Goal: Task Accomplishment & Management: Manage account settings

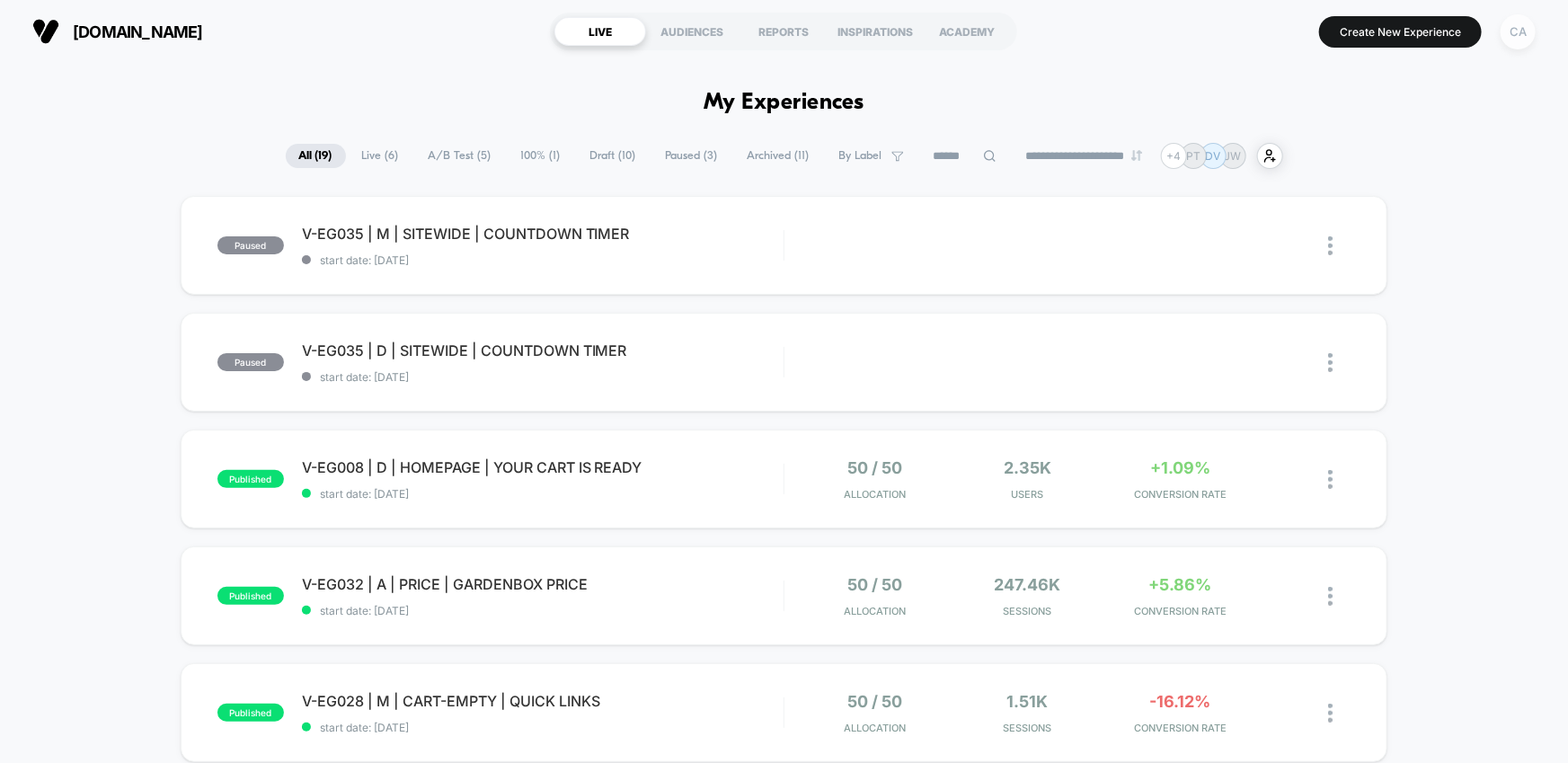
click at [1514, 34] on div "CA" at bounding box center [1519, 32] width 35 height 35
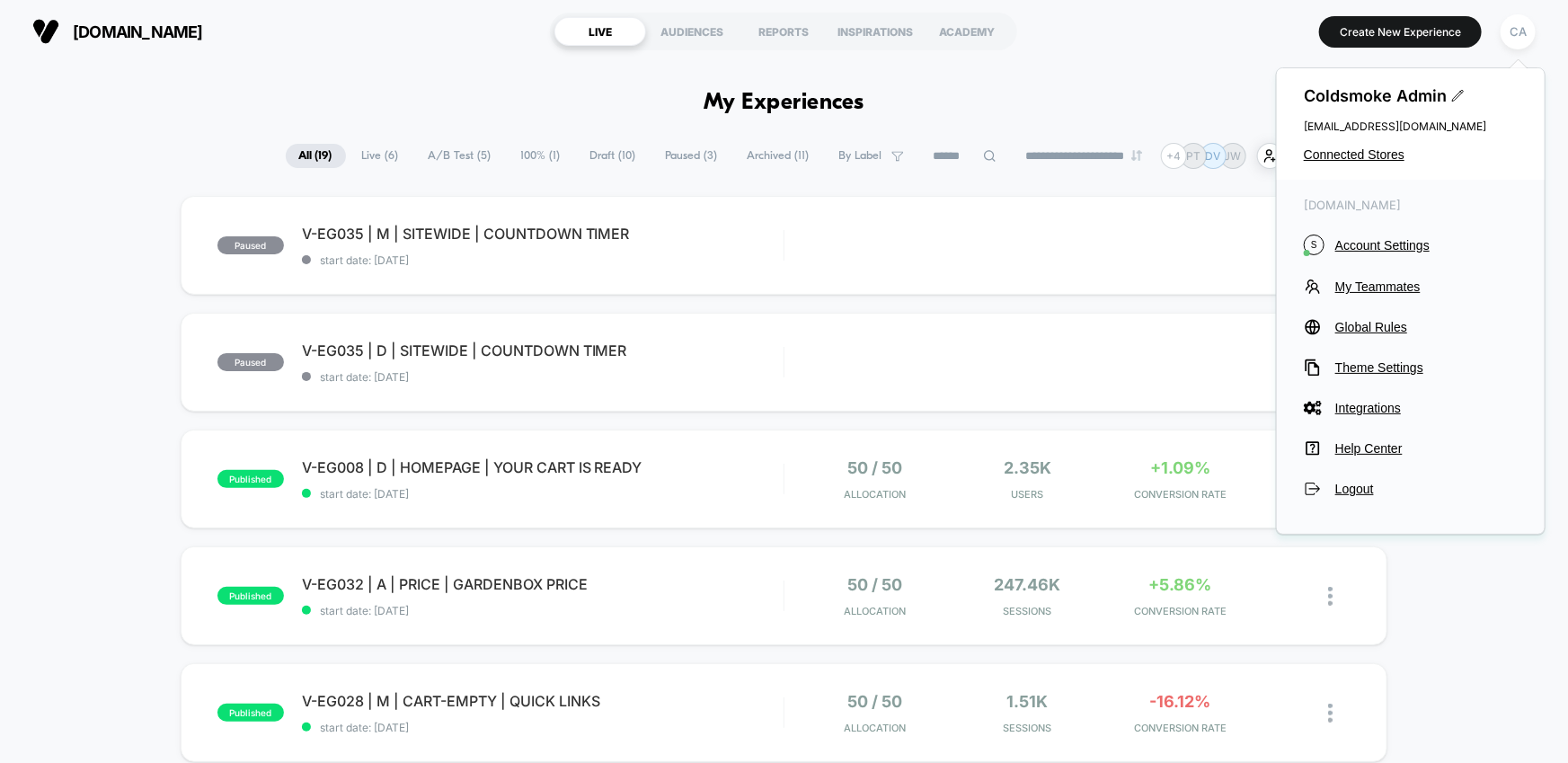
drag, startPoint x: 1495, startPoint y: 678, endPoint x: 1542, endPoint y: 655, distance: 52.3
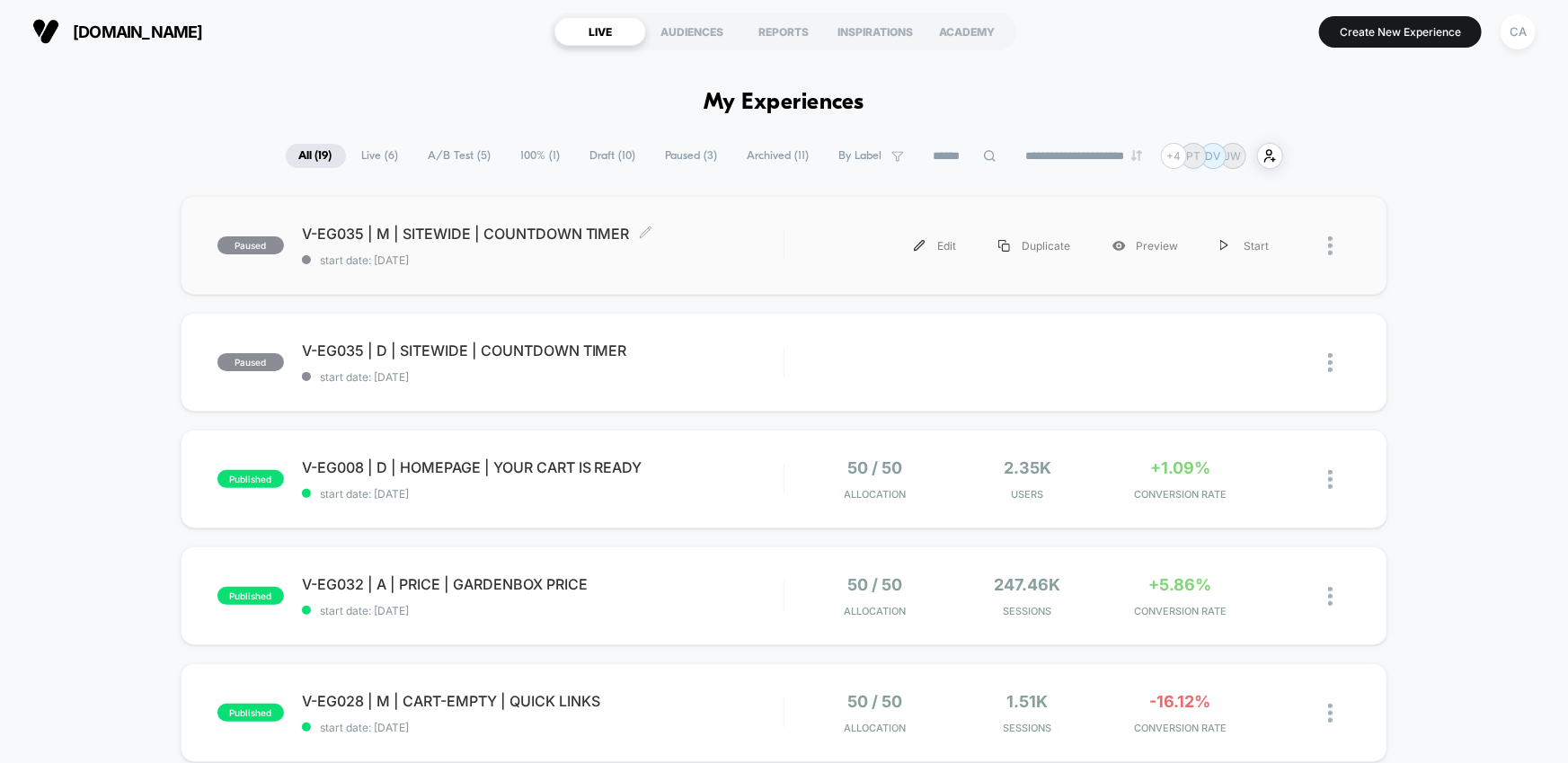
click at [711, 254] on span "start date: [DATE]" at bounding box center [543, 260] width 482 height 14
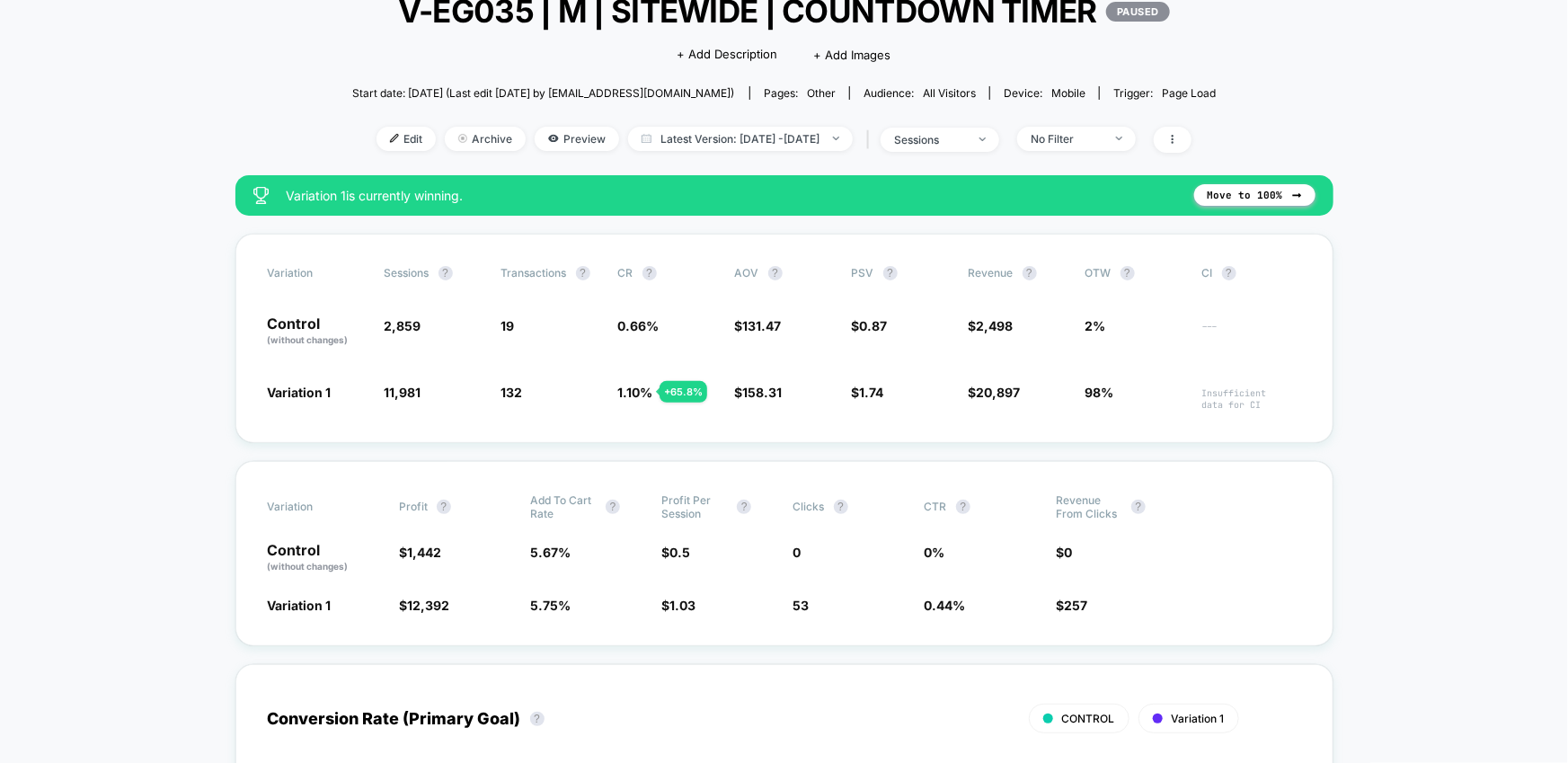
scroll to position [177, 0]
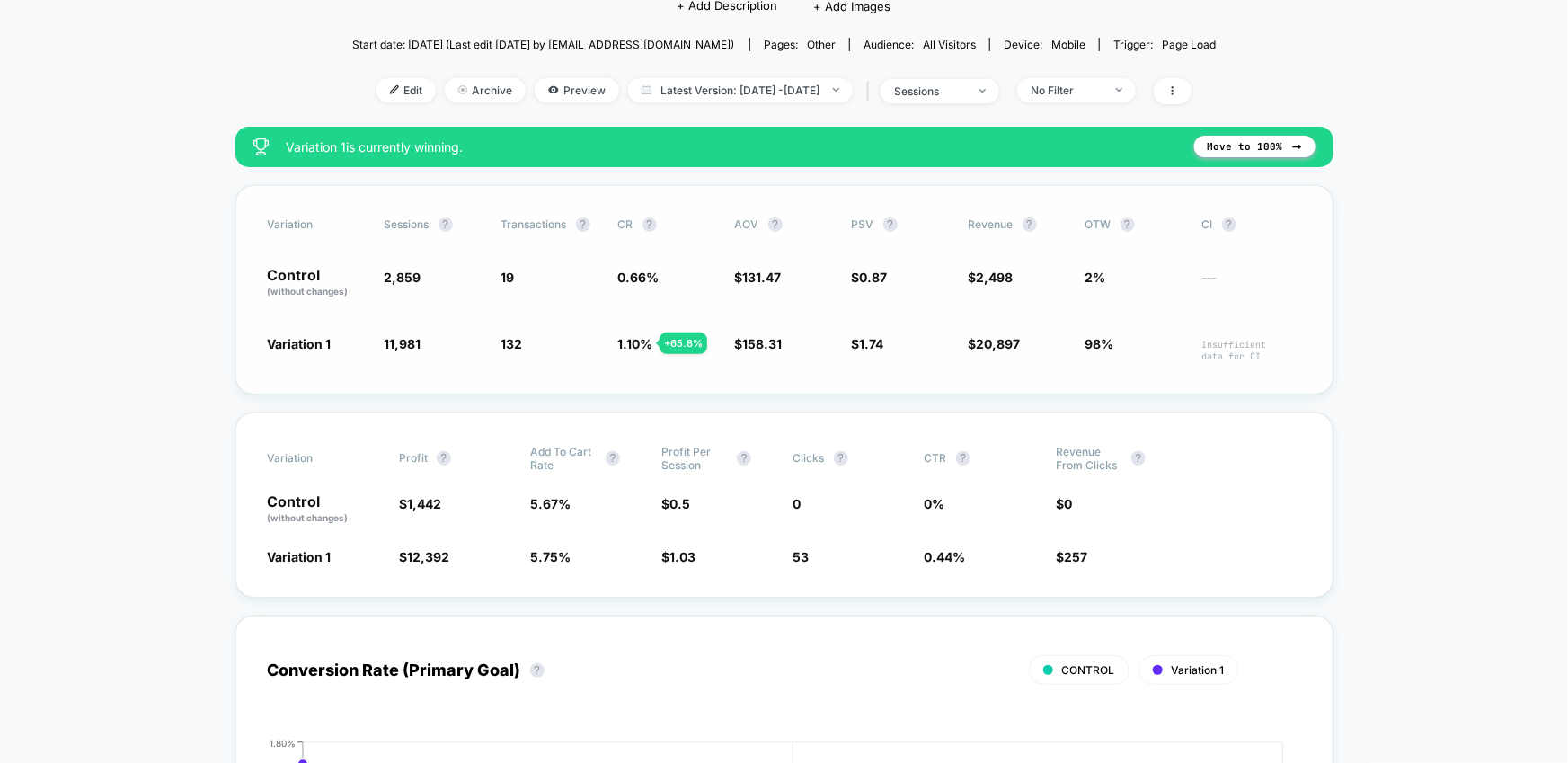
click at [1299, 305] on div "Variation Sessions ? Transactions ? CR ? AOV ? PSV ? Revenue ? OTW ? CI ? Contr…" at bounding box center [784, 289] width 1098 height 209
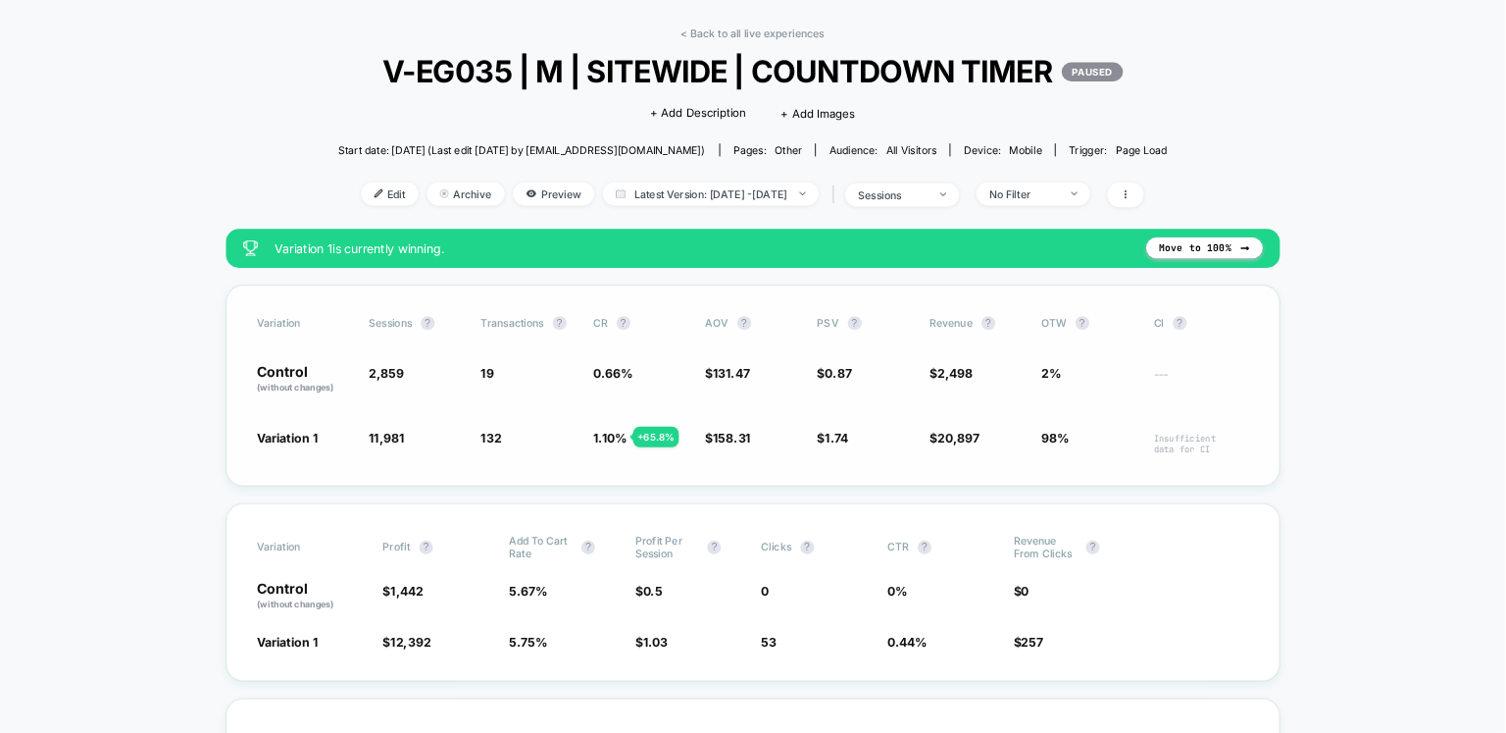
scroll to position [74, 0]
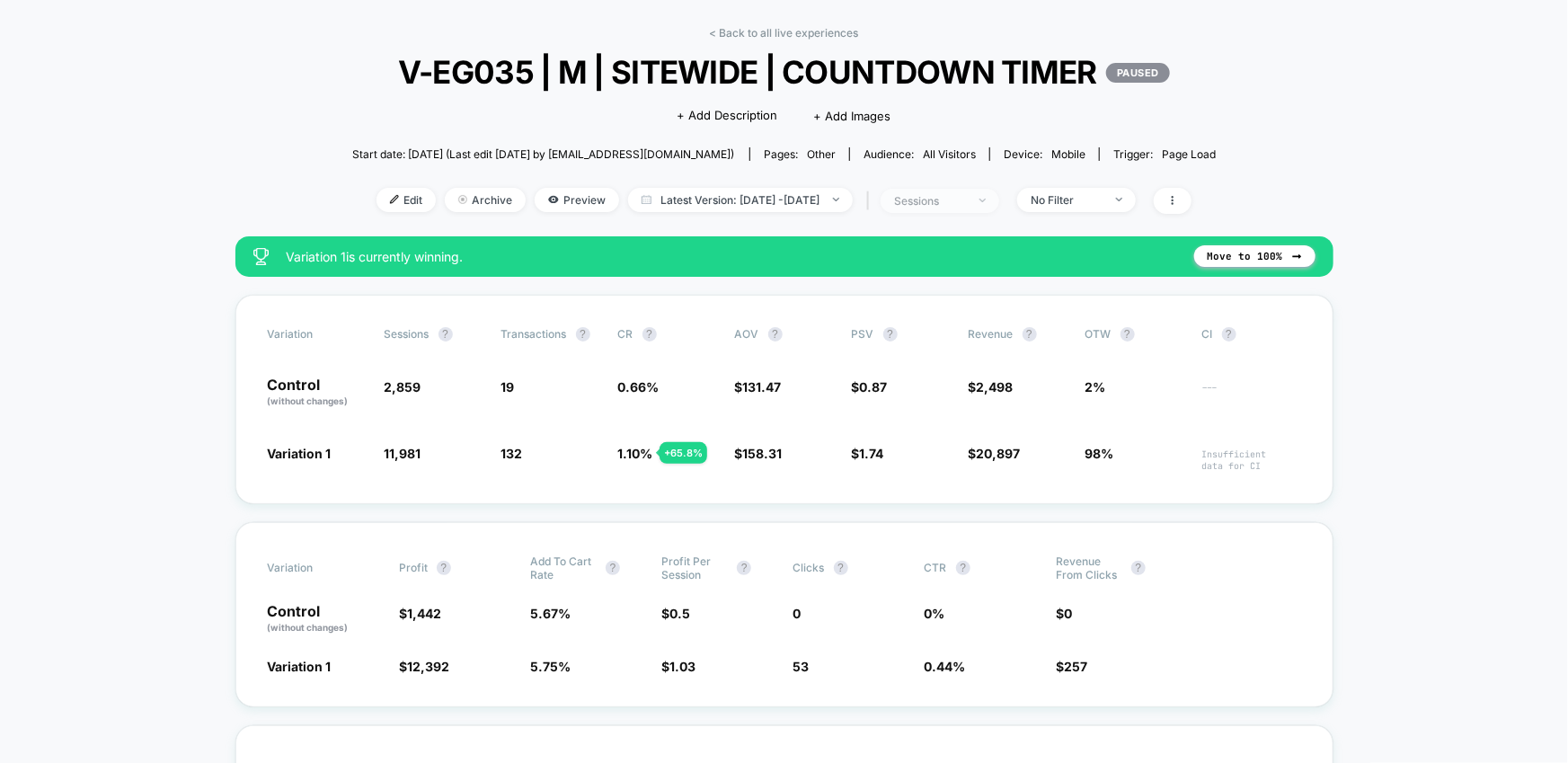
click at [966, 204] on div "sessions" at bounding box center [930, 201] width 71 height 14
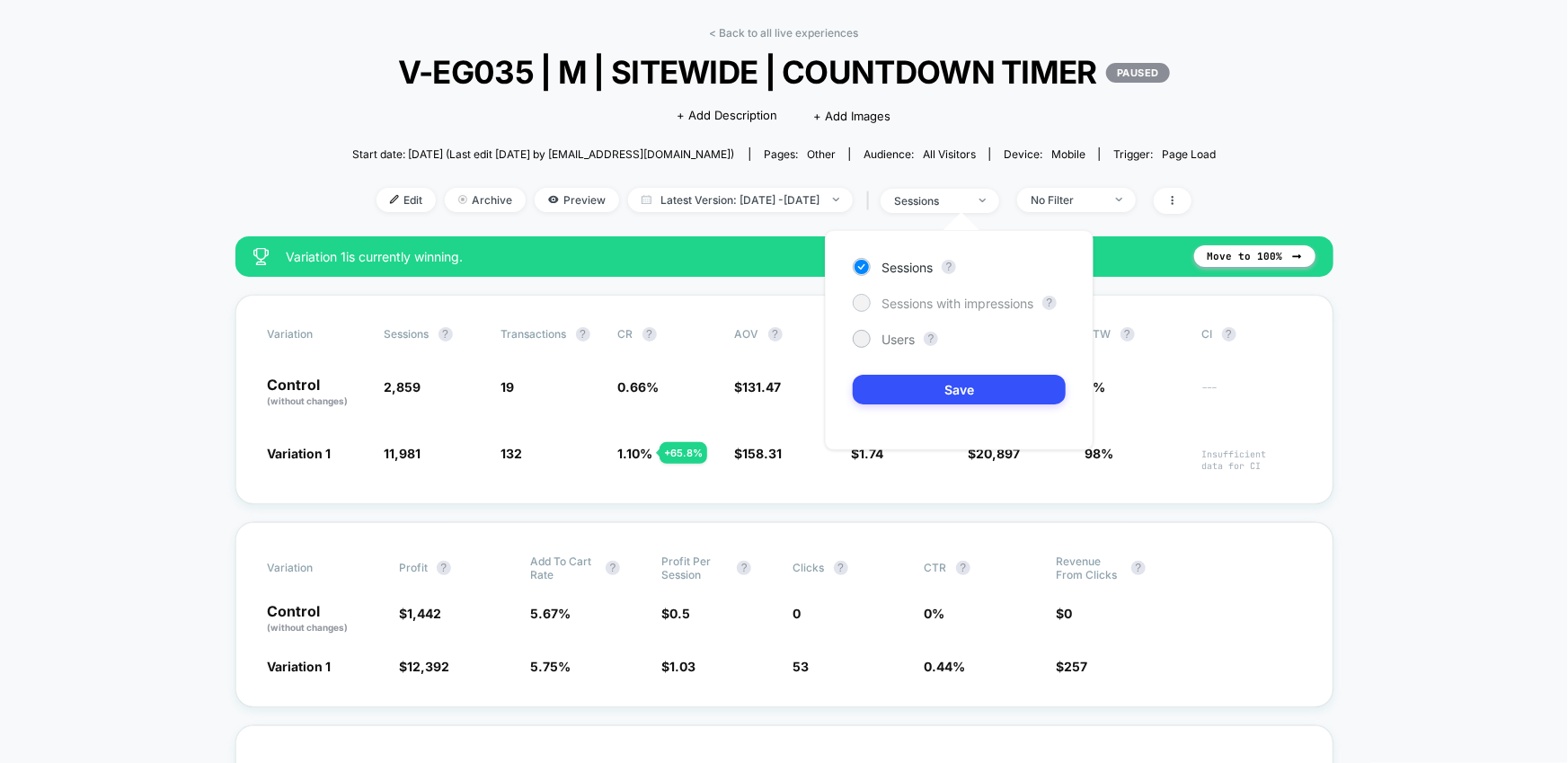
click at [980, 300] on span "Sessions with impressions" at bounding box center [958, 303] width 152 height 16
click at [985, 396] on button "Save" at bounding box center [959, 389] width 213 height 29
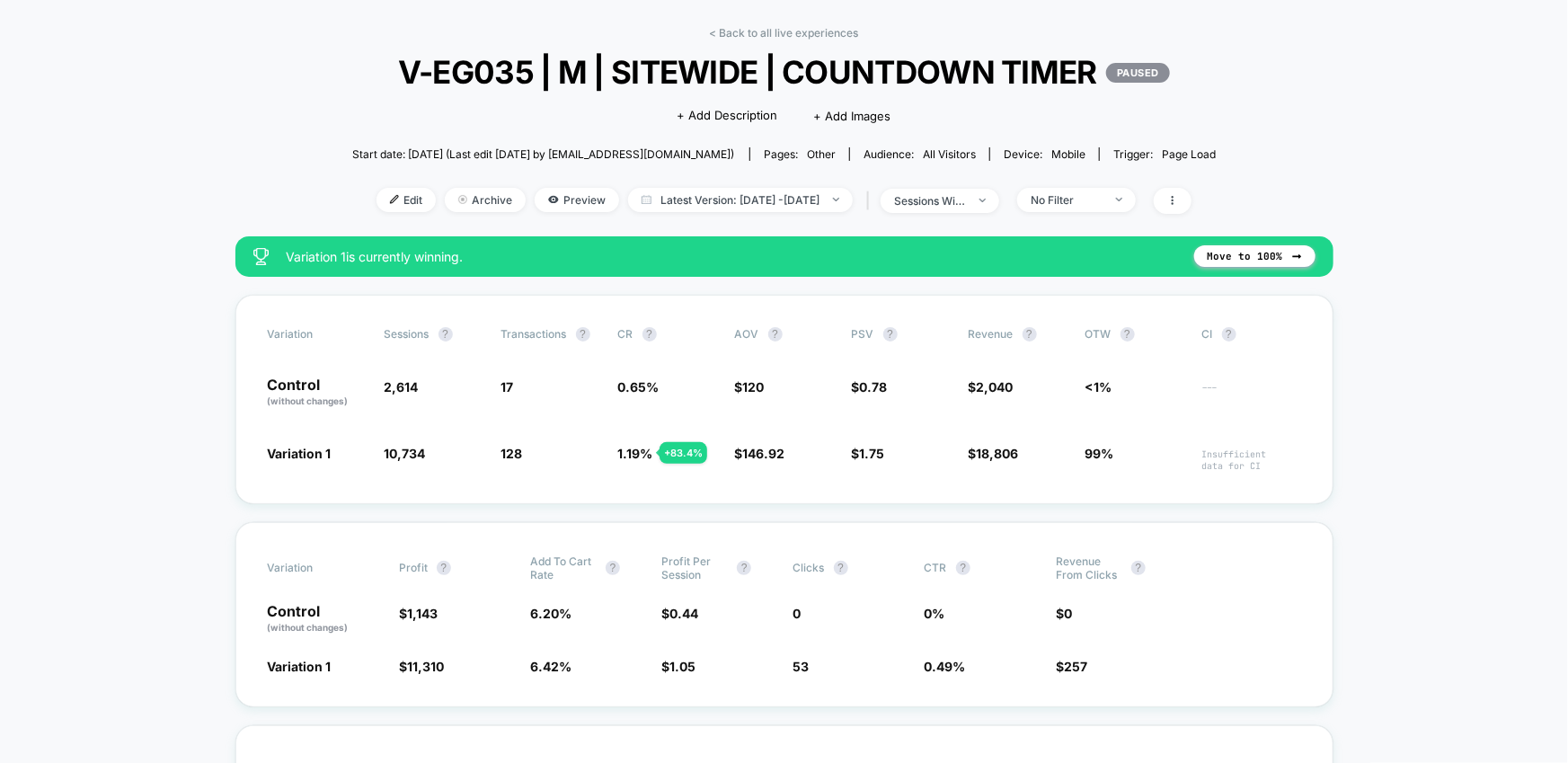
click at [998, 213] on div "< Back to all live experiences V-EG035 | M | SITEWIDE | COUNTDOWN TIMER PAUSED …" at bounding box center [784, 130] width 864 height 210
click at [997, 192] on span "sessions with impression" at bounding box center [939, 201] width 118 height 24
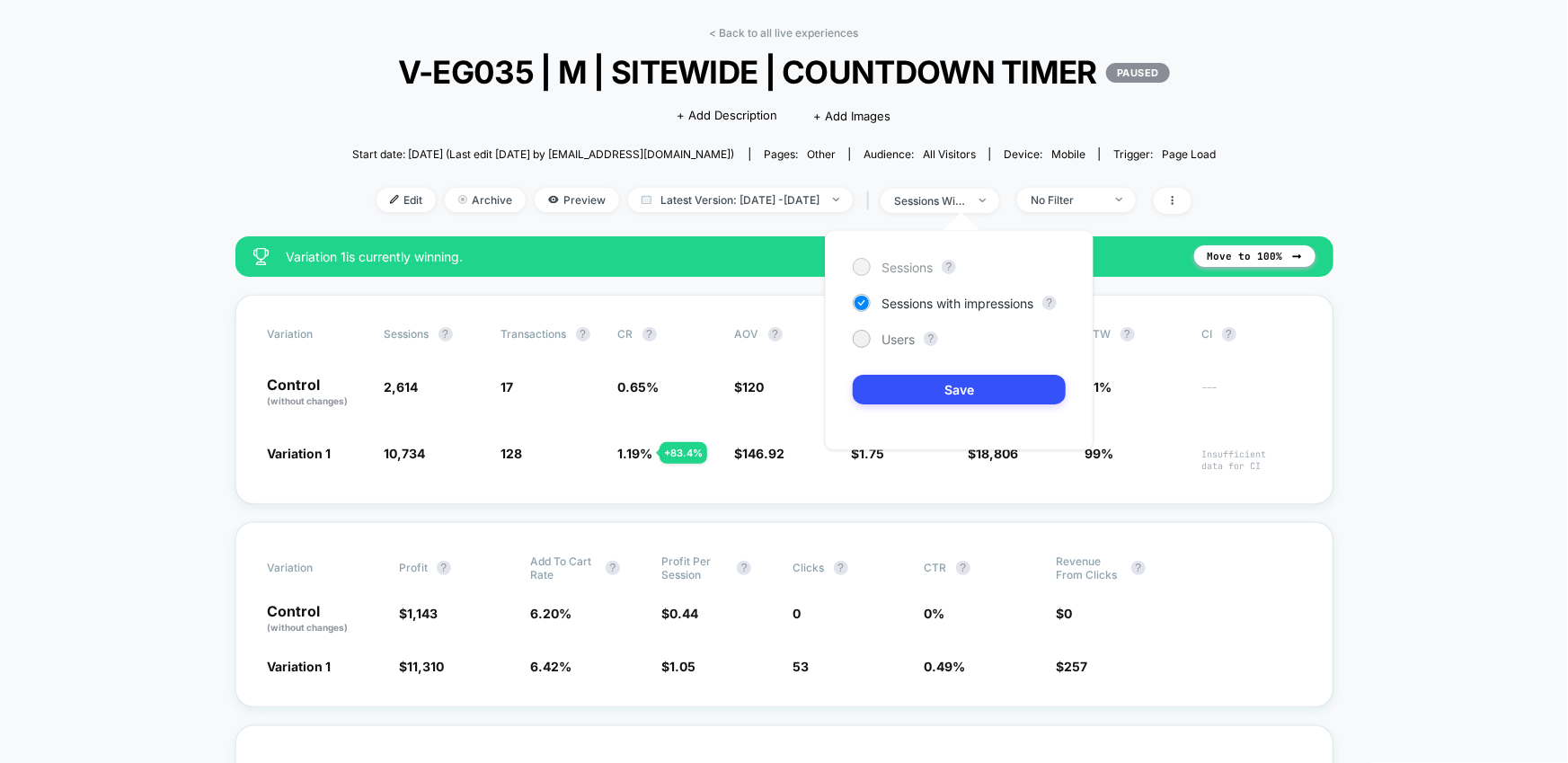
click at [915, 259] on span "Sessions" at bounding box center [907, 267] width 51 height 16
click at [991, 388] on button "Save" at bounding box center [959, 389] width 213 height 29
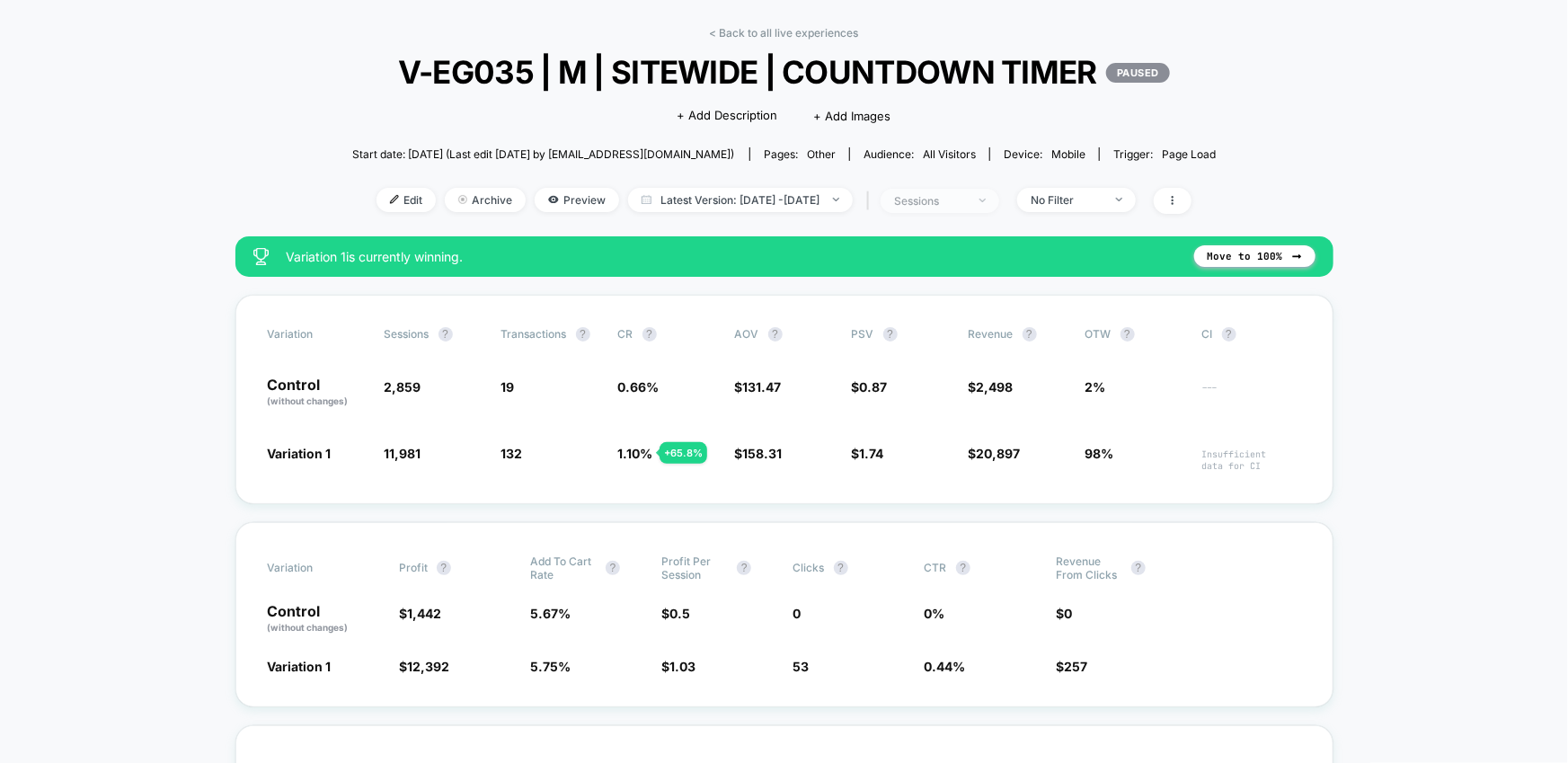
click at [966, 202] on div "sessions" at bounding box center [930, 201] width 71 height 14
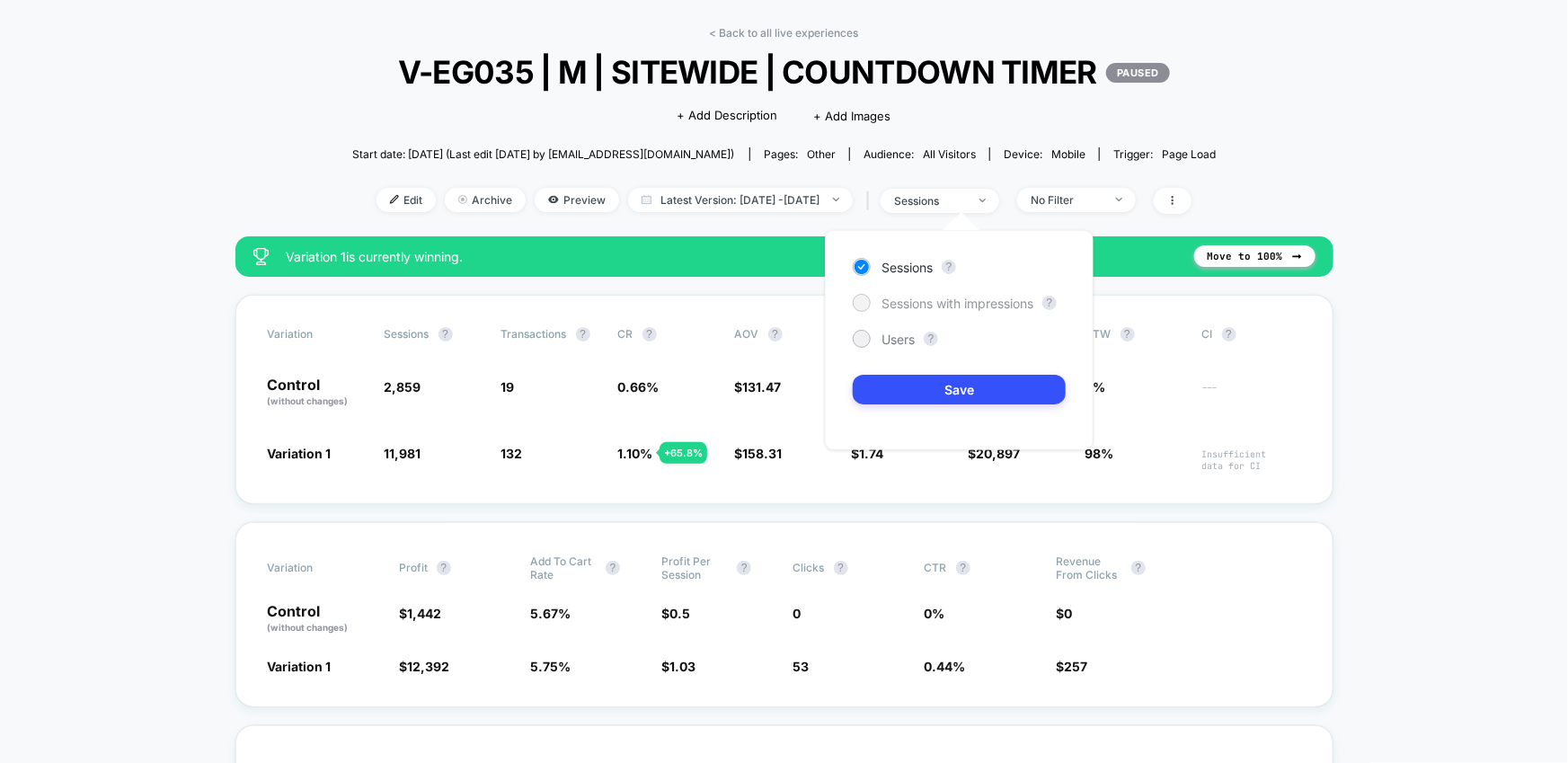
drag, startPoint x: 959, startPoint y: 300, endPoint x: 1009, endPoint y: 307, distance: 50.5
click at [959, 300] on span "Sessions with impressions" at bounding box center [958, 303] width 152 height 16
click at [1052, 385] on button "Save" at bounding box center [959, 389] width 213 height 29
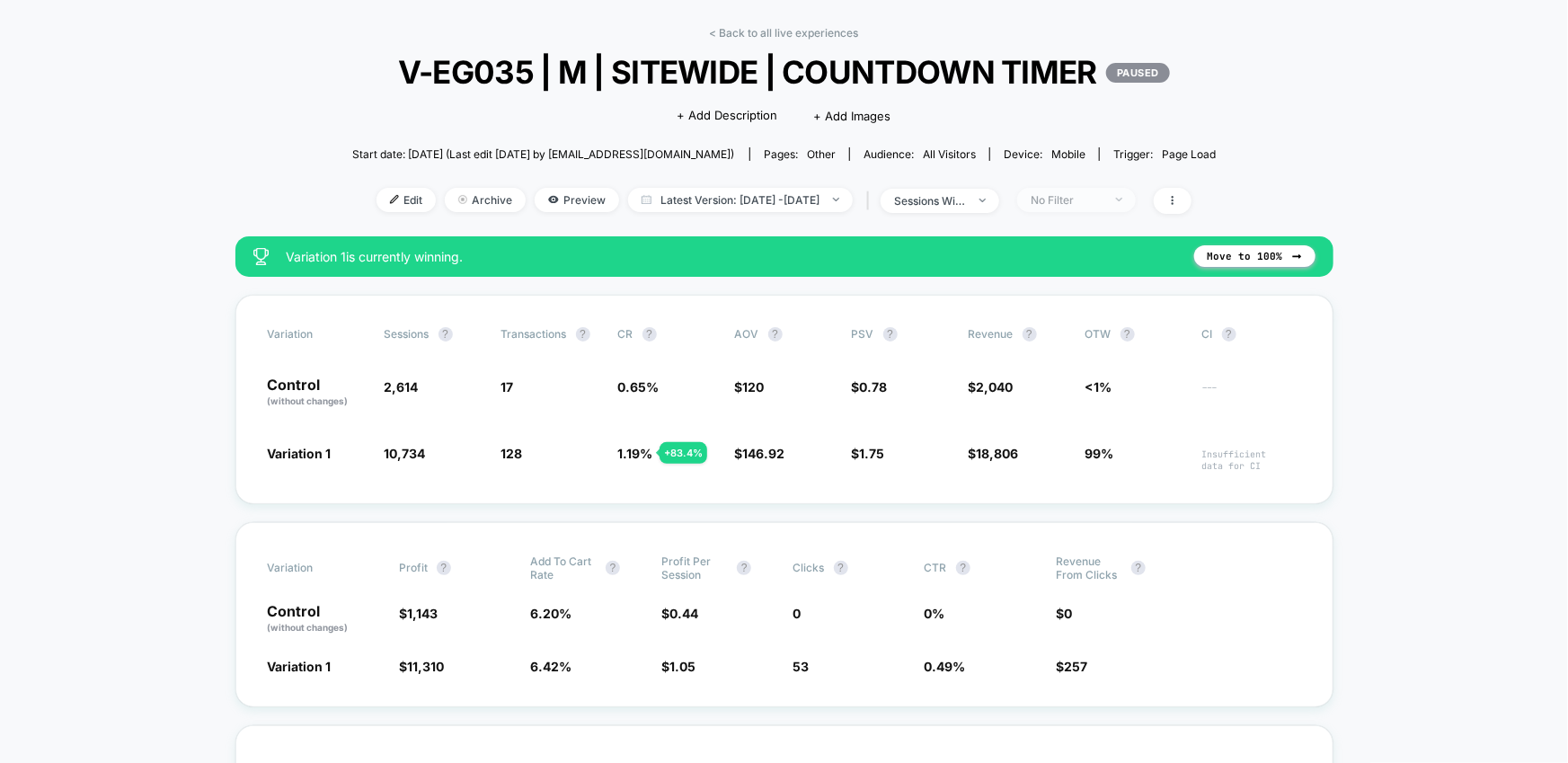
click at [1090, 198] on div "No Filter" at bounding box center [1067, 200] width 71 height 14
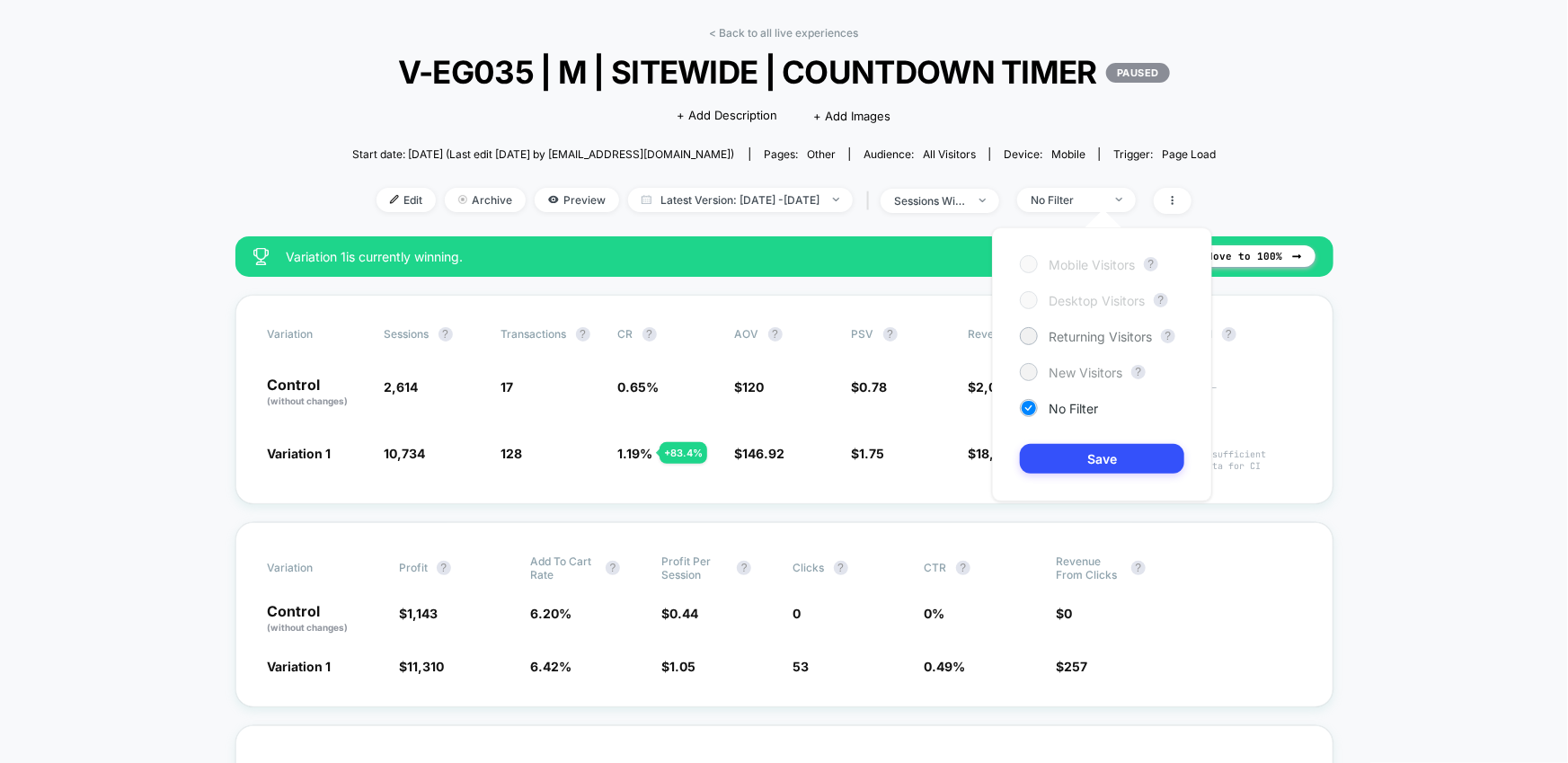
click at [1078, 376] on span "New Visitors" at bounding box center [1085, 372] width 73 height 16
click at [1083, 473] on button "Save" at bounding box center [1102, 458] width 164 height 29
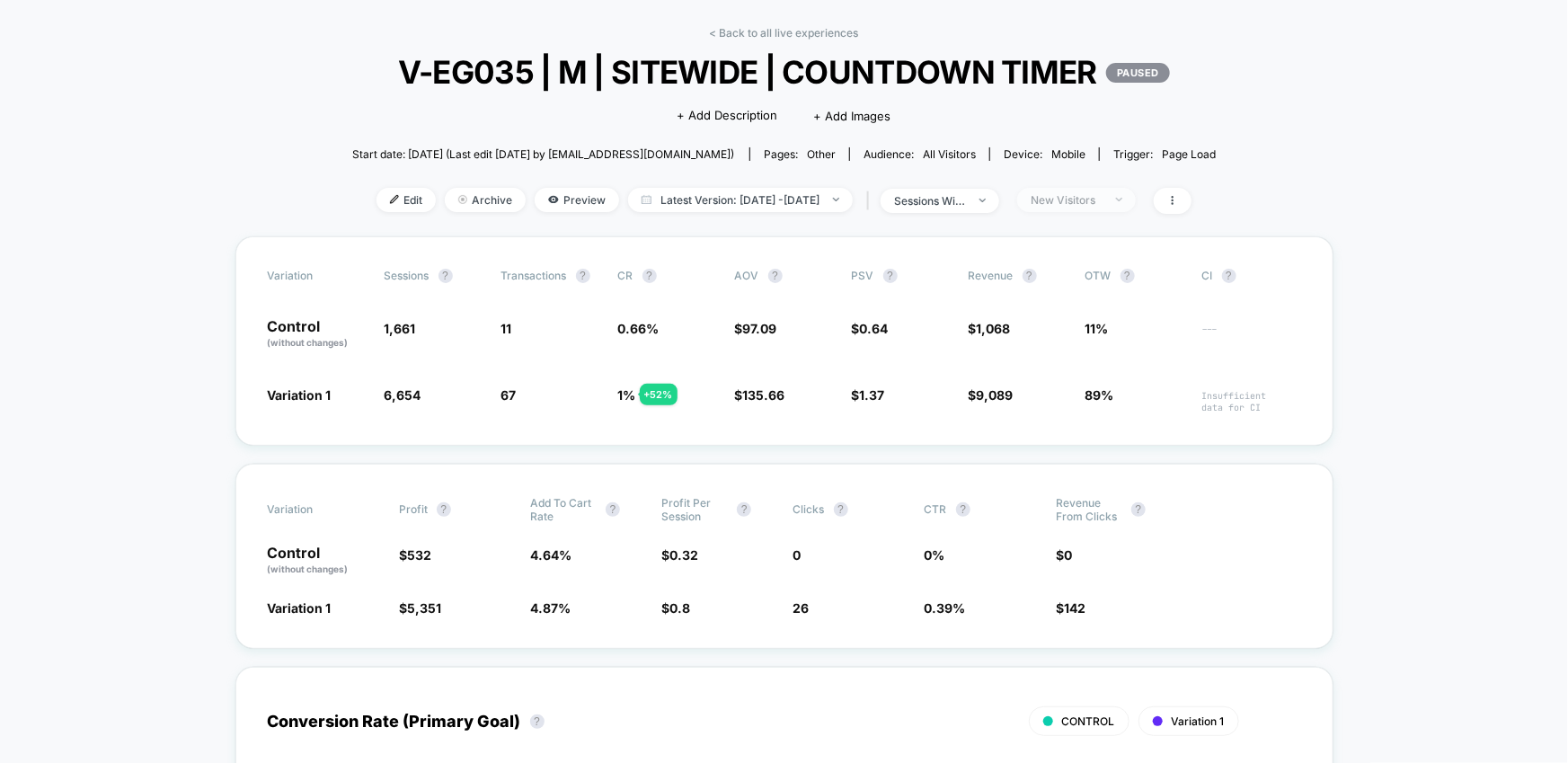
click at [1102, 200] on div "New Visitors" at bounding box center [1067, 200] width 71 height 14
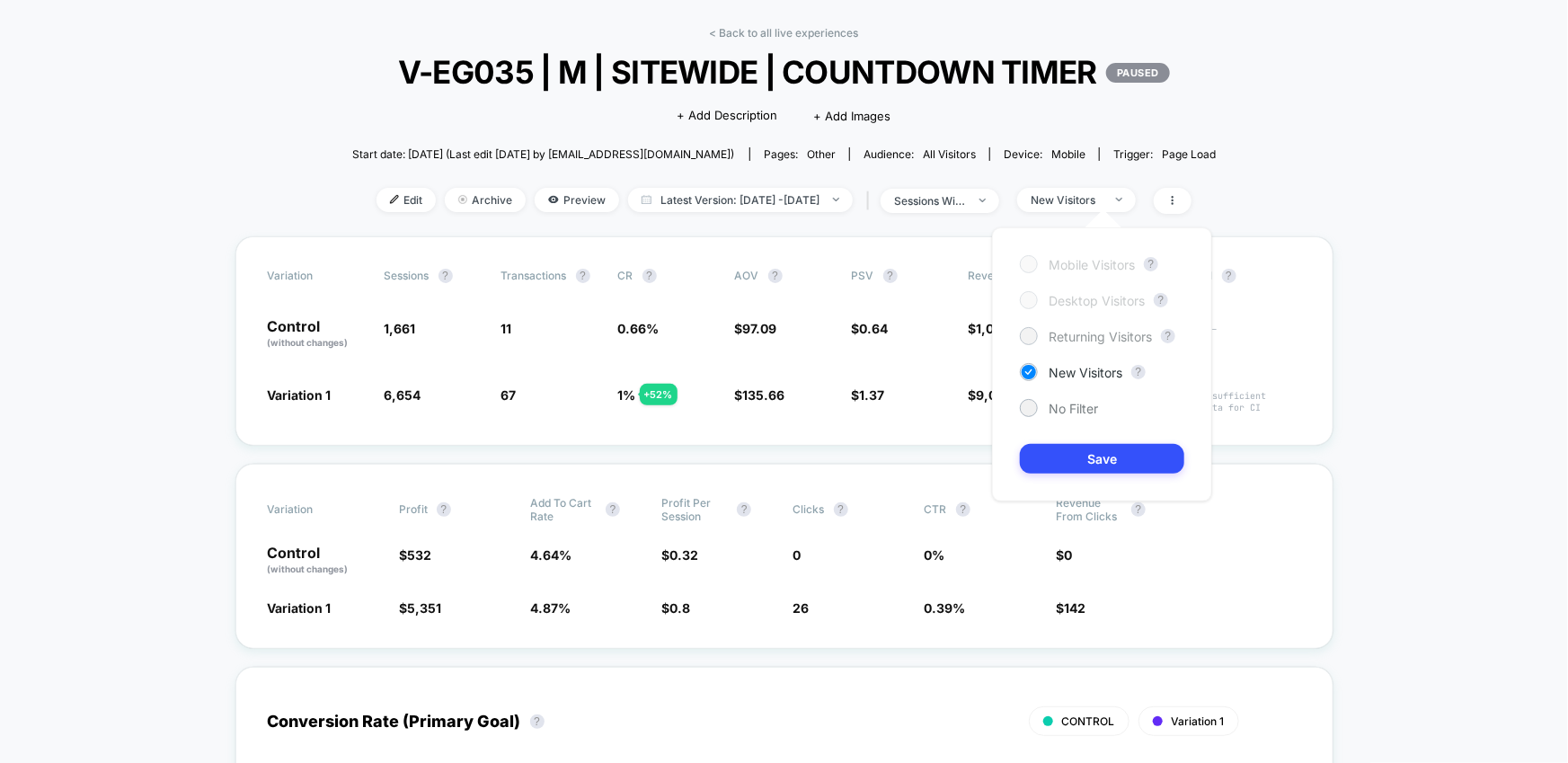
click at [1082, 334] on span "Returning Visitors" at bounding box center [1100, 336] width 104 height 16
click at [1097, 451] on button "Save" at bounding box center [1102, 458] width 164 height 29
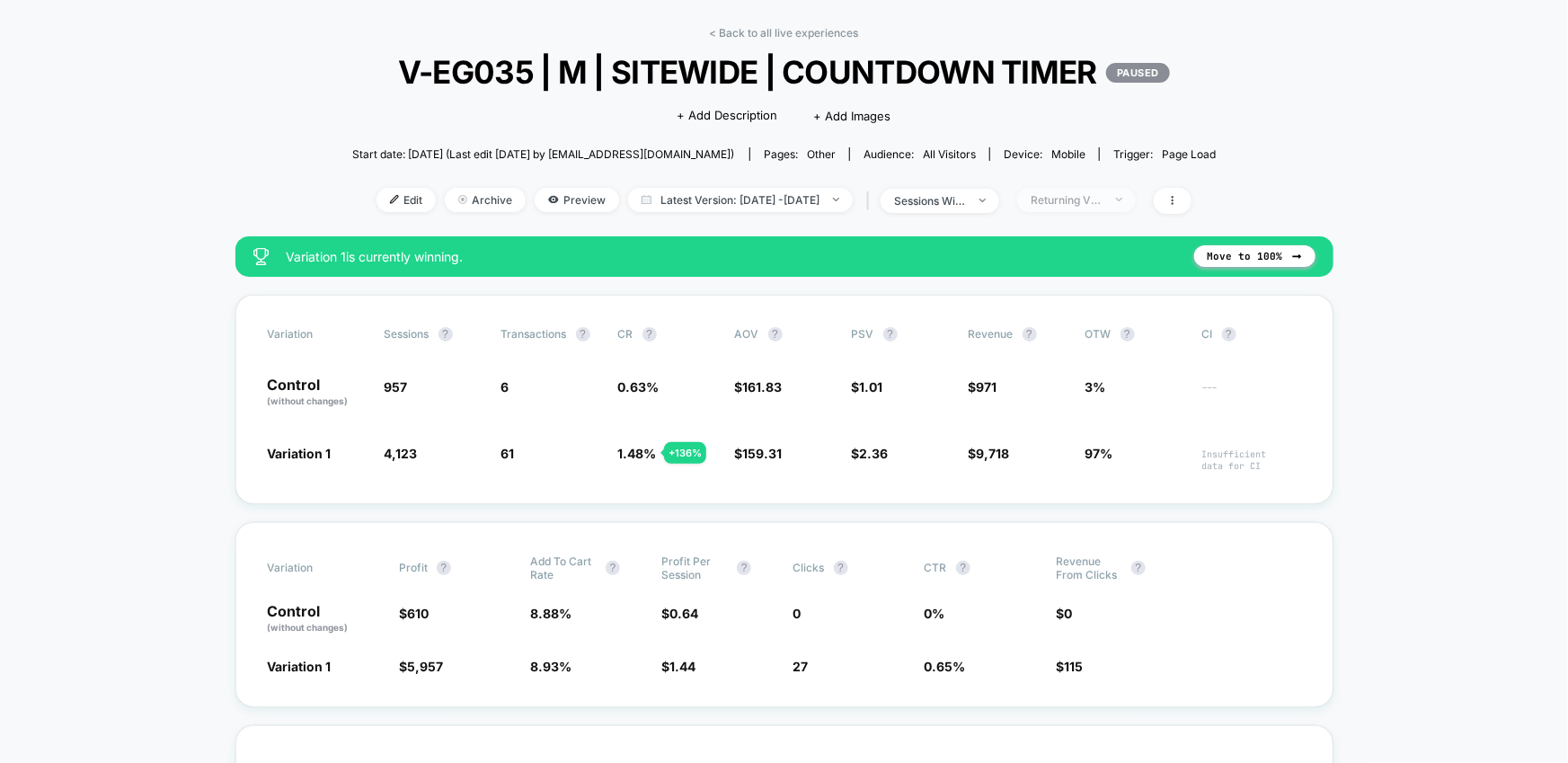
click at [1091, 198] on div "Returning Visitors" at bounding box center [1067, 200] width 71 height 14
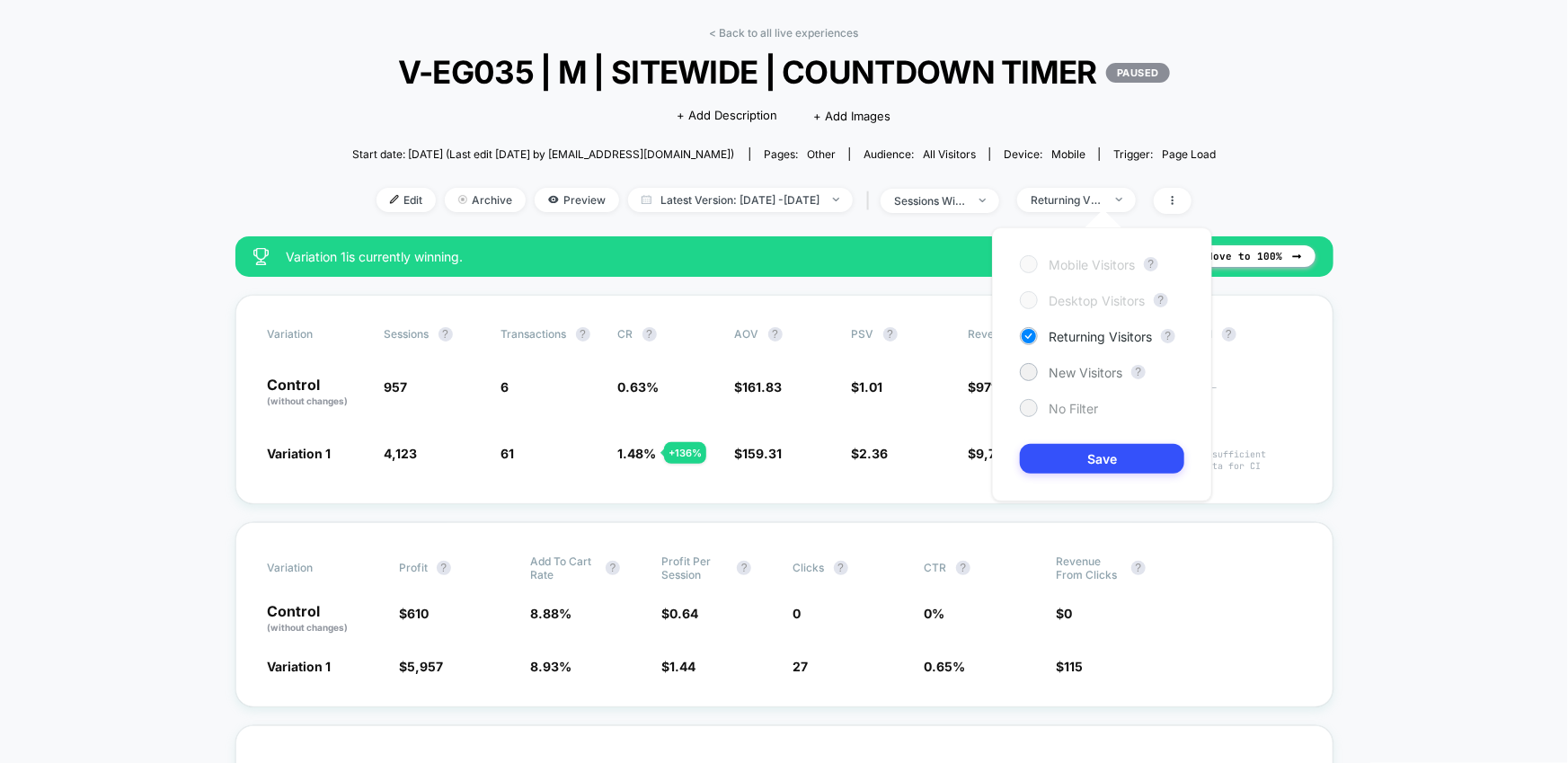
click at [1060, 406] on span "No Filter" at bounding box center [1073, 408] width 49 height 16
click at [1081, 454] on button "Save" at bounding box center [1102, 458] width 164 height 29
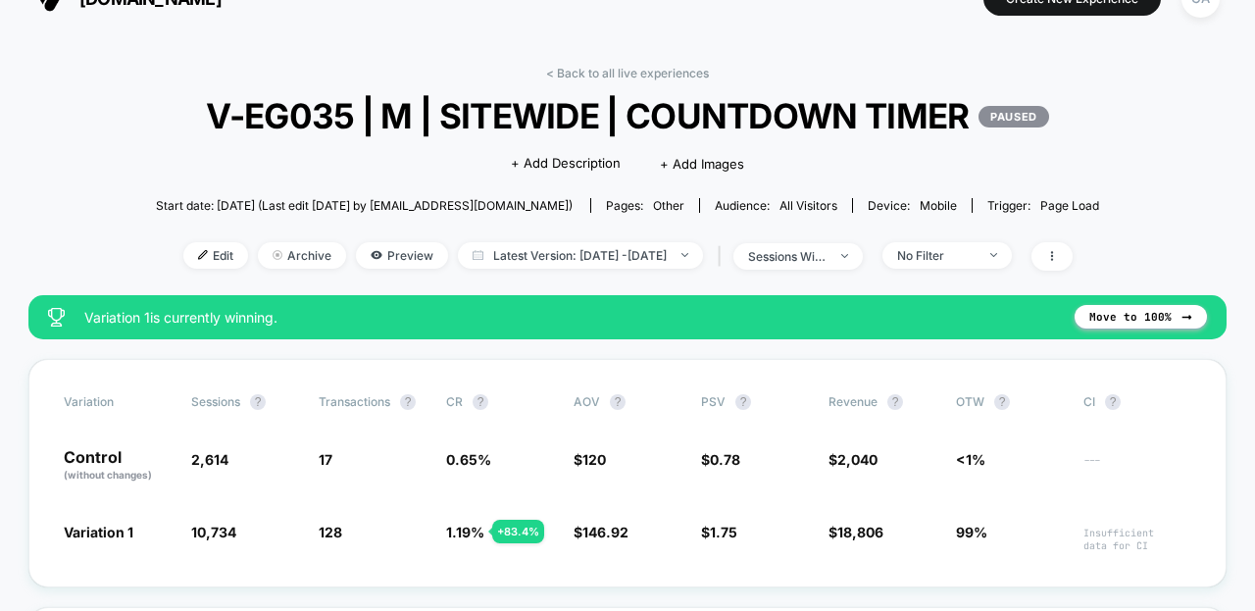
scroll to position [0, 0]
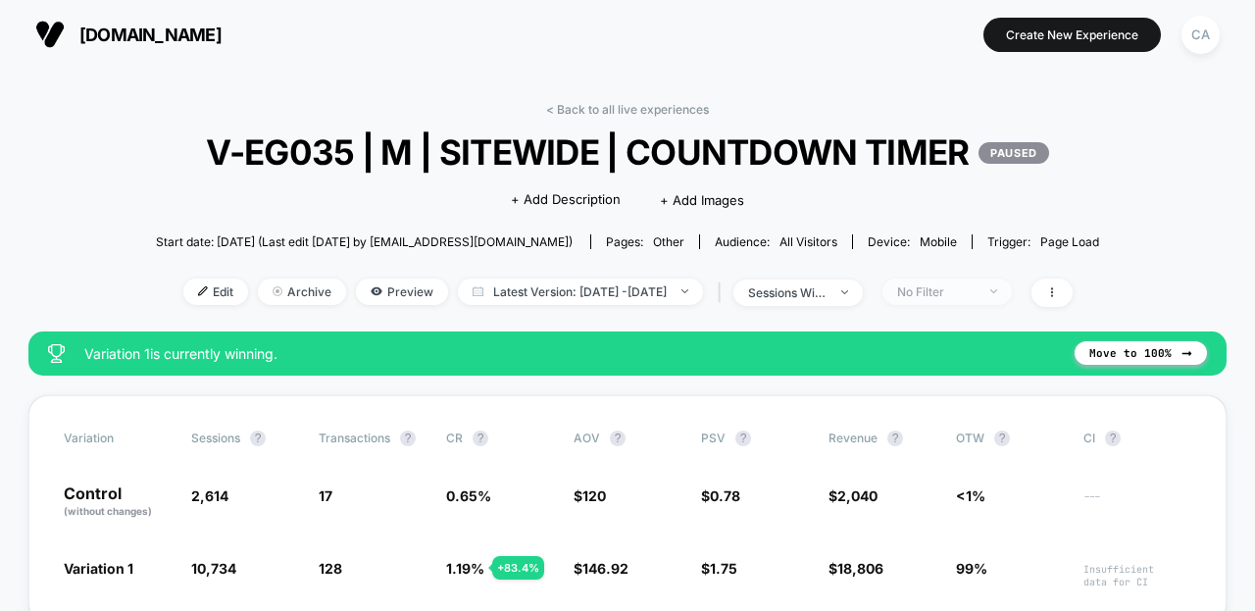
click at [987, 279] on span "No Filter" at bounding box center [947, 291] width 129 height 26
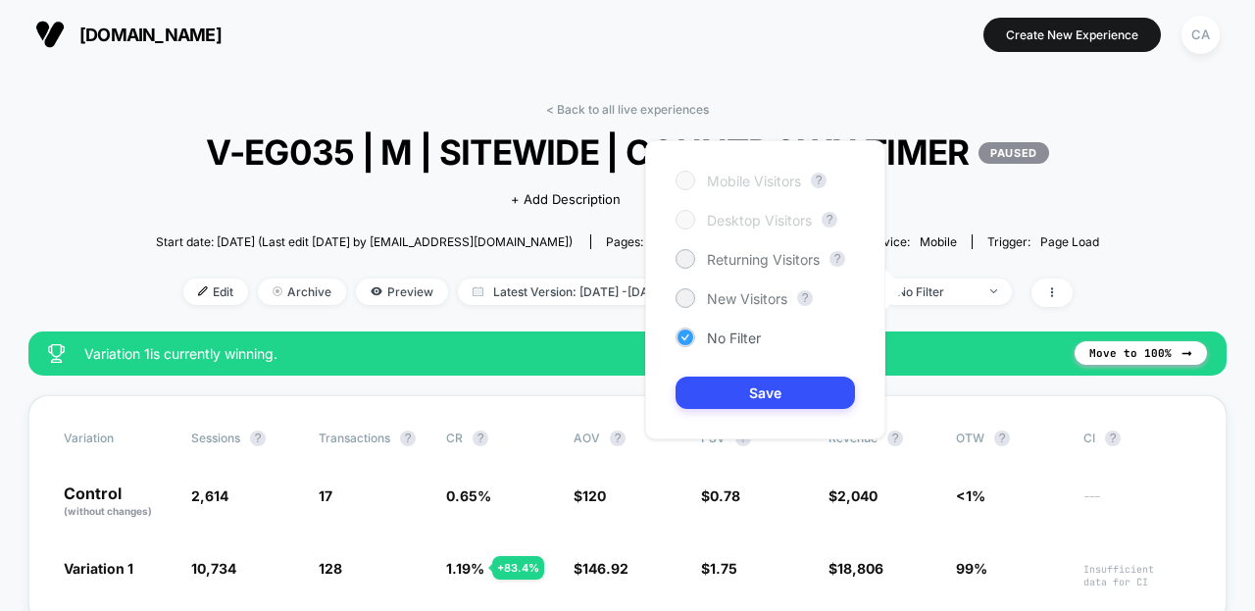
drag, startPoint x: 743, startPoint y: 299, endPoint x: 756, endPoint y: 345, distance: 47.8
click at [743, 299] on span "New Visitors" at bounding box center [747, 298] width 80 height 17
click at [776, 397] on button "Save" at bounding box center [765, 393] width 179 height 32
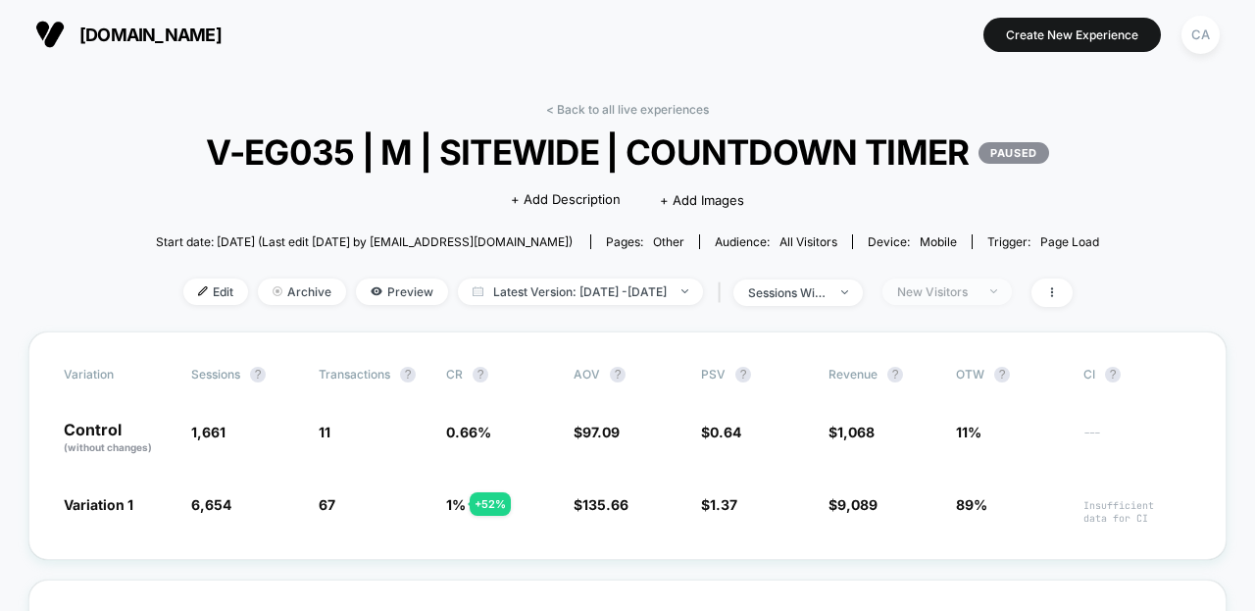
click at [957, 294] on div "New Visitors" at bounding box center [936, 291] width 78 height 15
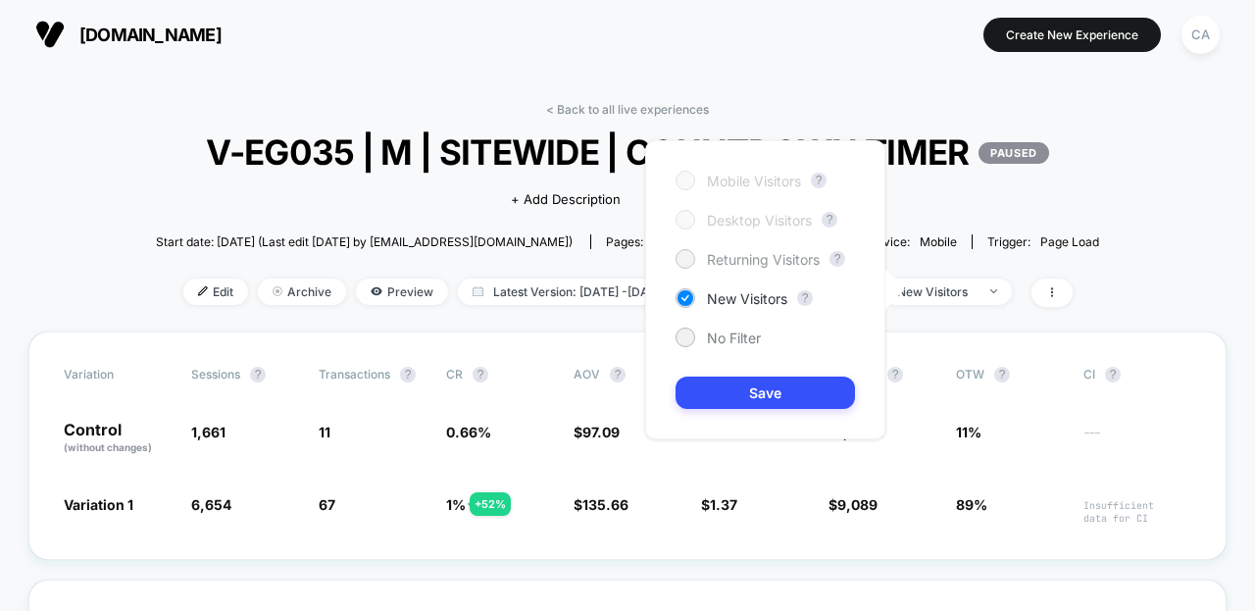
click at [748, 268] on div "Returning Visitors" at bounding box center [748, 259] width 144 height 20
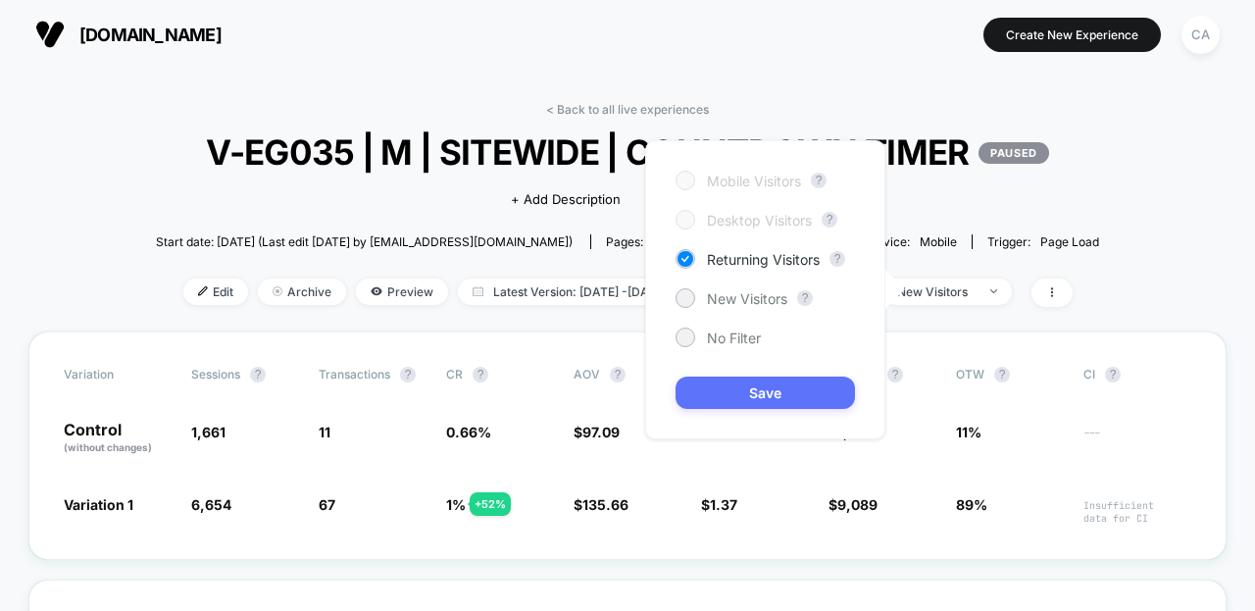
click at [793, 377] on button "Save" at bounding box center [765, 393] width 179 height 32
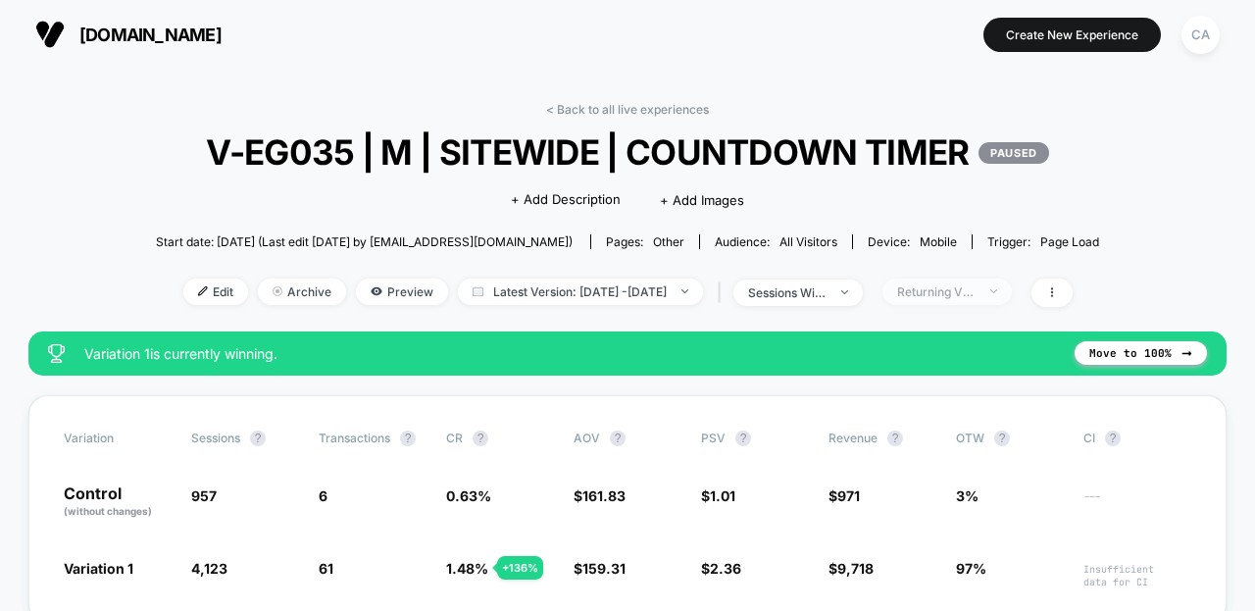
click at [976, 287] on div "Returning Visitors" at bounding box center [936, 291] width 78 height 15
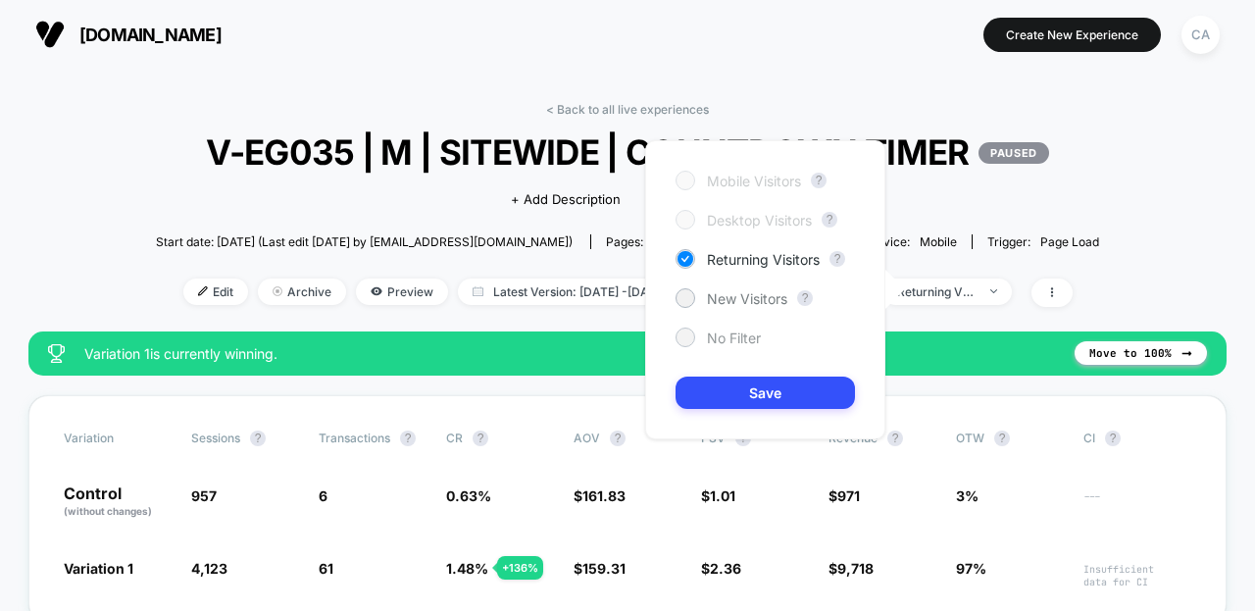
click at [735, 333] on span "No Filter" at bounding box center [734, 337] width 54 height 17
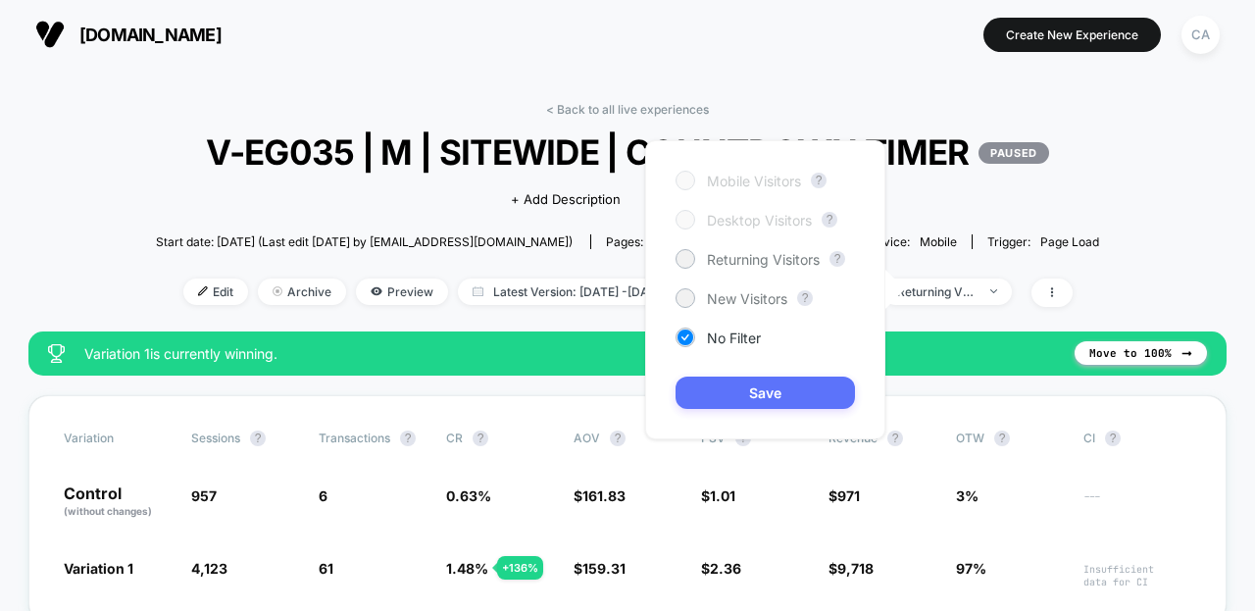
click at [822, 391] on button "Save" at bounding box center [765, 393] width 179 height 32
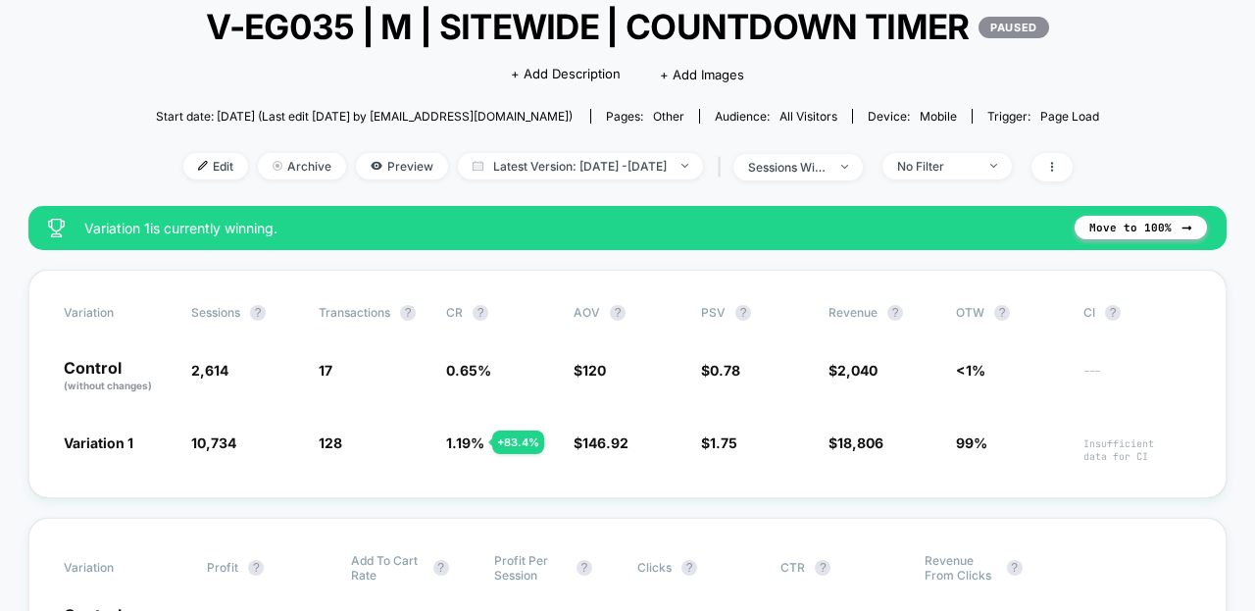
scroll to position [165, 0]
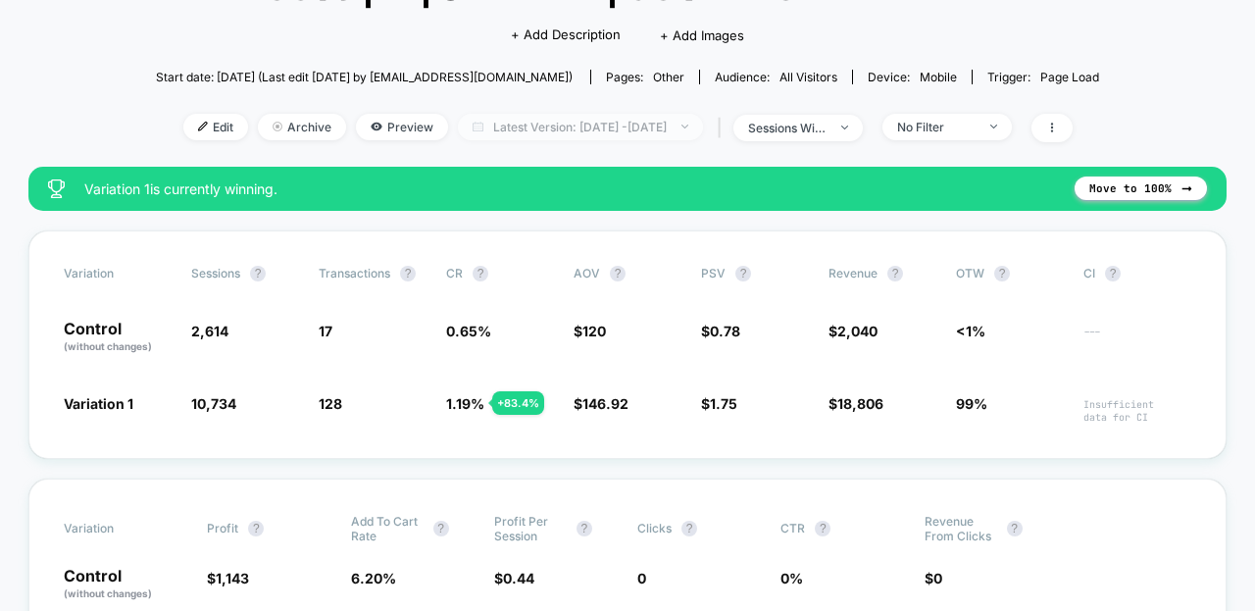
click at [590, 131] on span "Latest Version: Jul 22, 2025 - Aug 14, 2025" at bounding box center [580, 127] width 245 height 26
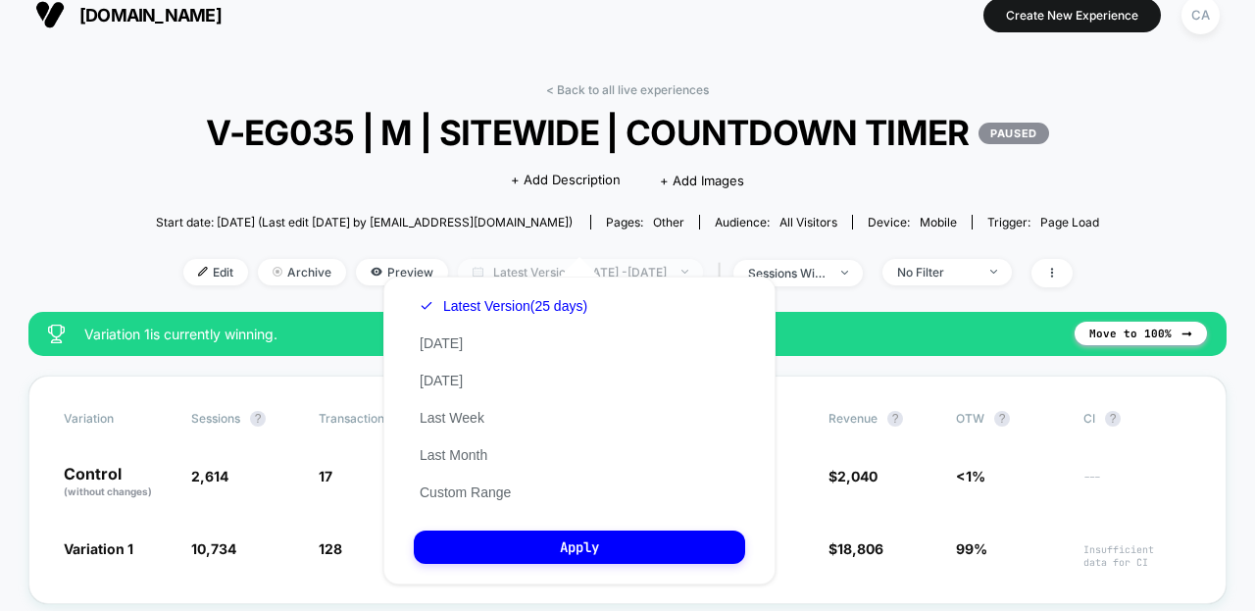
scroll to position [0, 0]
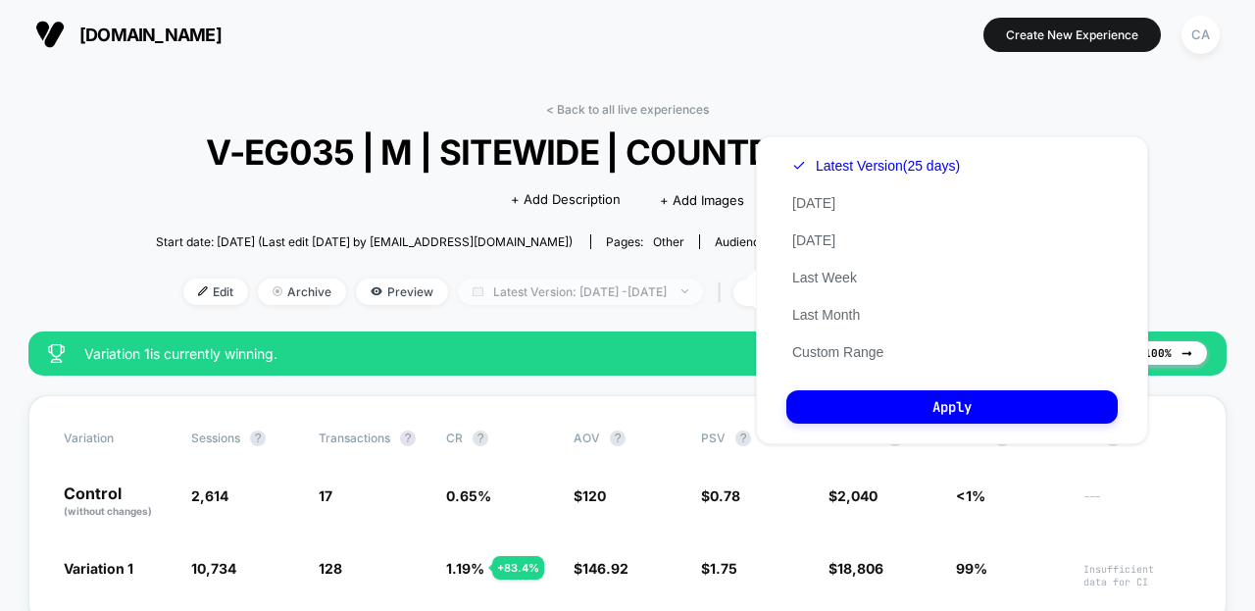
click at [625, 295] on span "Latest Version: Jul 22, 2025 - Aug 14, 2025" at bounding box center [580, 291] width 245 height 26
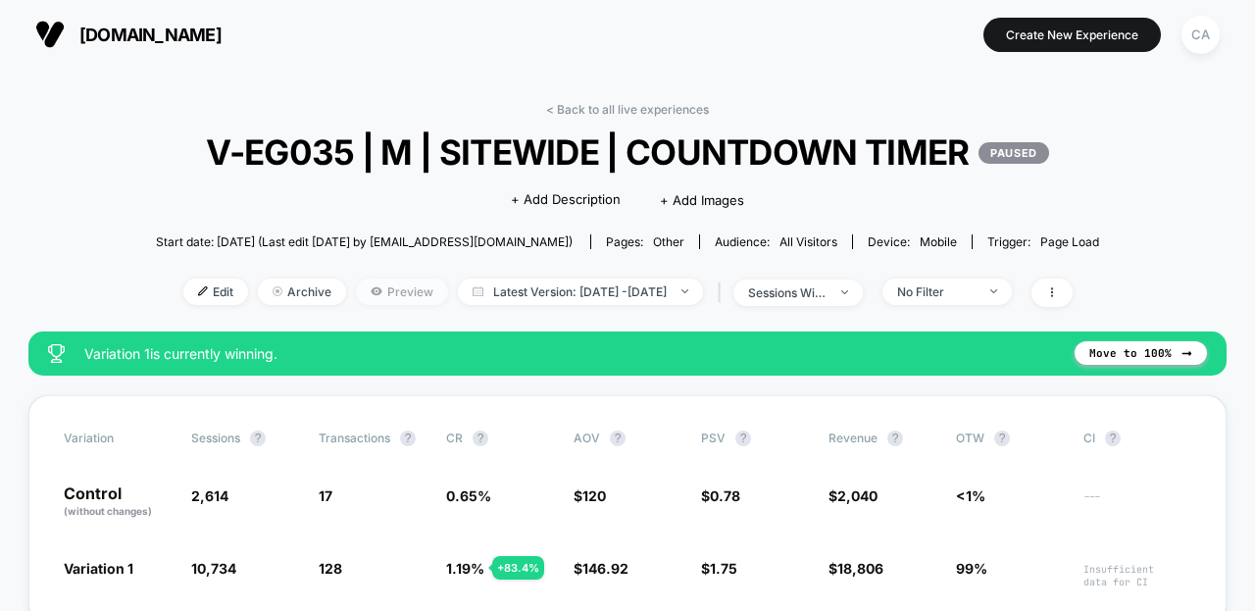
click at [368, 282] on span "Preview" at bounding box center [402, 291] width 92 height 26
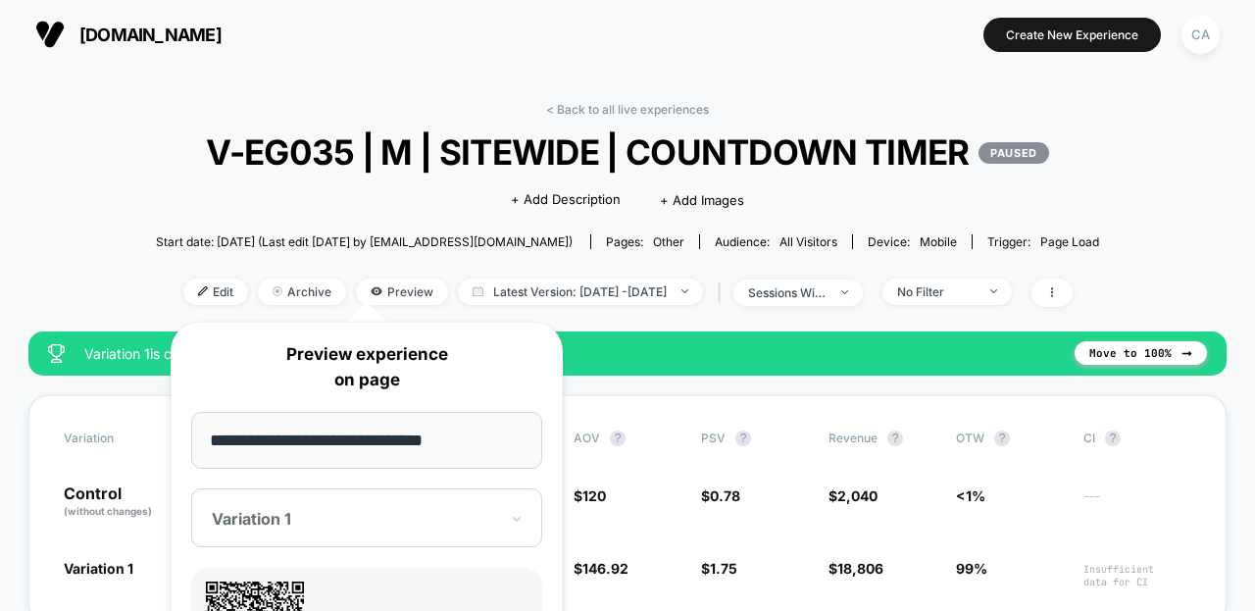
click at [369, 266] on div "< Back to all live experiences V-EG035 | M | SITEWIDE | COUNTDOWN TIMER PAUSED …" at bounding box center [627, 216] width 943 height 229
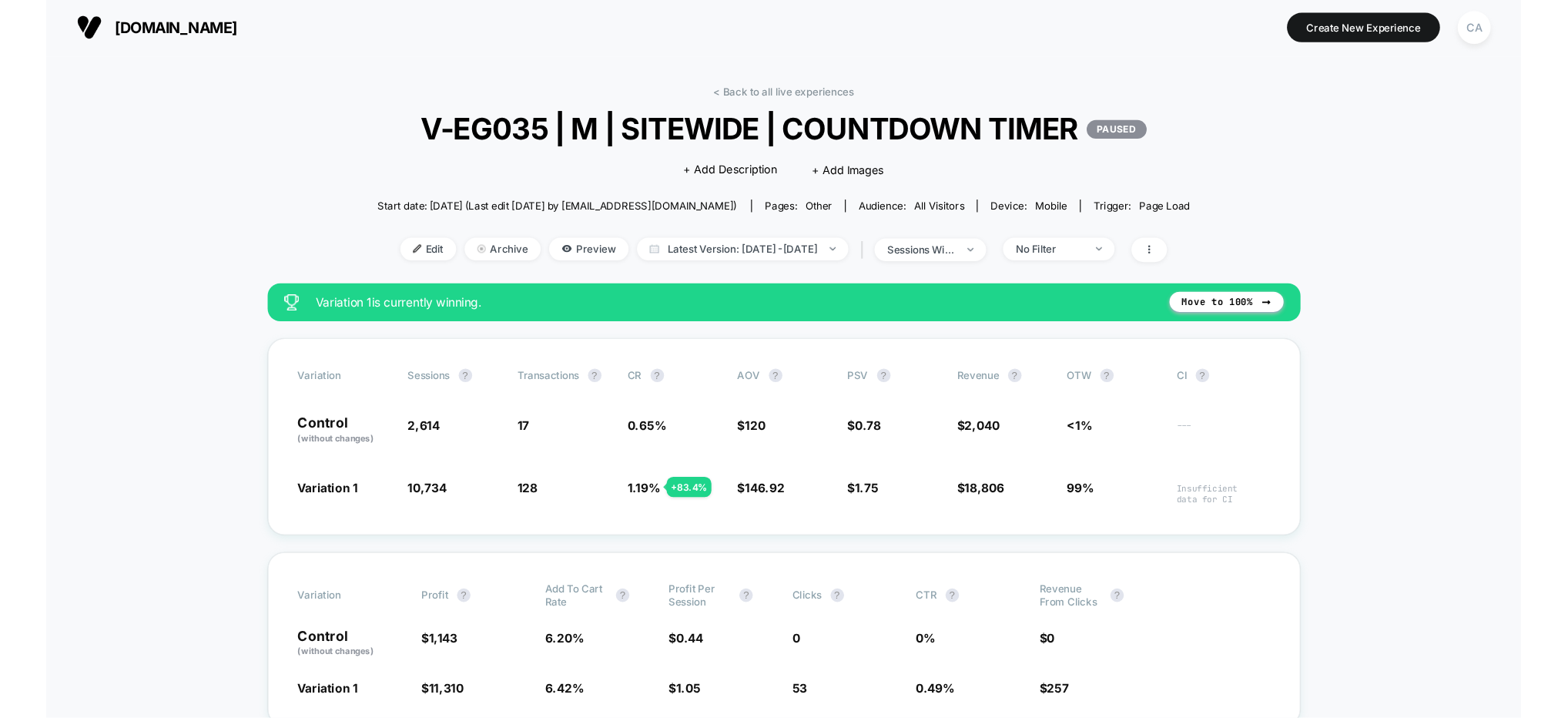
scroll to position [2, 0]
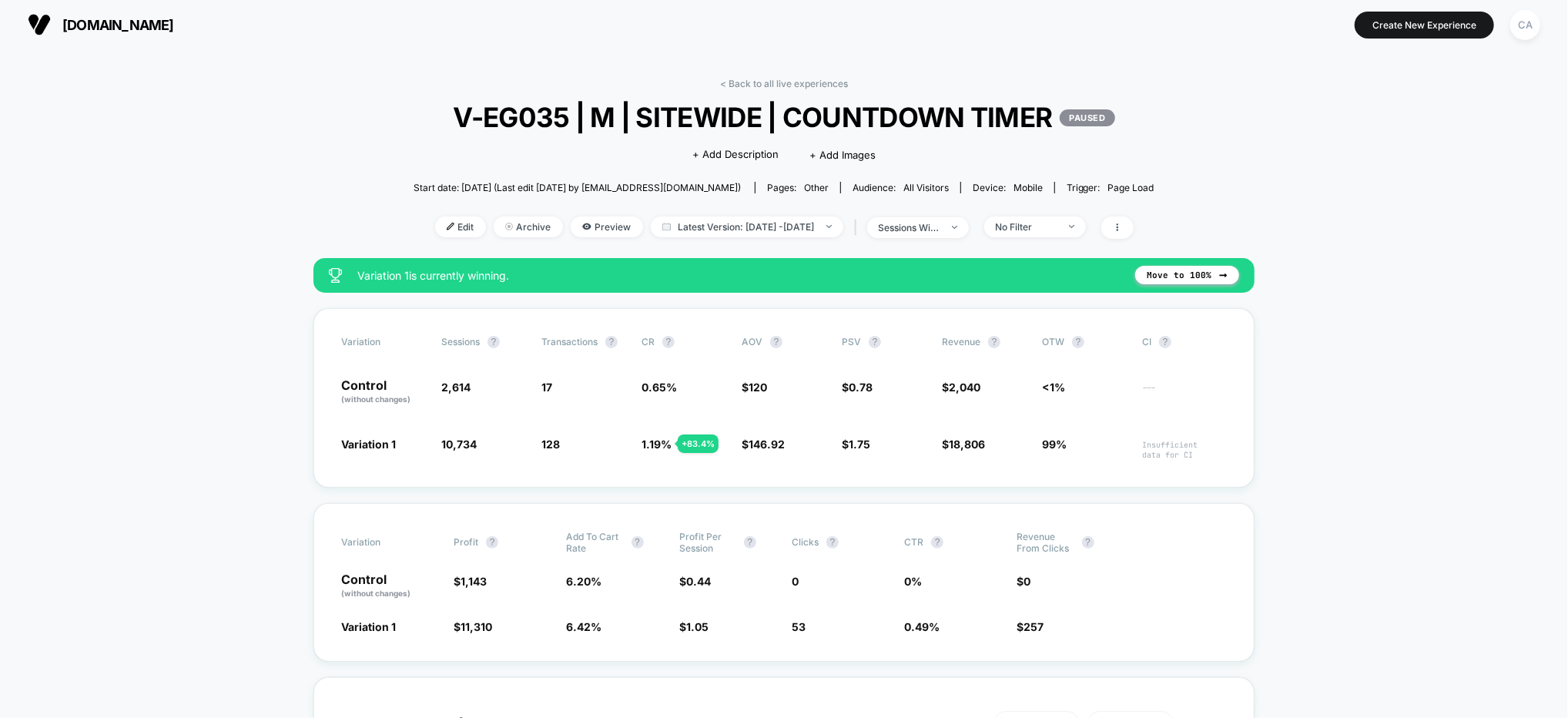
click at [816, 222] on span "Latest Version: Jul 22, 2025 - Aug 14, 2025" at bounding box center [747, 227] width 192 height 20
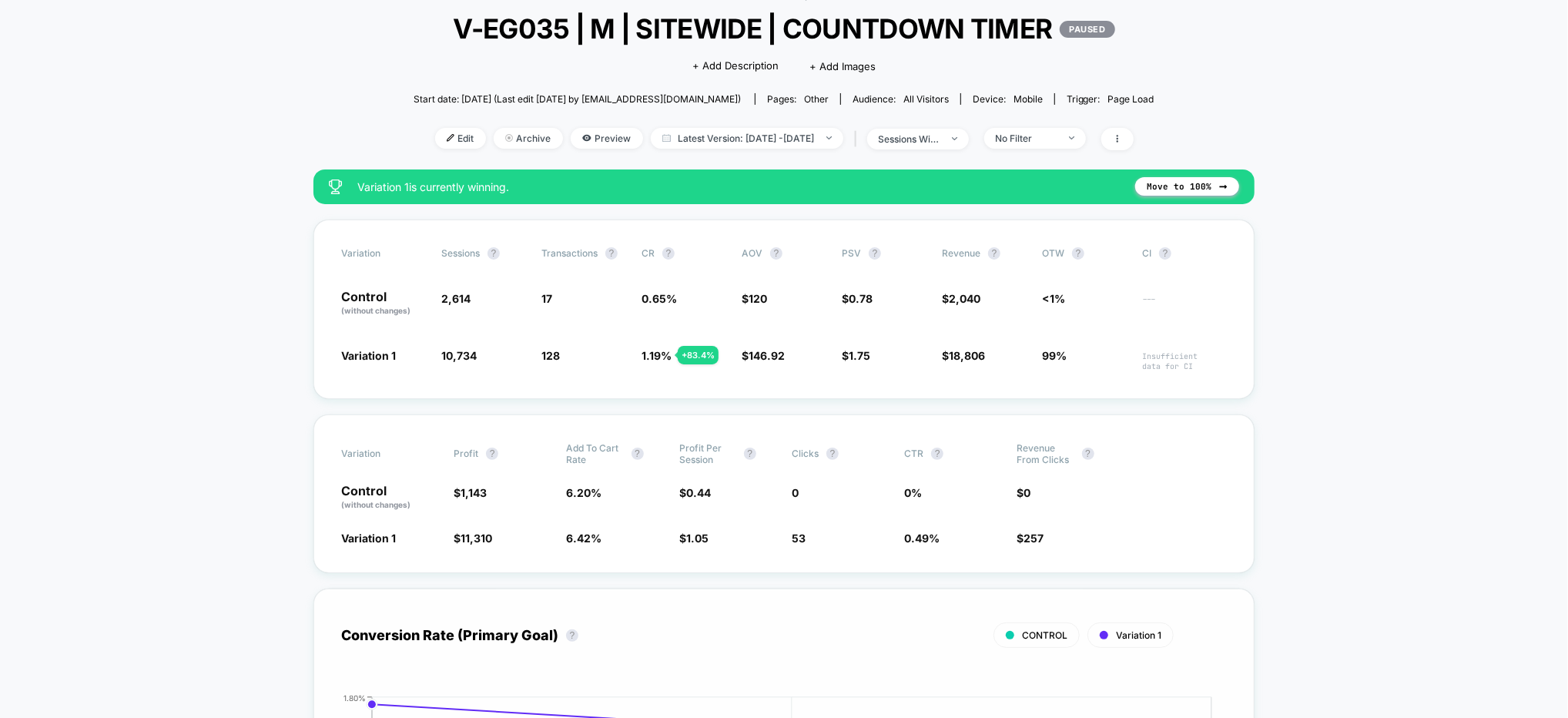
scroll to position [0, 0]
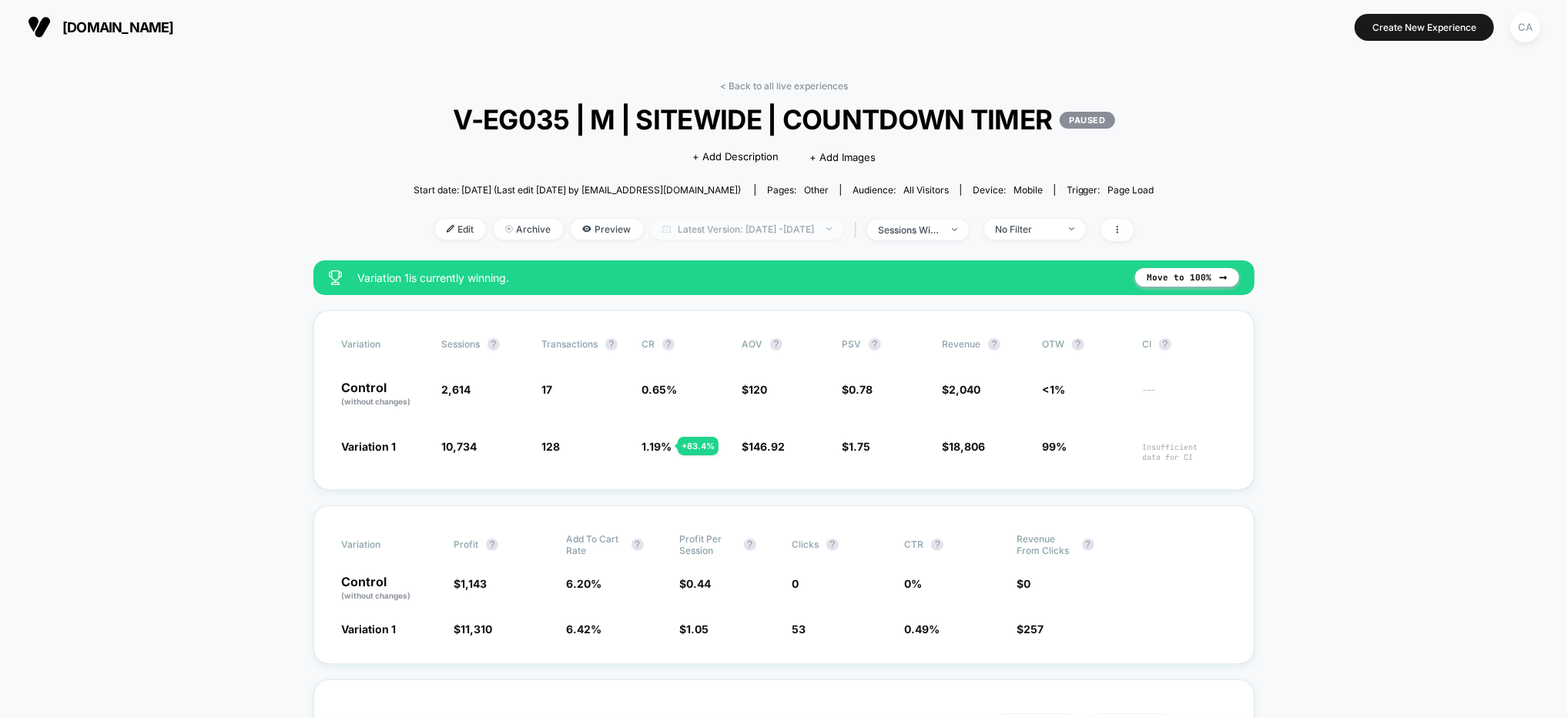
click at [758, 221] on span "Latest Version: Jul 22, 2025 - Aug 14, 2025" at bounding box center [747, 229] width 192 height 20
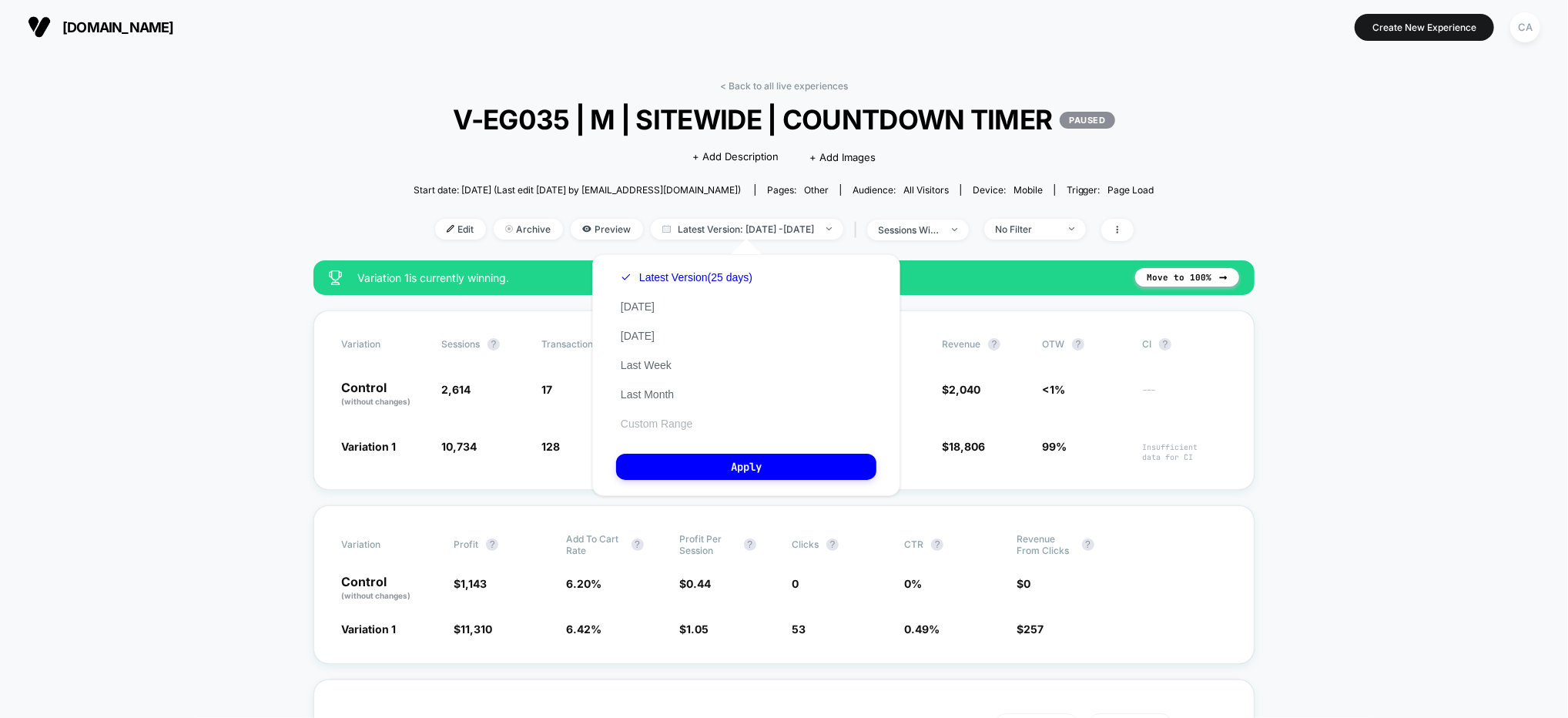
click at [671, 423] on button "Custom Range" at bounding box center [656, 424] width 81 height 14
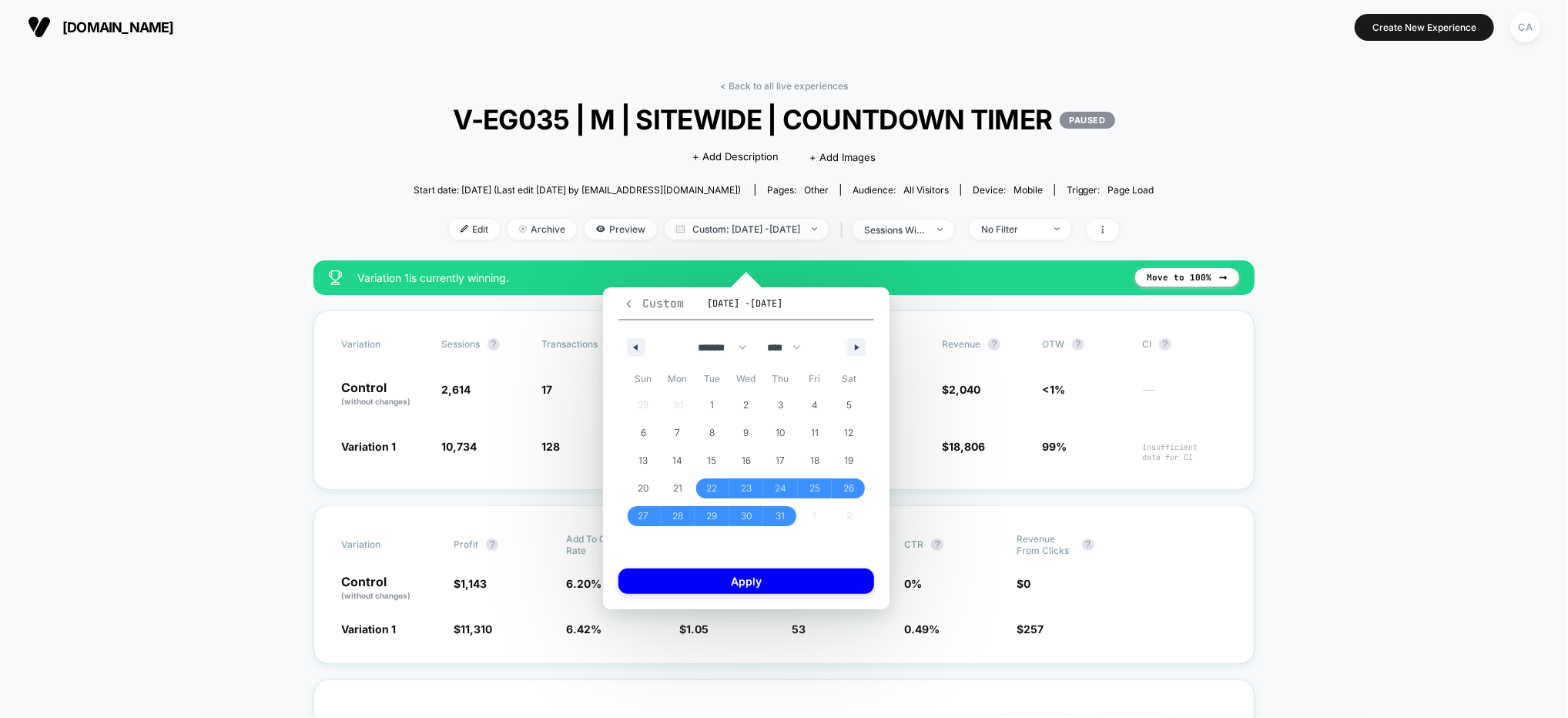
click at [630, 305] on icon "button" at bounding box center [628, 303] width 12 height 12
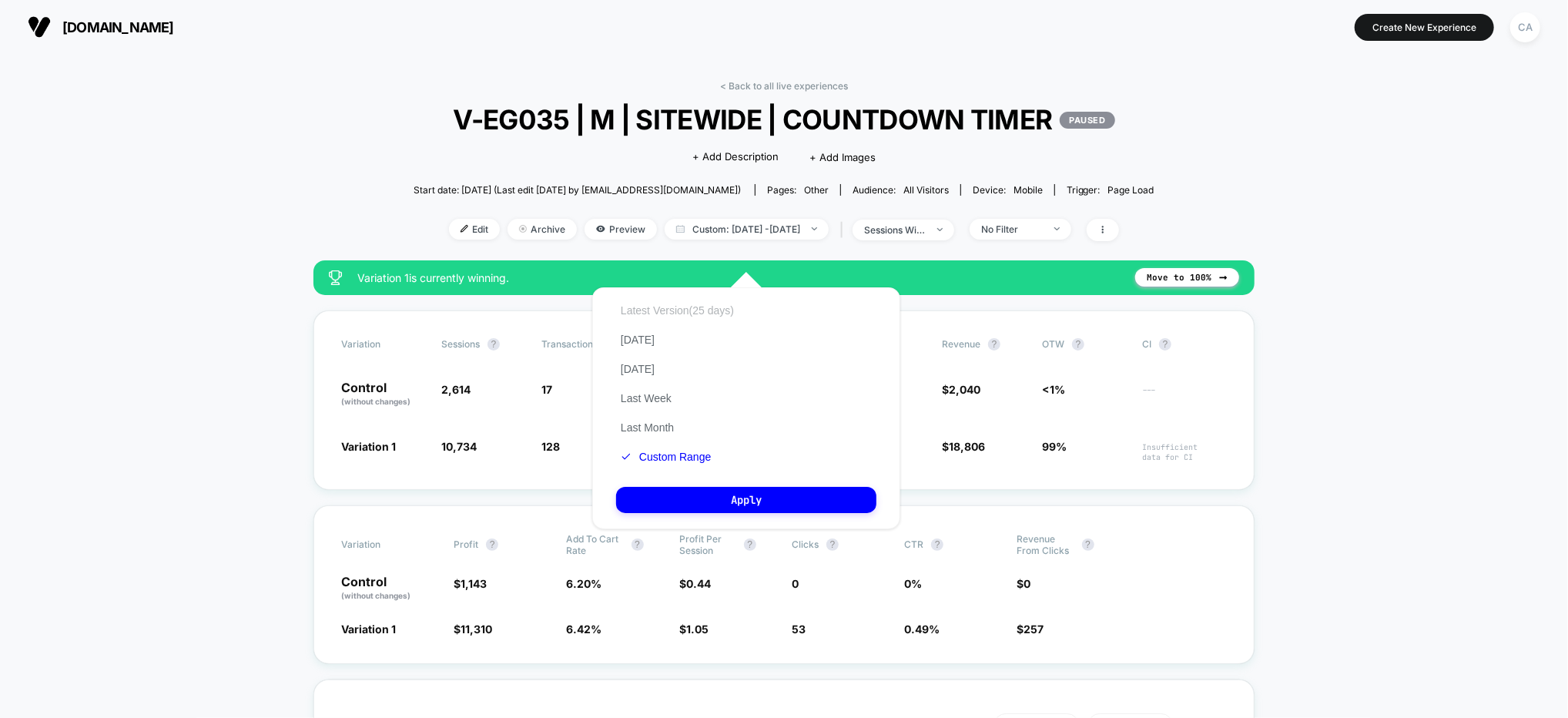
click at [649, 314] on button "Latest Version (25 days)" at bounding box center [677, 310] width 122 height 14
click at [733, 502] on button "Apply" at bounding box center [745, 500] width 260 height 26
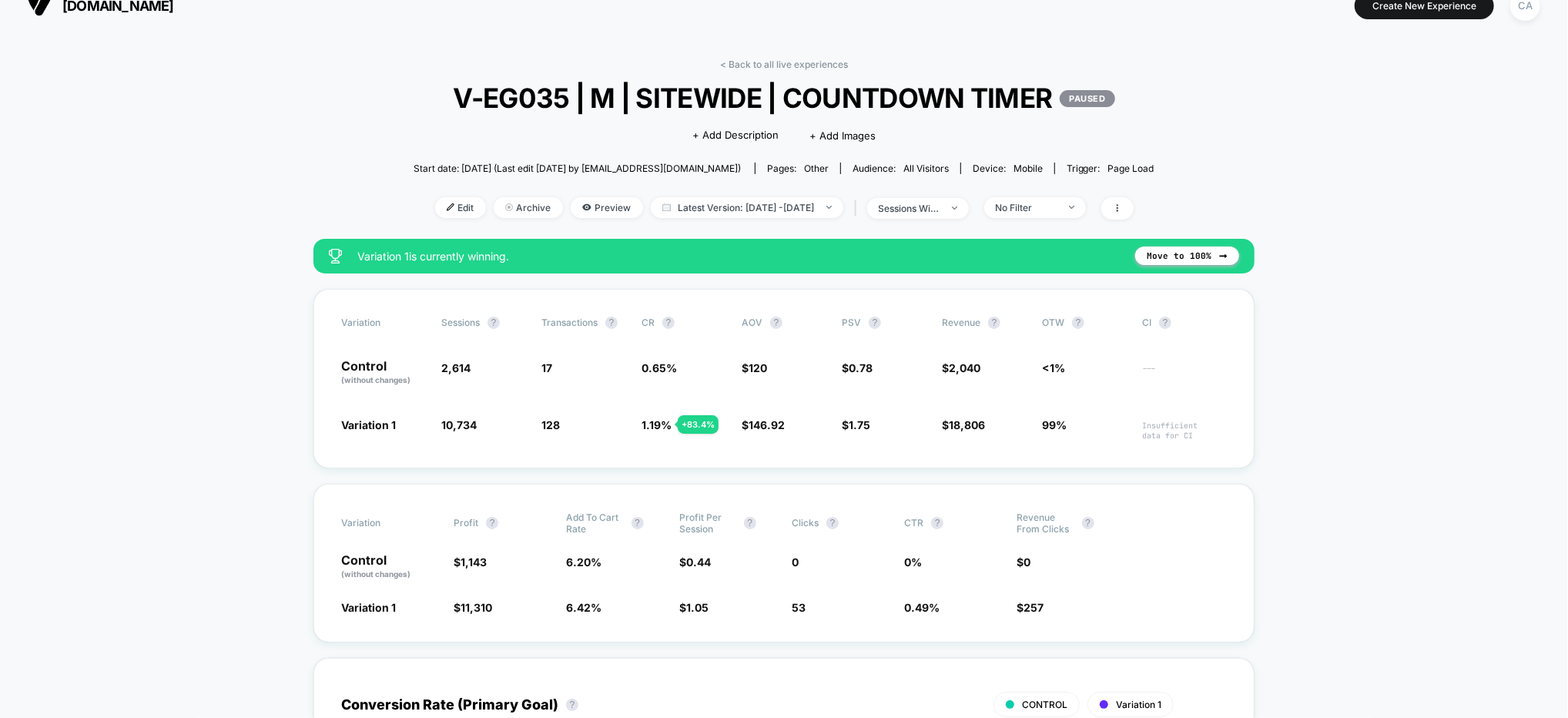
scroll to position [19, 0]
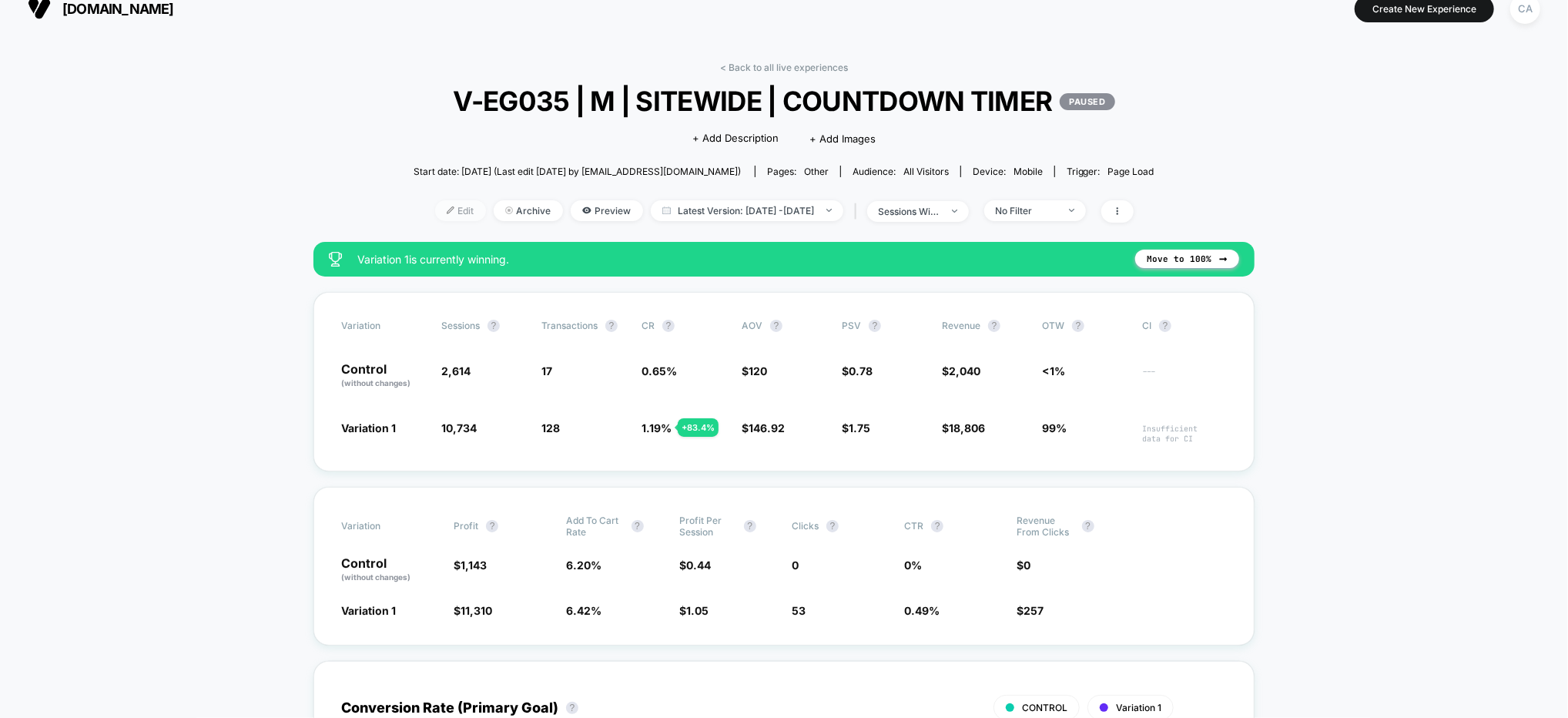
click at [447, 208] on img at bounding box center [451, 211] width 8 height 8
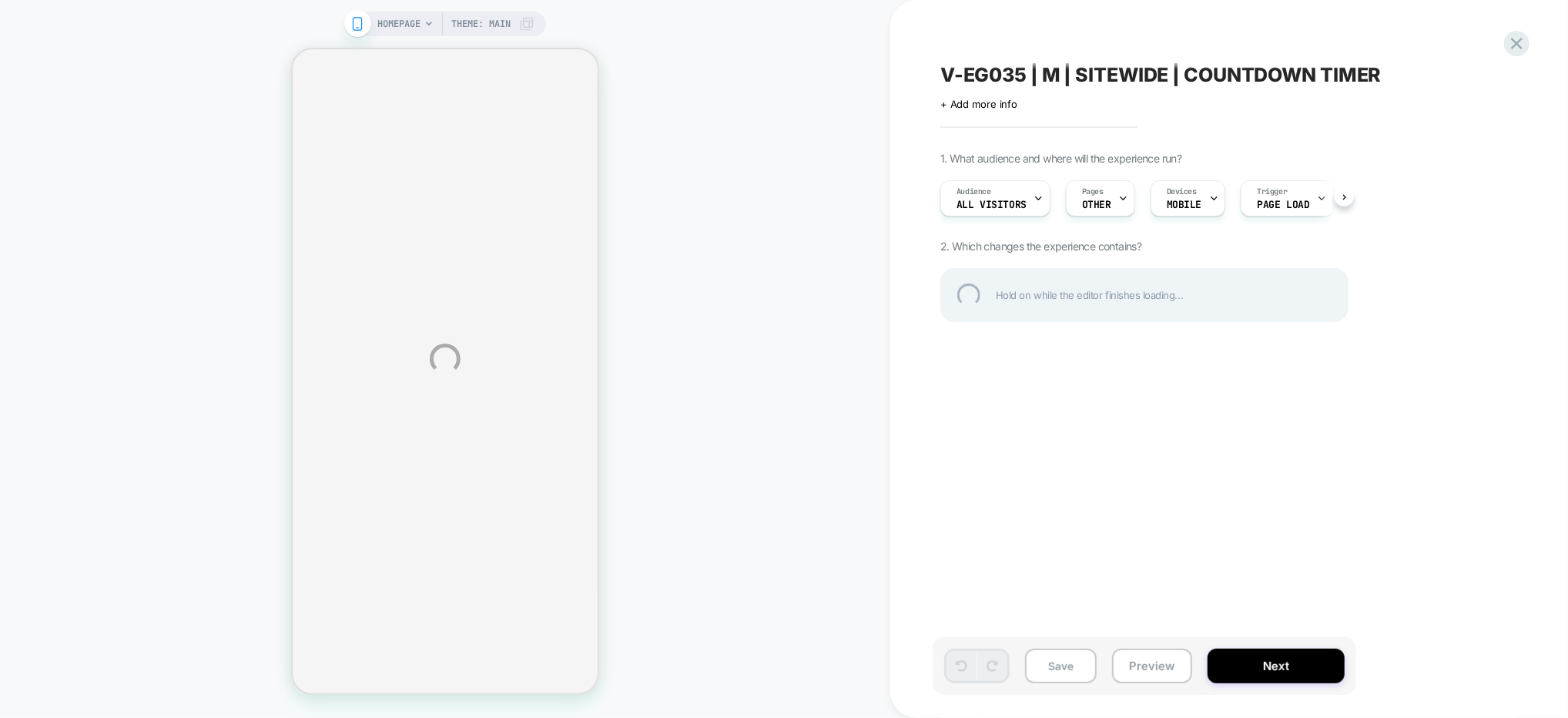
click at [1226, 654] on div "HOMEPAGE Theme: MAIN V-EG035 | M | SITEWIDE | COUNTDOWN TIMER Click to edit exp…" at bounding box center [784, 359] width 1568 height 718
click at [1277, 654] on div "HOMEPAGE Theme: MAIN V-EG035 | M | SITEWIDE | COUNTDOWN TIMER Click to edit exp…" at bounding box center [784, 359] width 1568 height 718
click at [1343, 577] on div "HOMEPAGE Theme: MAIN V-EG035 | M | SITEWIDE | COUNTDOWN TIMER Click to edit exp…" at bounding box center [784, 359] width 1568 height 718
click at [1343, 618] on div "HOMEPAGE Theme: MAIN V-EG035 | M | SITEWIDE | COUNTDOWN TIMER Click to edit exp…" at bounding box center [784, 359] width 1568 height 718
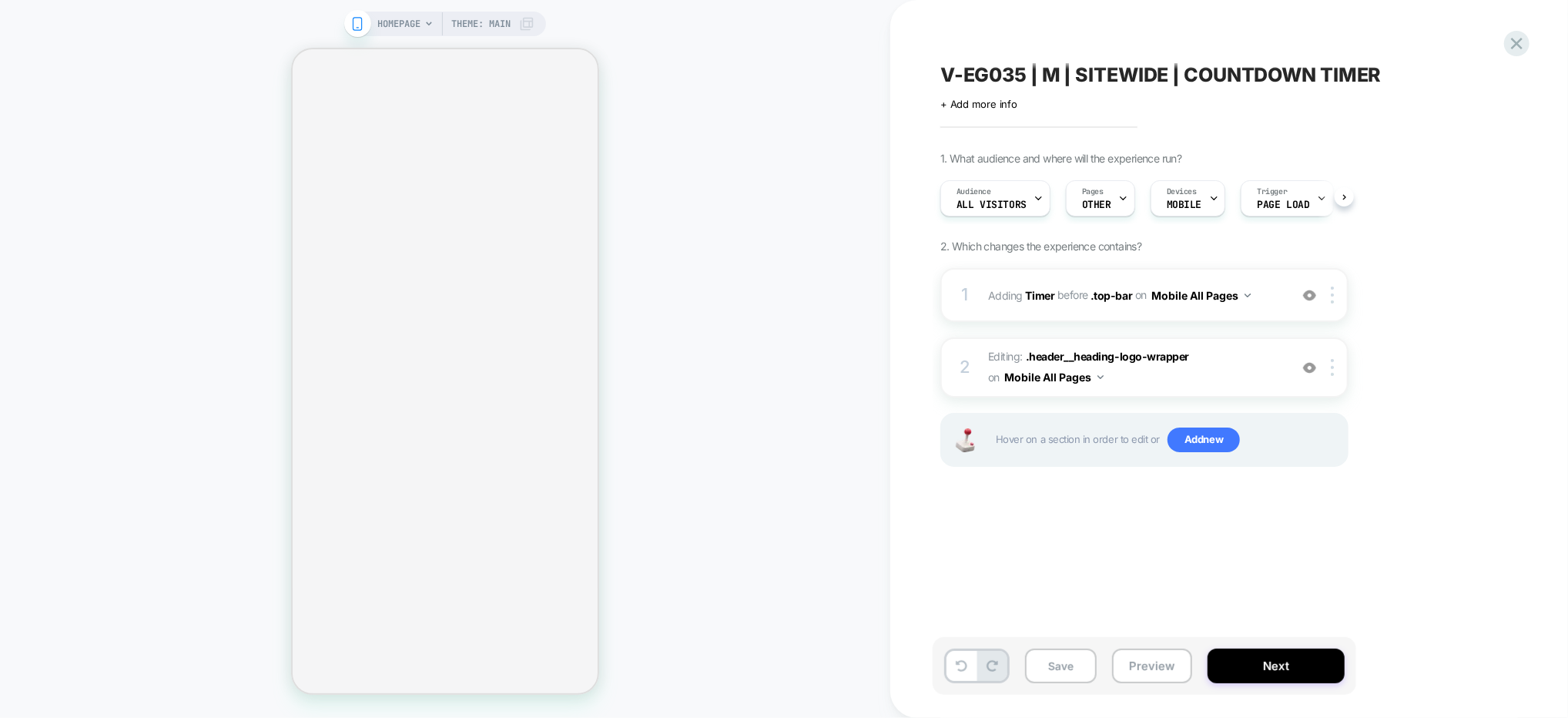
scroll to position [0, 1]
click at [1213, 654] on button "Next" at bounding box center [1276, 666] width 137 height 35
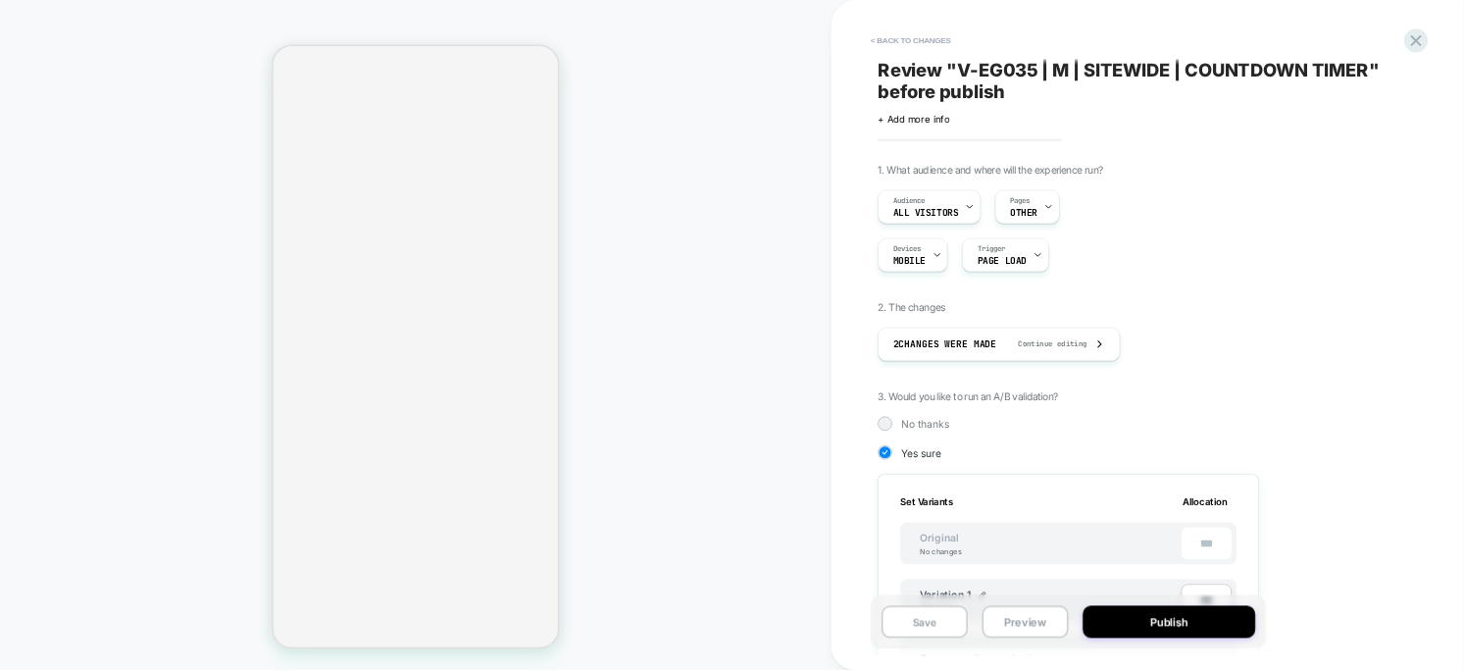
scroll to position [226, 0]
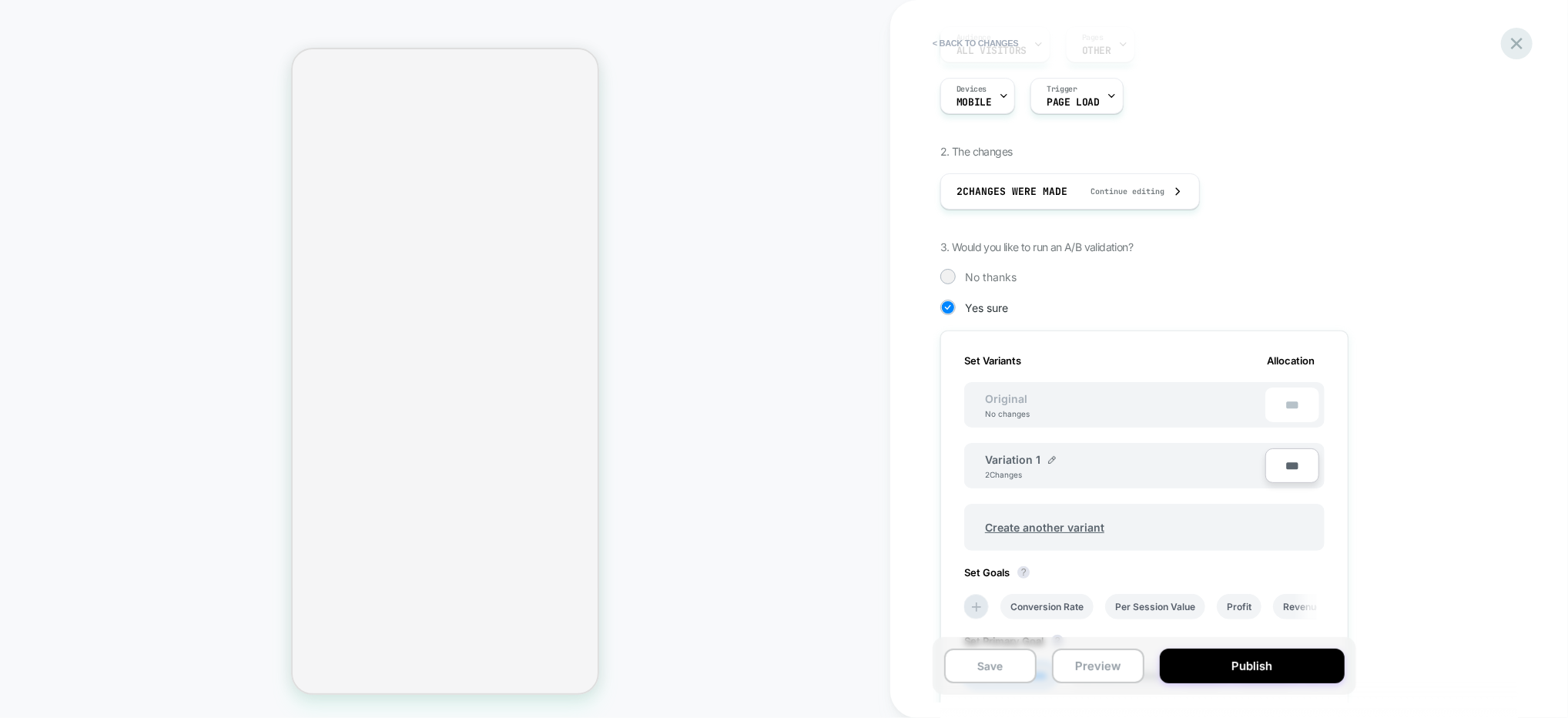
click at [1343, 46] on icon at bounding box center [1516, 43] width 12 height 12
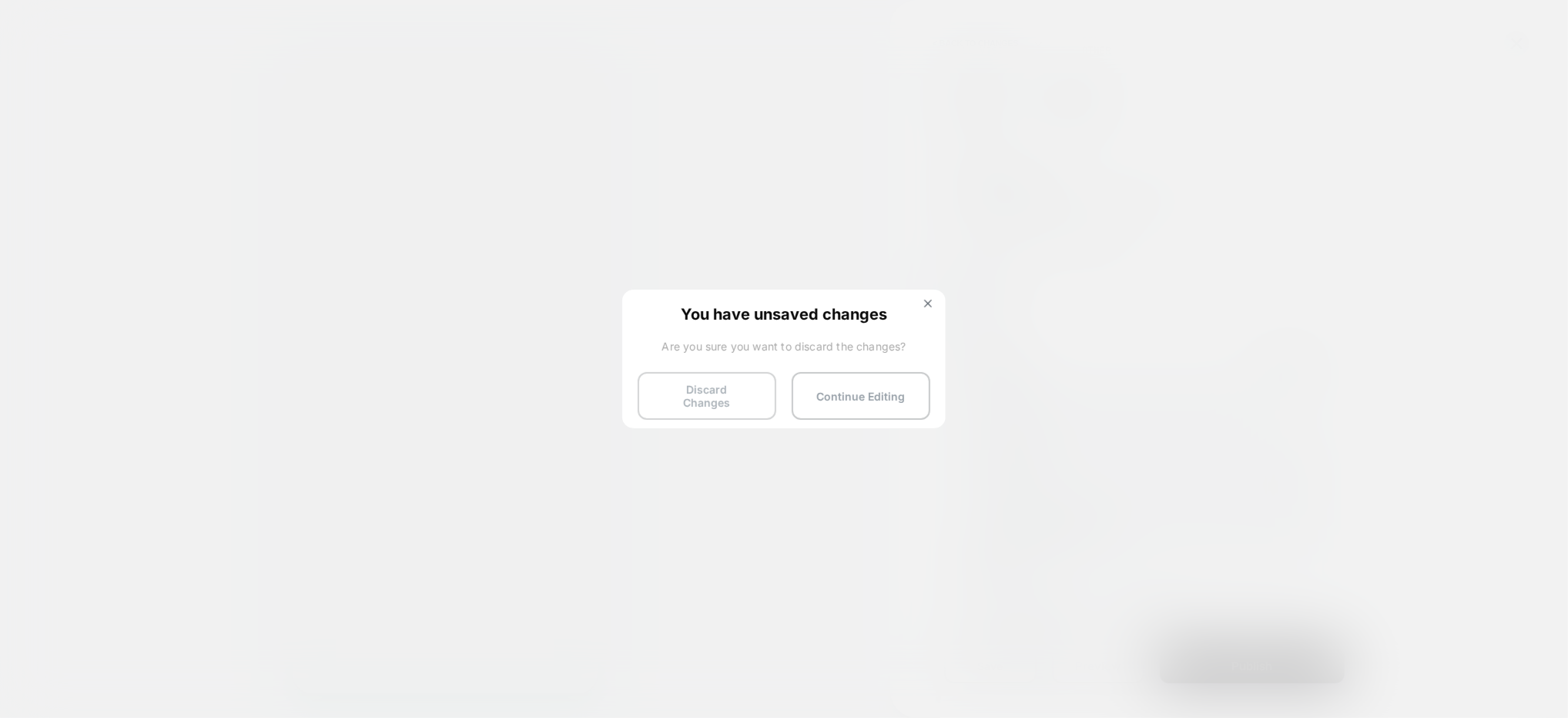
click at [691, 376] on button "Discard Changes" at bounding box center [707, 396] width 139 height 48
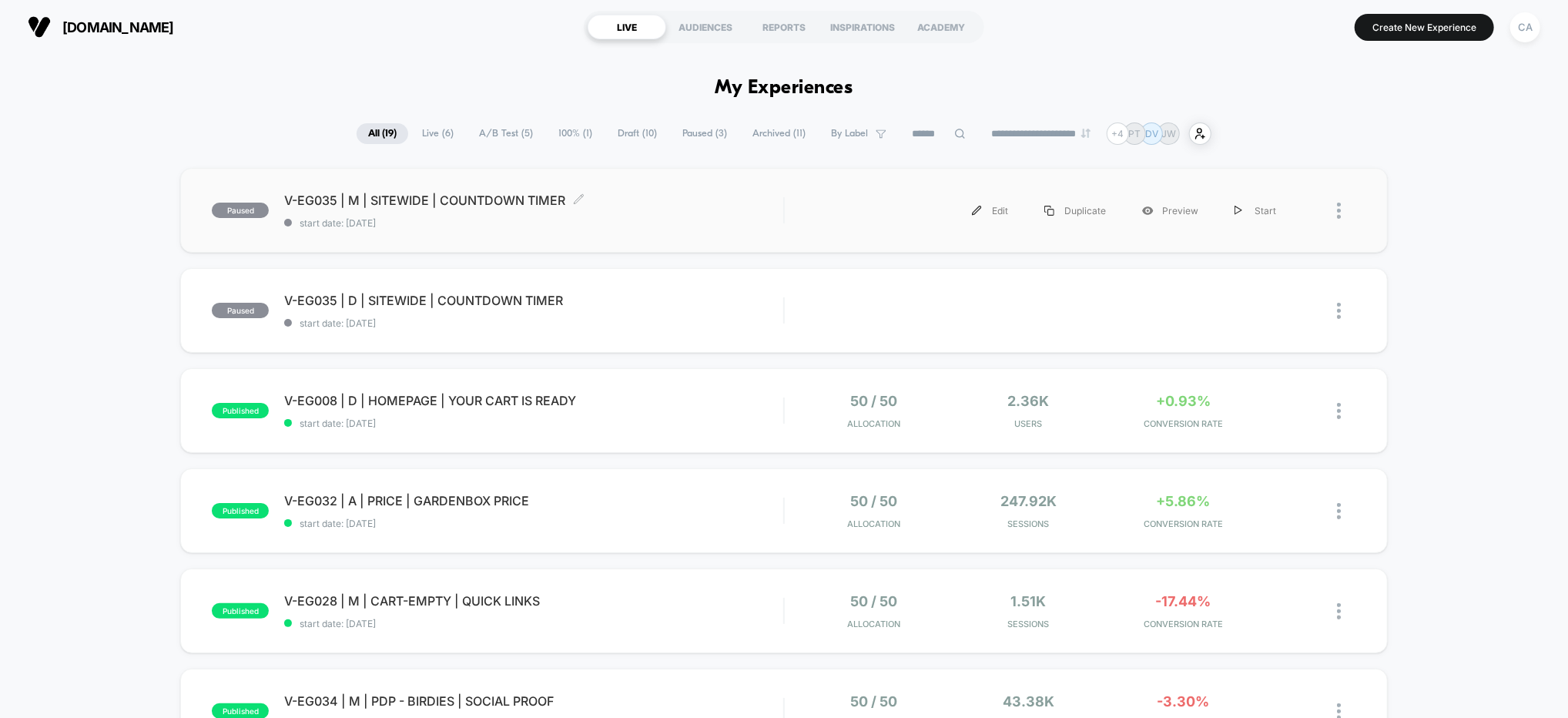
click at [605, 222] on span "start date: [DATE]" at bounding box center [533, 223] width 499 height 12
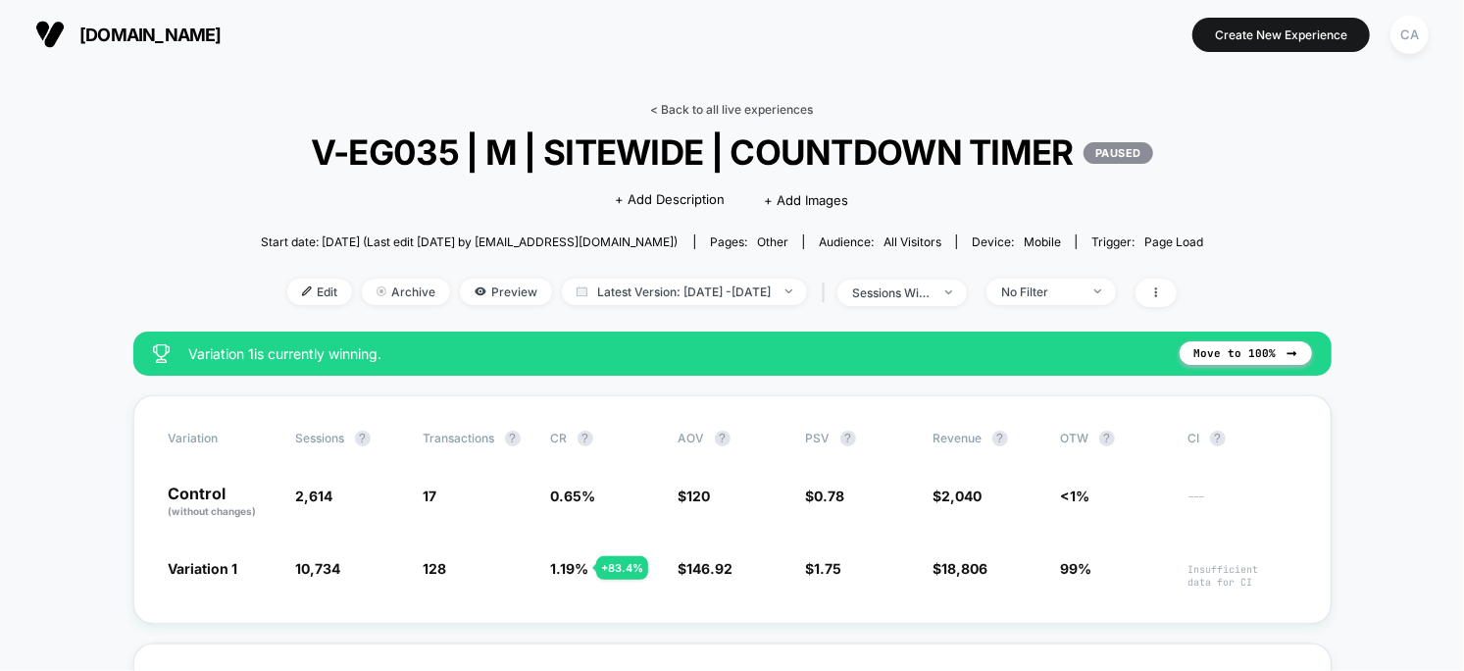
click at [739, 110] on link "< Back to all live experiences" at bounding box center [732, 109] width 163 height 15
click at [744, 114] on link "< Back to all live experiences" at bounding box center [732, 109] width 163 height 15
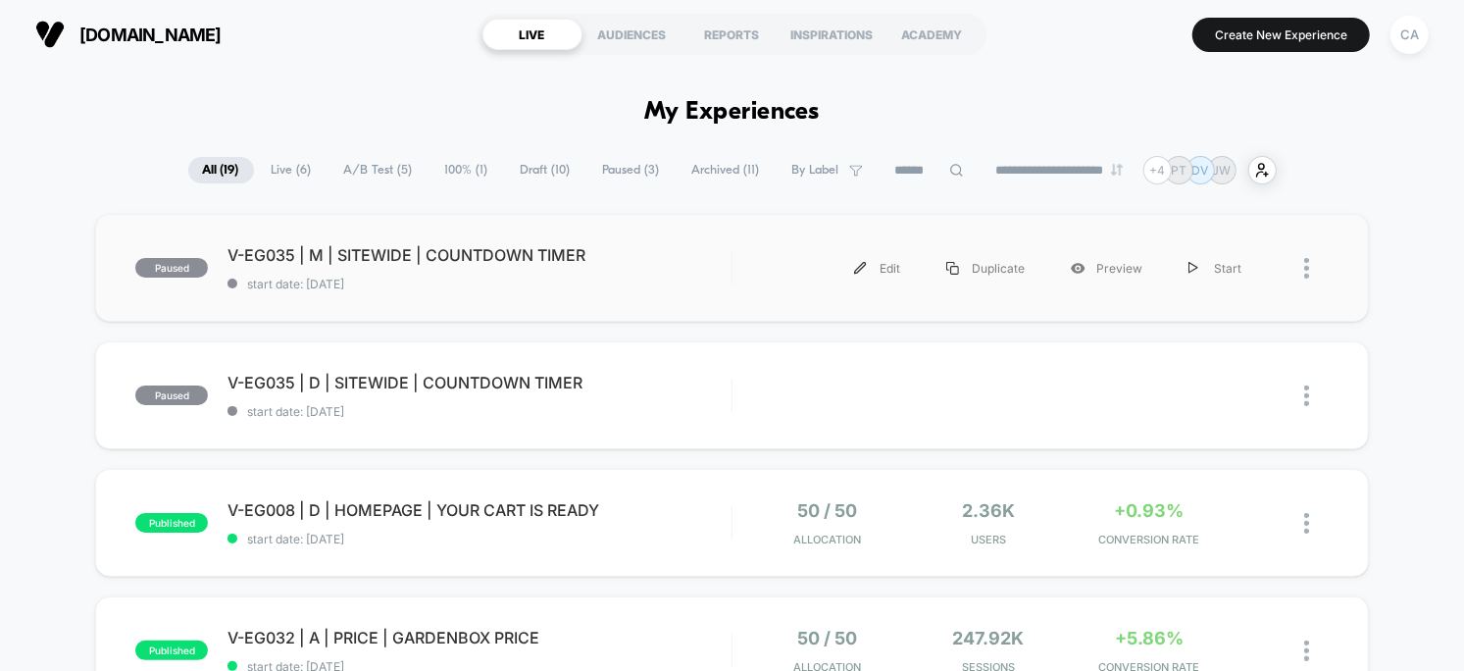
click at [795, 283] on div "Edit Duplicate Preview Start" at bounding box center [1008, 268] width 512 height 44
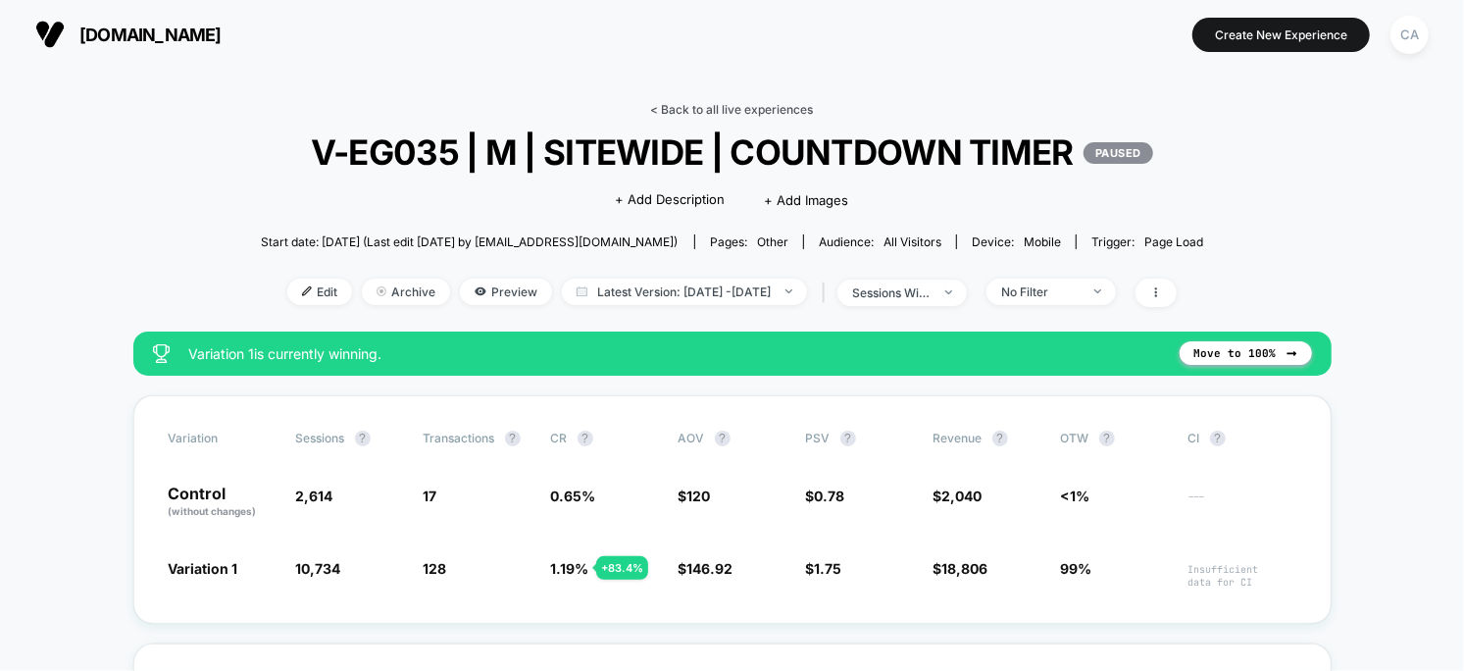
click at [714, 105] on link "< Back to all live experiences" at bounding box center [732, 109] width 163 height 15
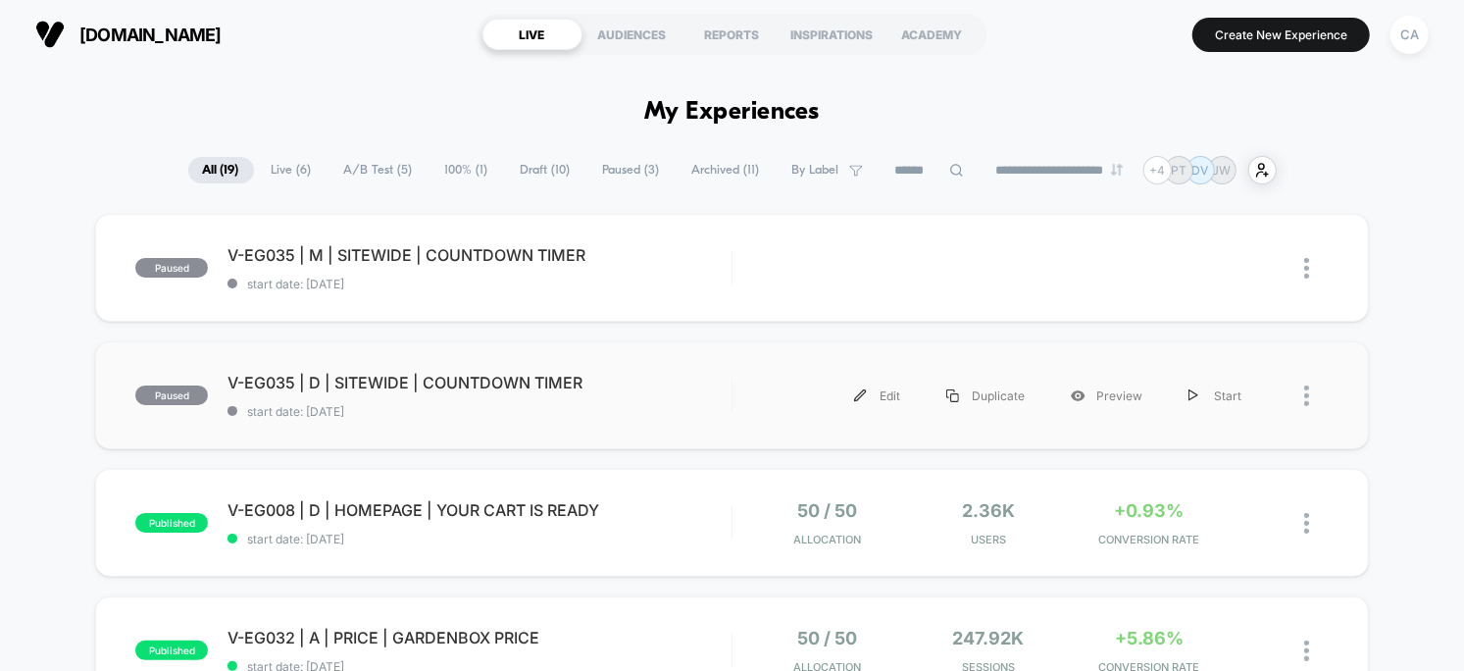
click at [616, 405] on span "start date: [DATE]" at bounding box center [480, 411] width 504 height 15
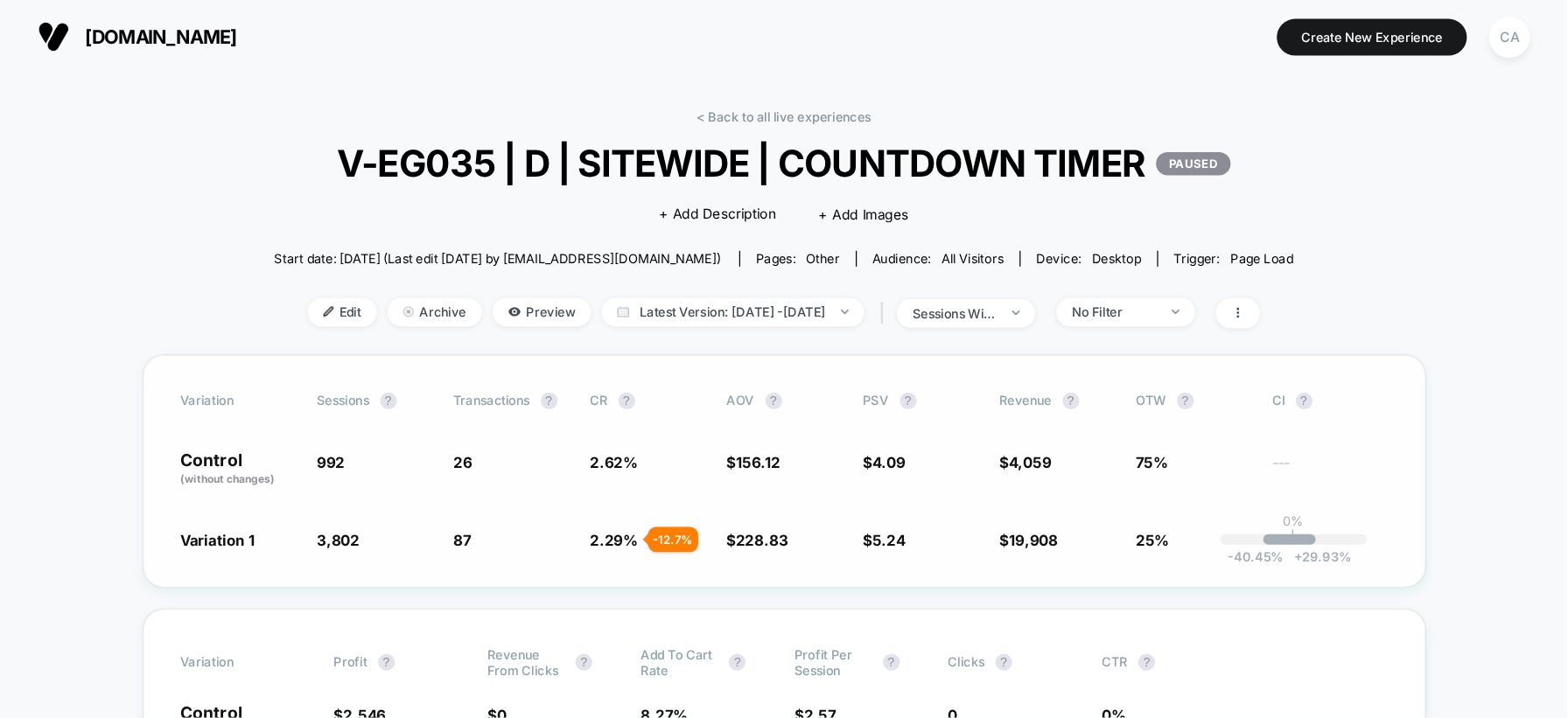
scroll to position [52, 0]
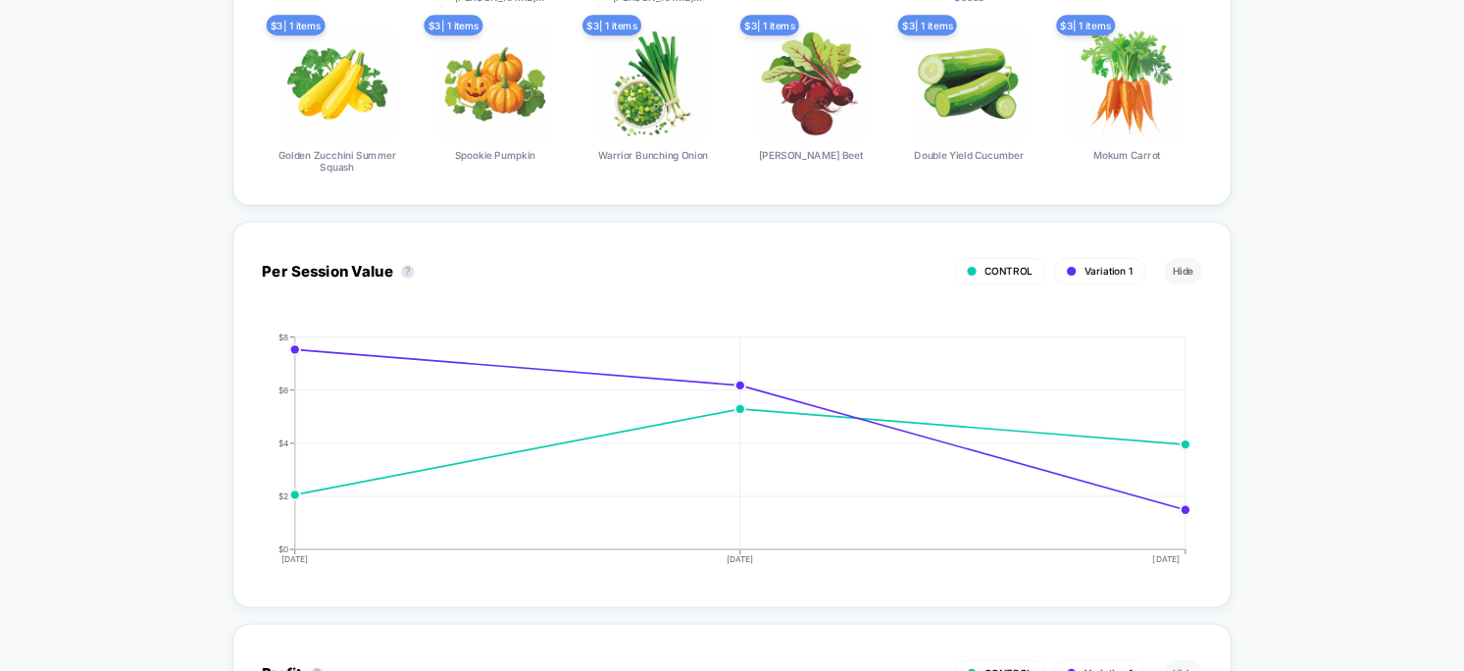
scroll to position [0, 0]
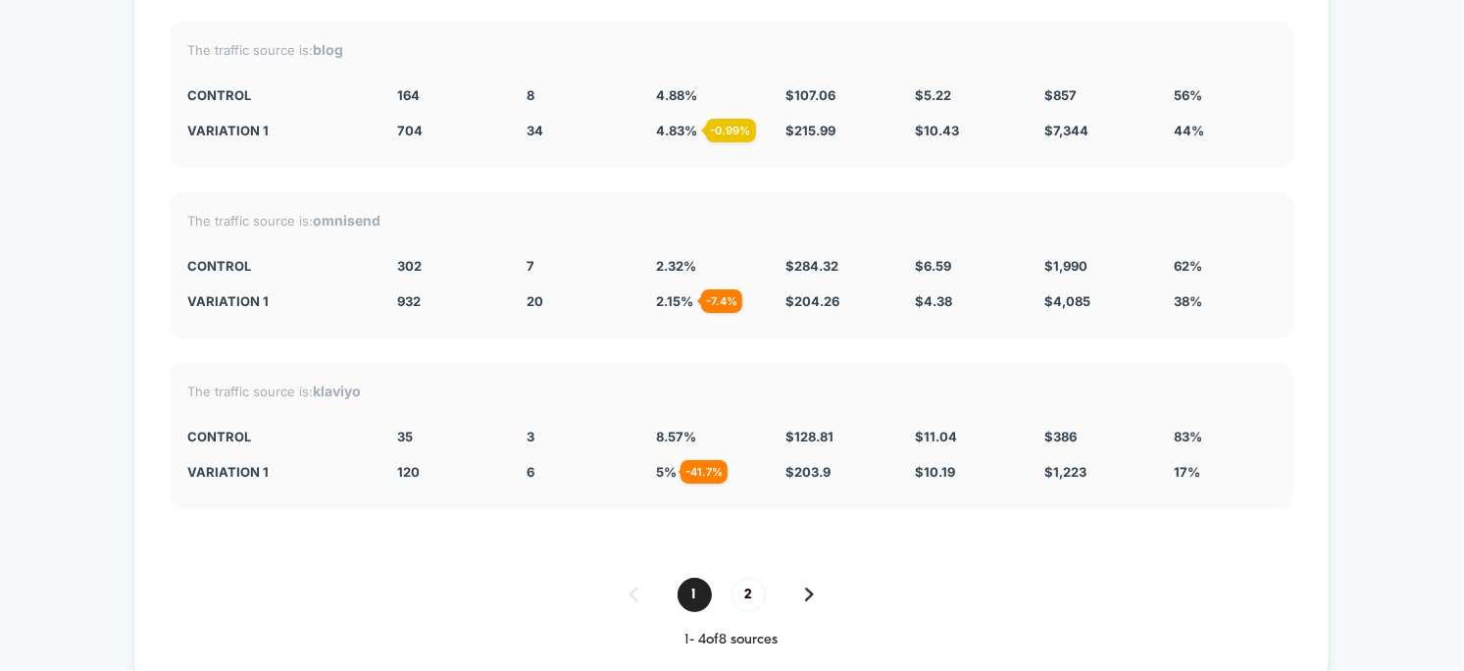
scroll to position [6091, 0]
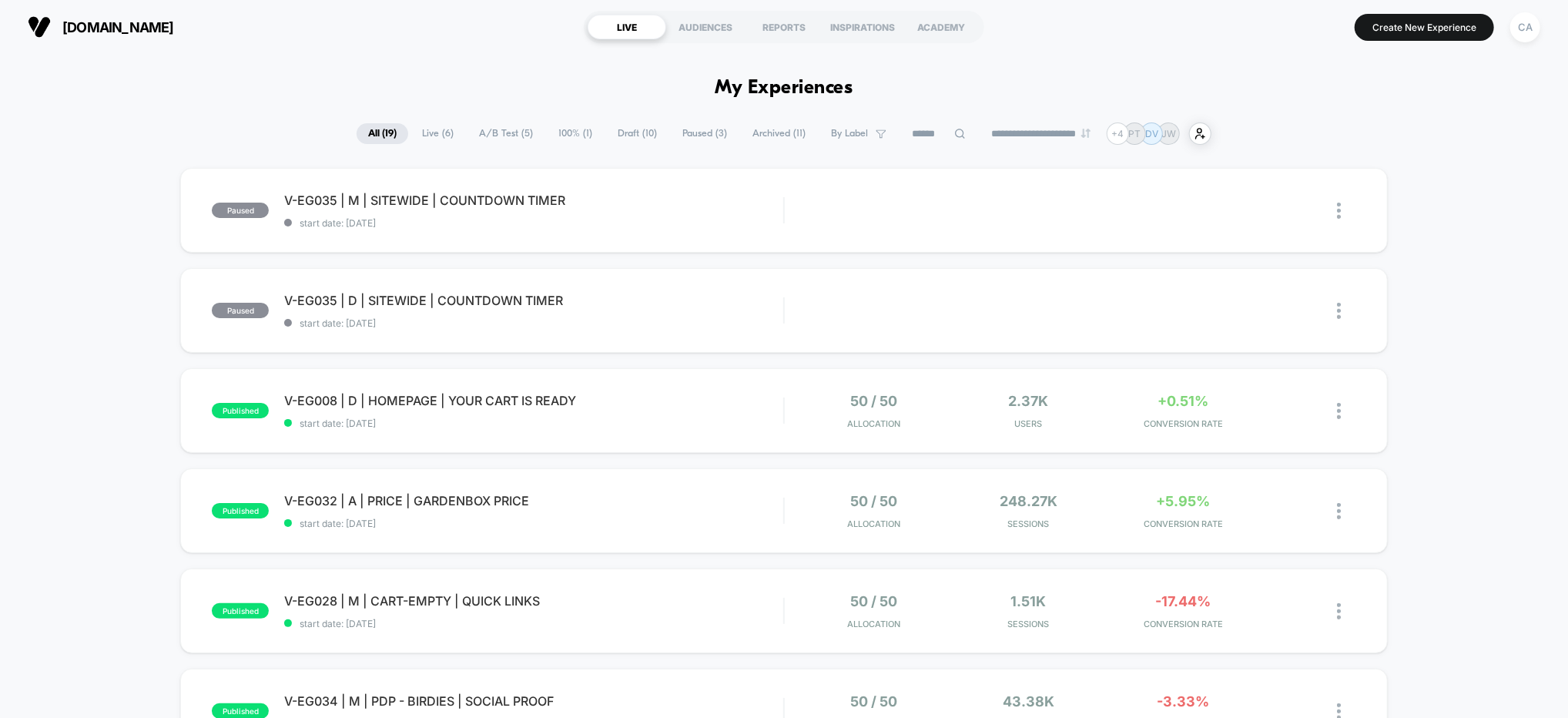
click at [495, 127] on span "A/B Test ( 5 )" at bounding box center [506, 134] width 77 height 20
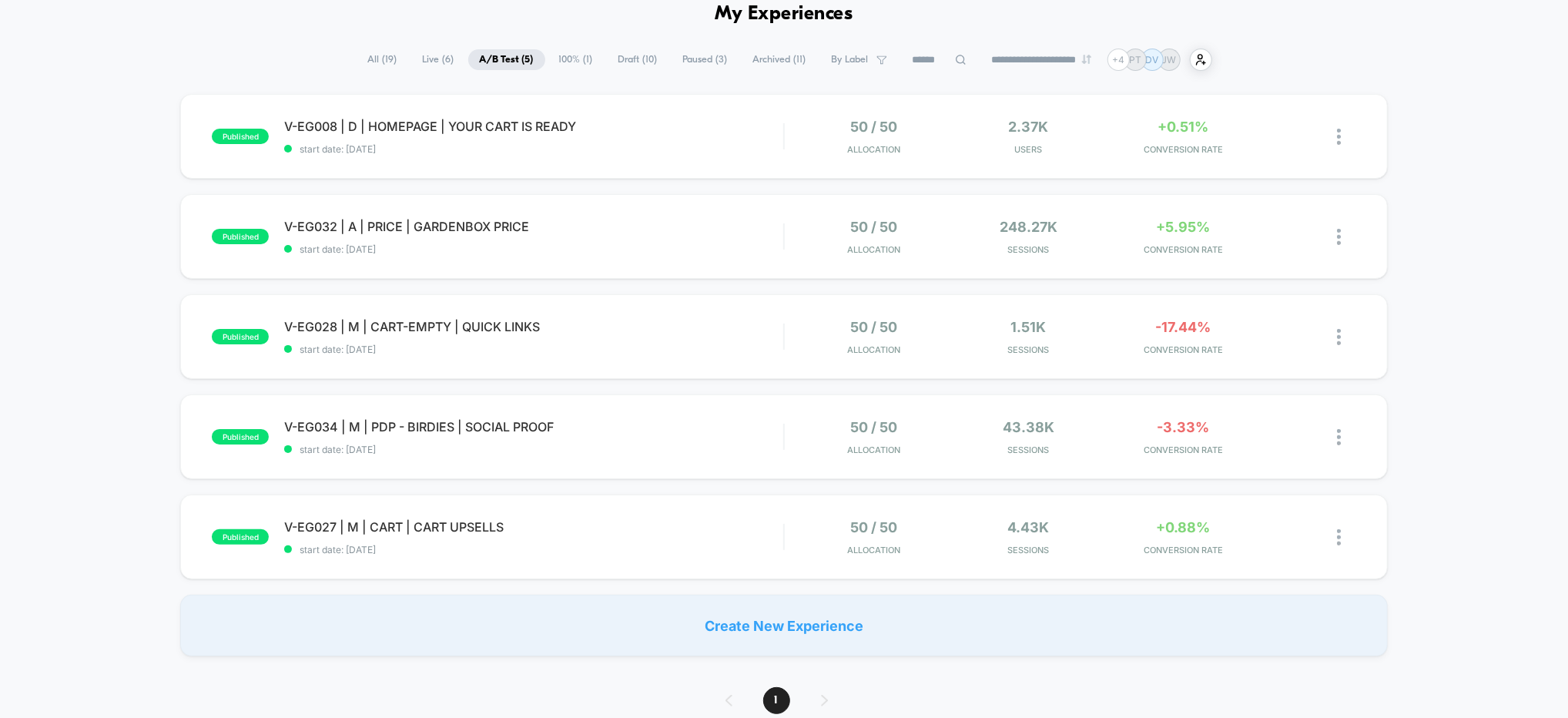
scroll to position [139, 0]
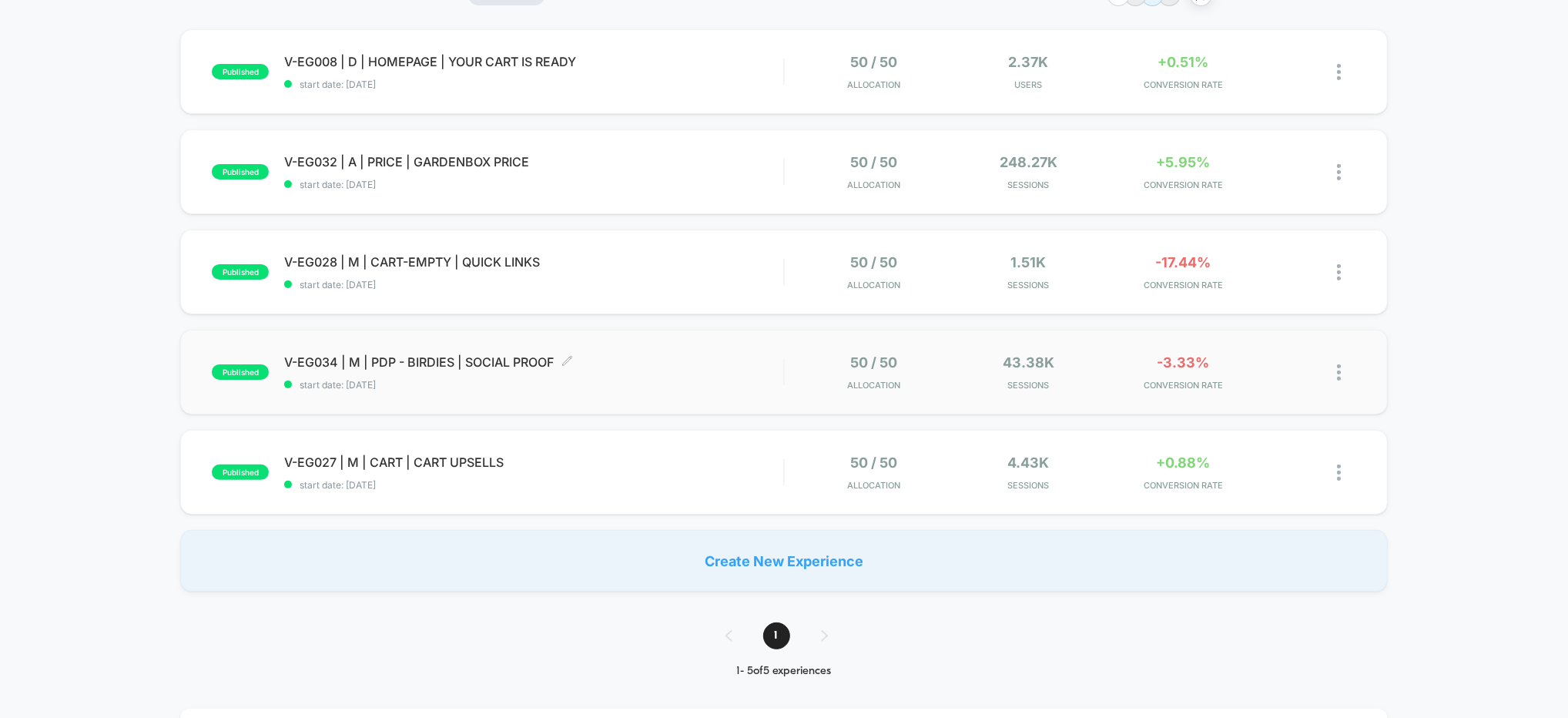
click at [748, 387] on span "start date: [DATE]" at bounding box center [533, 384] width 499 height 12
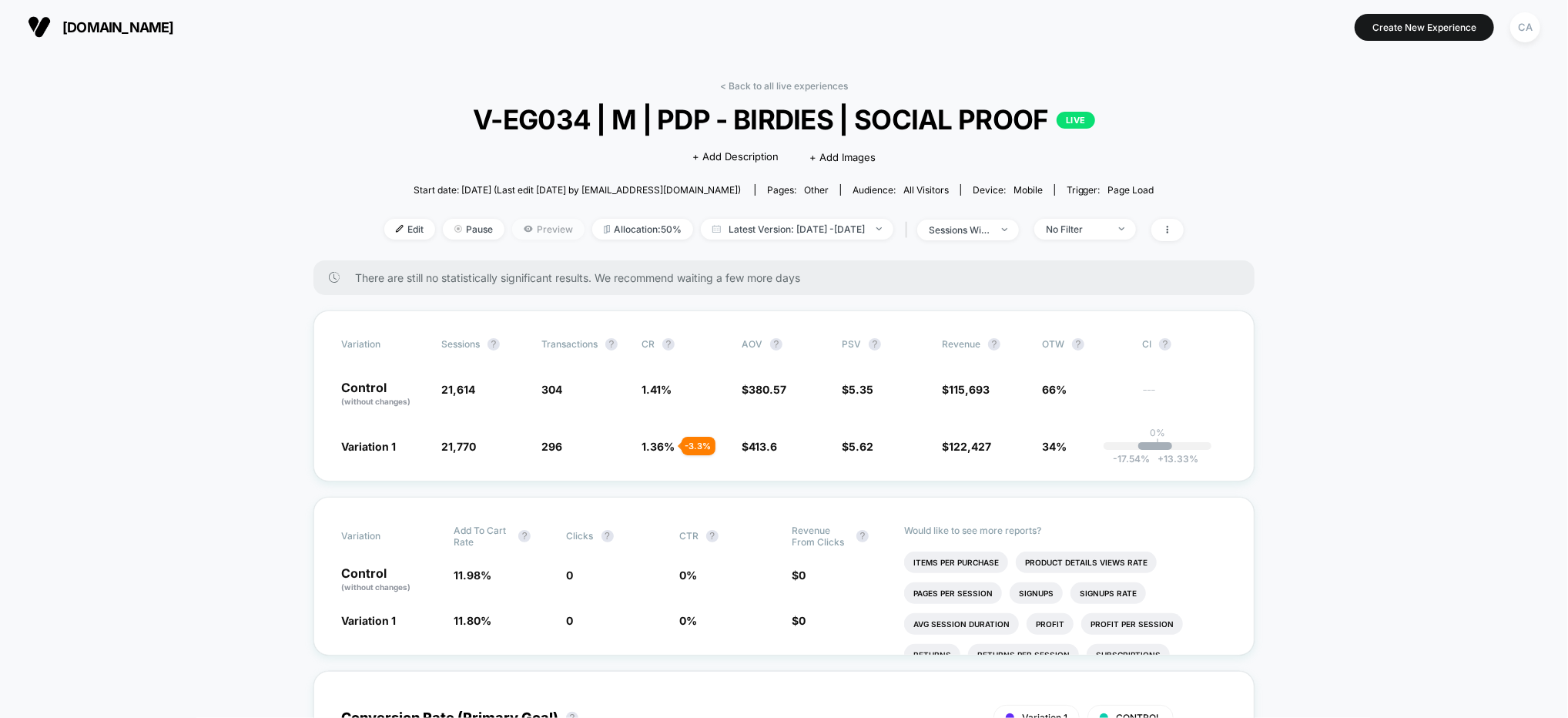
click at [518, 226] on span "Preview" at bounding box center [548, 229] width 72 height 20
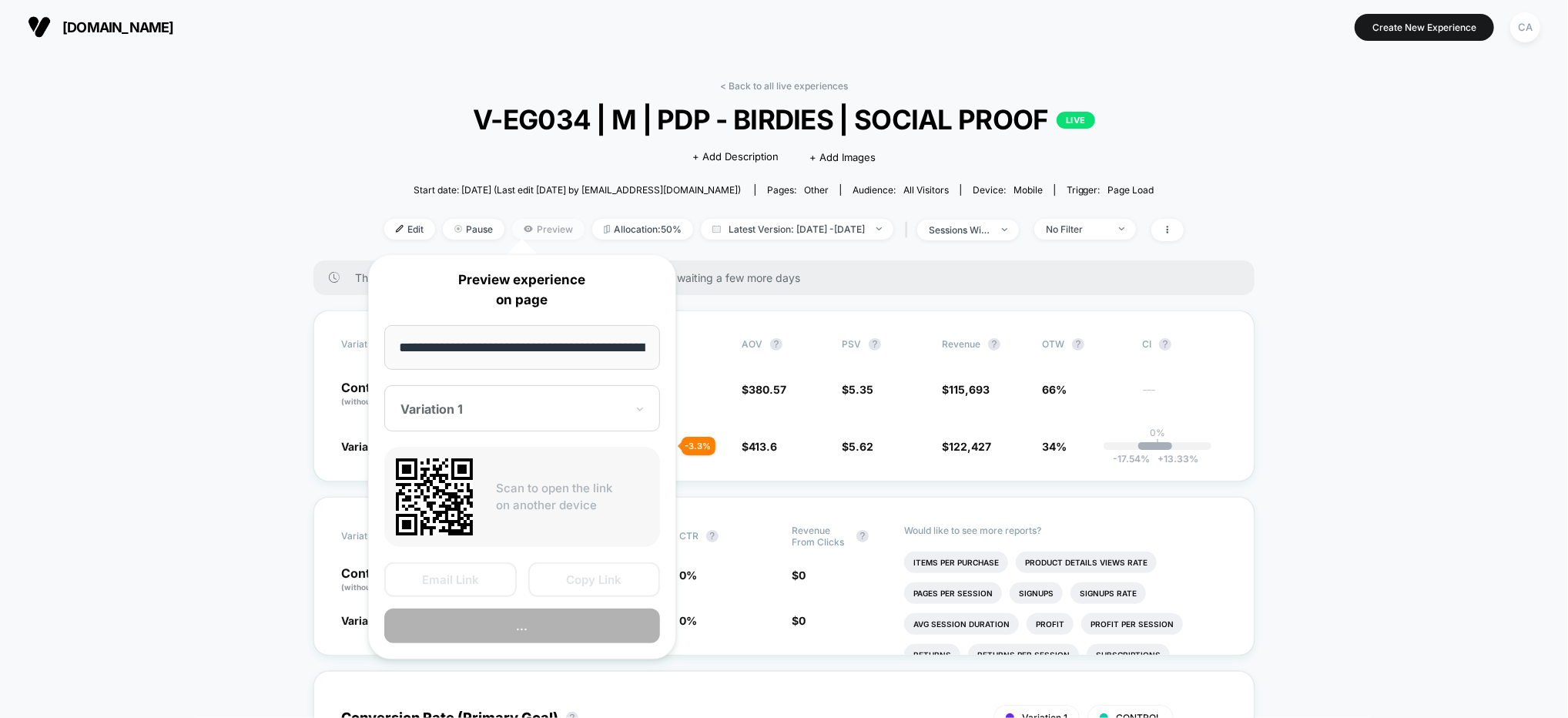
scroll to position [0, 258]
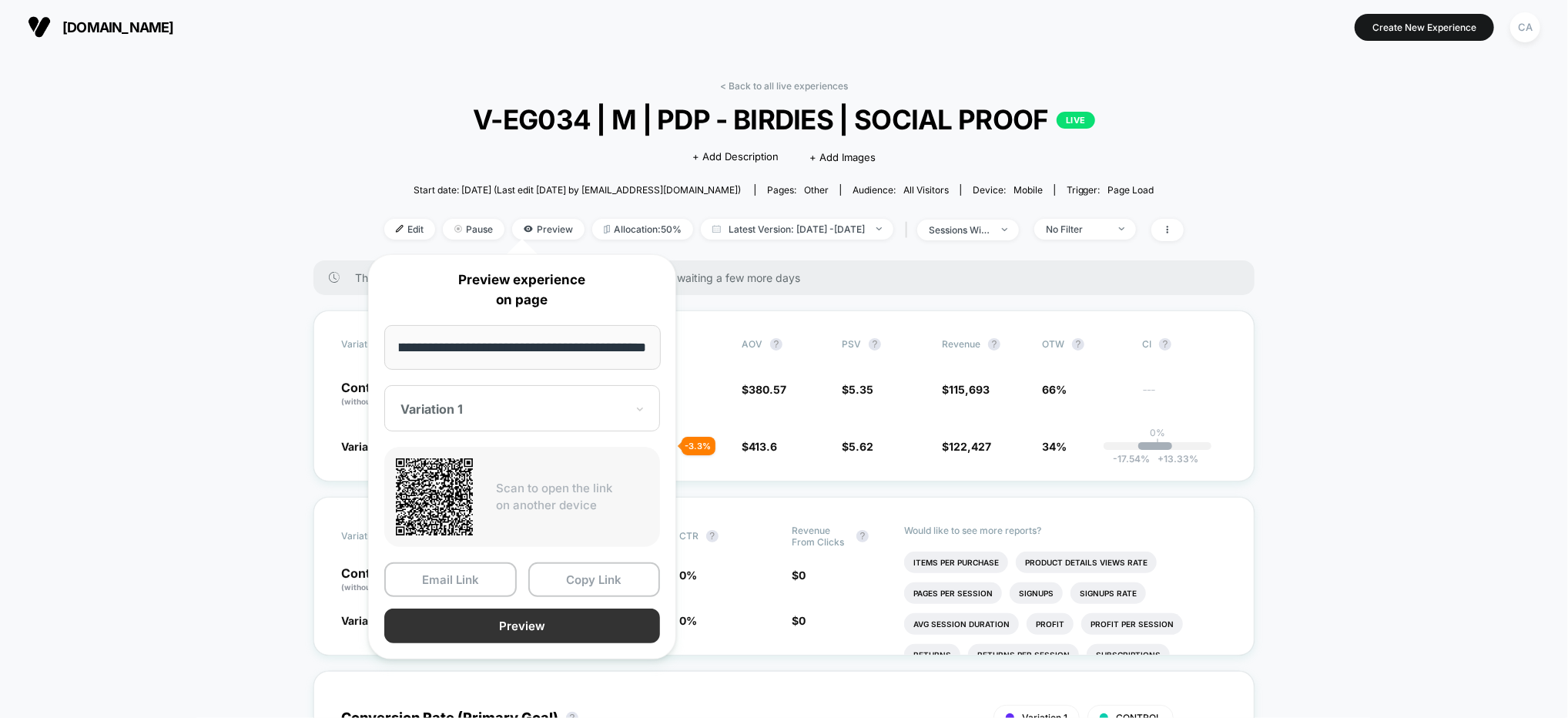
click at [524, 625] on button "Preview" at bounding box center [521, 626] width 276 height 35
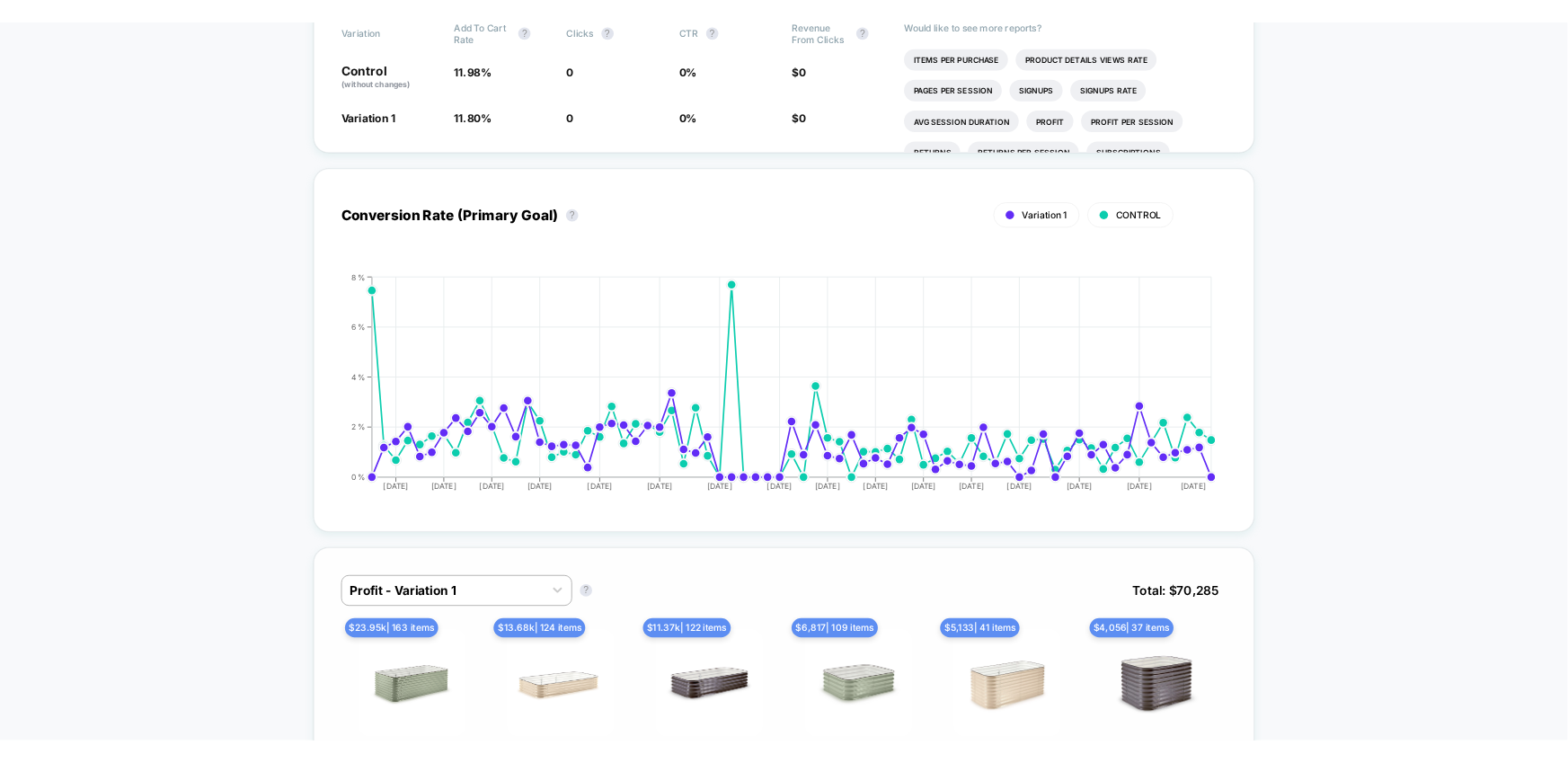
scroll to position [0, 0]
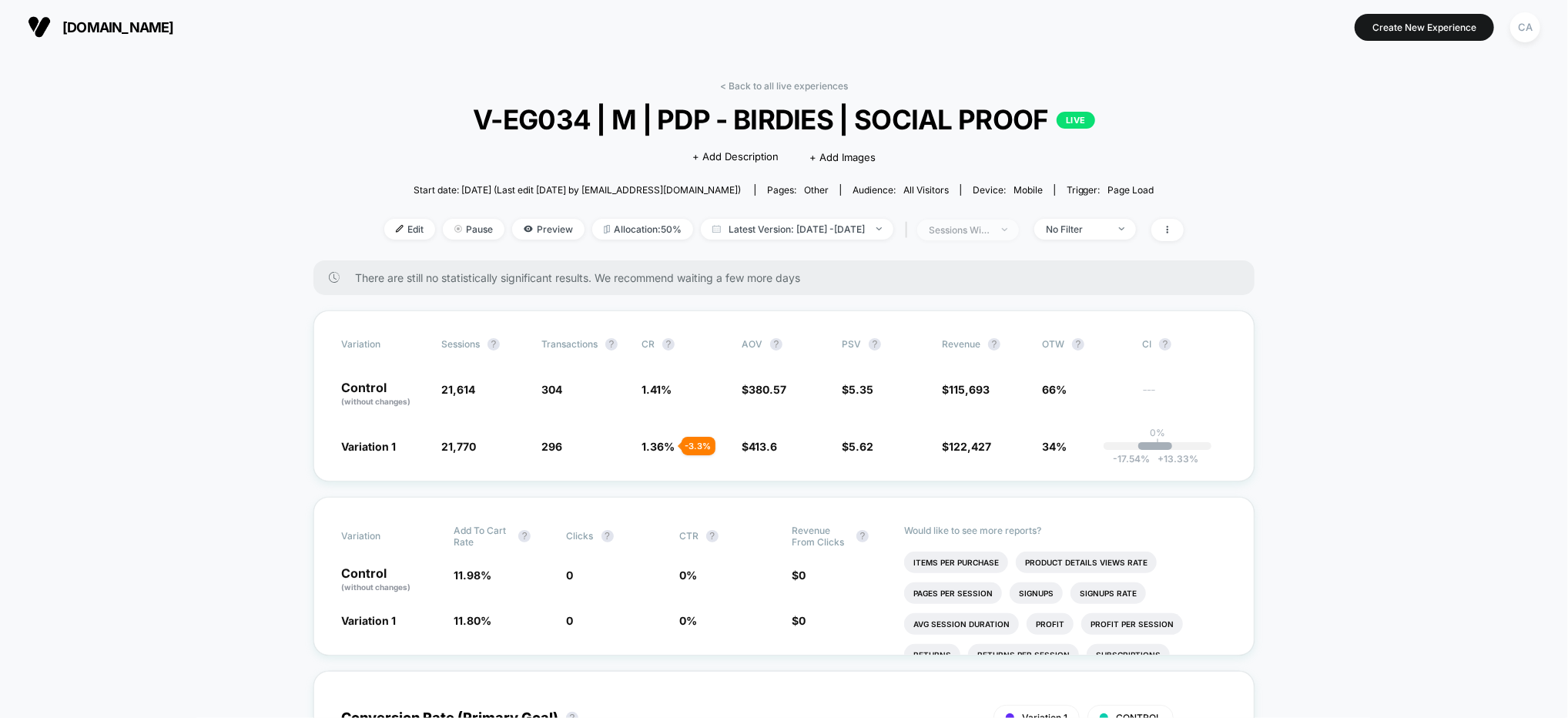
click at [990, 226] on div "sessions with impression" at bounding box center [959, 229] width 61 height 12
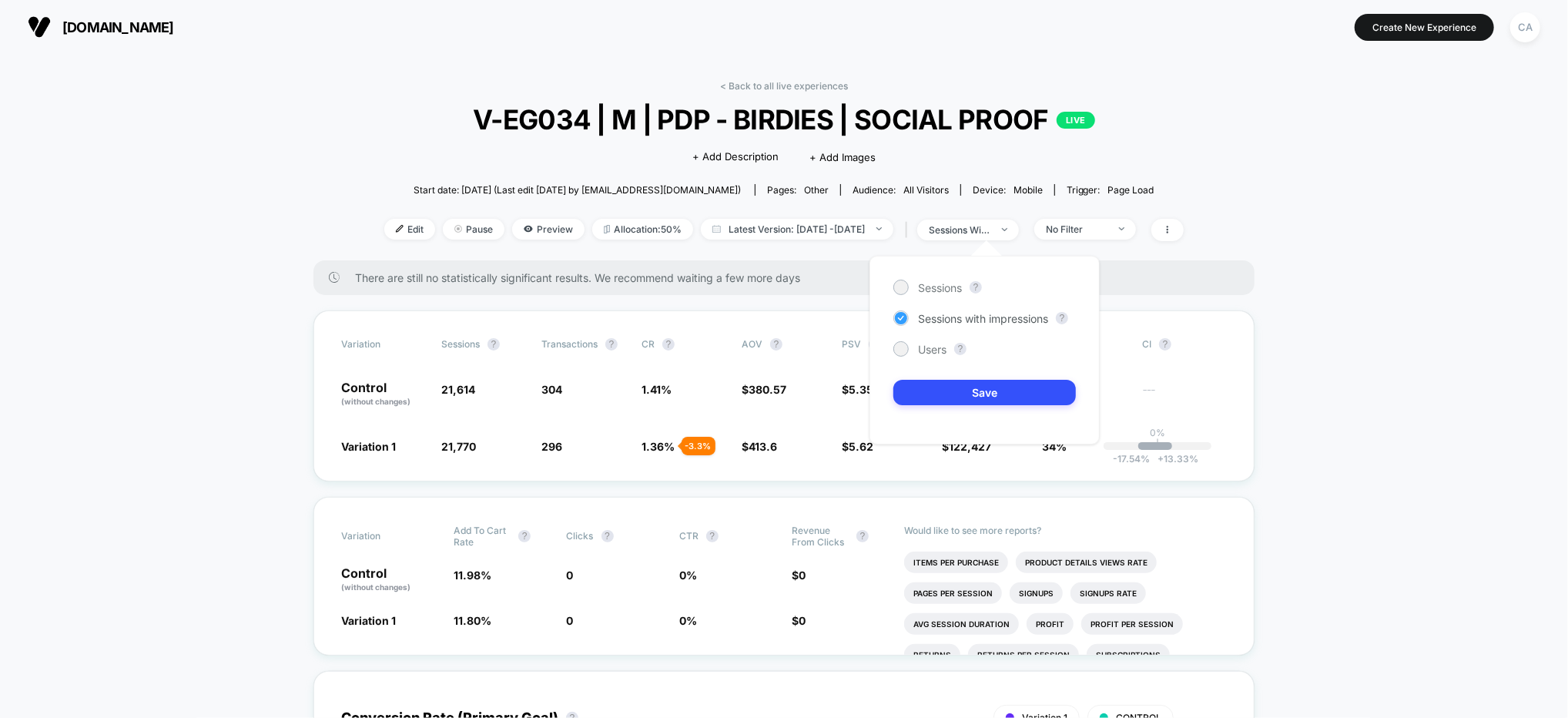
click at [988, 319] on span "Sessions with impressions" at bounding box center [983, 318] width 130 height 13
click at [1005, 390] on button "Save" at bounding box center [985, 392] width 182 height 25
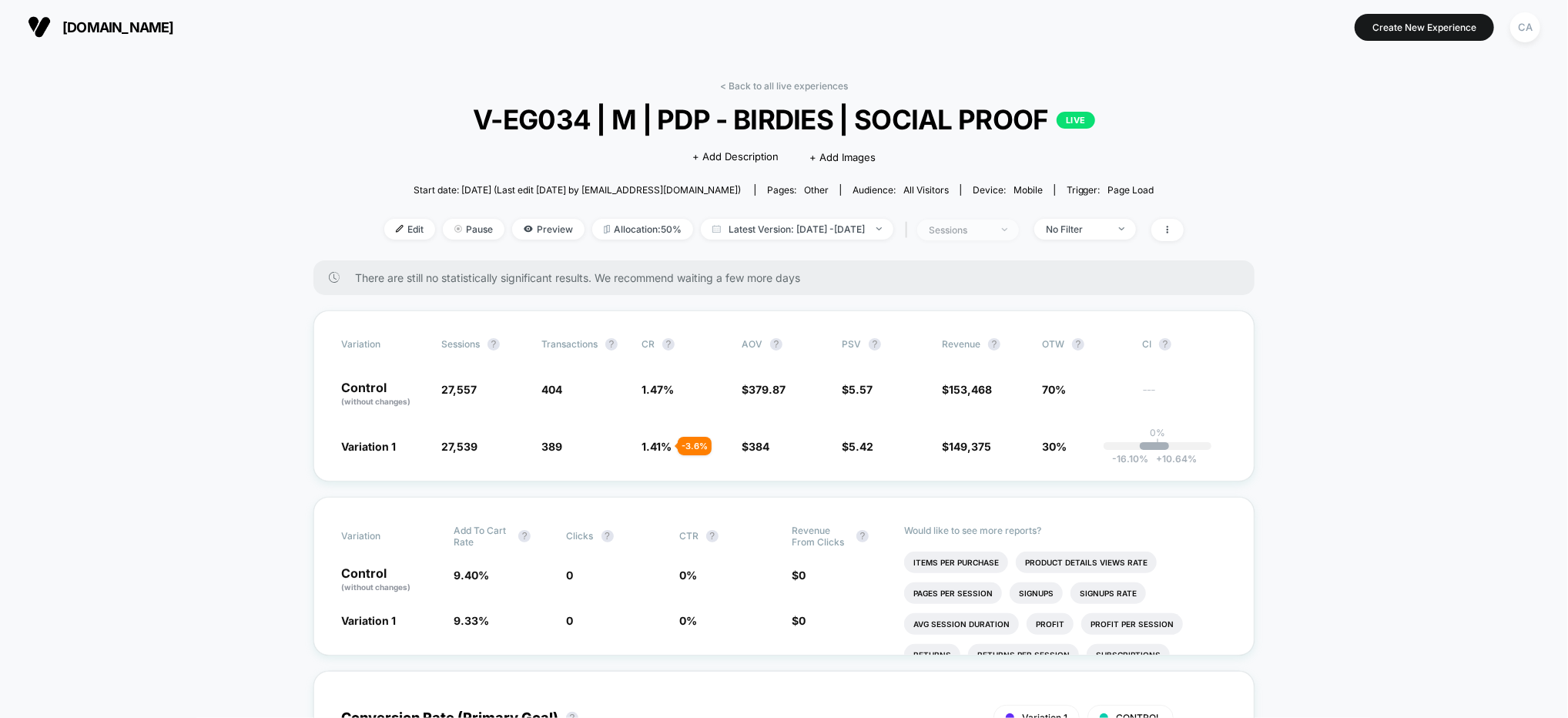
click at [1018, 221] on span "sessions" at bounding box center [967, 229] width 101 height 20
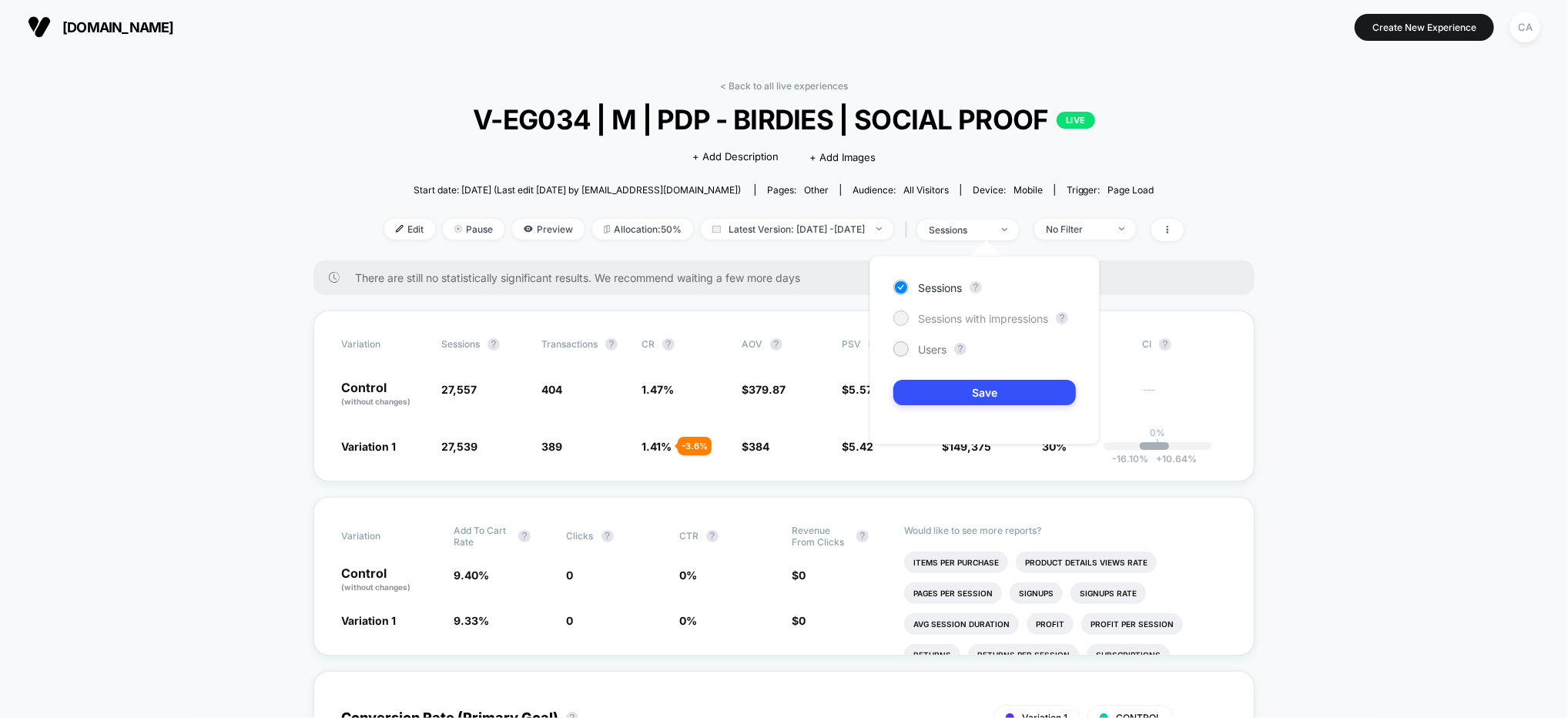
click at [994, 318] on span "Sessions with impressions" at bounding box center [983, 318] width 130 height 13
click at [1000, 397] on button "Save" at bounding box center [985, 392] width 182 height 25
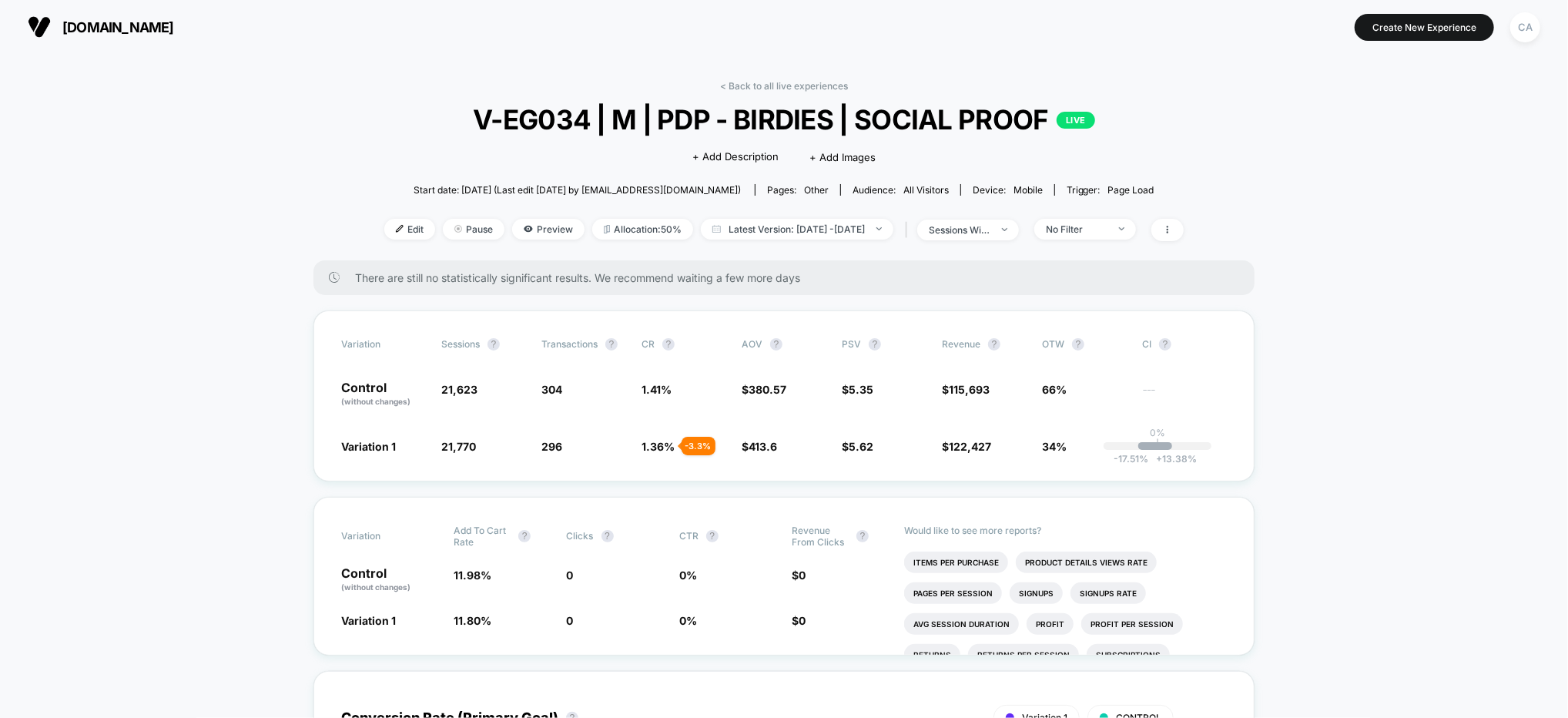
drag, startPoint x: 1473, startPoint y: 373, endPoint x: 1204, endPoint y: 270, distance: 288.0
click at [1092, 214] on div "< Back to all live experiences V-EG034 | M | PDP - BIRDIES | SOCIAL PROOF LIVE …" at bounding box center [784, 170] width 799 height 180
click at [1100, 225] on div "No Filter" at bounding box center [1076, 229] width 61 height 12
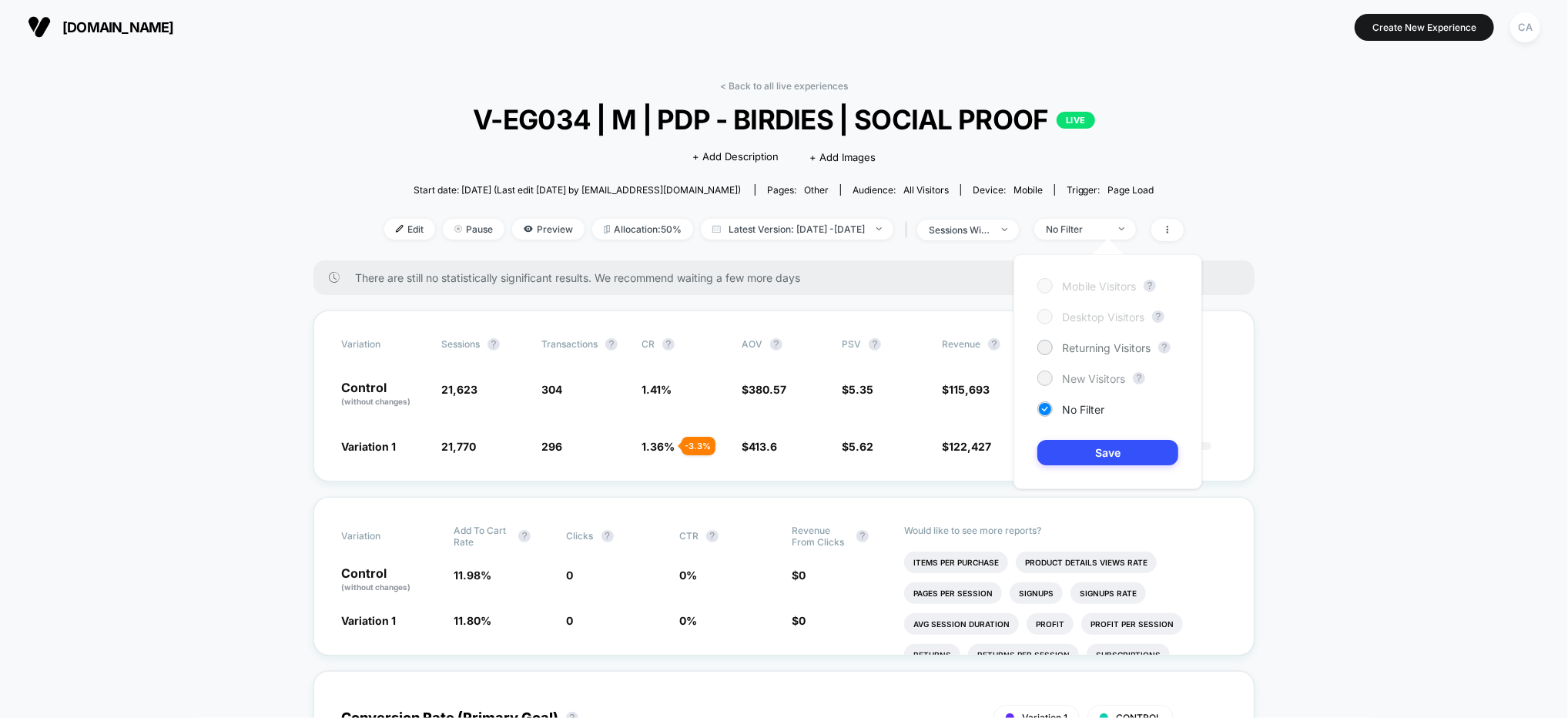
click at [1095, 372] on span "New Visitors" at bounding box center [1093, 379] width 63 height 13
click at [1082, 443] on button "Save" at bounding box center [1107, 452] width 141 height 25
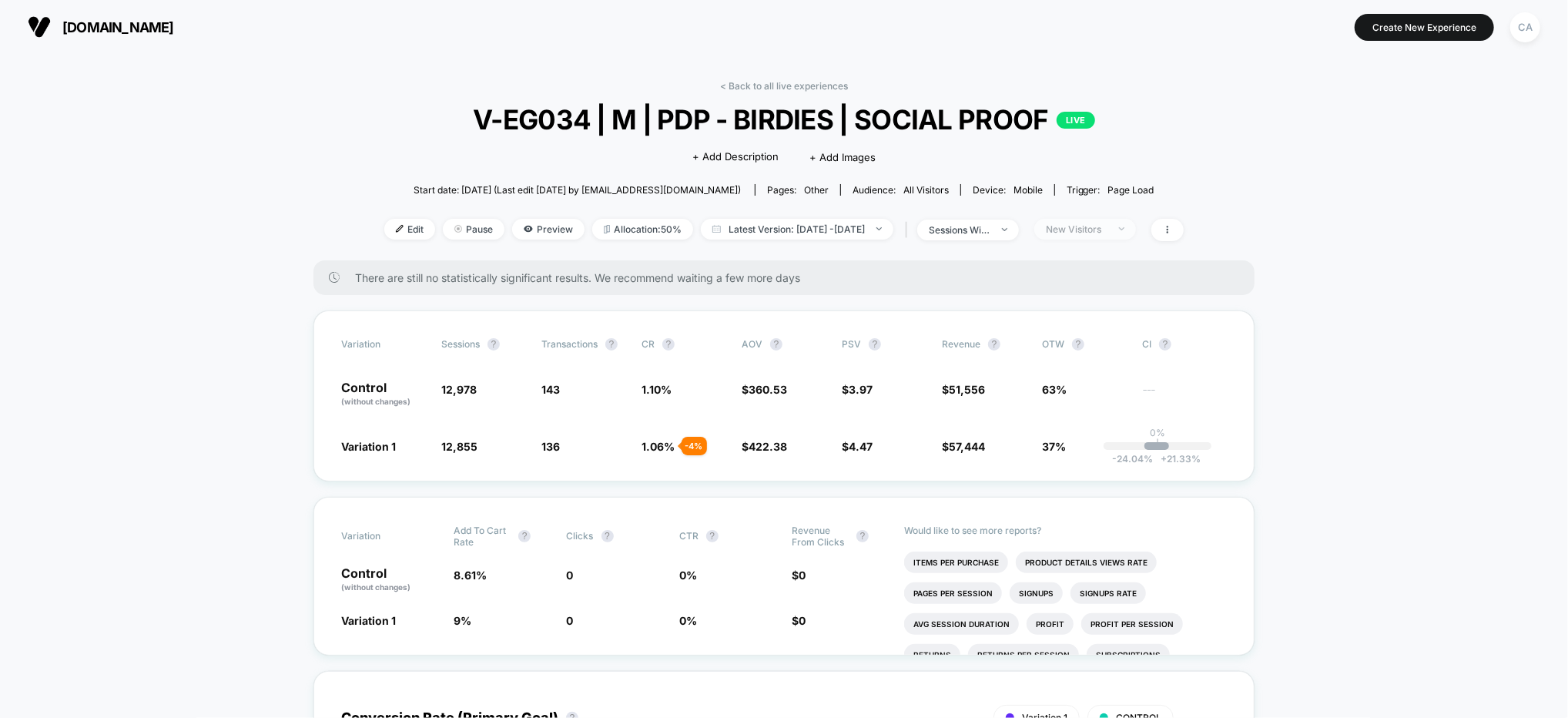
click at [1094, 223] on div "New Visitors" at bounding box center [1076, 229] width 61 height 12
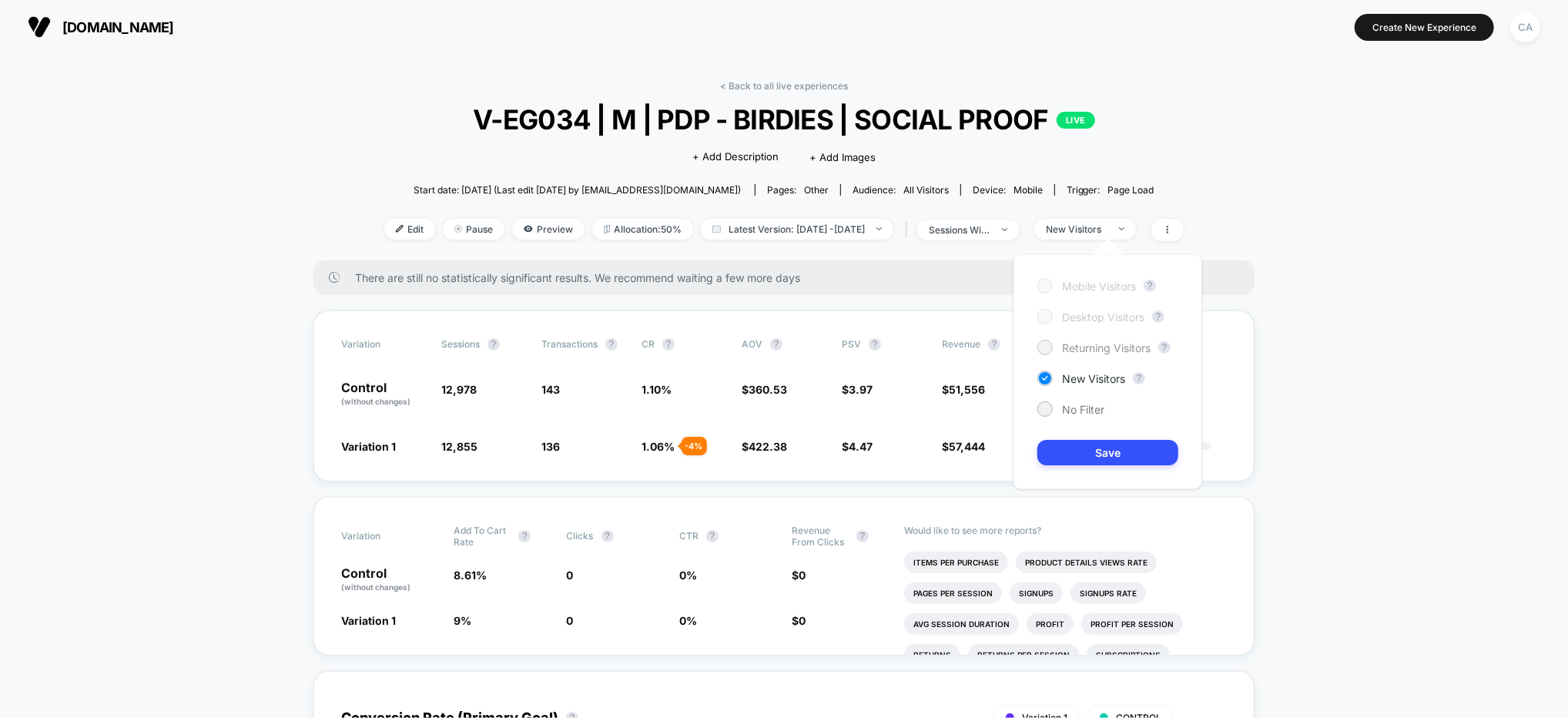
click at [1095, 343] on span "Returning Visitors" at bounding box center [1106, 347] width 89 height 13
click at [1141, 452] on button "Save" at bounding box center [1107, 452] width 141 height 25
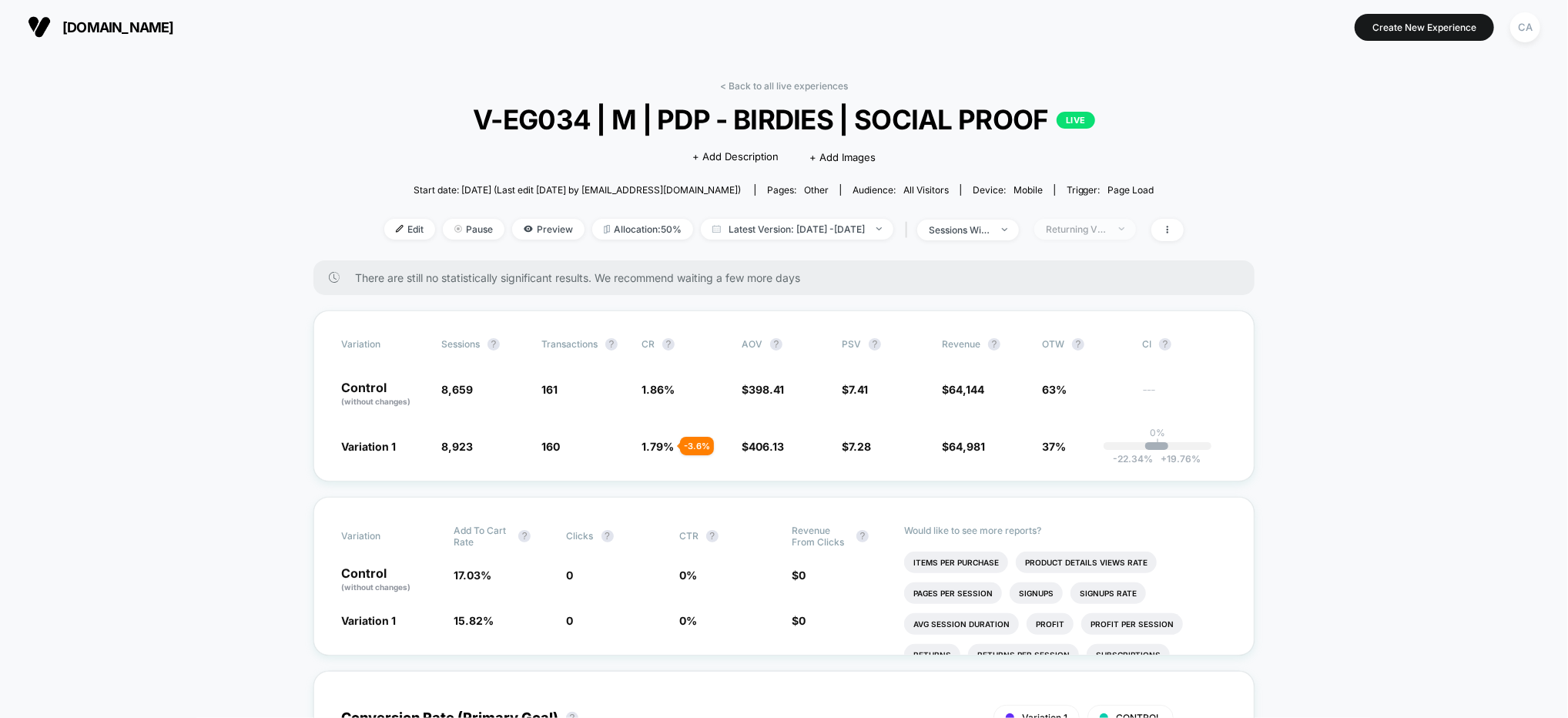
click at [1098, 229] on div "Returning Visitors" at bounding box center [1076, 229] width 61 height 12
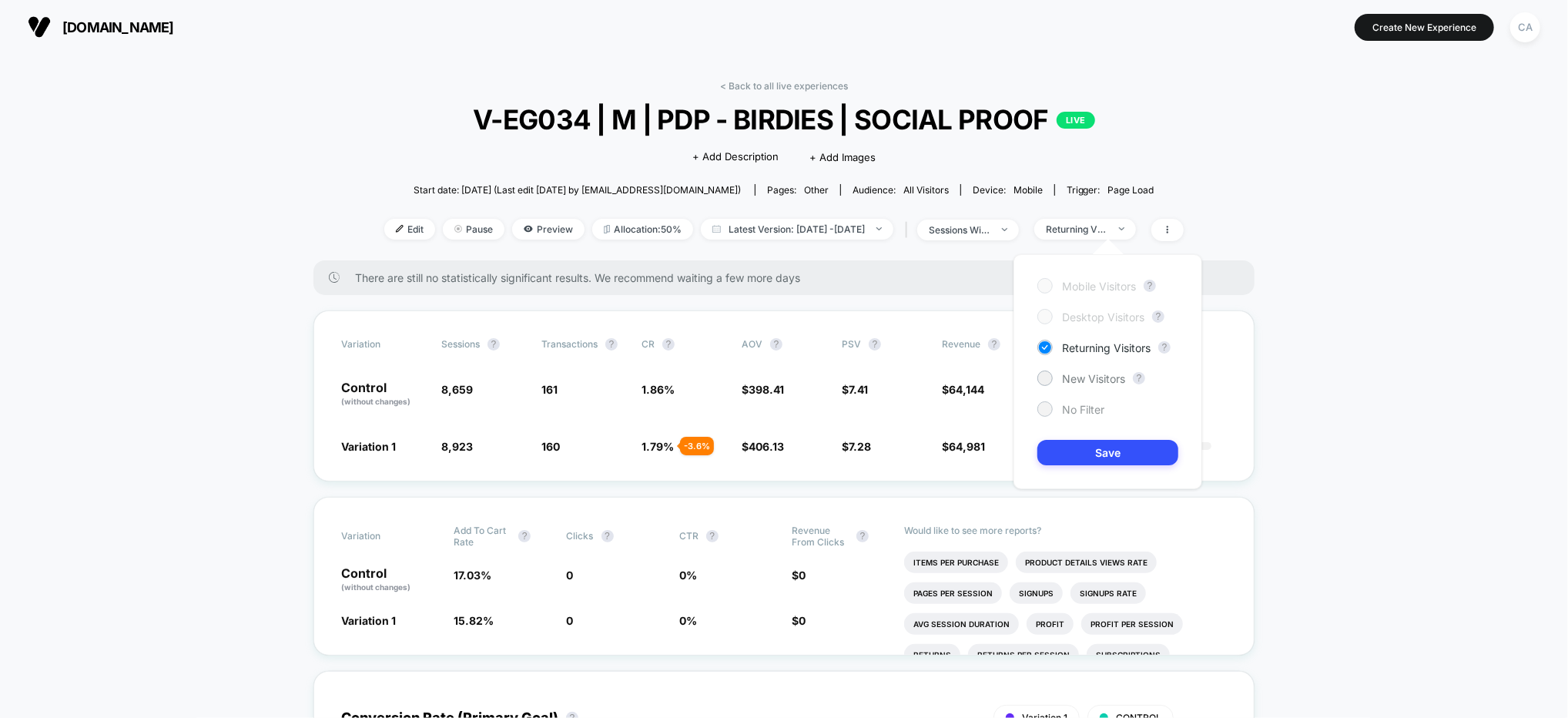
click at [1078, 406] on span "No Filter" at bounding box center [1083, 409] width 42 height 13
click at [1096, 458] on button "Save" at bounding box center [1107, 452] width 141 height 25
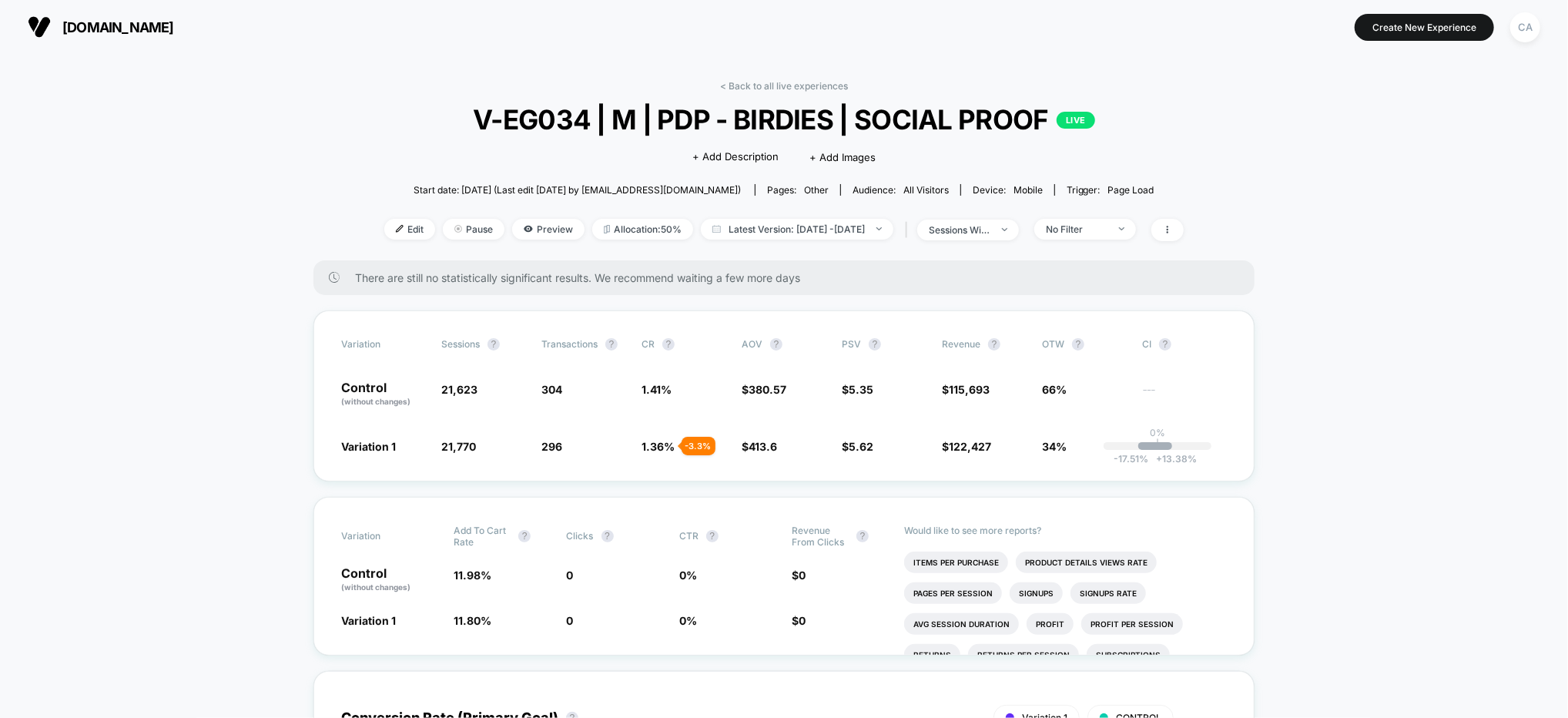
click at [451, 106] on span "V-EG034 | M | PDP - BIRDIES | SOCIAL PROOF LIVE" at bounding box center [784, 119] width 719 height 32
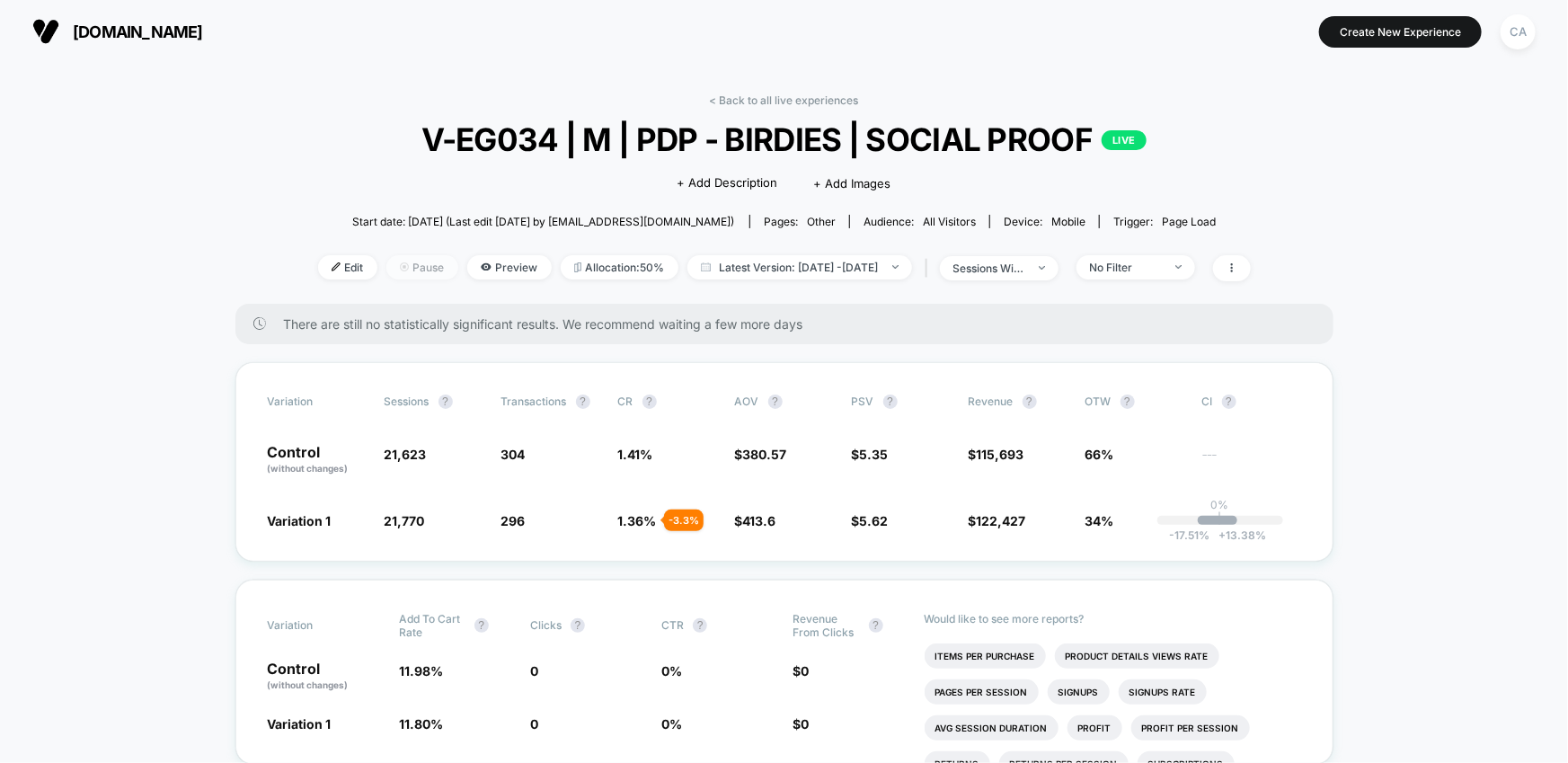
click at [405, 267] on span "Pause" at bounding box center [422, 267] width 71 height 24
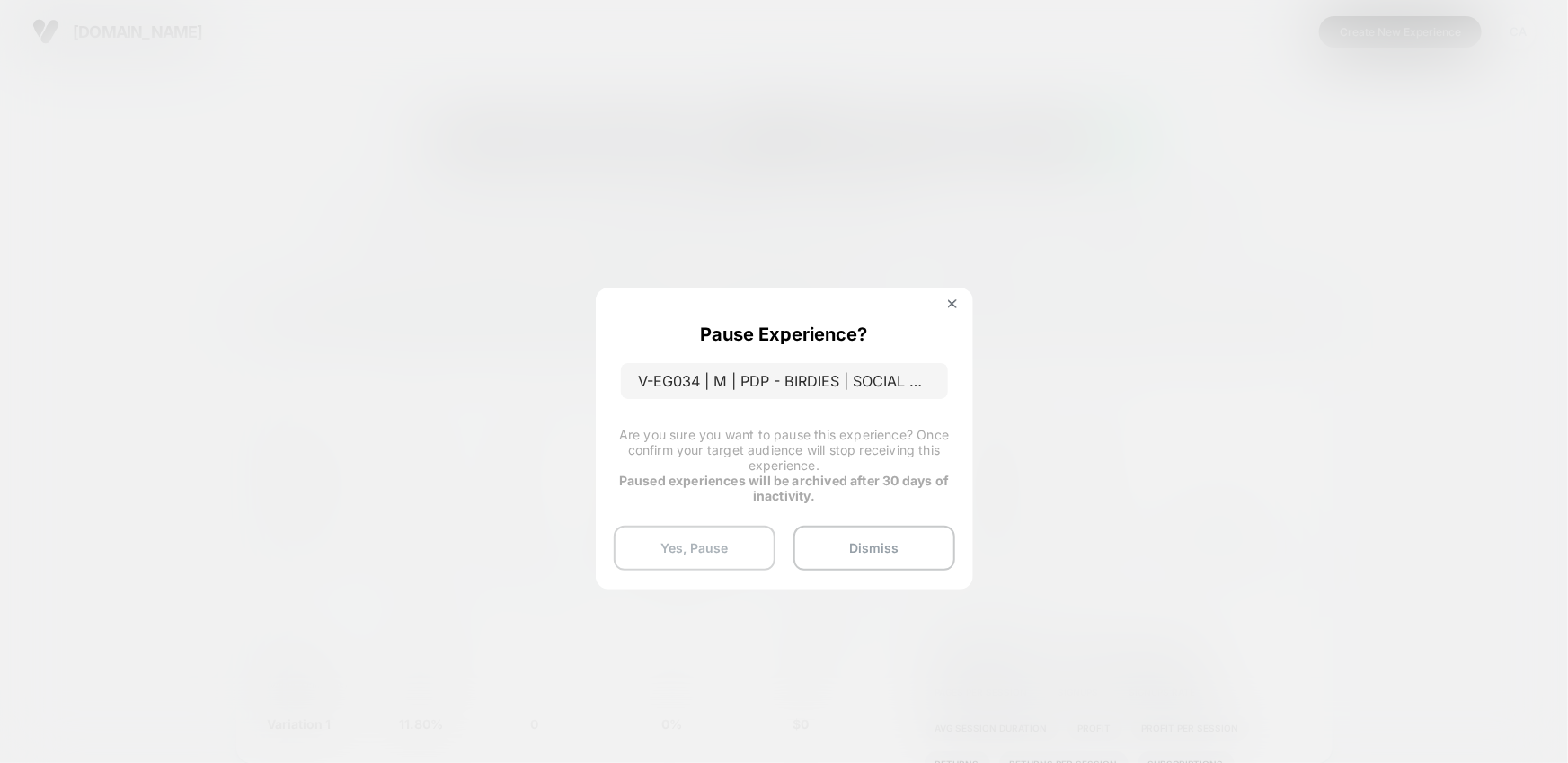
click at [729, 545] on button "Yes, Pause" at bounding box center [695, 548] width 162 height 45
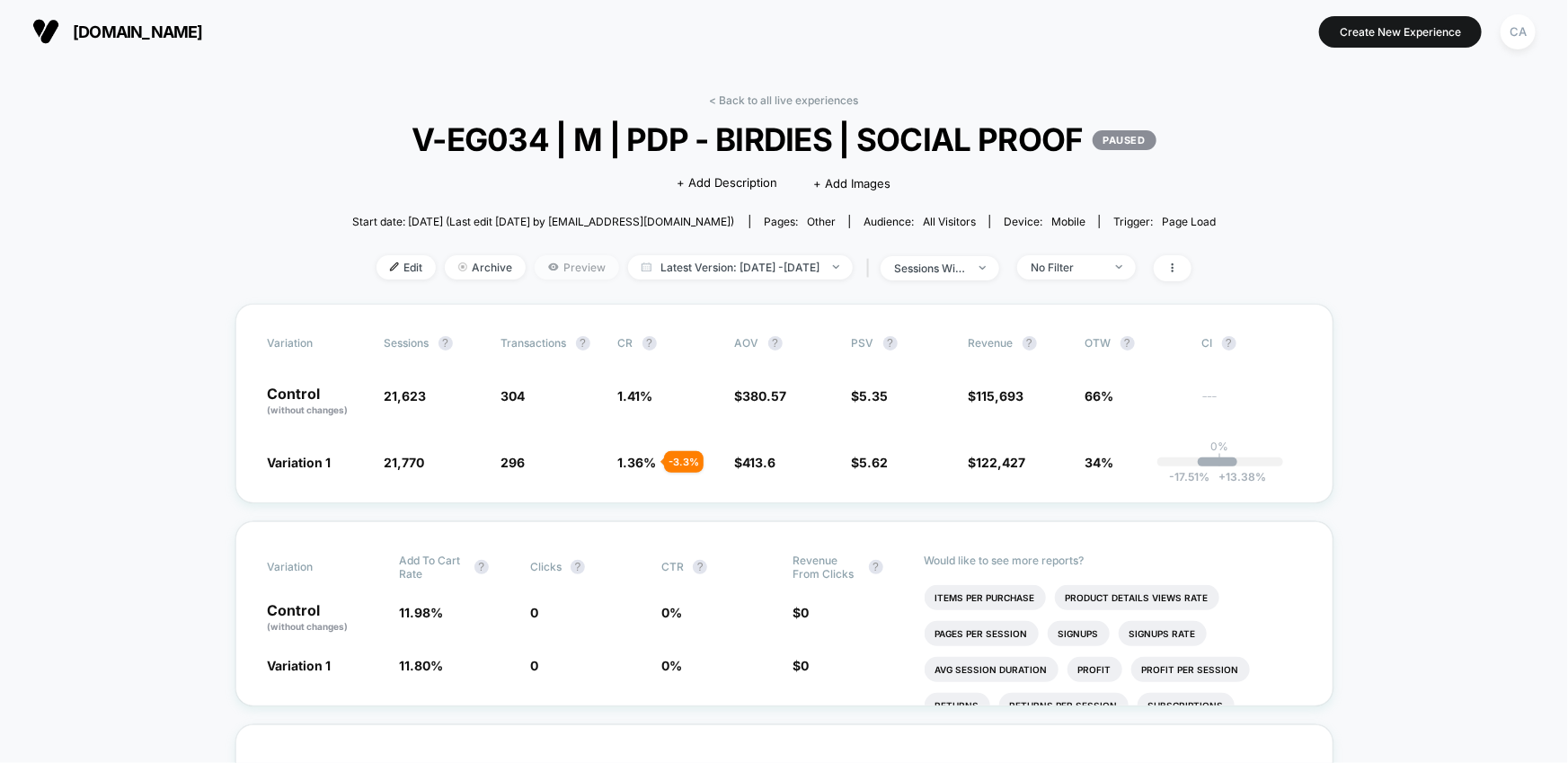
click at [547, 274] on span "Preview" at bounding box center [576, 267] width 84 height 24
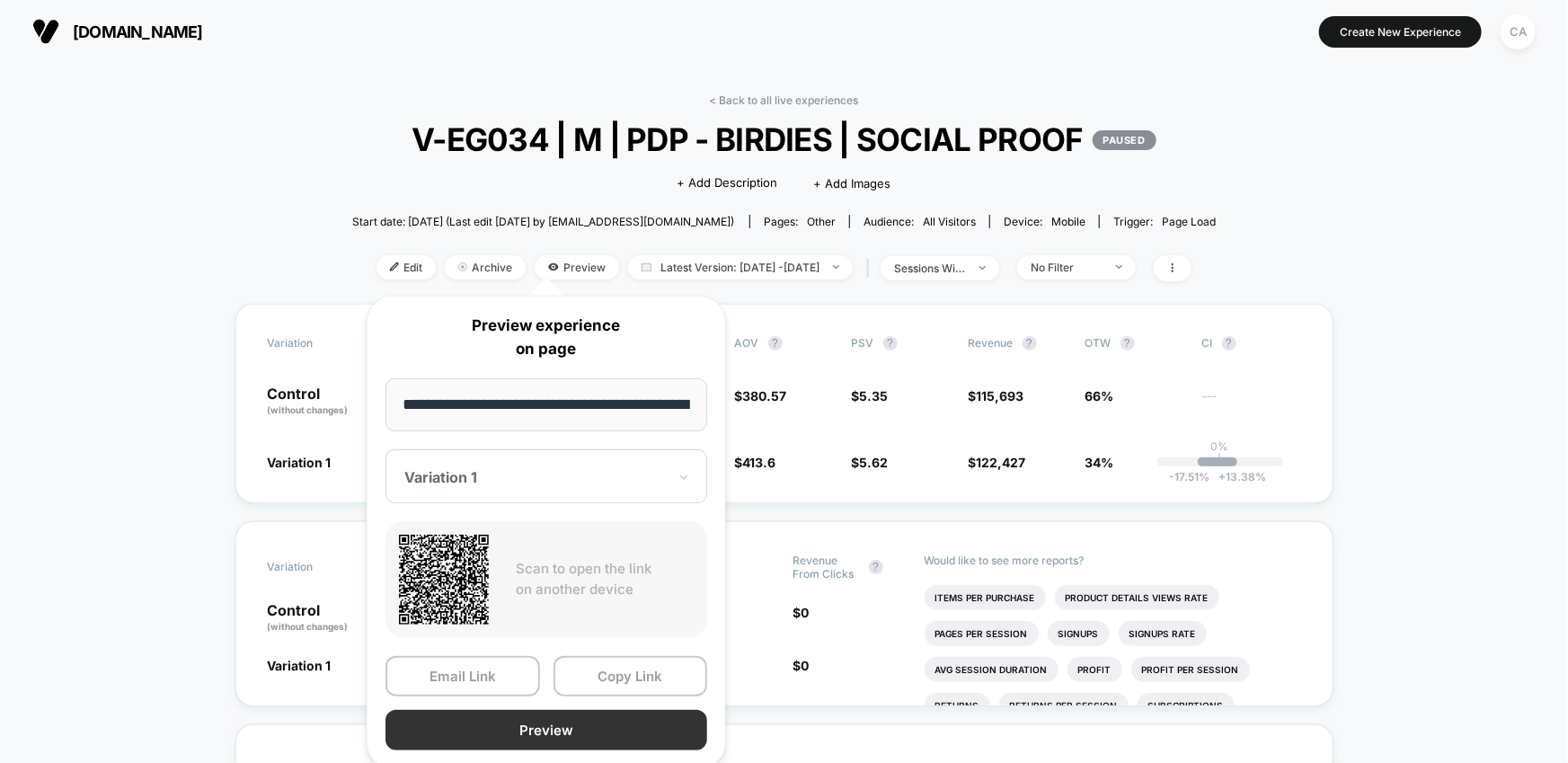
click at [609, 734] on button "Preview" at bounding box center [546, 730] width 322 height 40
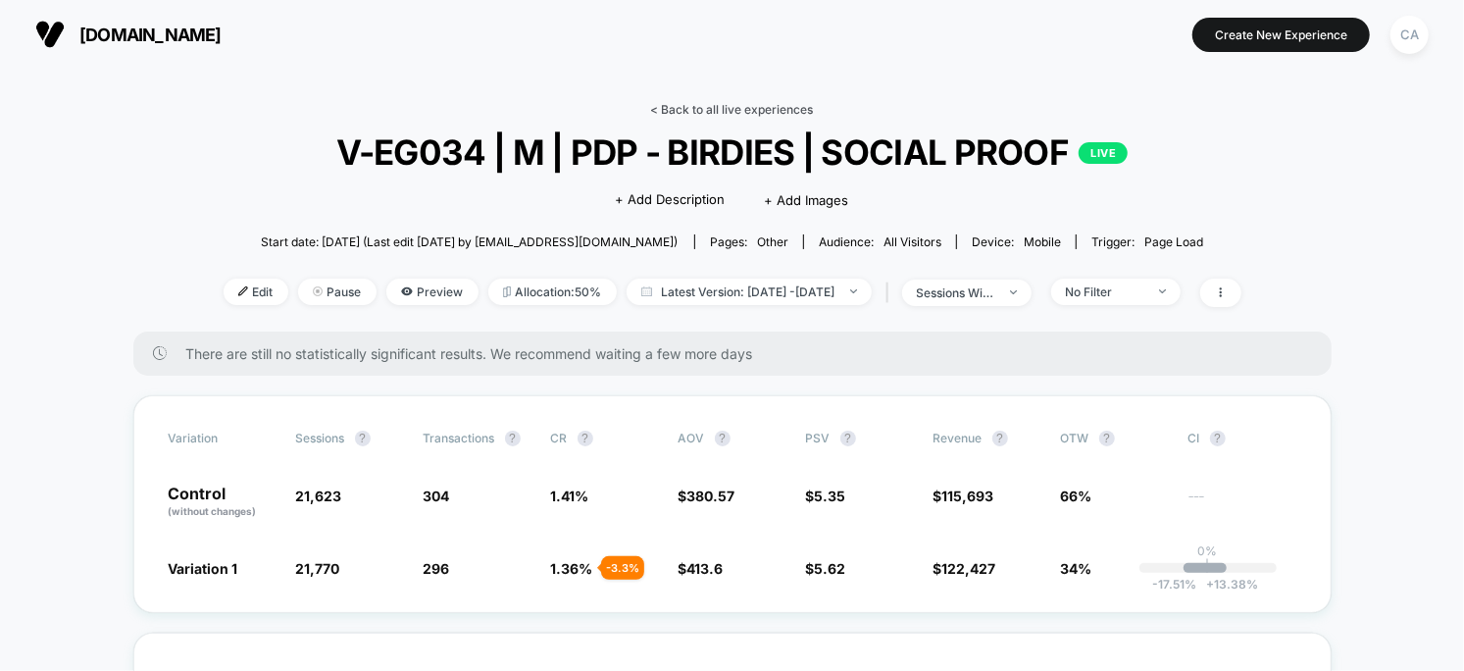
click at [699, 106] on link "< Back to all live experiences" at bounding box center [732, 109] width 163 height 15
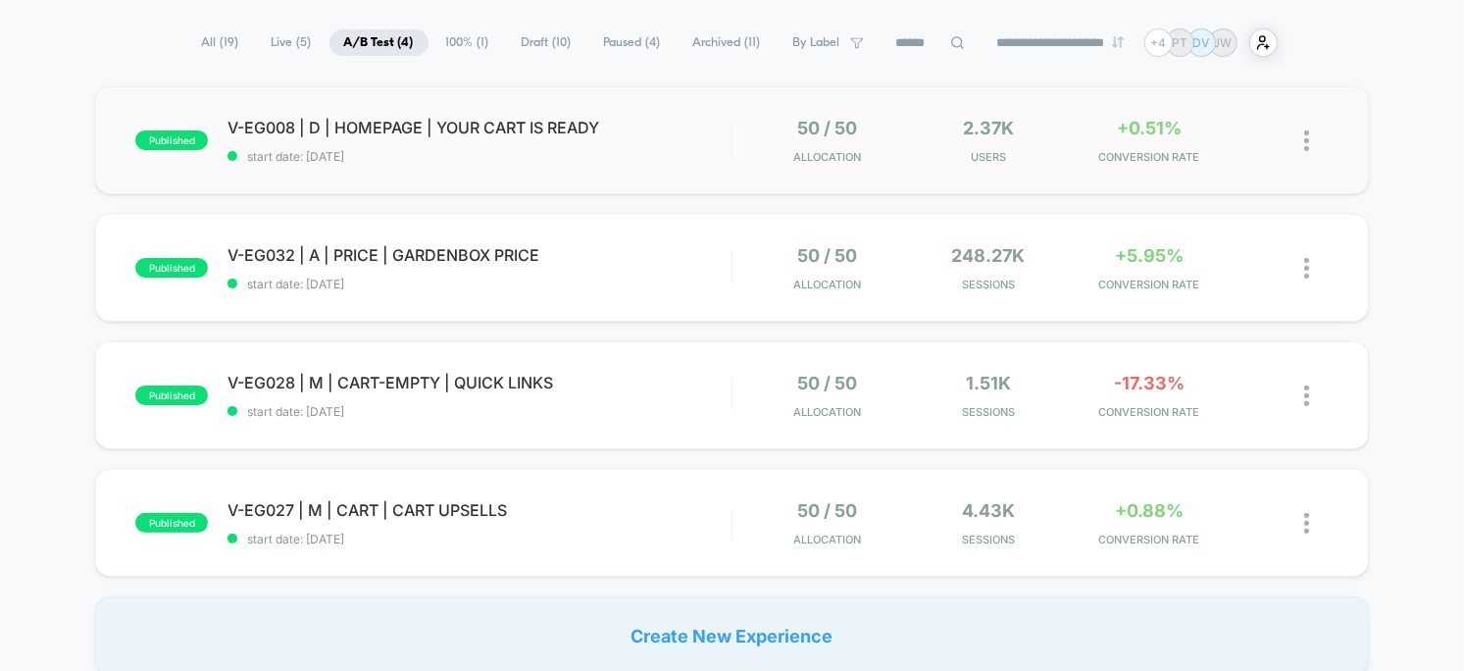
scroll to position [130, 0]
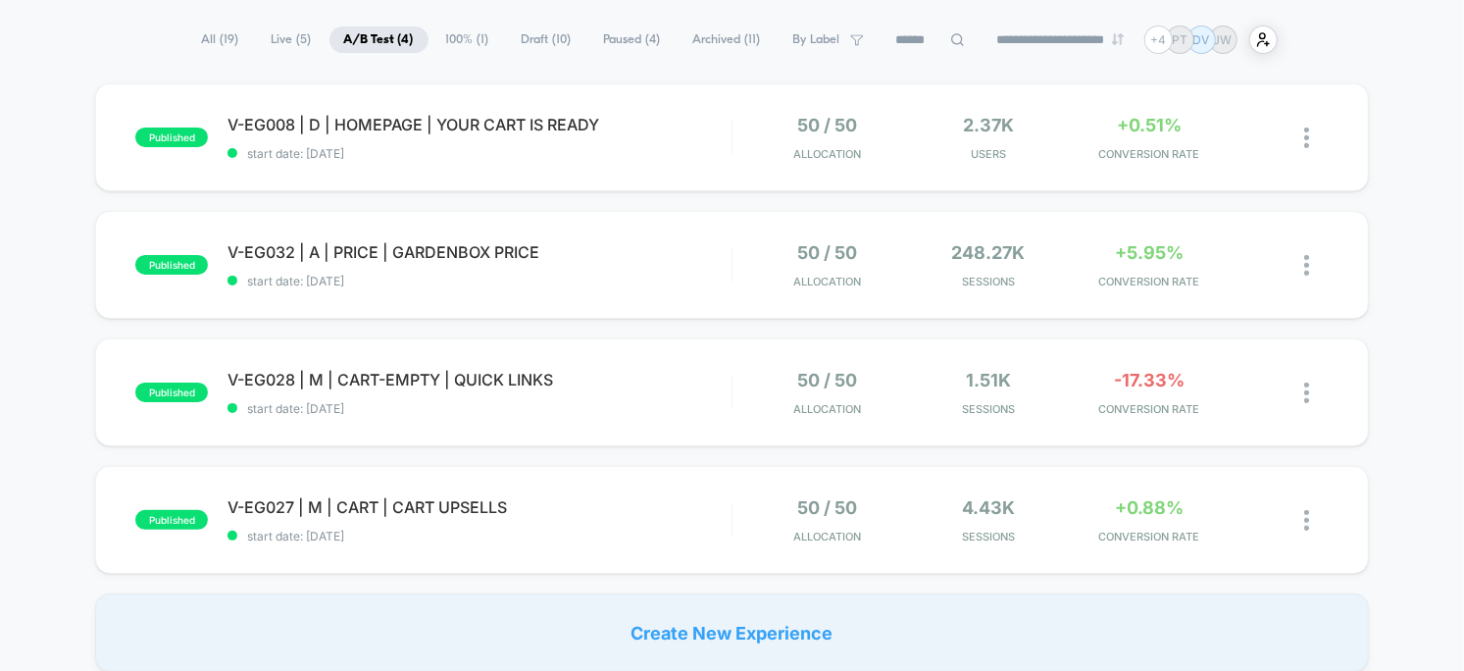
click at [625, 45] on span "Paused ( 4 )" at bounding box center [632, 39] width 86 height 26
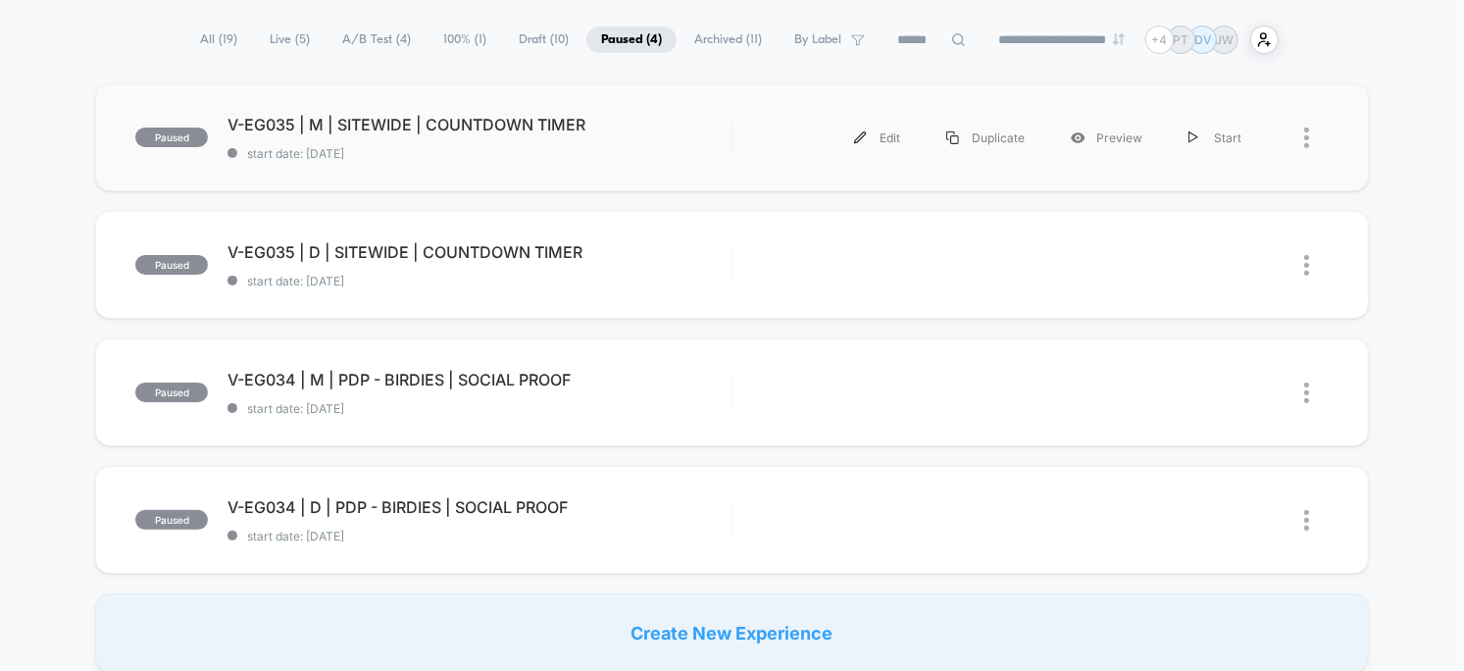
scroll to position [247, 0]
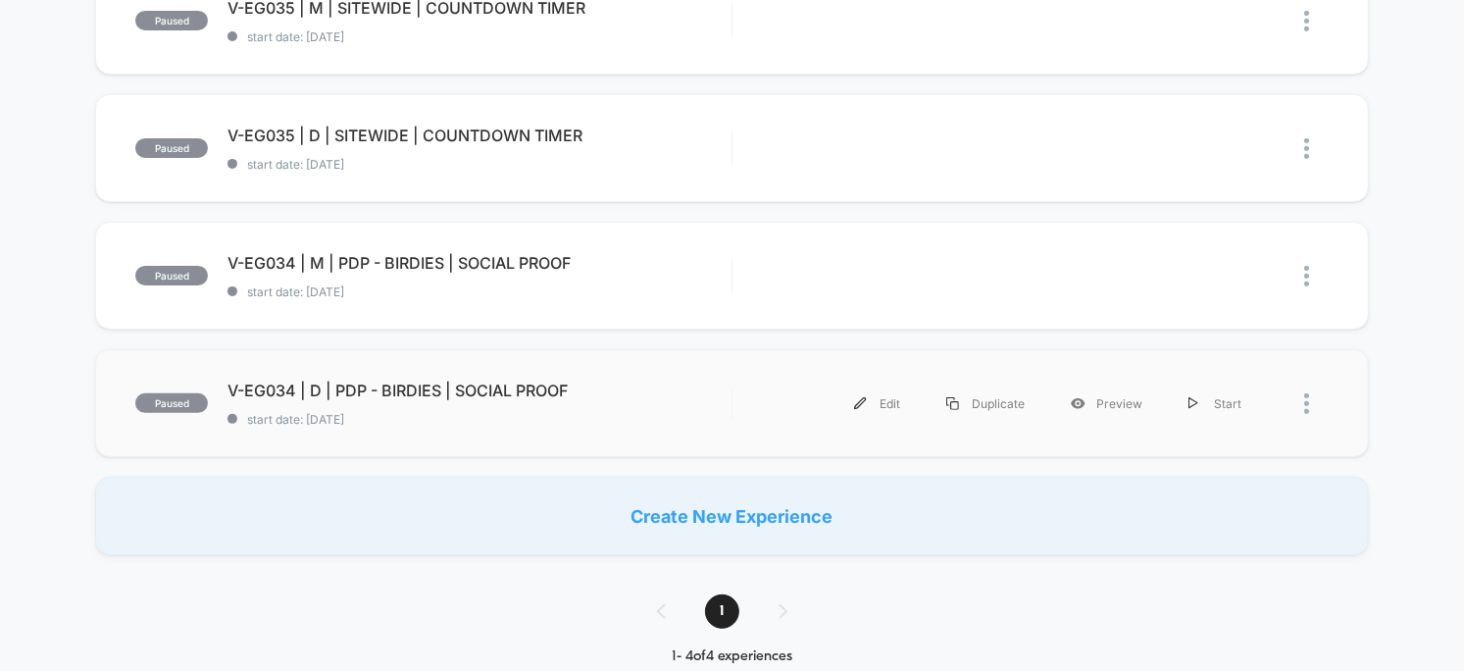
click at [716, 427] on div "paused V-EG034 | D | PDP - BIRDIES | SOCIAL PROOF start date: [DATE] Edit Dupli…" at bounding box center [732, 403] width 1274 height 108
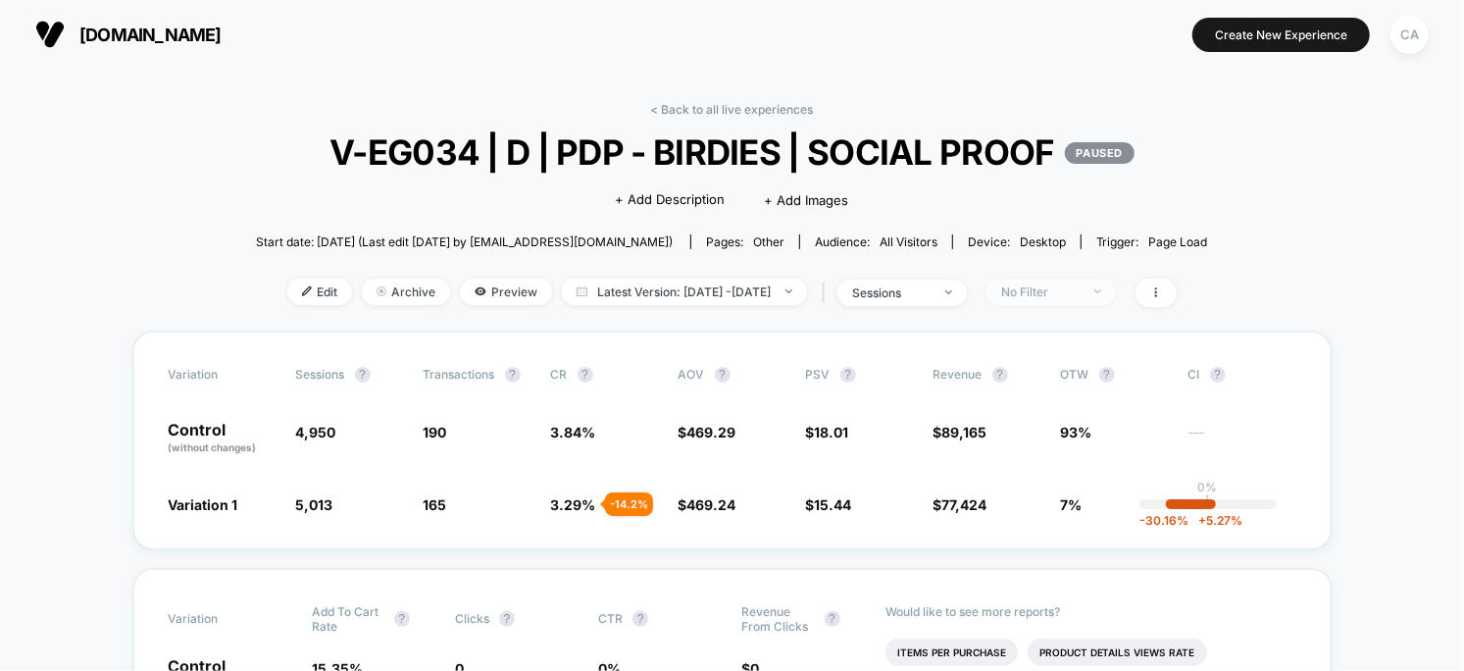
click at [1055, 293] on div "No Filter" at bounding box center [1040, 291] width 78 height 15
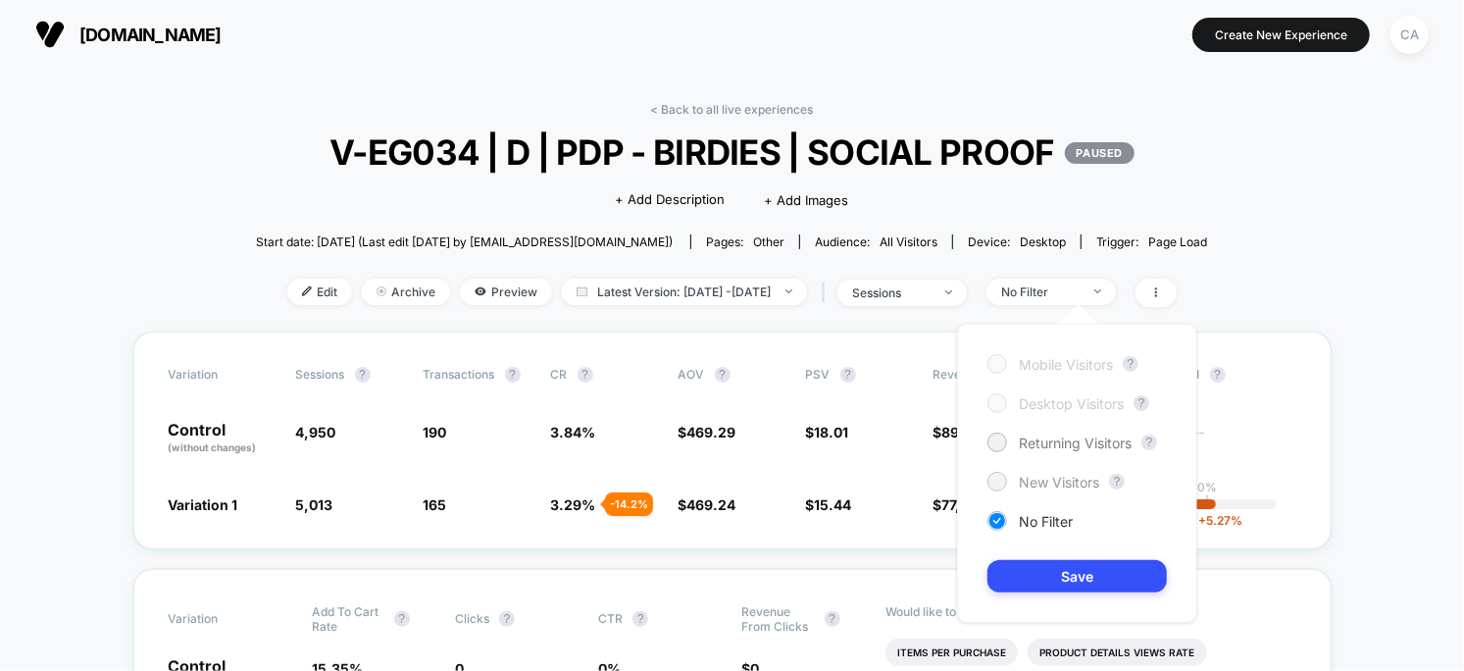
click at [1059, 479] on span "New Visitors" at bounding box center [1059, 482] width 80 height 17
click at [1076, 575] on button "Save" at bounding box center [1076, 576] width 179 height 32
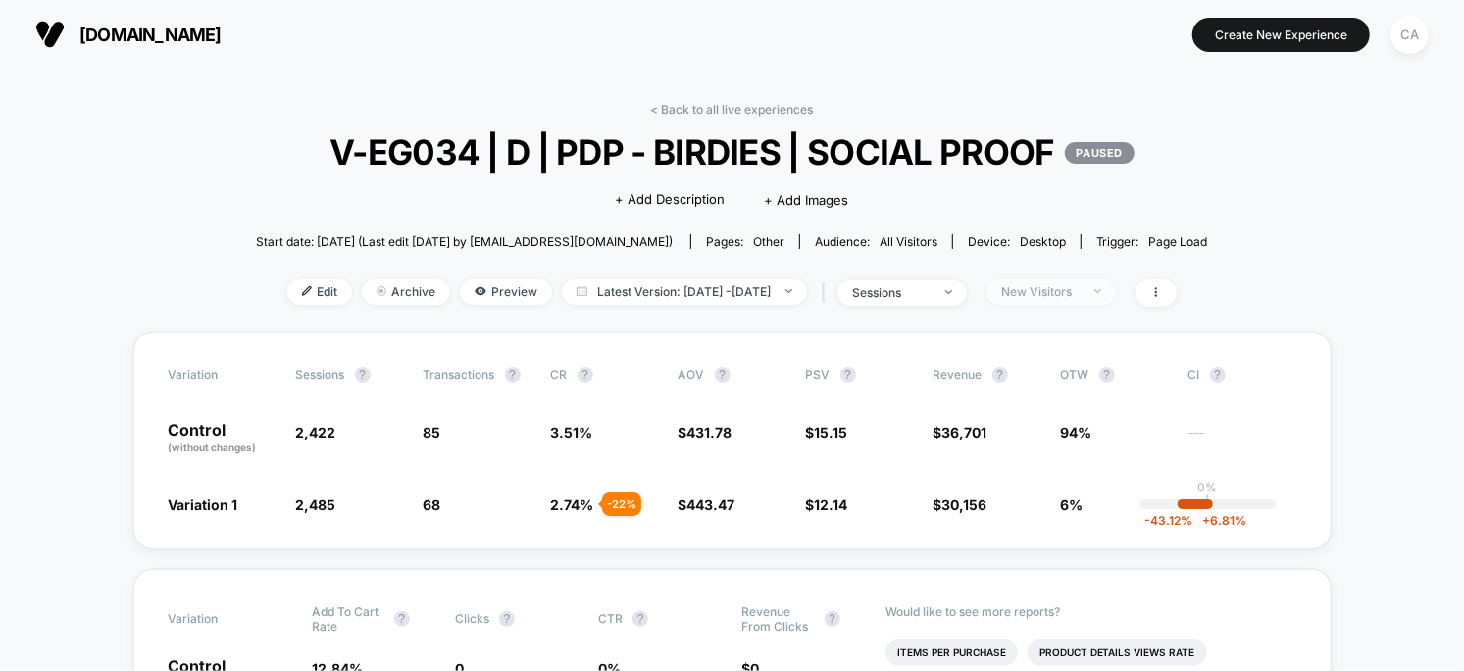
click at [1080, 295] on div "New Visitors" at bounding box center [1040, 291] width 78 height 15
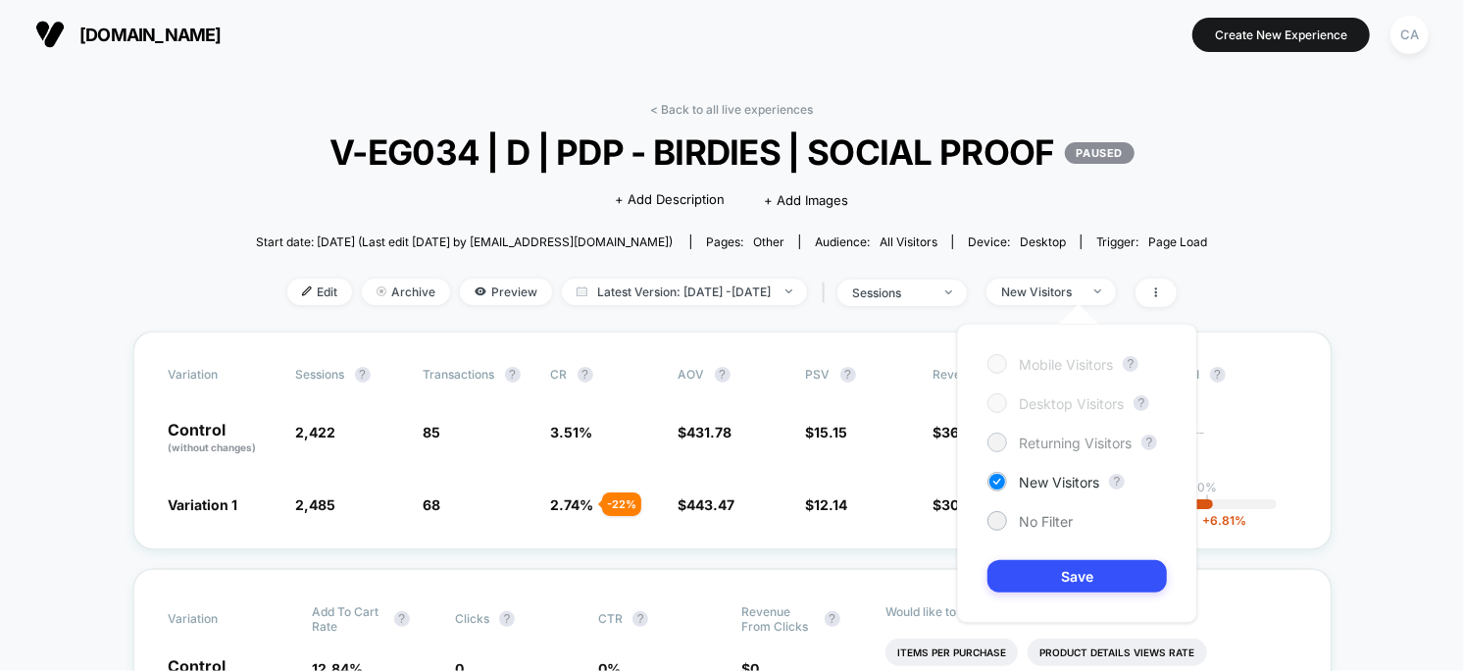
click at [1052, 449] on span "Returning Visitors" at bounding box center [1075, 442] width 113 height 17
click at [1073, 579] on button "Save" at bounding box center [1076, 576] width 179 height 32
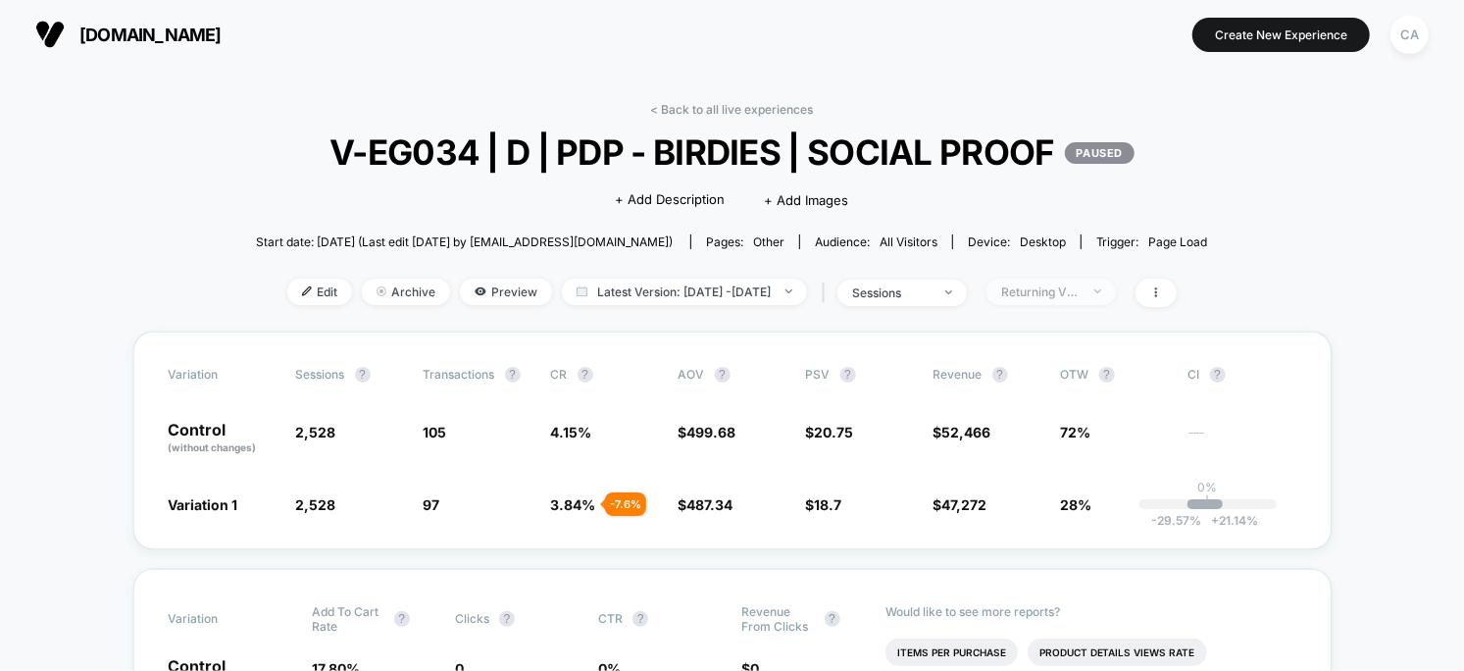
click at [1080, 288] on div "Returning Visitors" at bounding box center [1040, 291] width 78 height 15
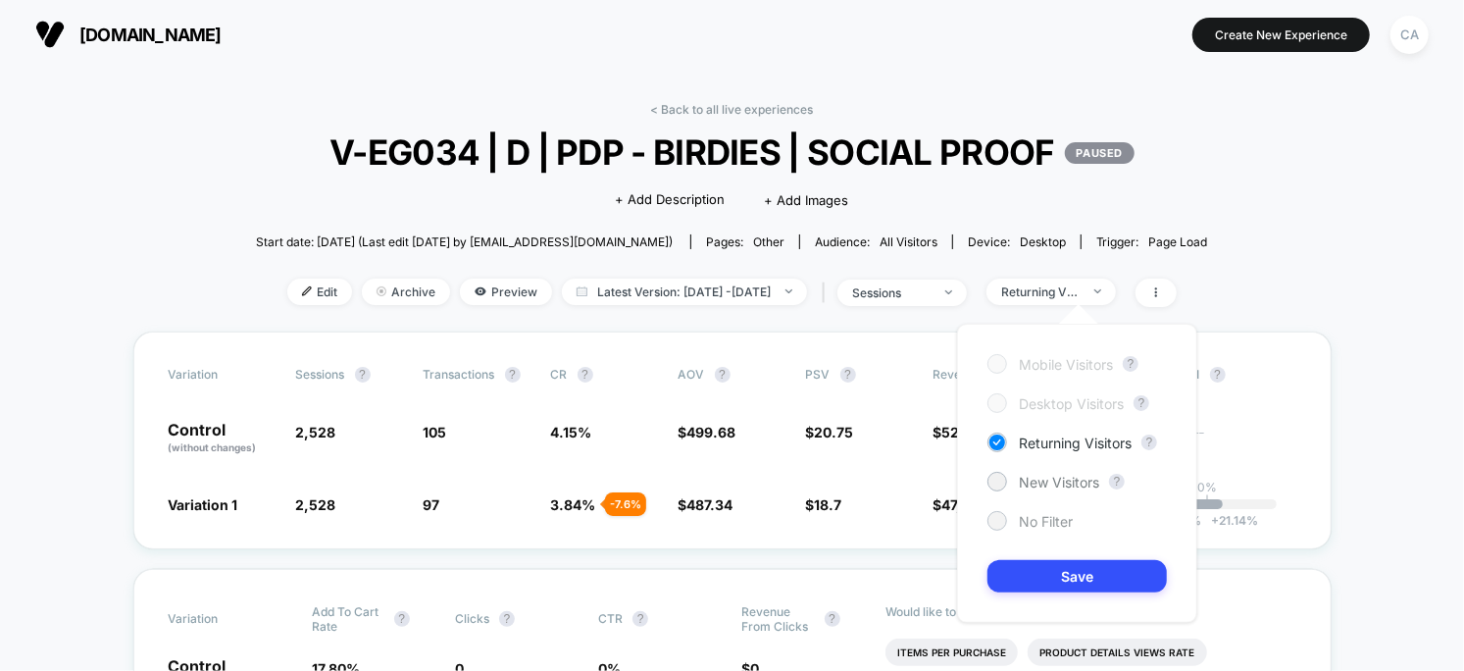
drag, startPoint x: 1036, startPoint y: 520, endPoint x: 1112, endPoint y: 516, distance: 76.6
click at [1036, 520] on span "No Filter" at bounding box center [1046, 521] width 54 height 17
click at [1109, 571] on button "Save" at bounding box center [1076, 576] width 179 height 32
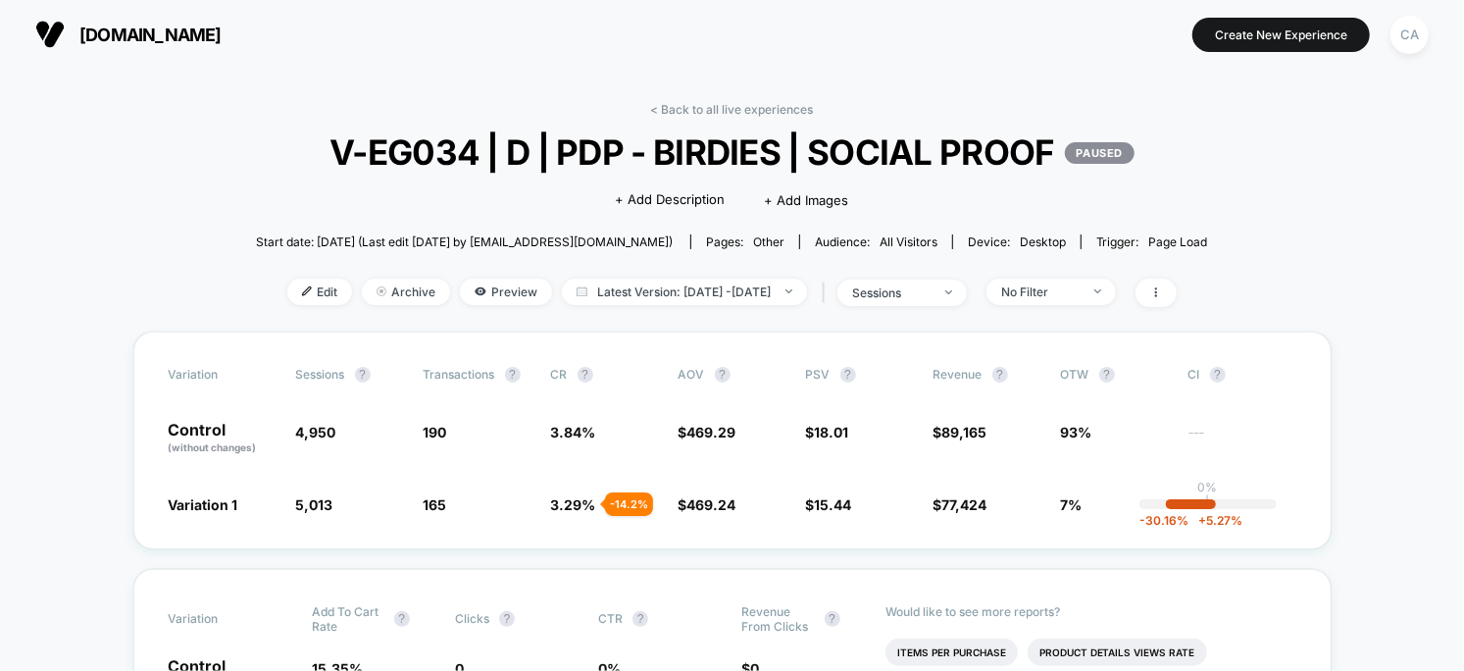
click at [965, 285] on span "sessions" at bounding box center [901, 292] width 129 height 26
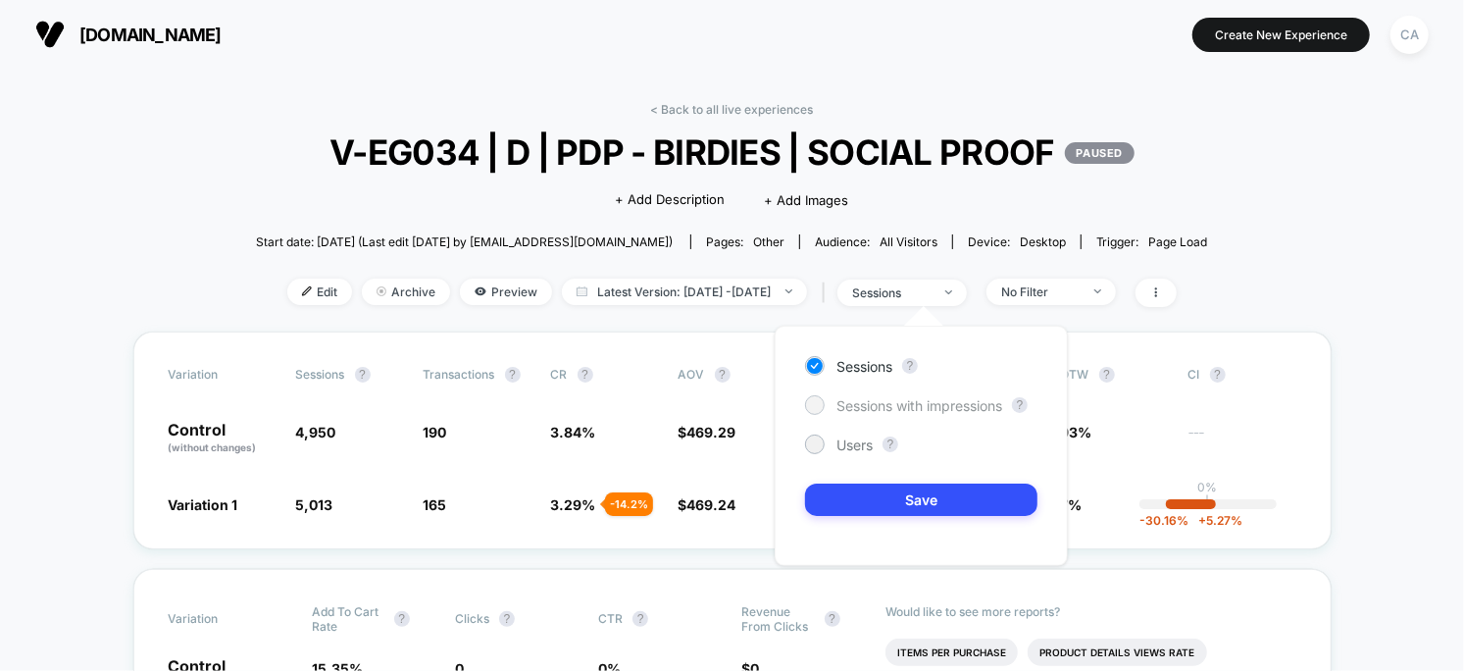
click at [914, 409] on span "Sessions with impressions" at bounding box center [919, 405] width 166 height 17
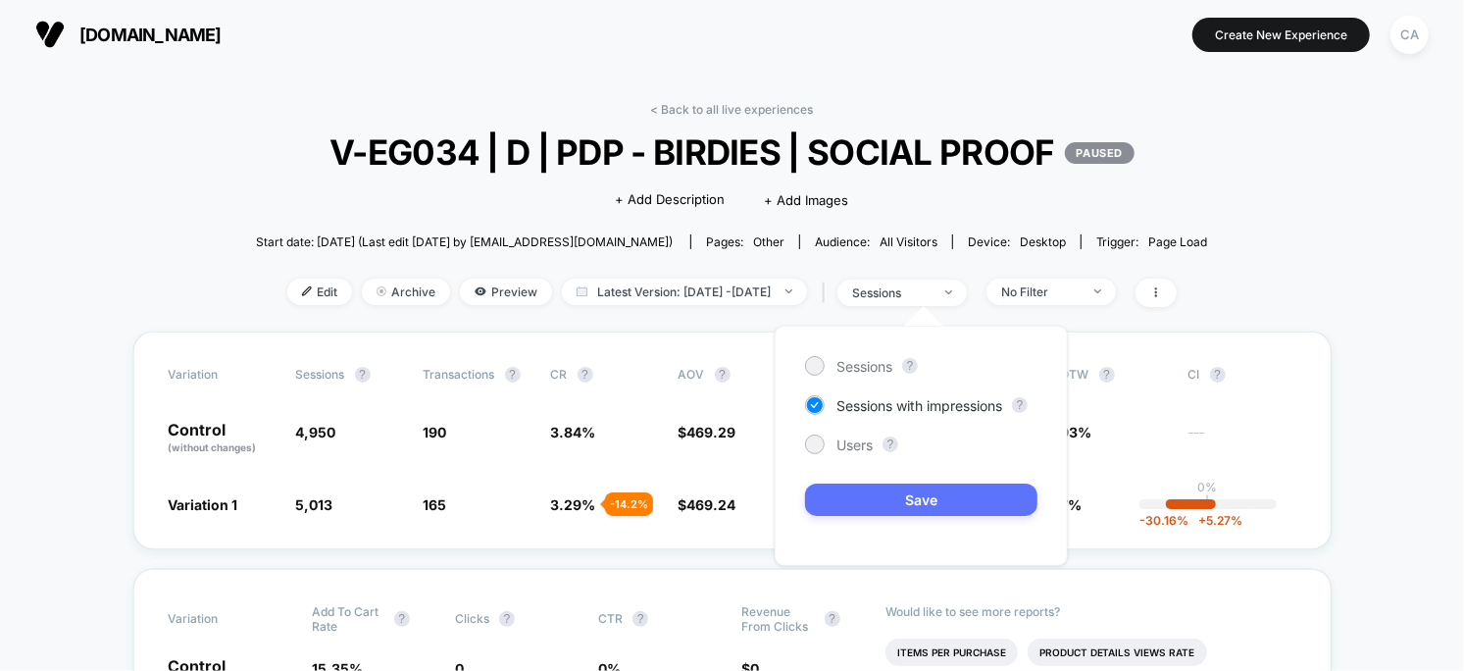
click at [952, 502] on button "Save" at bounding box center [921, 499] width 232 height 32
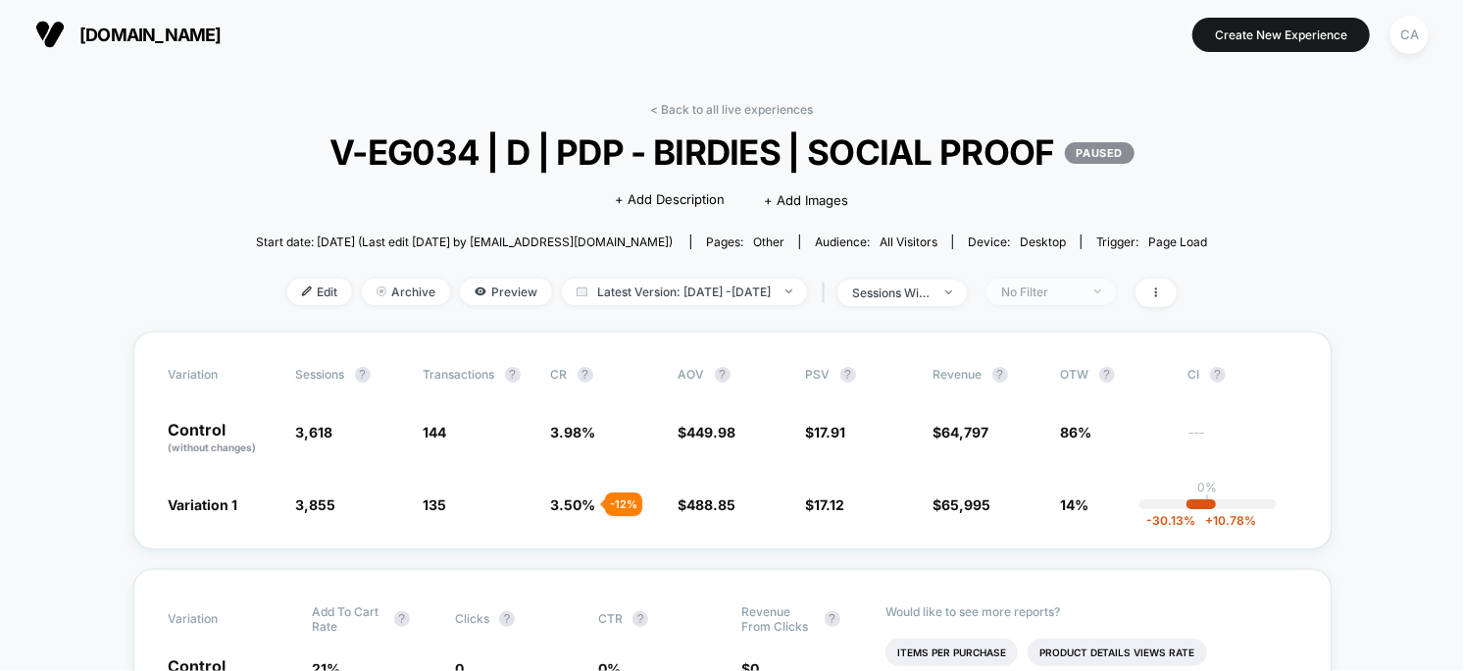
click at [1080, 284] on div "No Filter" at bounding box center [1040, 291] width 78 height 15
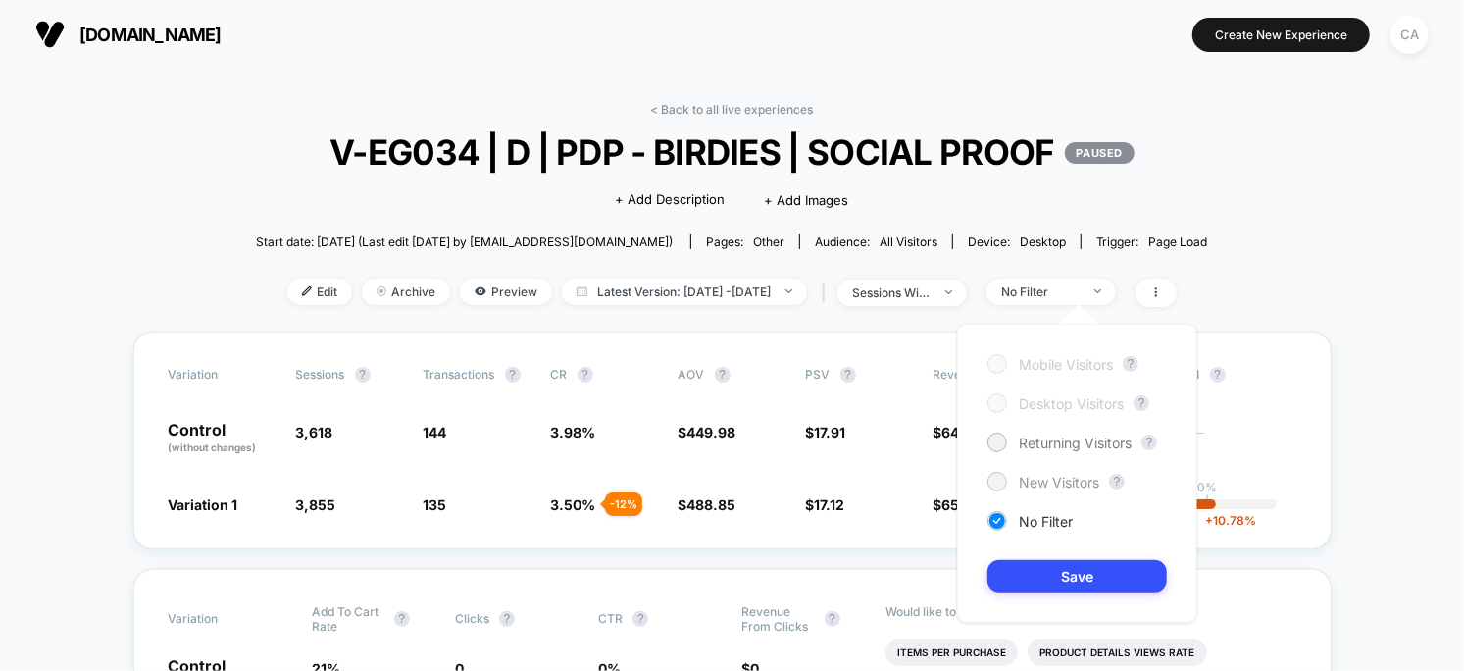
click at [1044, 481] on span "New Visitors" at bounding box center [1059, 482] width 80 height 17
click at [1054, 575] on button "Save" at bounding box center [1076, 576] width 179 height 32
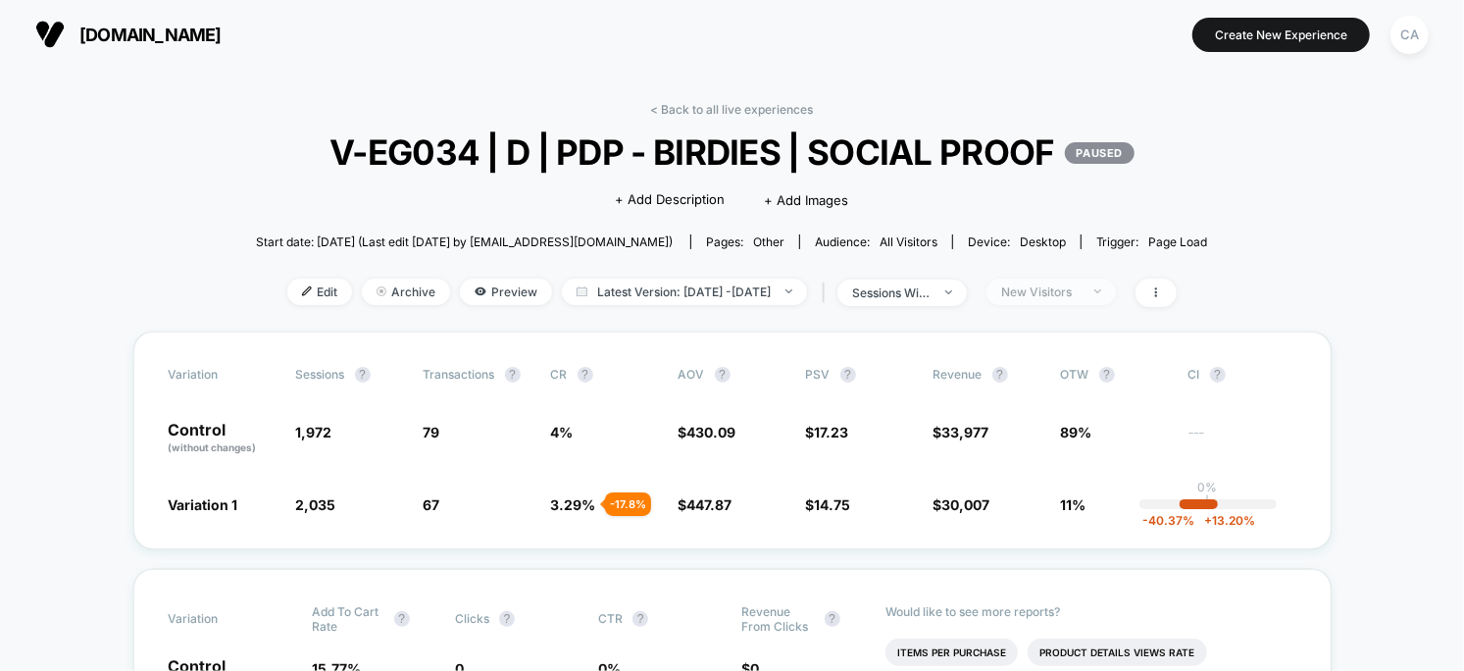
click at [1077, 301] on span "New Visitors" at bounding box center [1051, 291] width 129 height 26
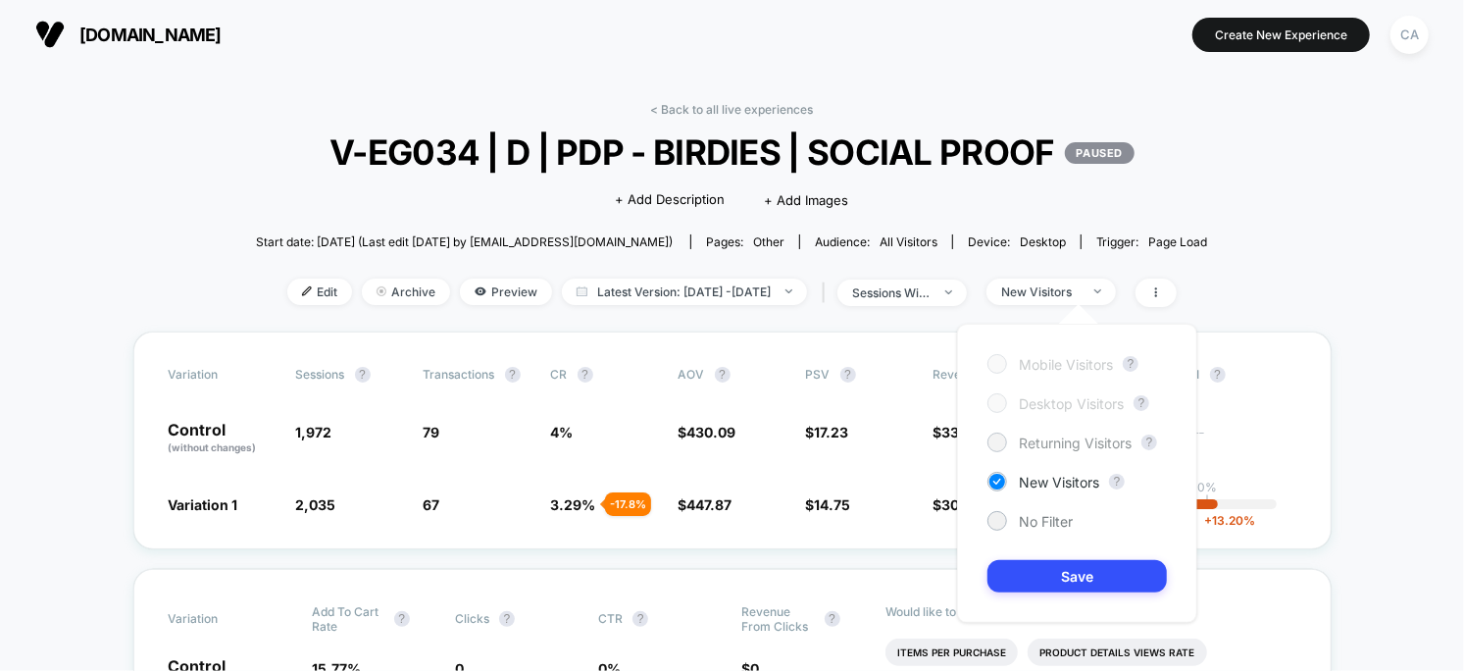
click at [1063, 444] on span "Returning Visitors" at bounding box center [1075, 442] width 113 height 17
click at [1099, 565] on button "Save" at bounding box center [1076, 576] width 179 height 32
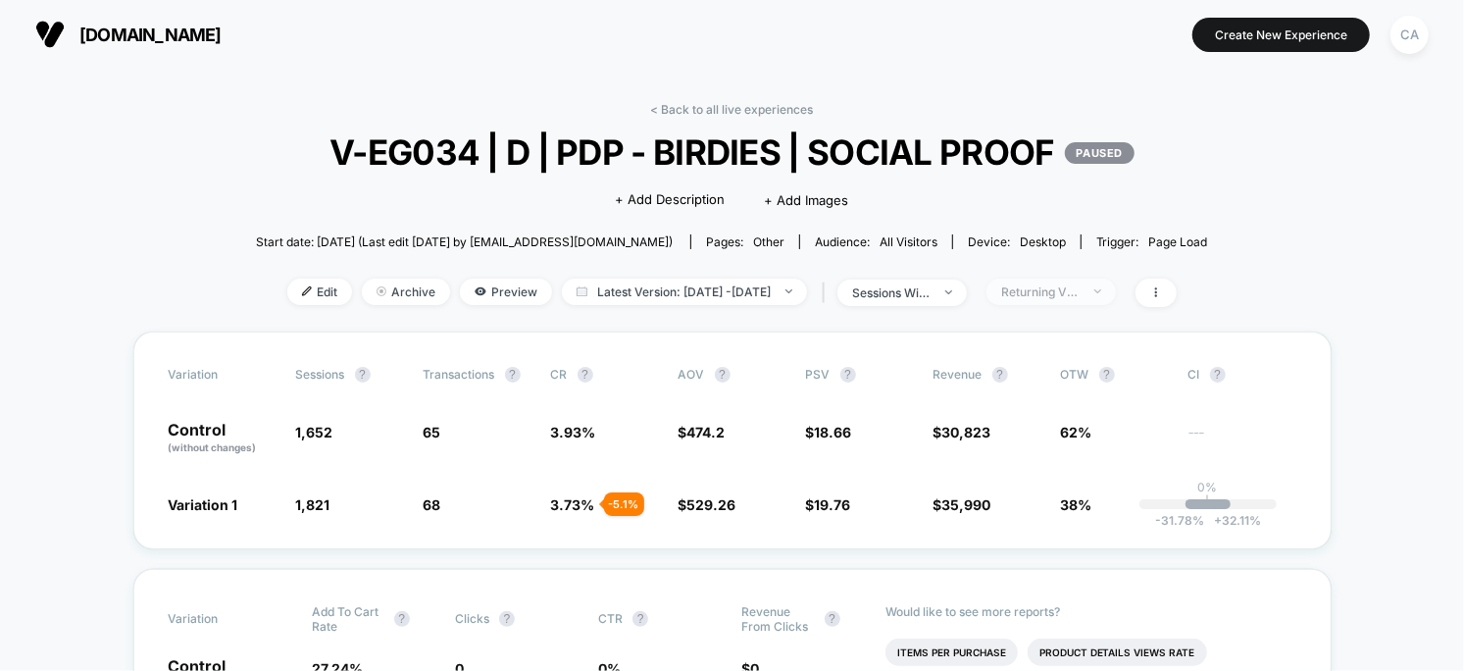
click at [1080, 284] on div "Returning Visitors" at bounding box center [1040, 291] width 78 height 15
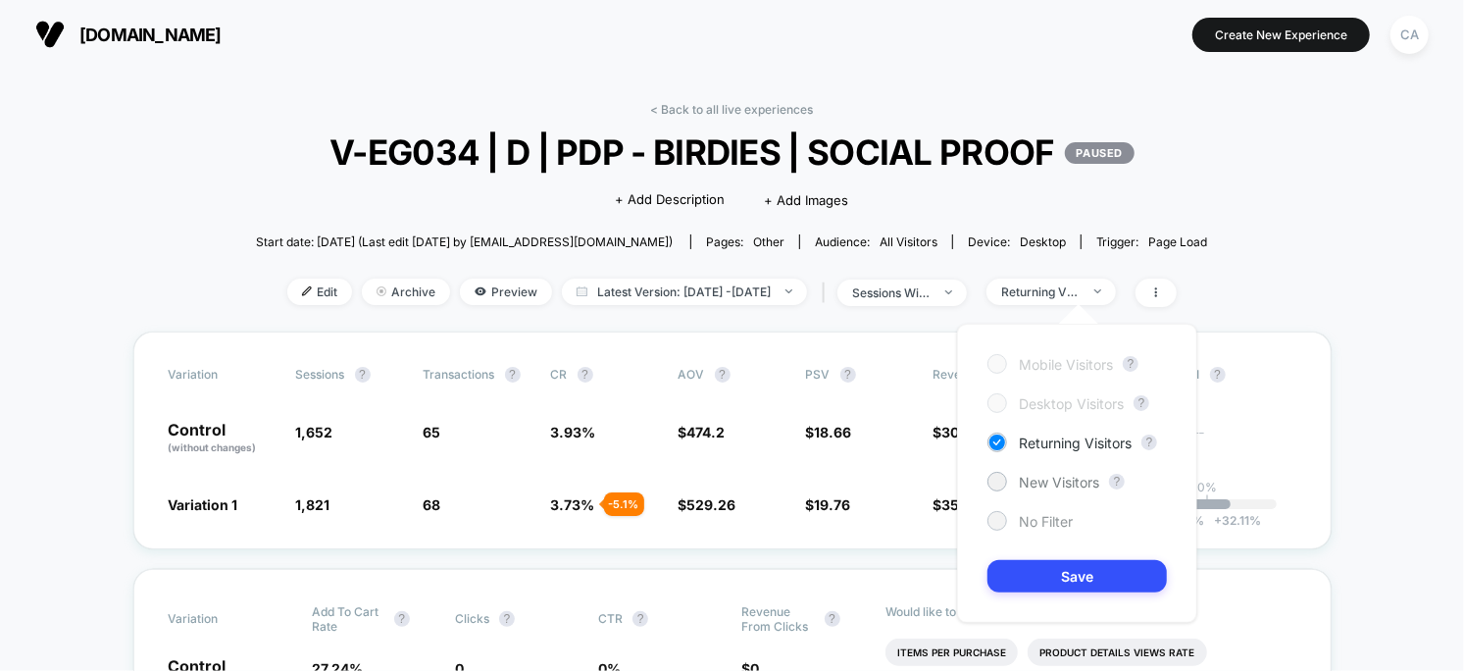
click at [1045, 522] on span "No Filter" at bounding box center [1046, 521] width 54 height 17
click at [1064, 565] on button "Save" at bounding box center [1076, 576] width 179 height 32
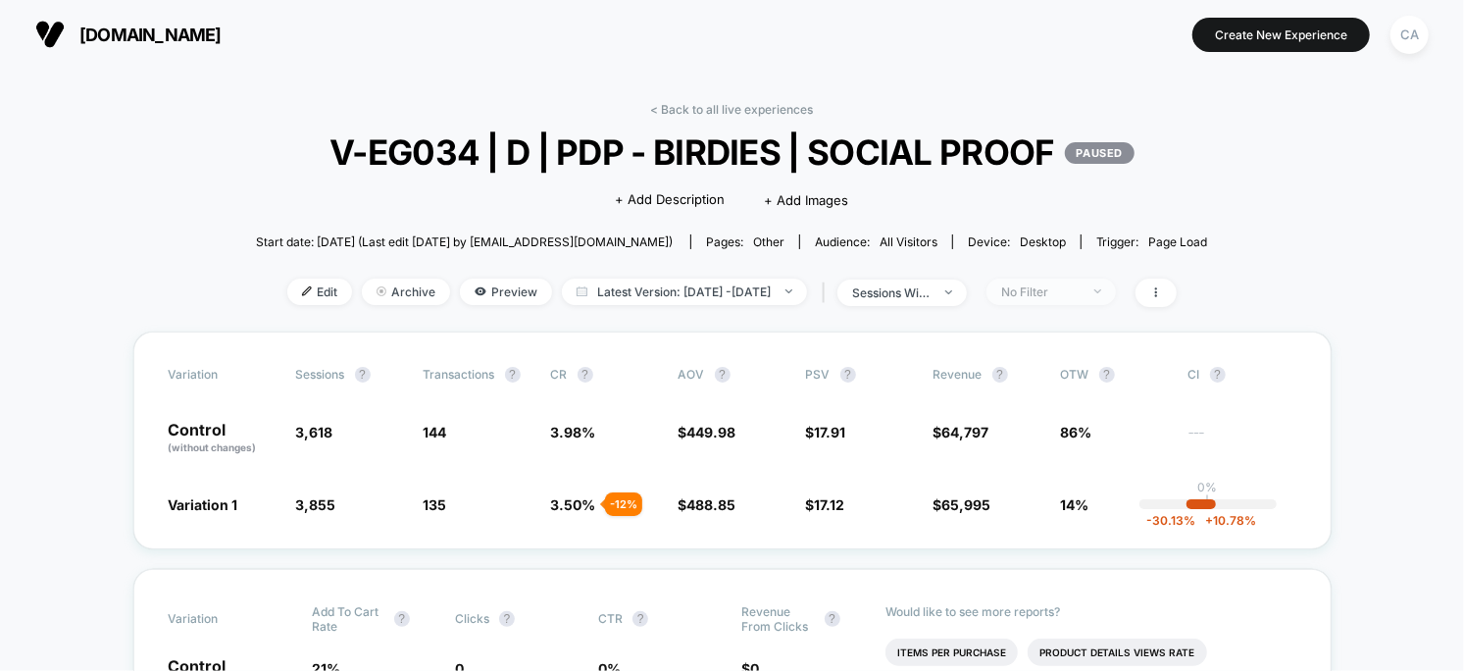
click at [1035, 279] on span "No Filter" at bounding box center [1051, 291] width 129 height 26
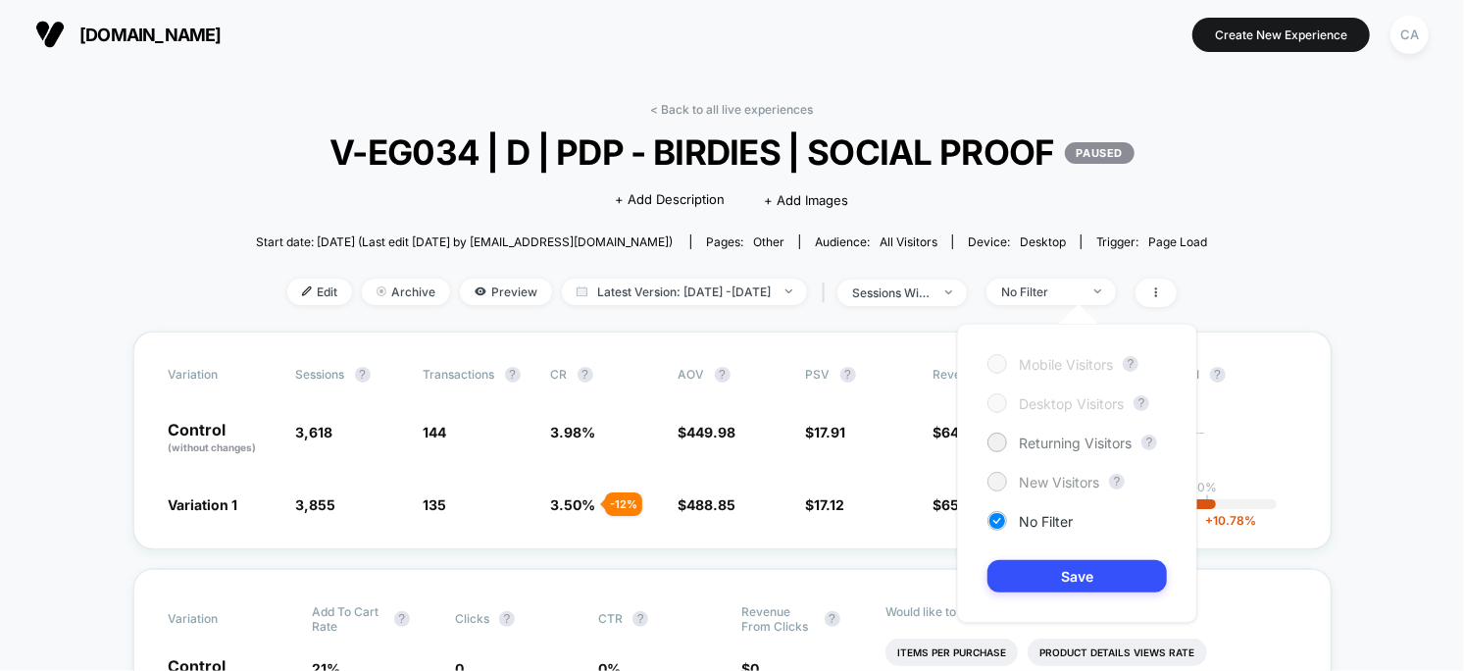
click at [1036, 482] on span "New Visitors" at bounding box center [1059, 482] width 80 height 17
click at [1044, 579] on button "Save" at bounding box center [1076, 576] width 179 height 32
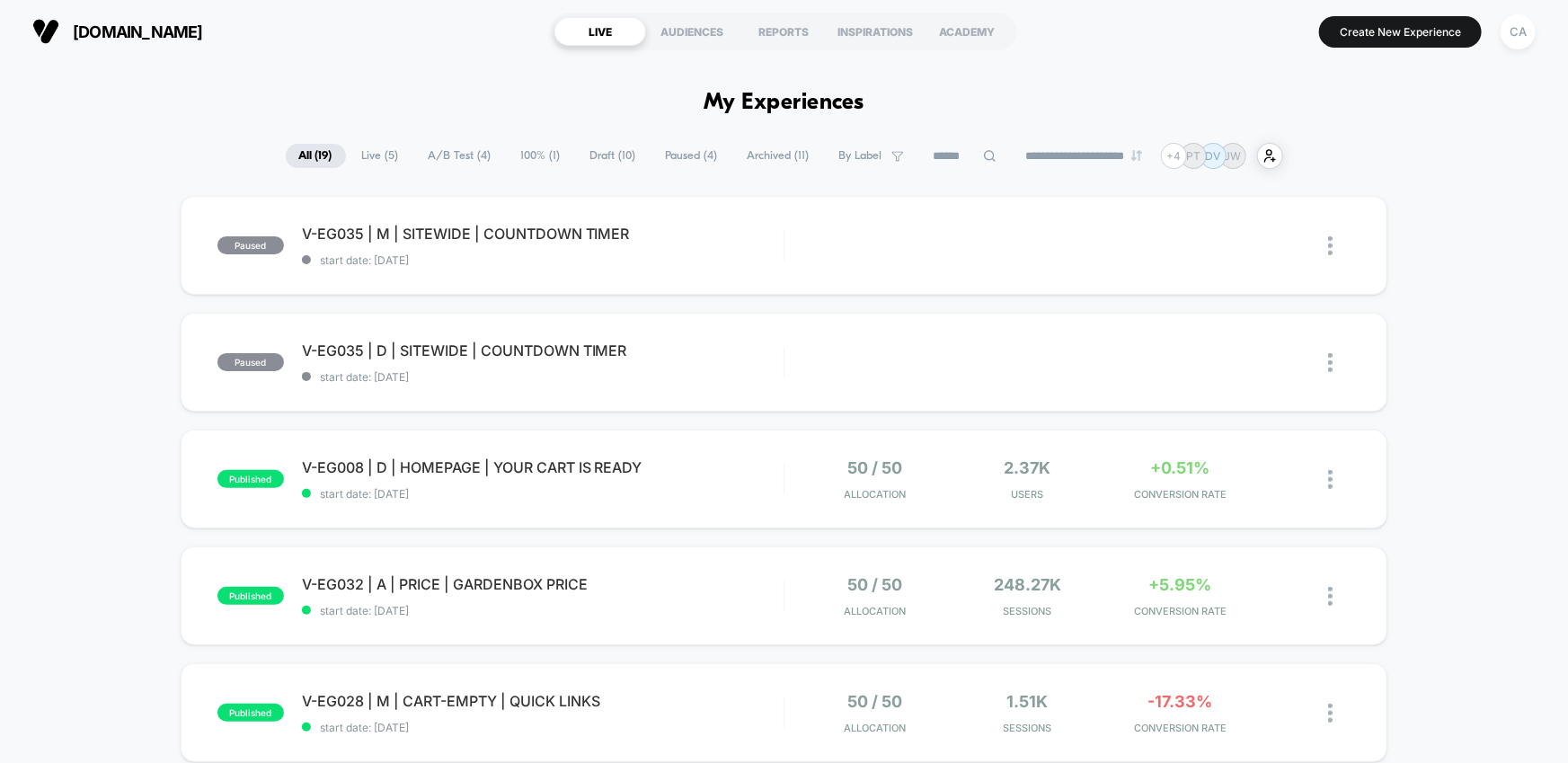
click at [1149, 16] on div "CA" at bounding box center [1519, 32] width 35 height 35
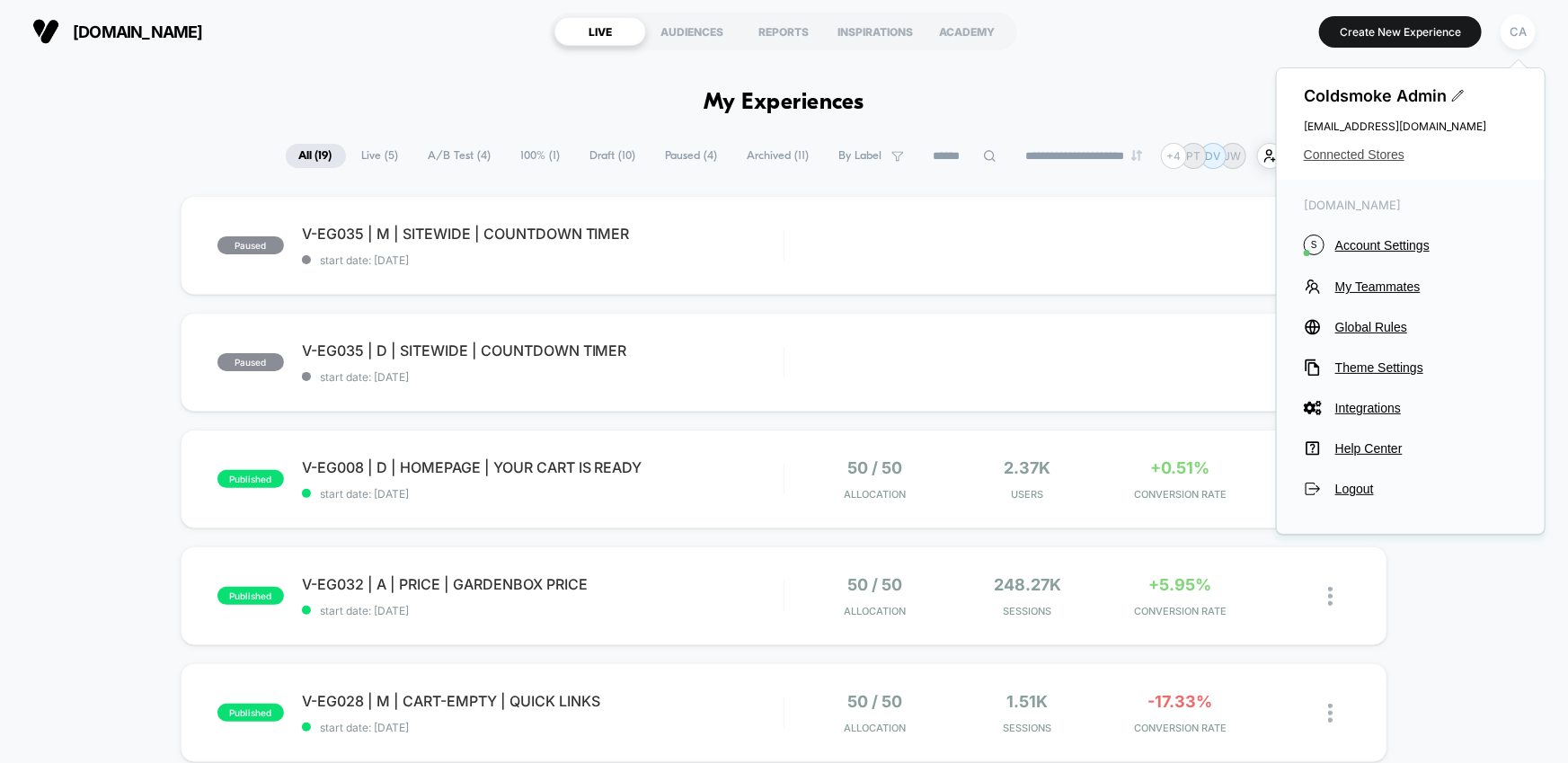
click at [1149, 162] on span "Connected Stores" at bounding box center [1410, 155] width 214 height 15
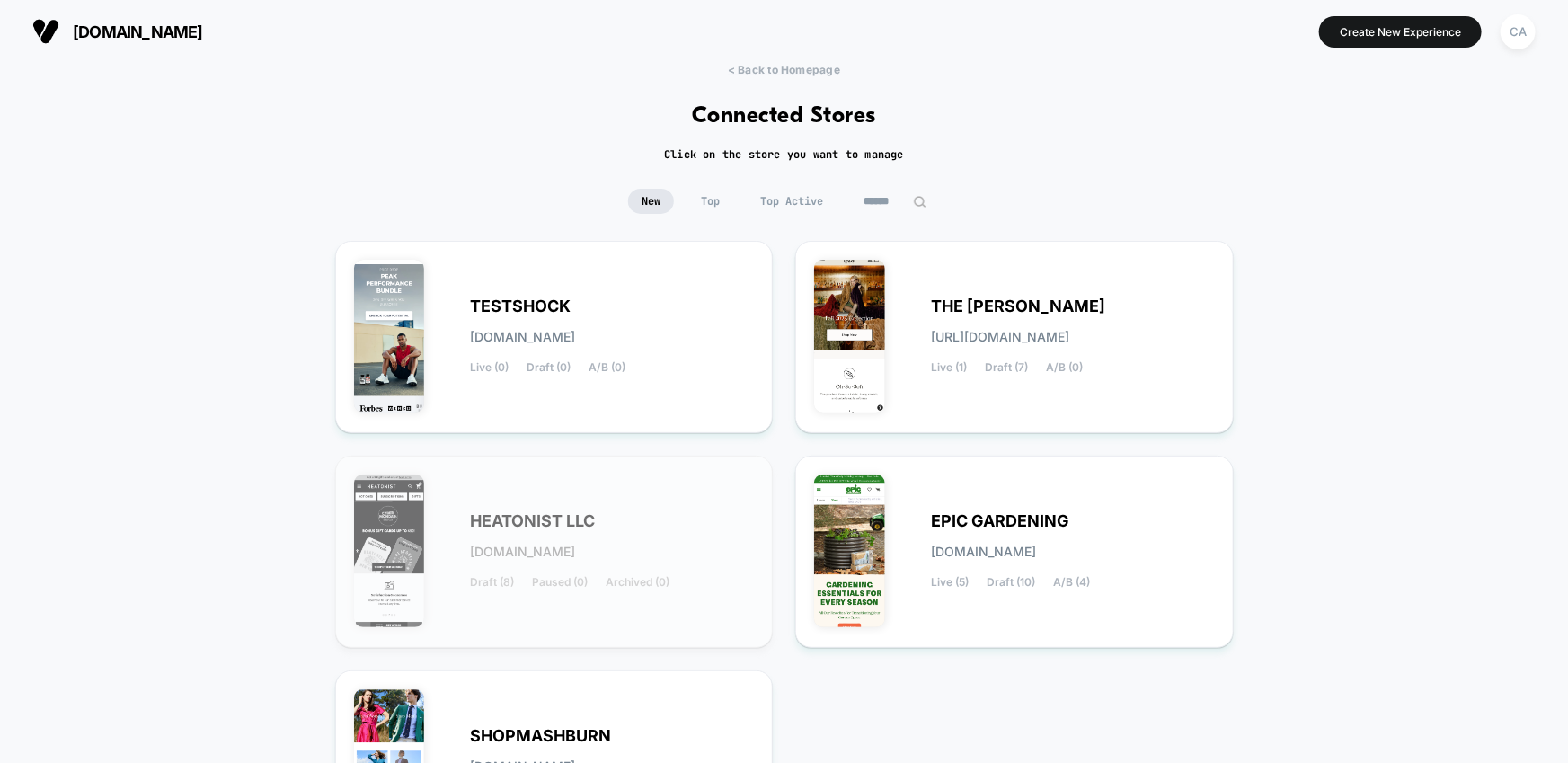
click at [951, 507] on div "EPIC GARDENING epic-gardening.myshopify.com Live (5) Draft (10) A/B (4)" at bounding box center [1014, 551] width 400 height 155
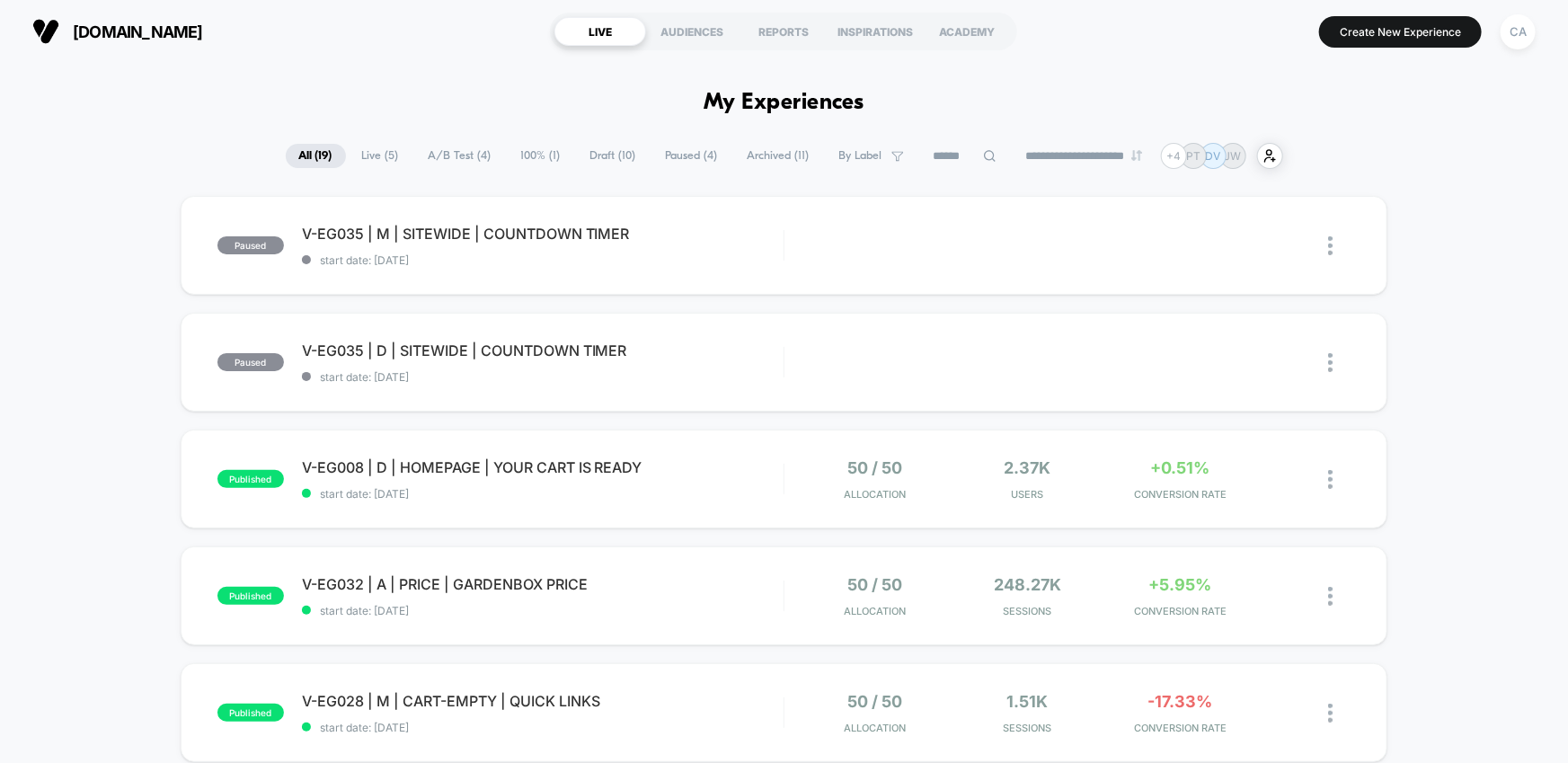
click at [523, 159] on span "100% ( 1 )" at bounding box center [541, 156] width 67 height 24
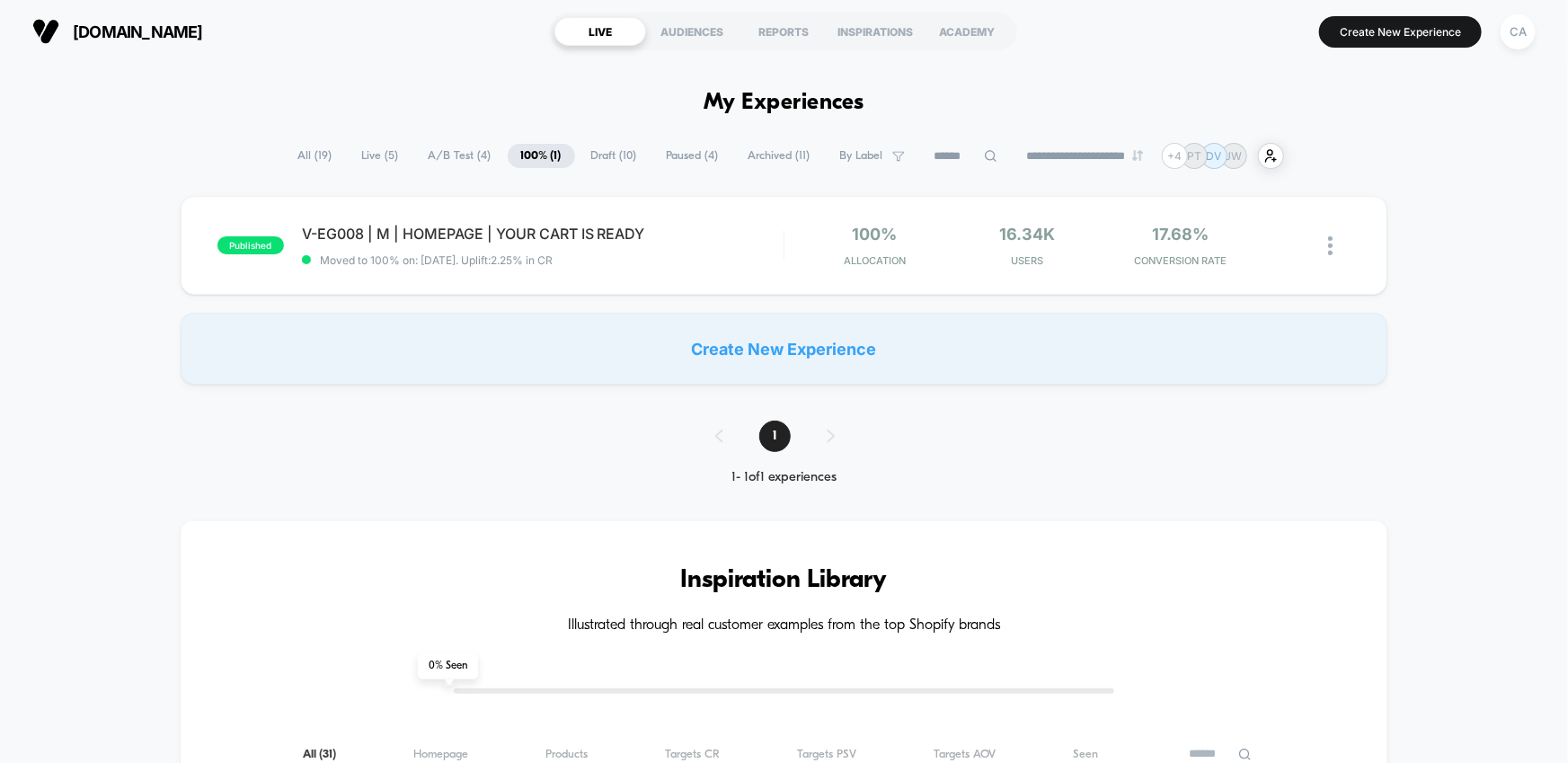
click at [471, 158] on span "A/B Test ( 4 )" at bounding box center [460, 156] width 90 height 24
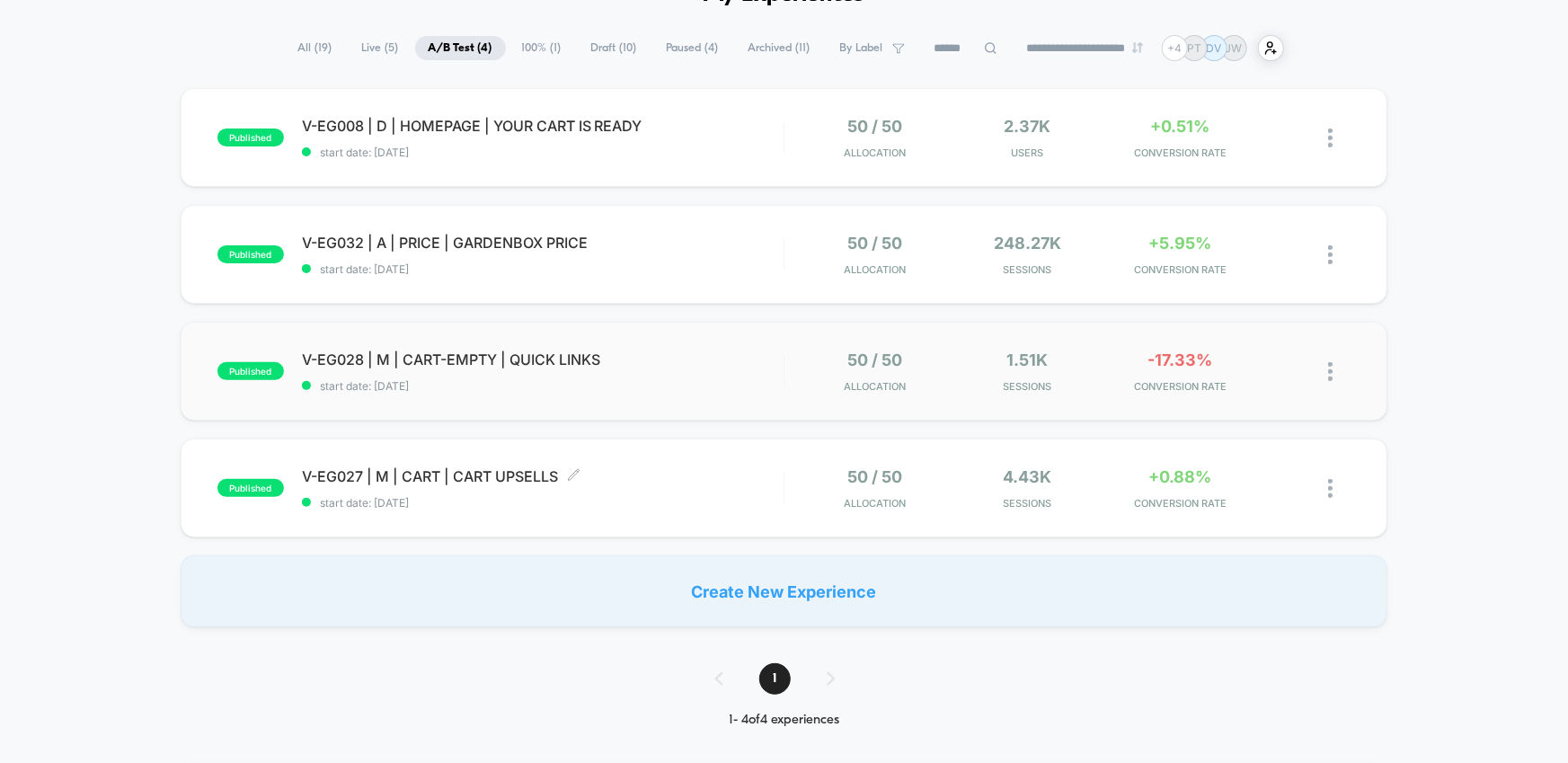
scroll to position [127, 0]
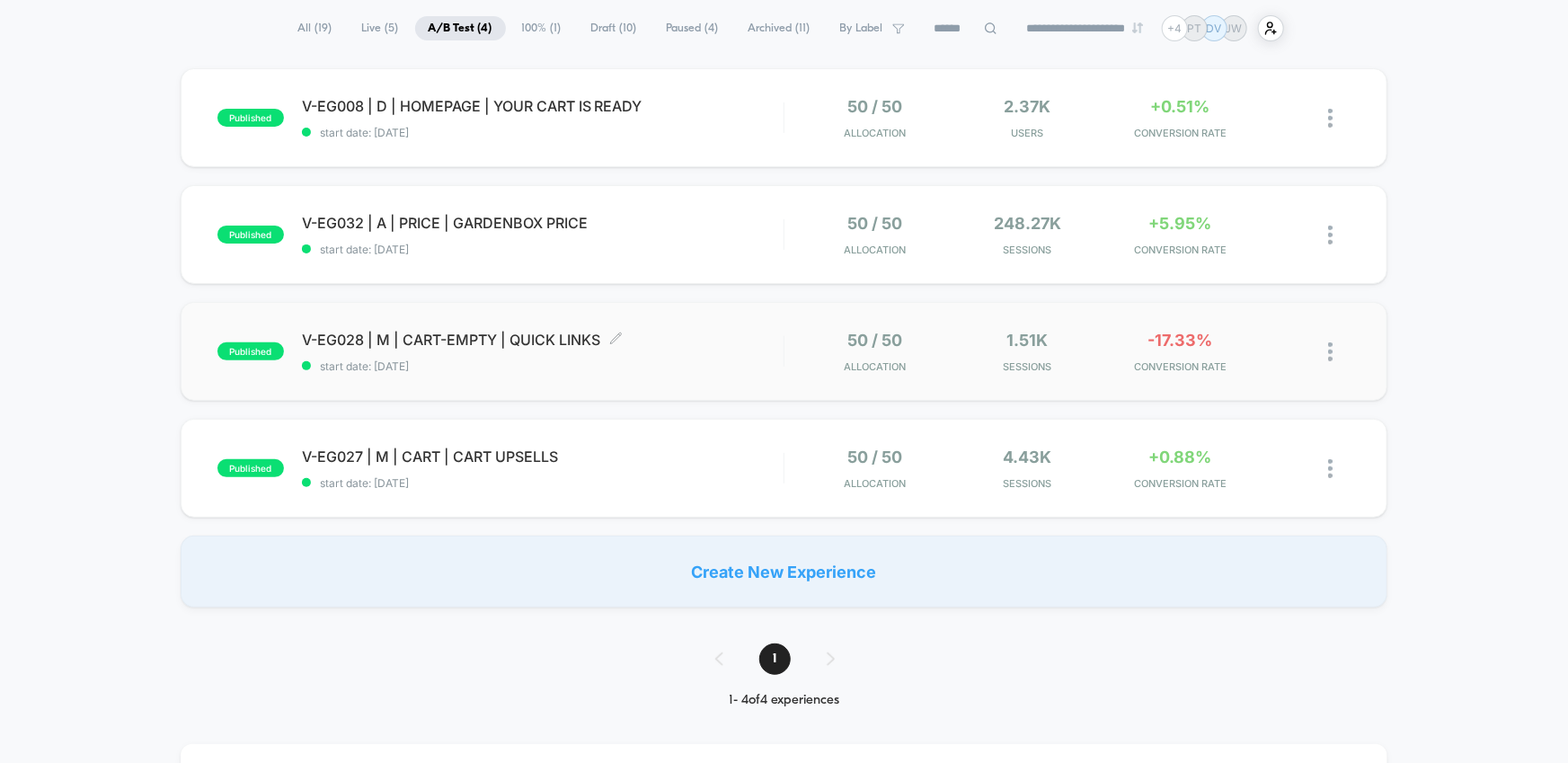
click at [703, 369] on span "start date: [DATE]" at bounding box center [543, 365] width 482 height 14
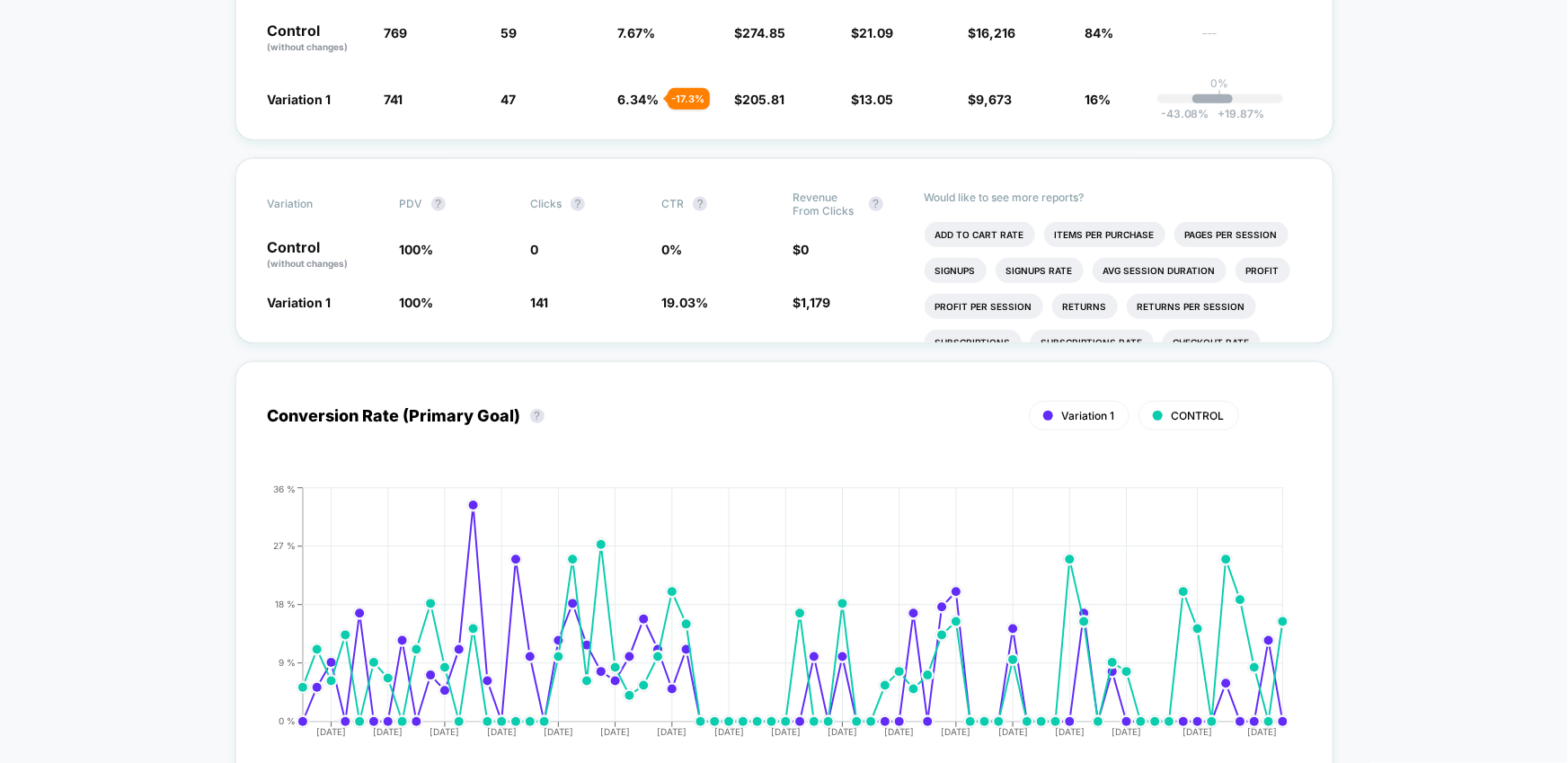
scroll to position [680, 0]
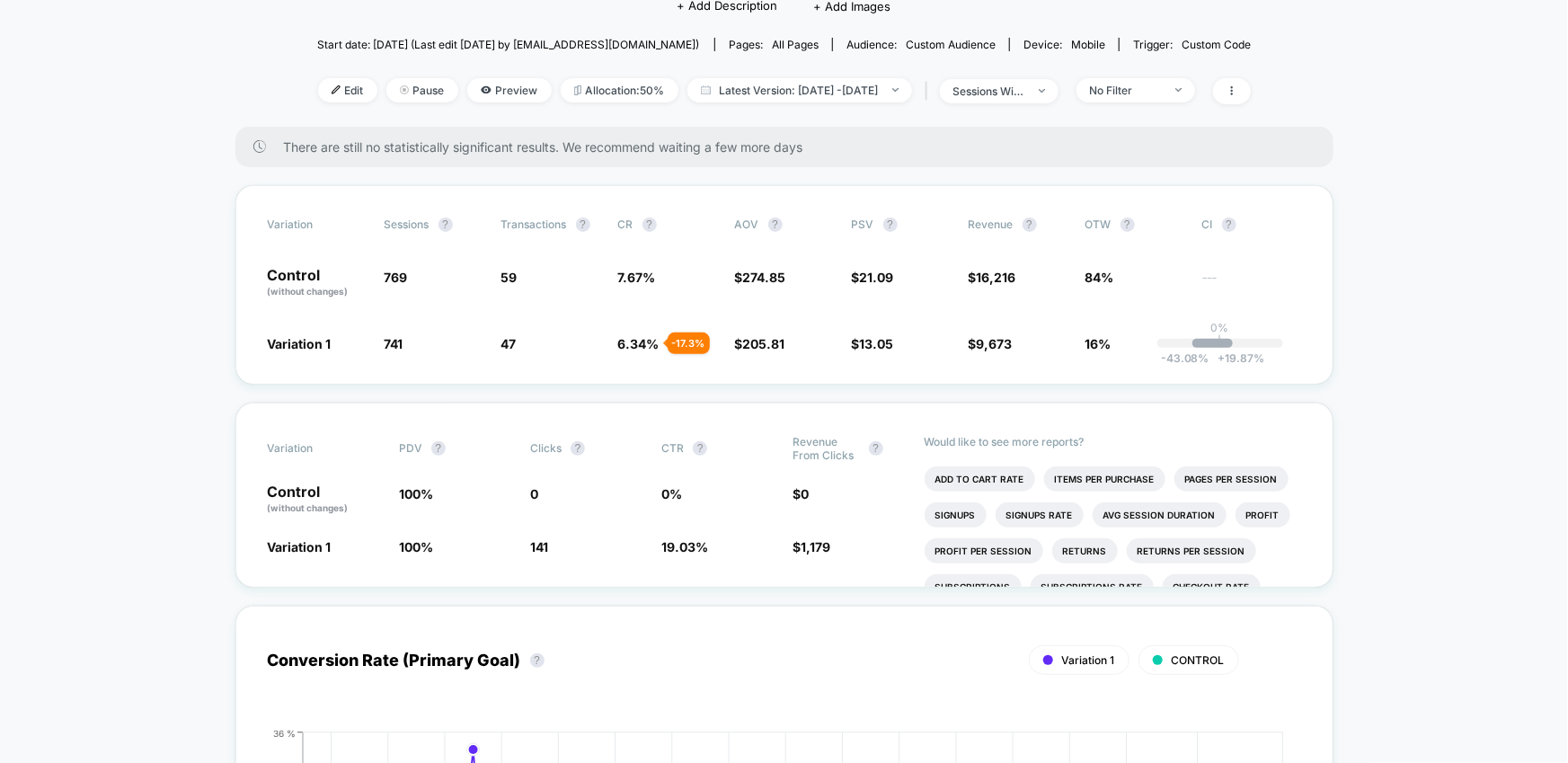
scroll to position [0, 0]
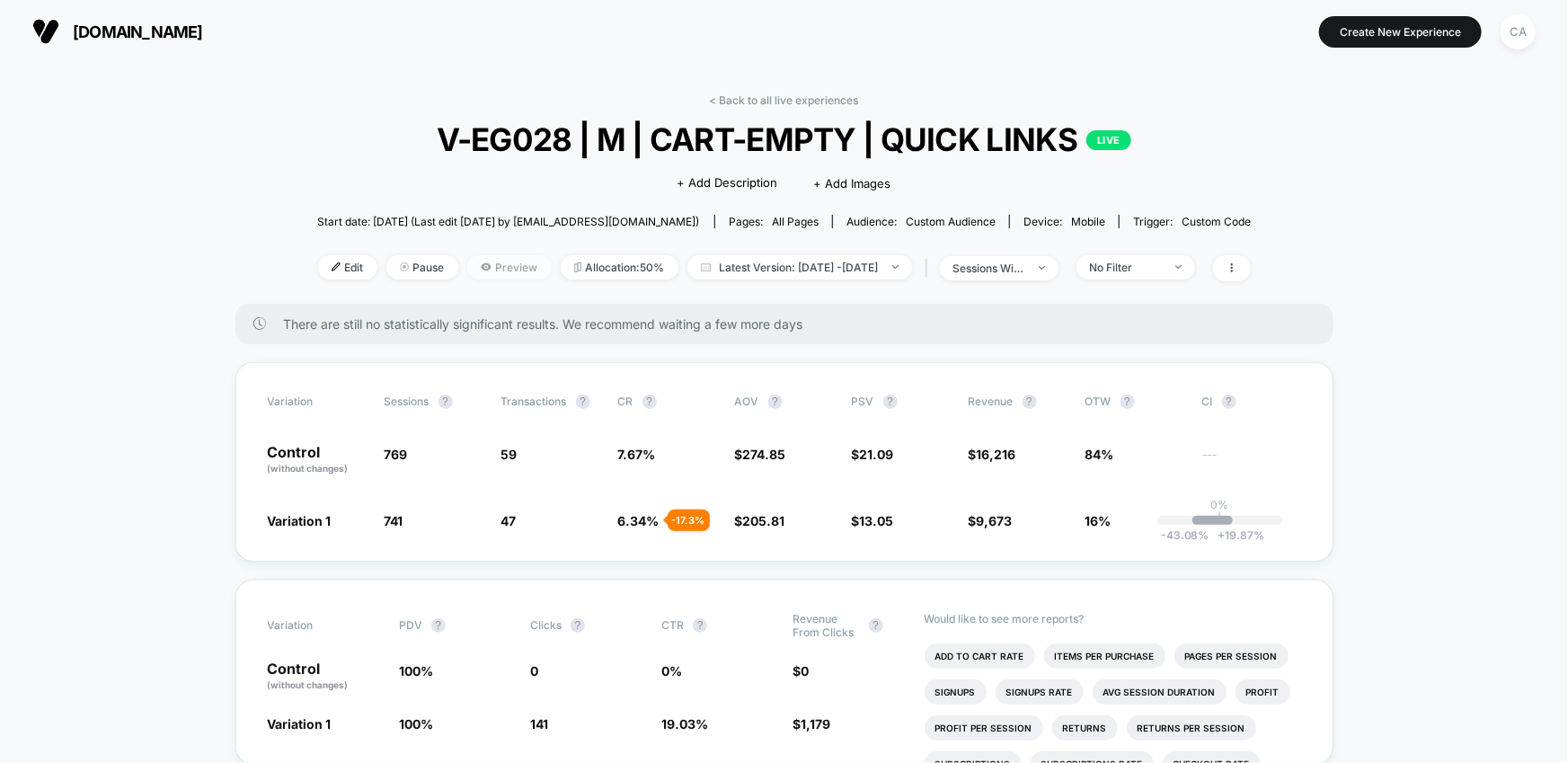
click at [487, 256] on span "Preview" at bounding box center [510, 267] width 84 height 24
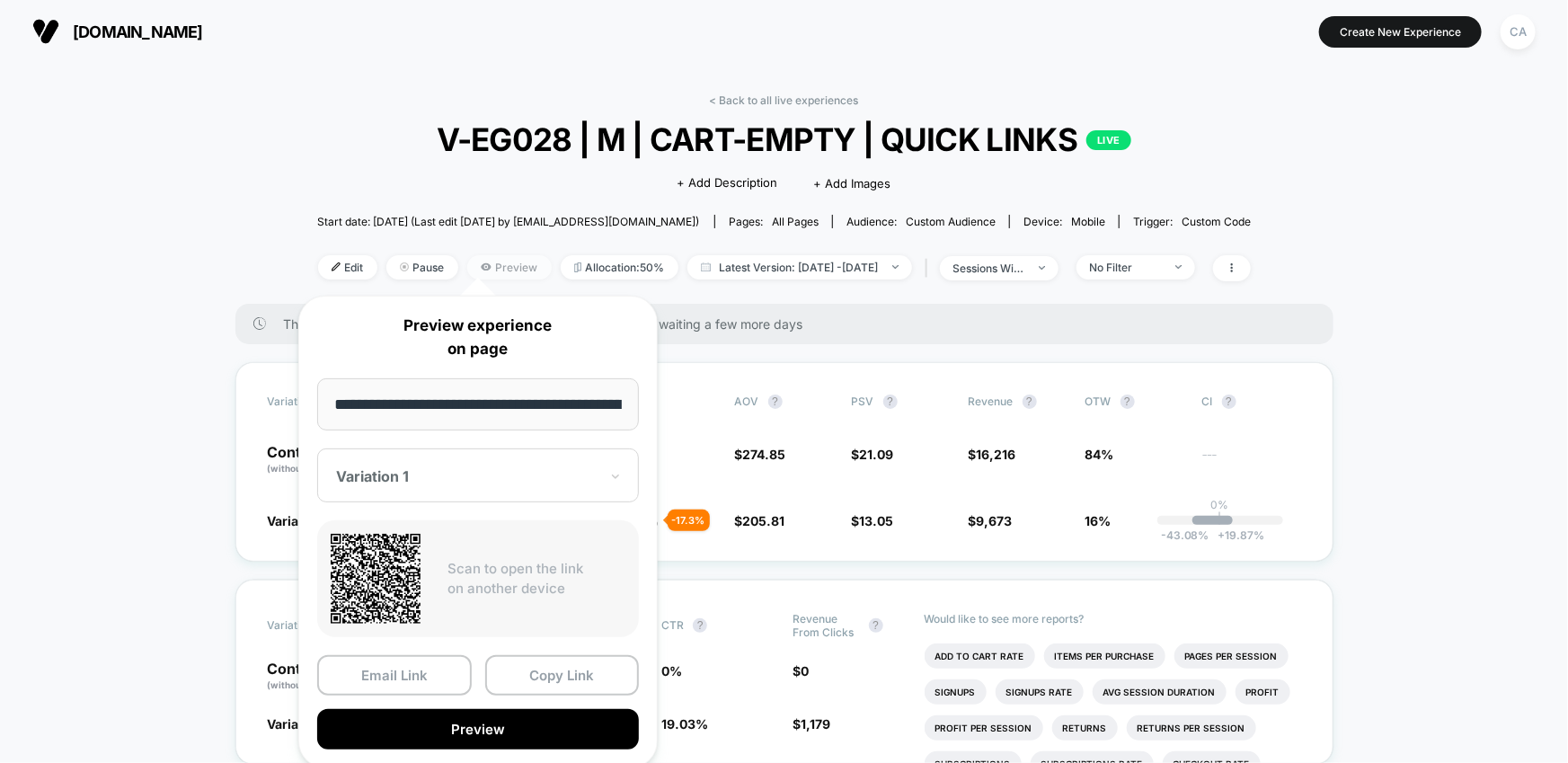
scroll to position [0, 82]
click at [497, 559] on button "Preview" at bounding box center [477, 730] width 322 height 40
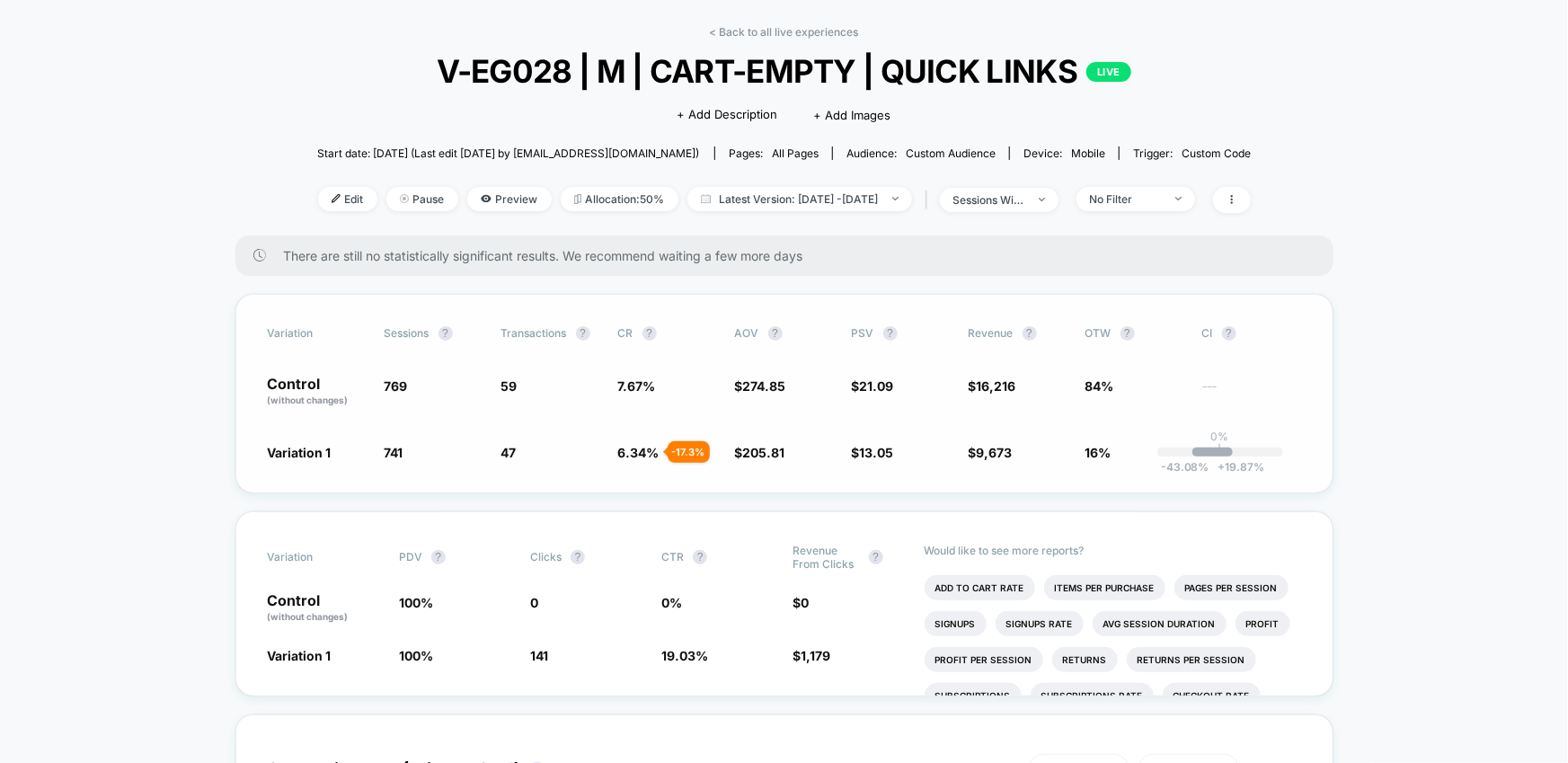
scroll to position [0, 0]
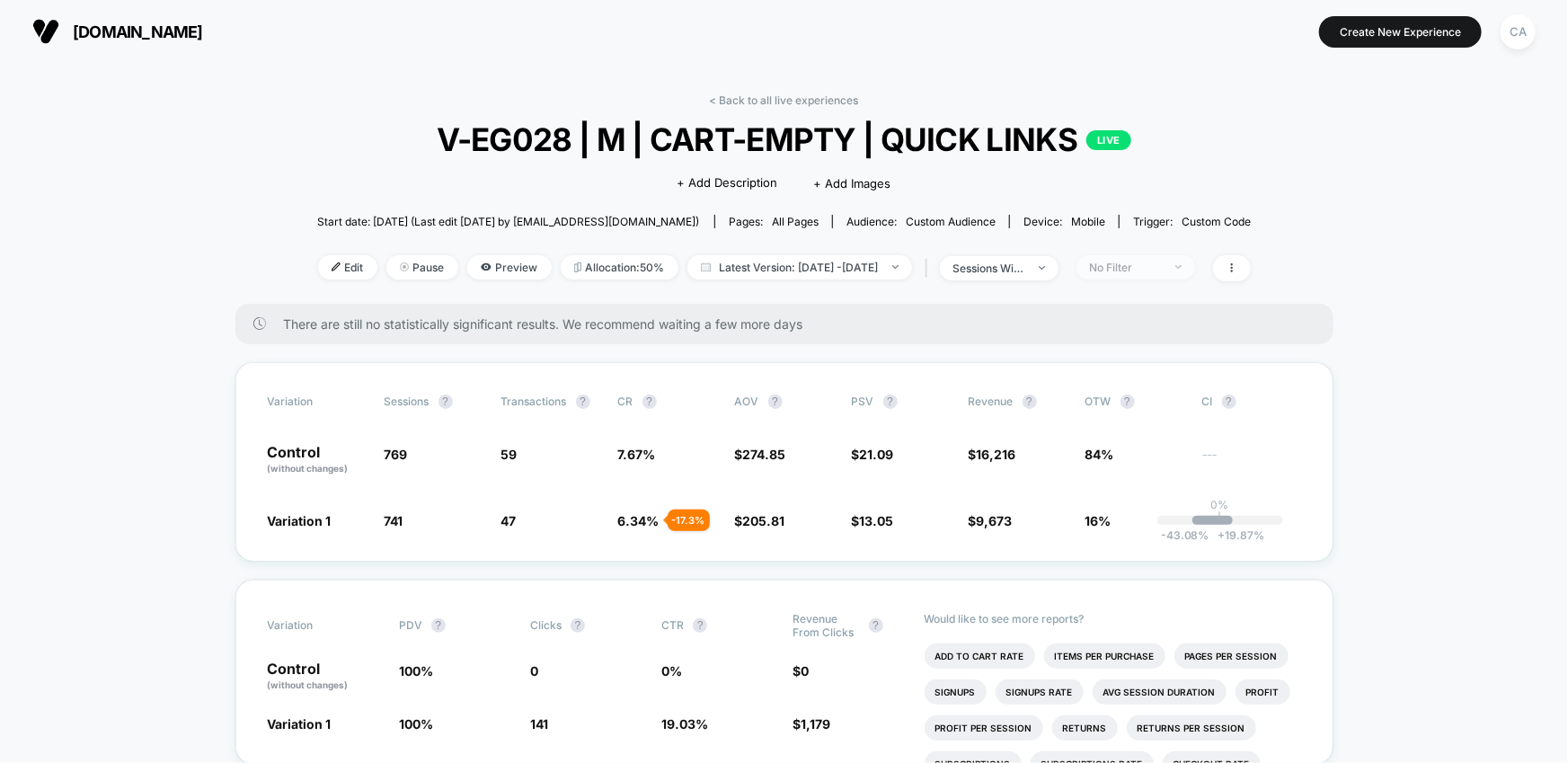
click at [1149, 263] on div "No Filter" at bounding box center [1125, 267] width 71 height 14
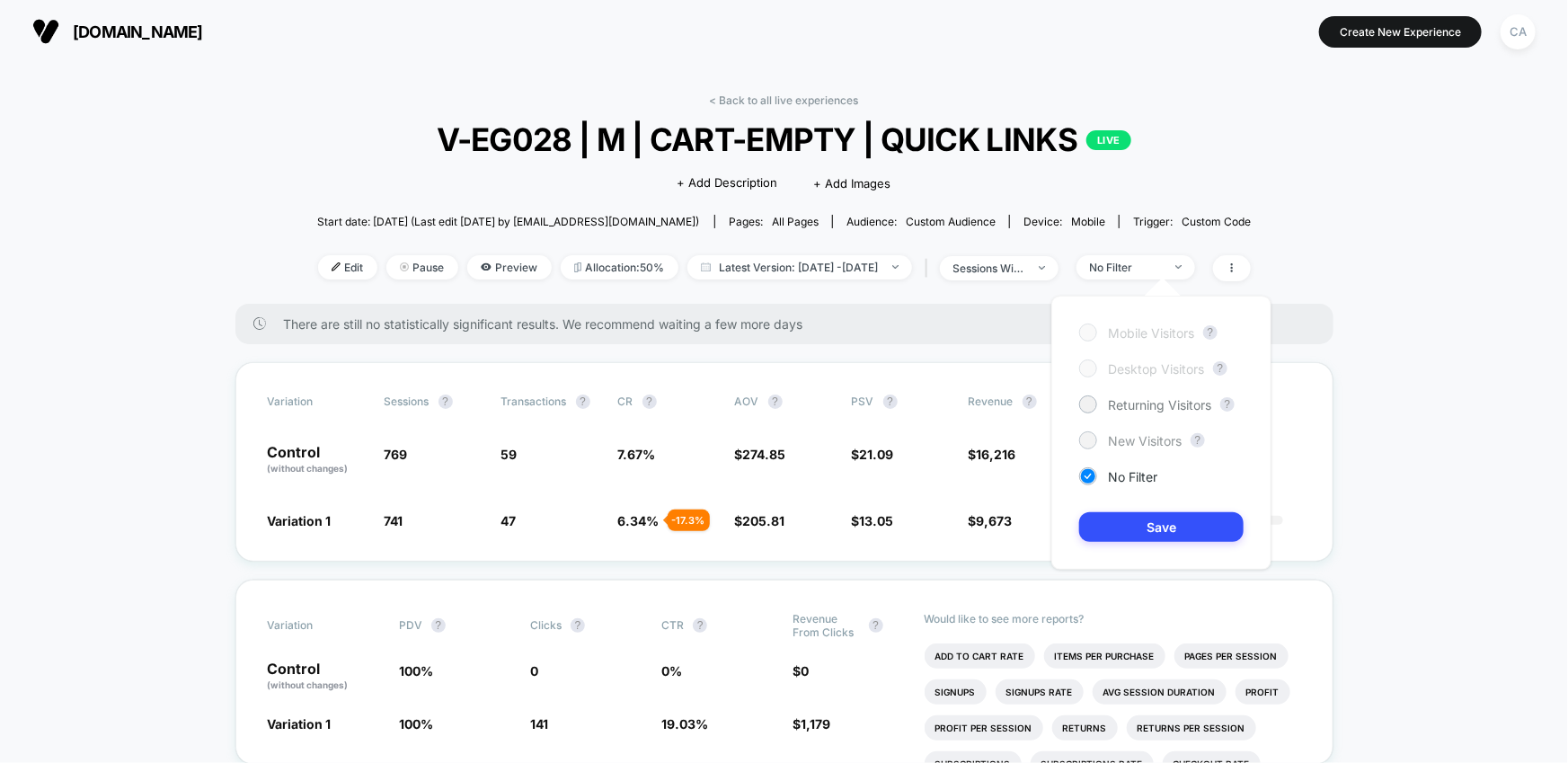
click at [1117, 431] on div "New Visitors" at bounding box center [1131, 441] width 103 height 18
click at [1145, 526] on button "Save" at bounding box center [1161, 527] width 164 height 29
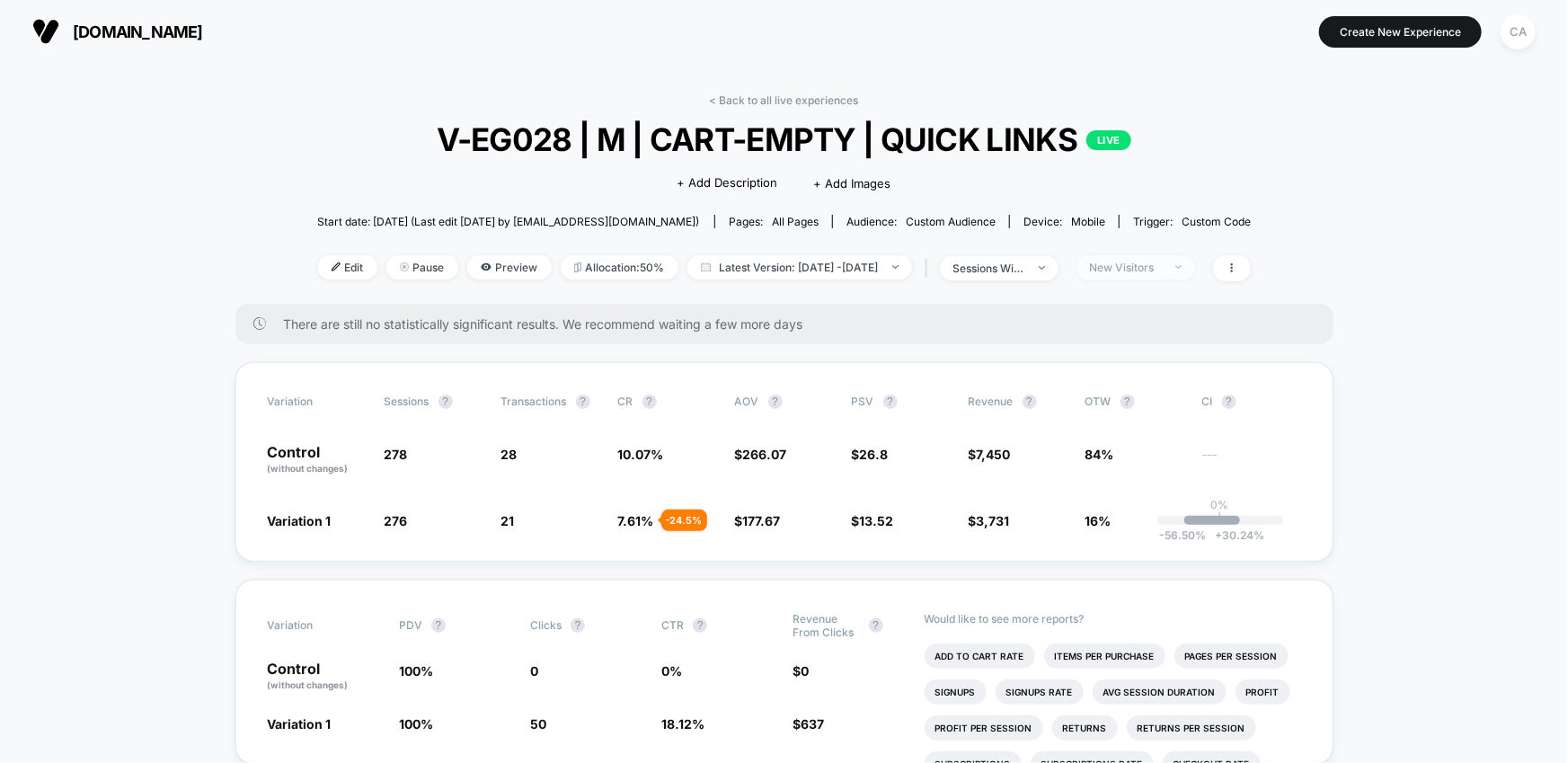
drag, startPoint x: 1188, startPoint y: 265, endPoint x: 1190, endPoint y: 274, distance: 9.2
click at [1149, 265] on div "New Visitors" at bounding box center [1125, 267] width 71 height 14
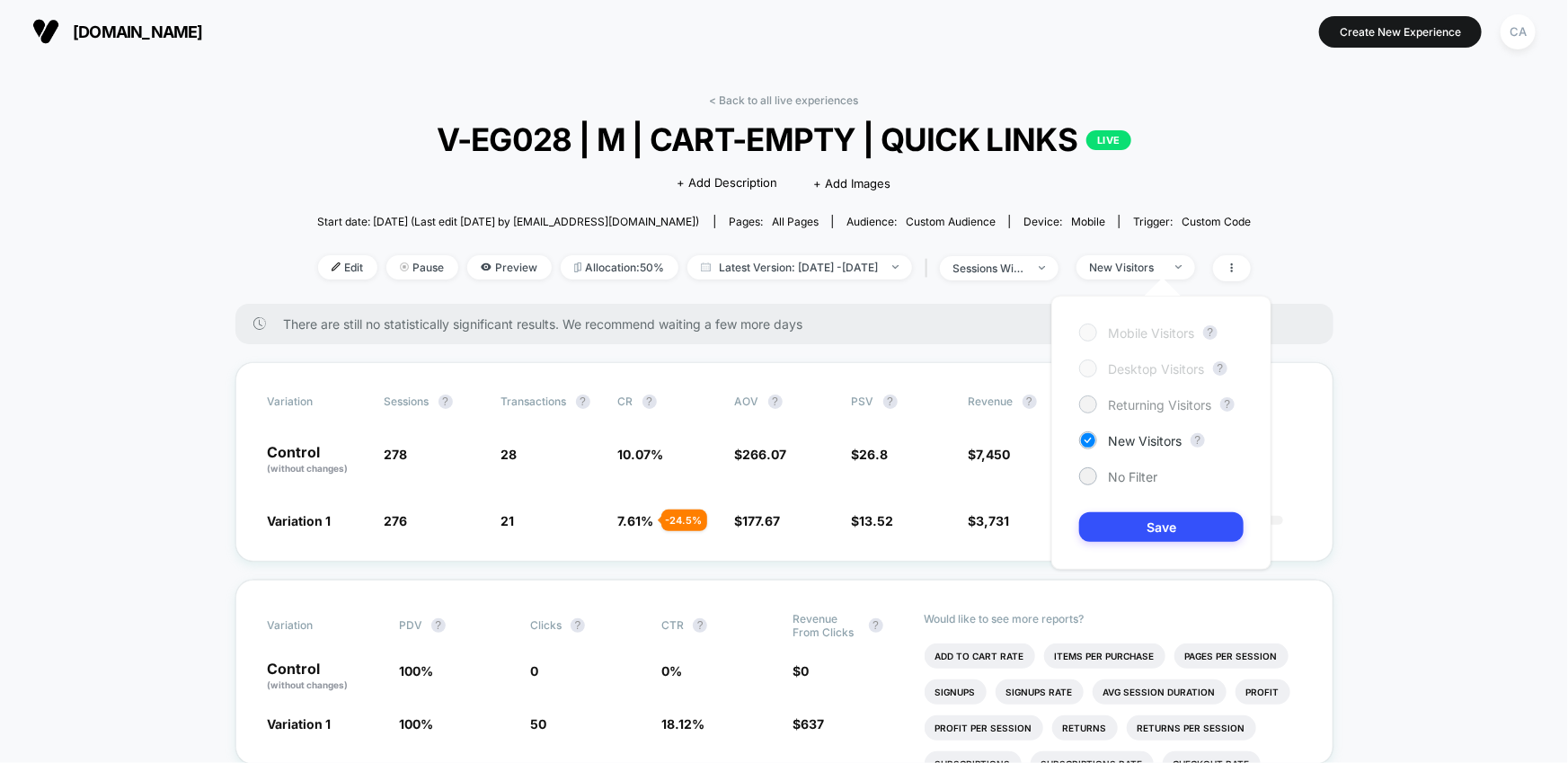
click at [1138, 402] on span "Returning Visitors" at bounding box center [1159, 404] width 104 height 16
click at [1149, 529] on button "Save" at bounding box center [1161, 527] width 164 height 29
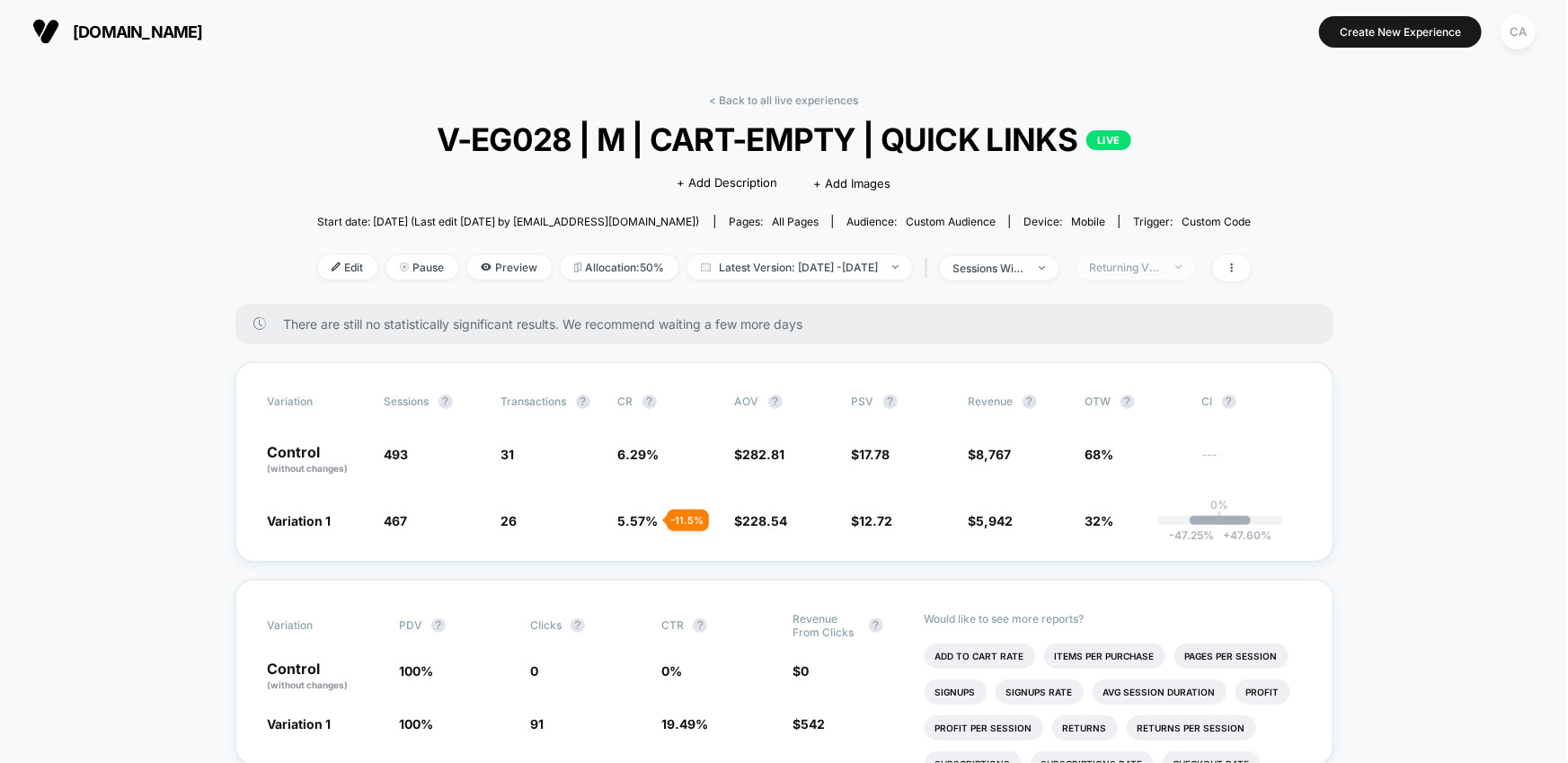
click at [1149, 260] on div "Returning Visitors" at bounding box center [1125, 267] width 71 height 14
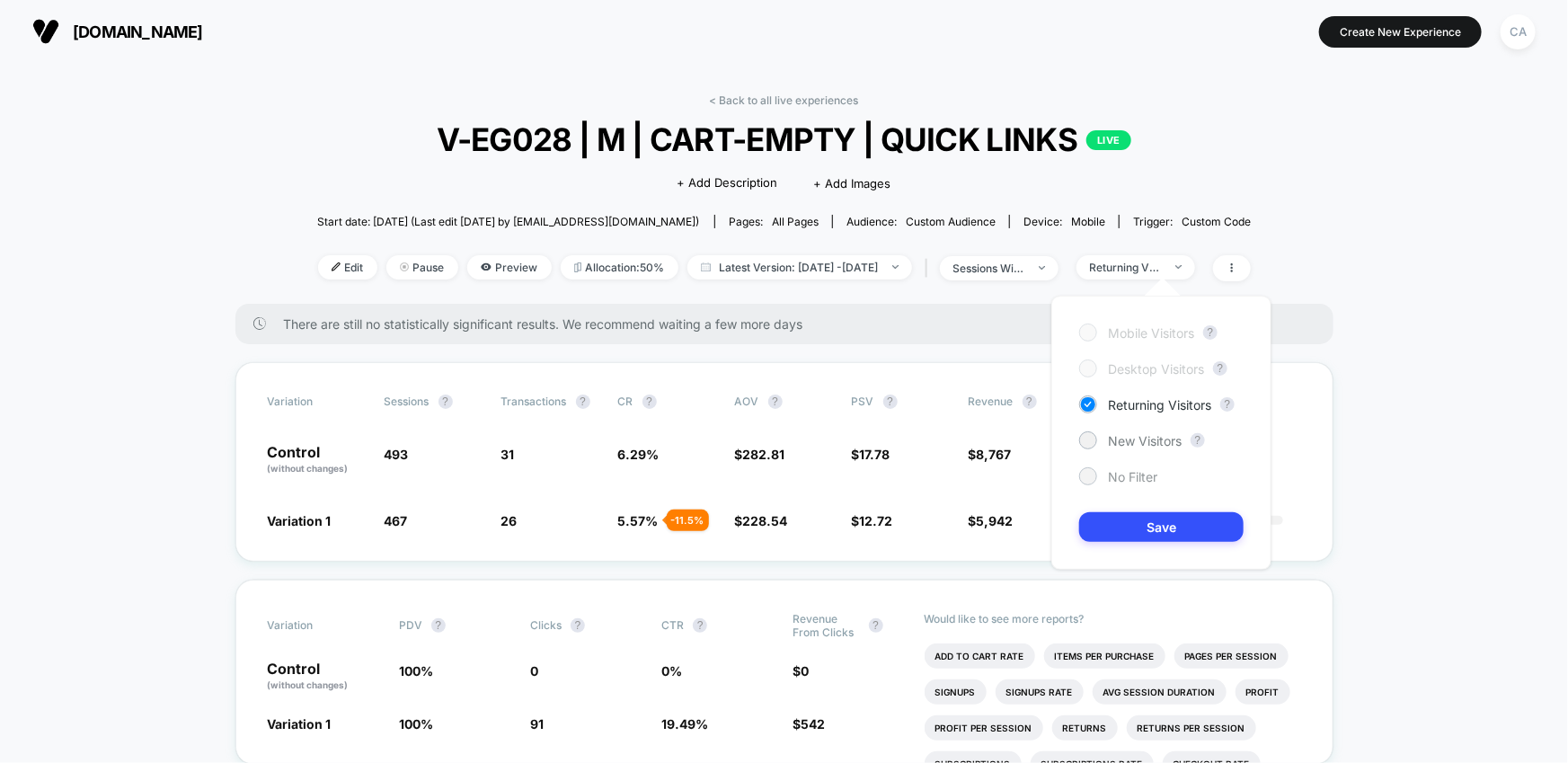
click at [1149, 473] on span "No Filter" at bounding box center [1133, 476] width 49 height 16
click at [1149, 519] on button "Save" at bounding box center [1161, 527] width 164 height 29
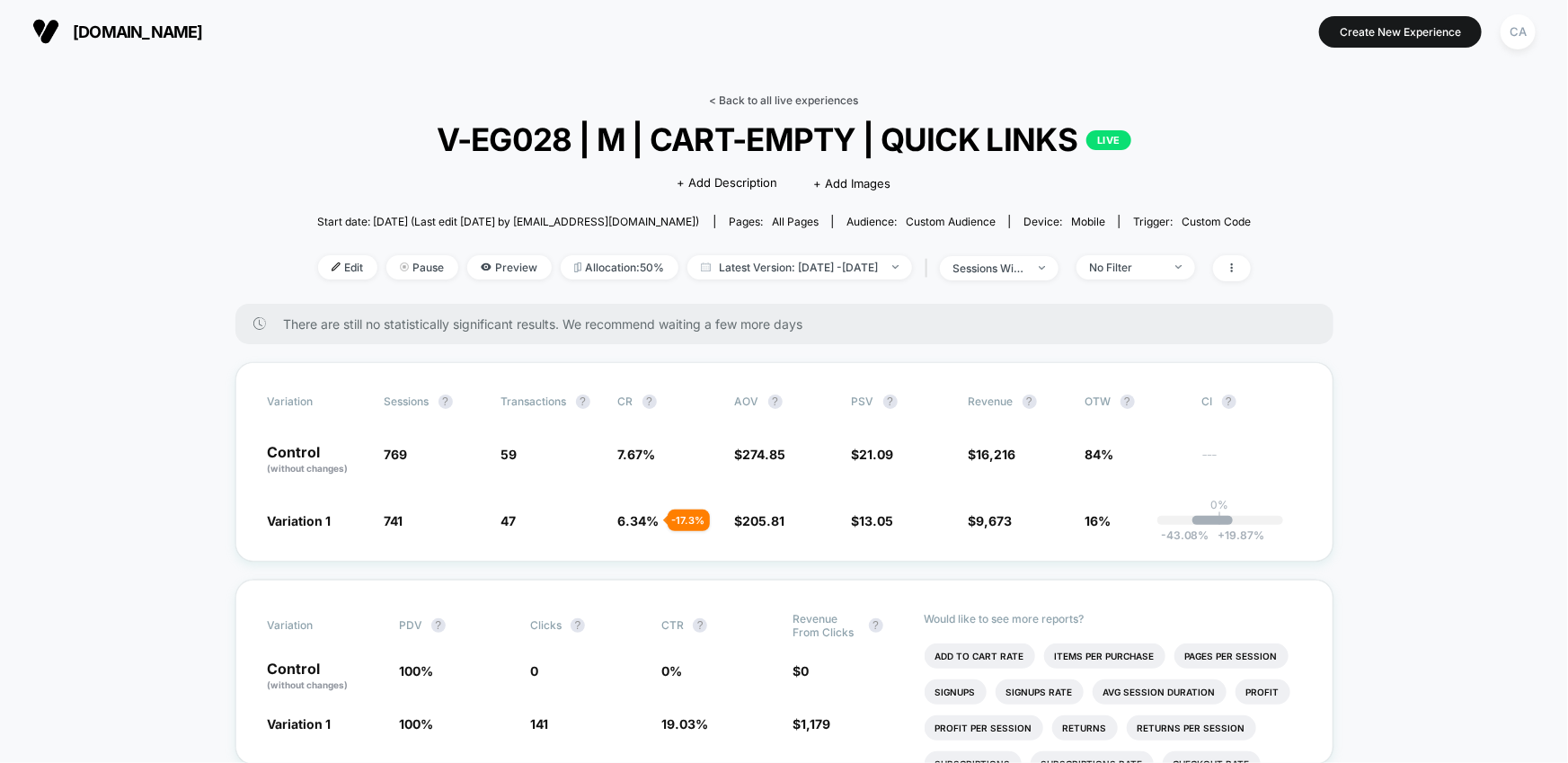
click at [771, 97] on link "< Back to all live experiences" at bounding box center [784, 100] width 149 height 14
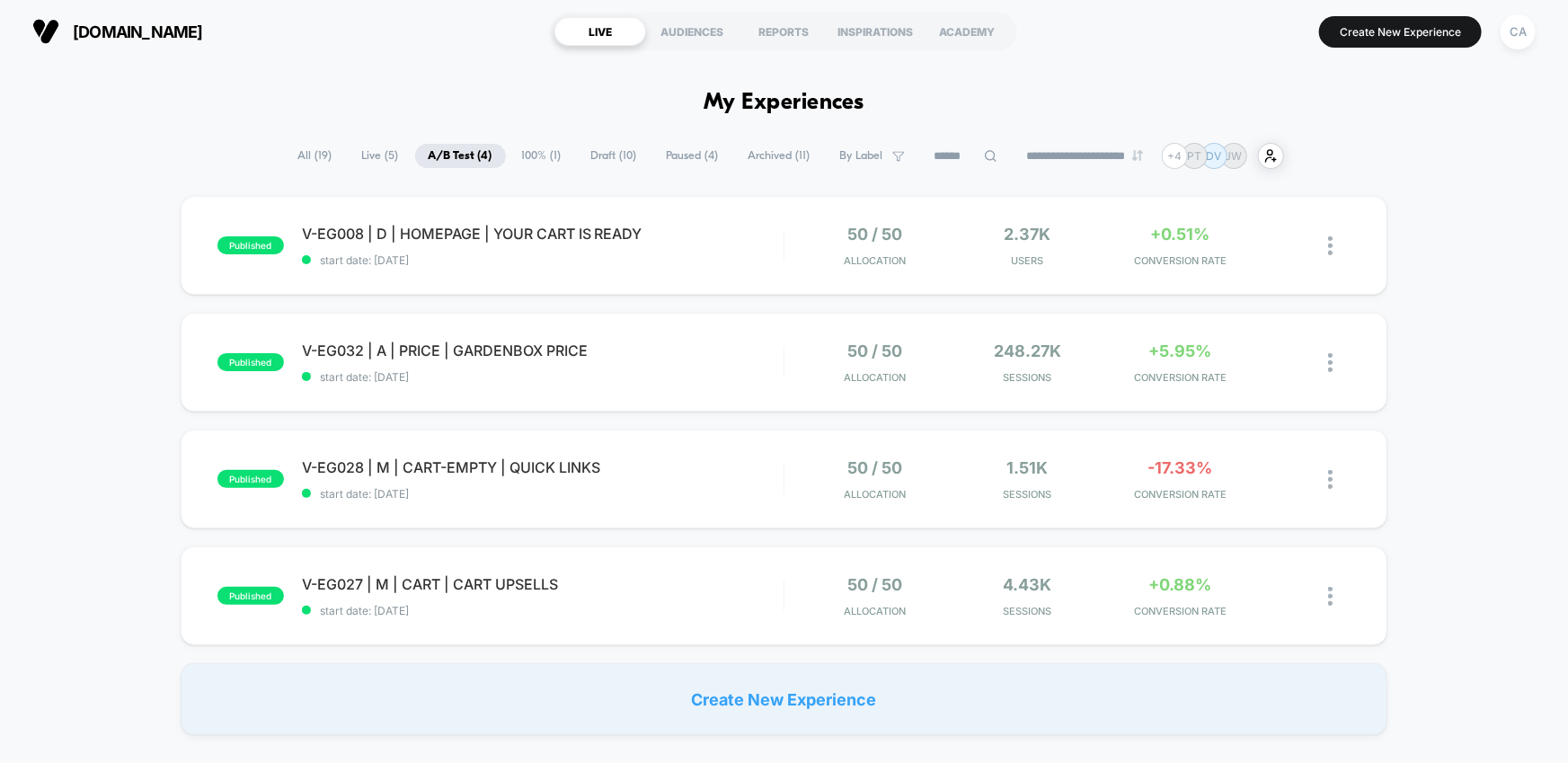
click at [1149, 374] on div "published V-EG008 | D | HOMEPAGE | YOUR CART IS READY start date: [DATE] 50 / 5…" at bounding box center [784, 465] width 1568 height 539
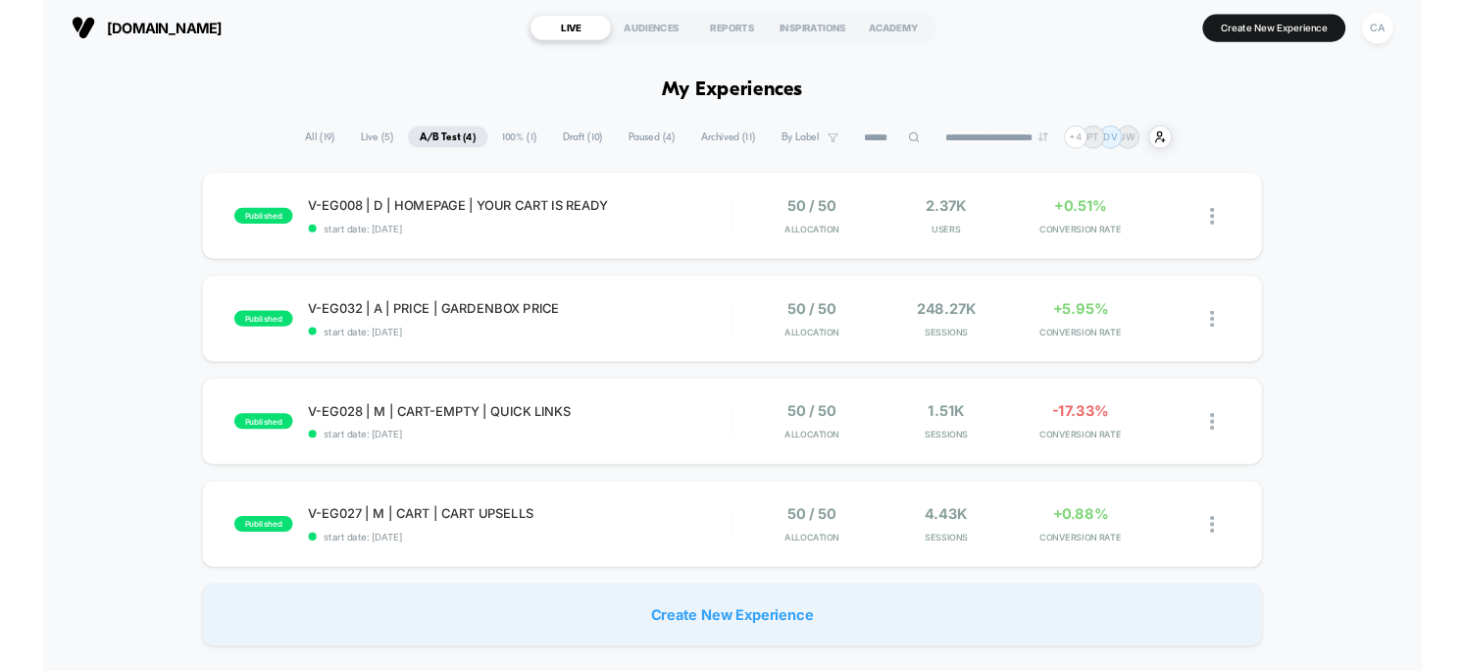
scroll to position [116, 0]
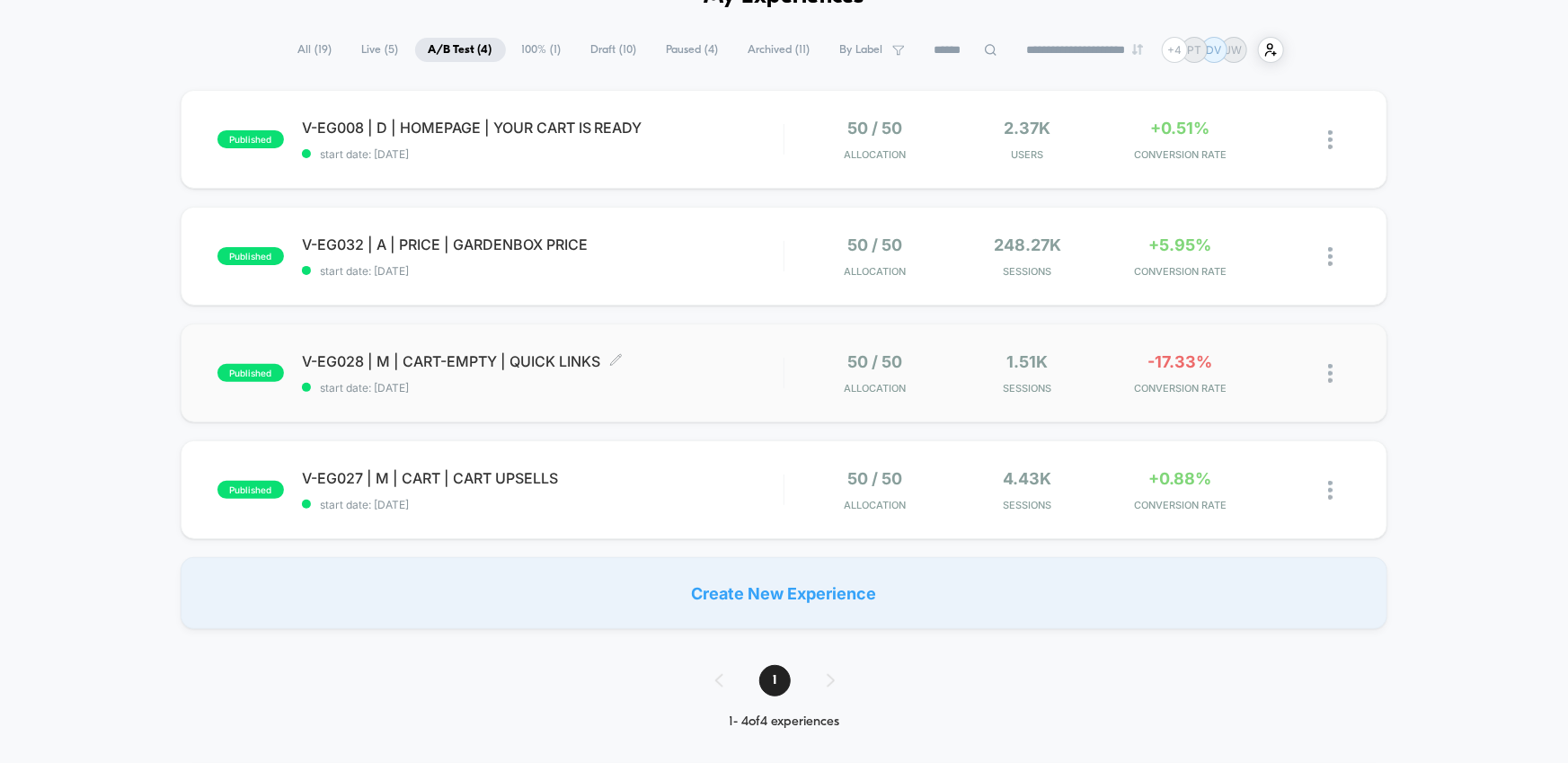
click at [694, 393] on span "start date: [DATE]" at bounding box center [543, 387] width 482 height 14
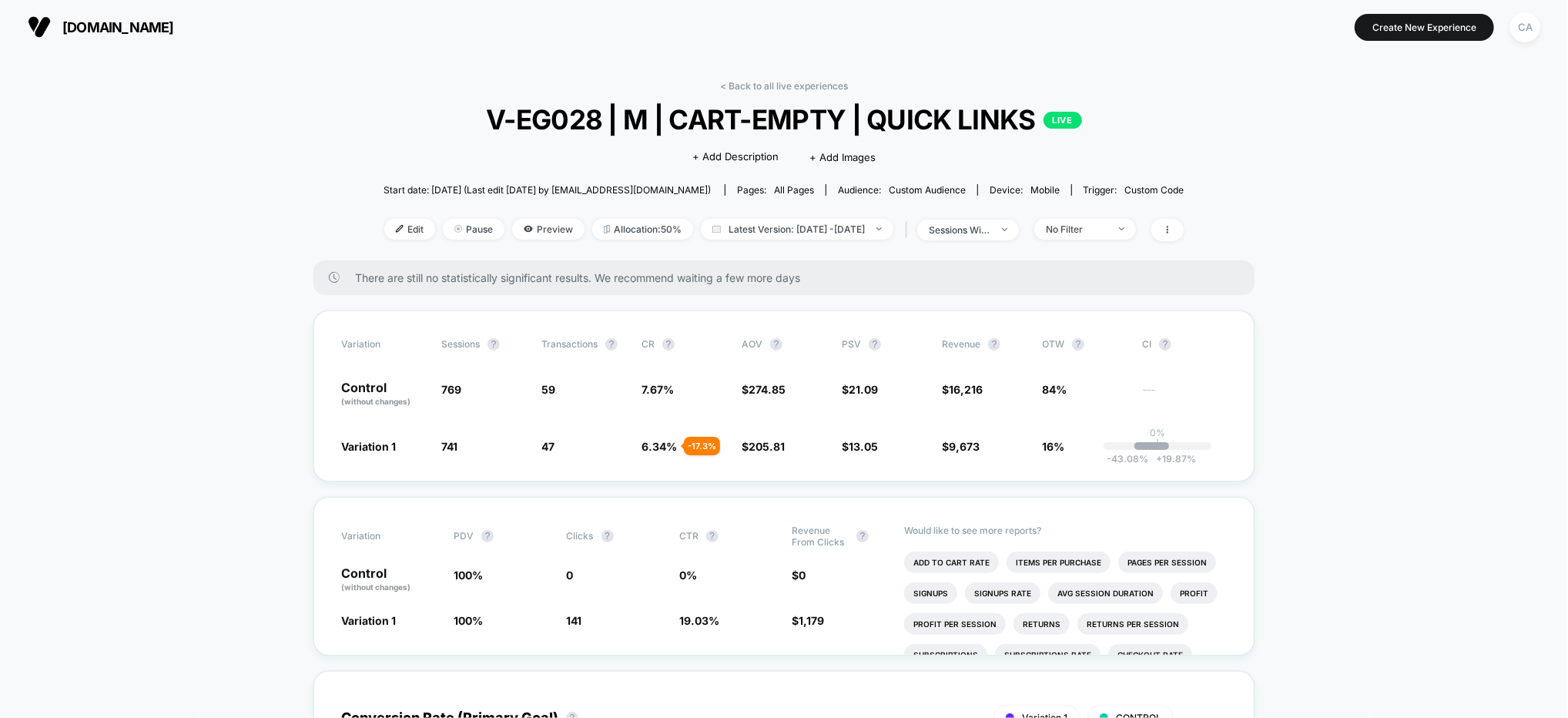
click at [743, 80] on link "< Back to all live experiences" at bounding box center [784, 86] width 128 height 12
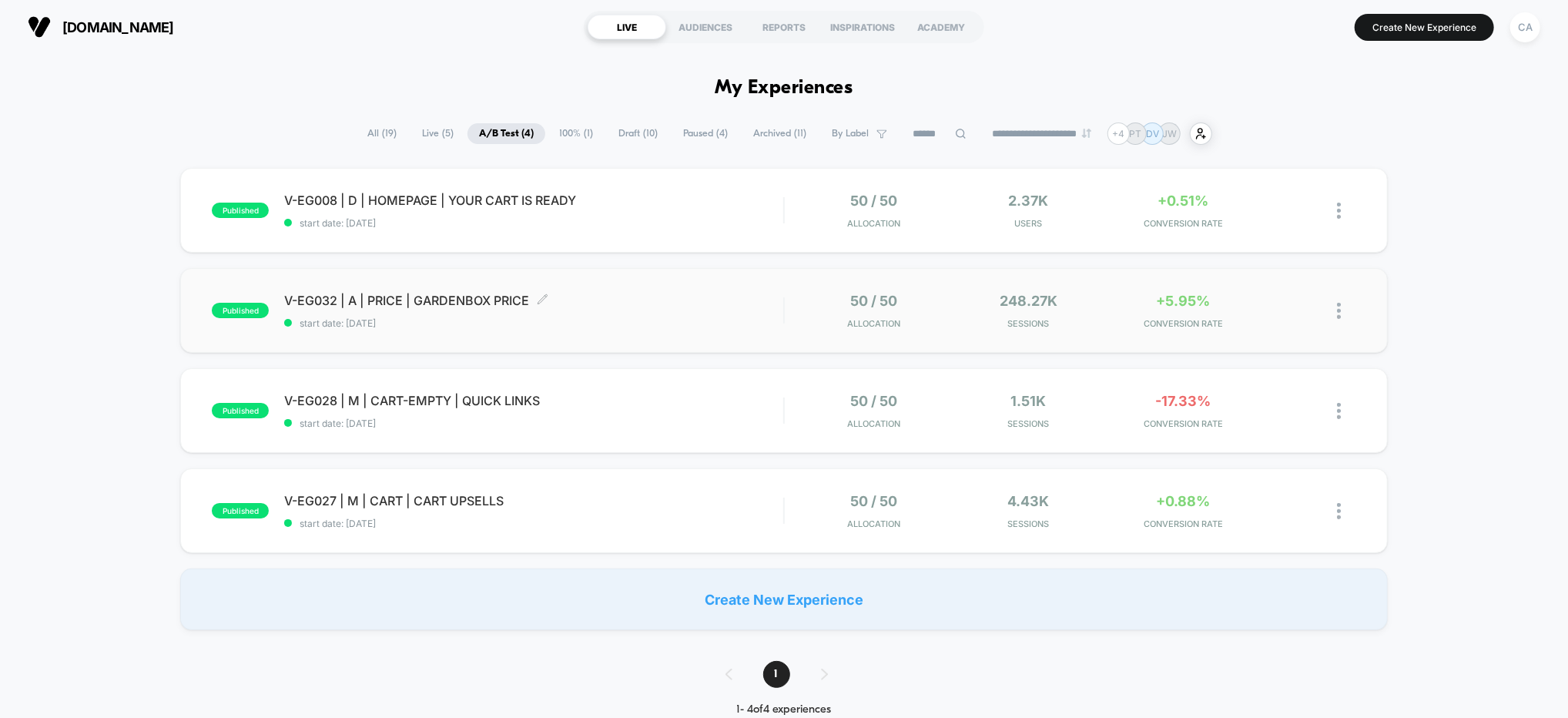
click at [693, 321] on span "start date: [DATE]" at bounding box center [533, 323] width 499 height 12
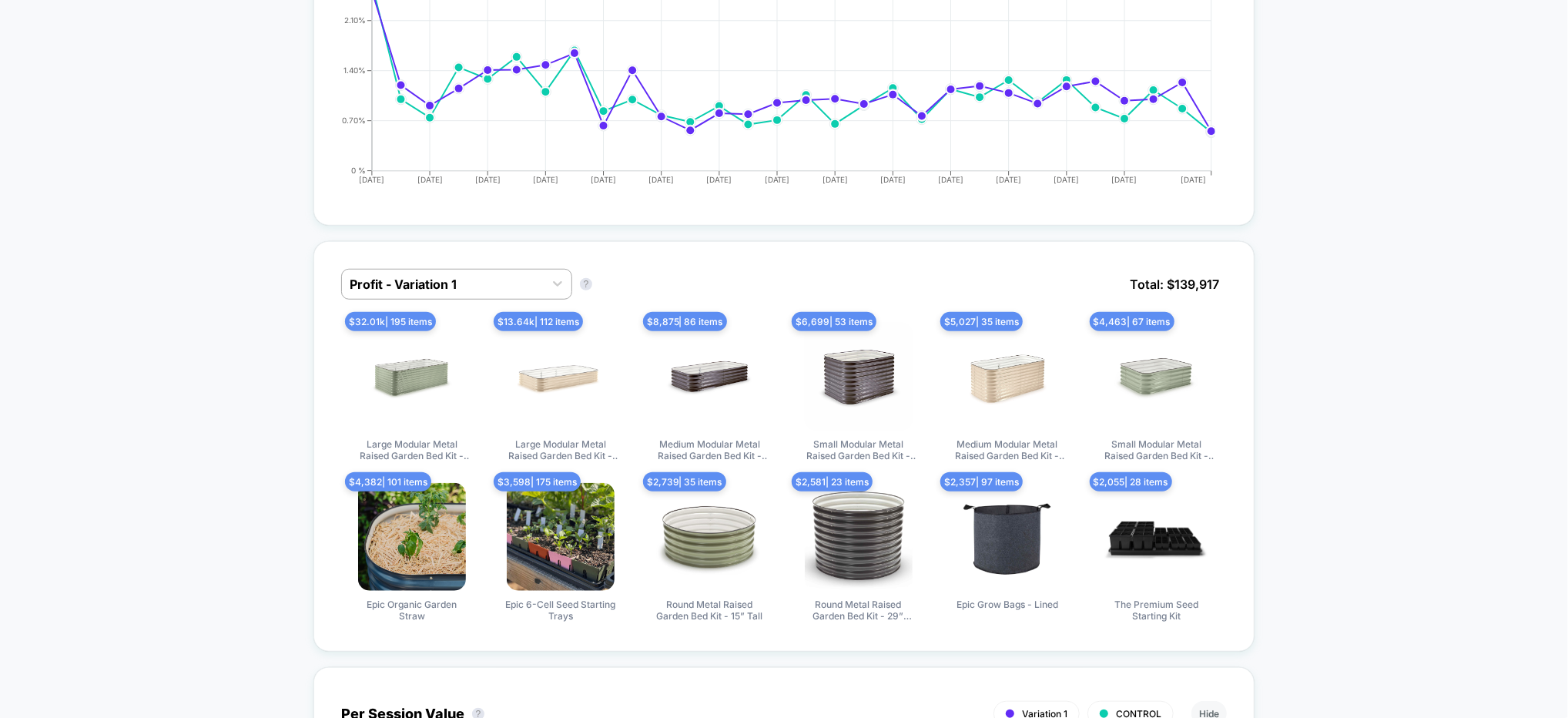
scroll to position [126, 0]
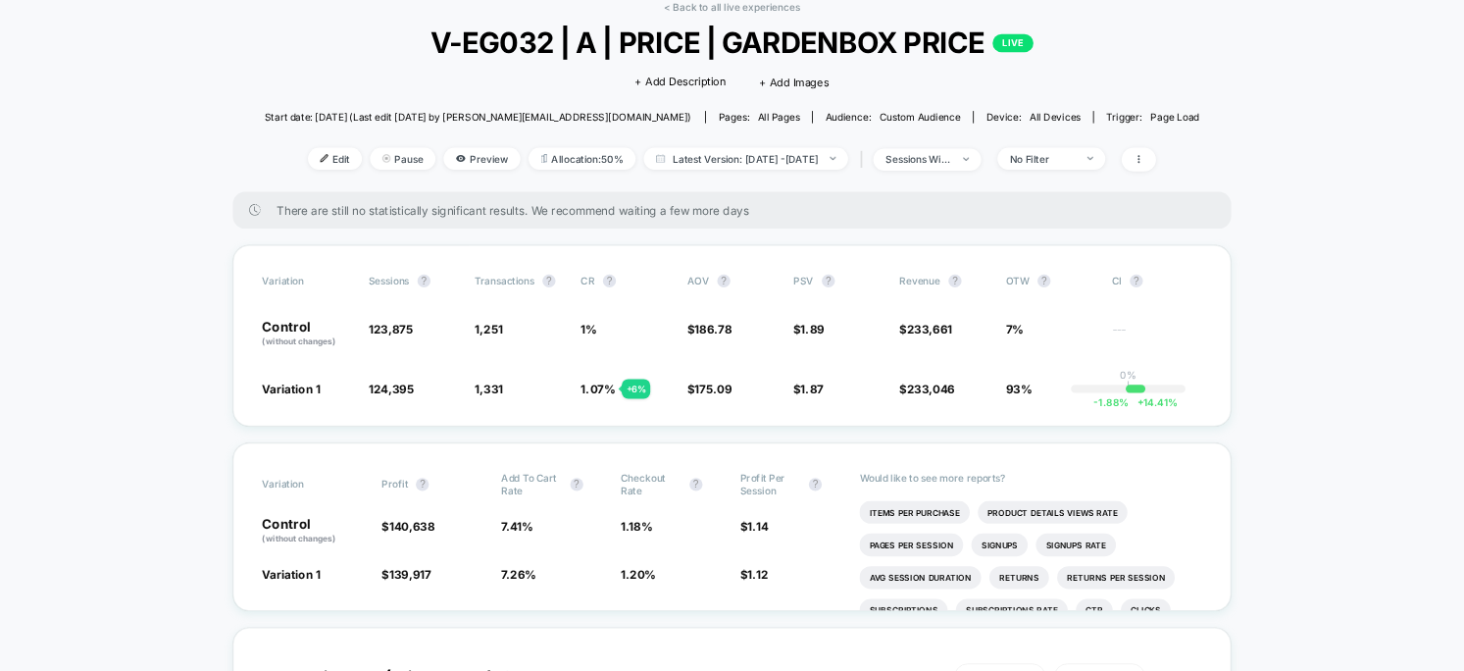
scroll to position [101, 0]
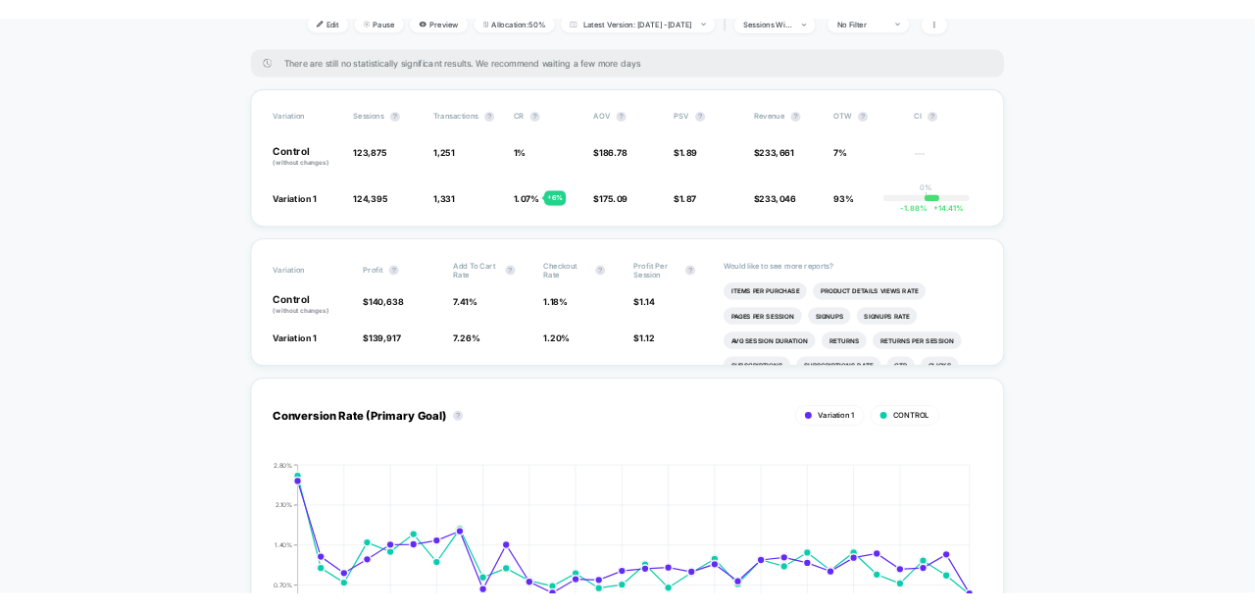
scroll to position [0, 0]
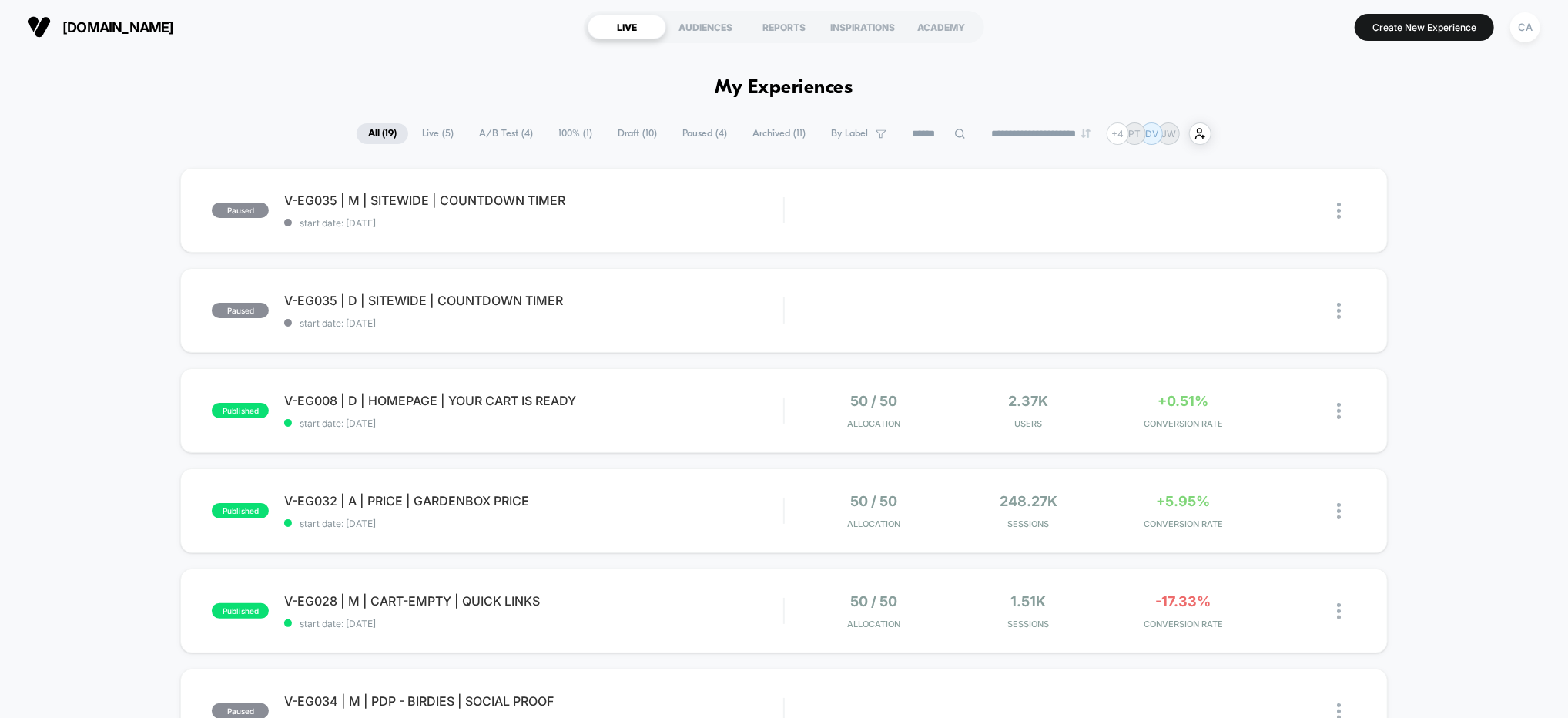
click at [488, 134] on span "A/B Test ( 4 )" at bounding box center [506, 134] width 77 height 20
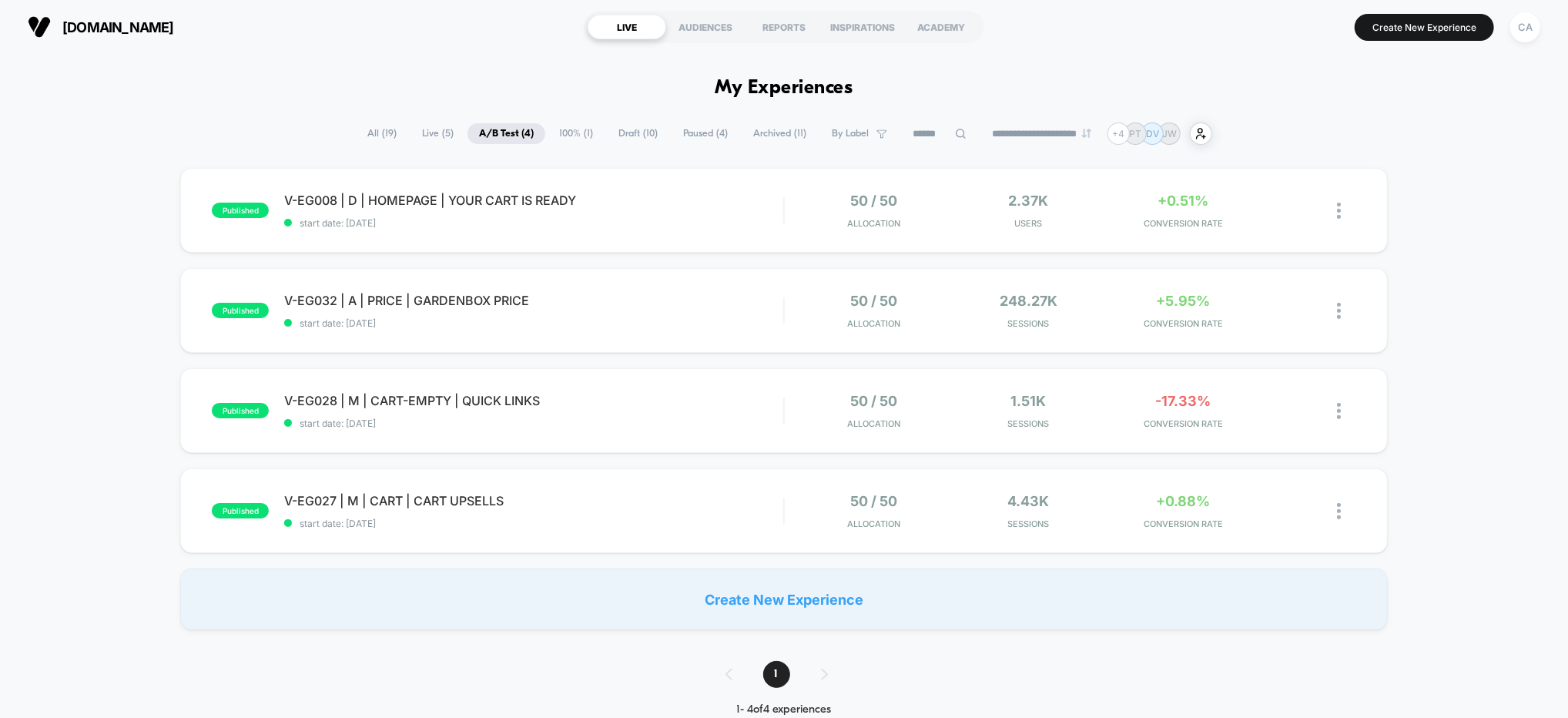
click at [1416, 335] on div "published V-EG008 | D | HOMEPAGE | YOUR CART IS READY start date: [DATE] 50 / 5…" at bounding box center [784, 399] width 1568 height 462
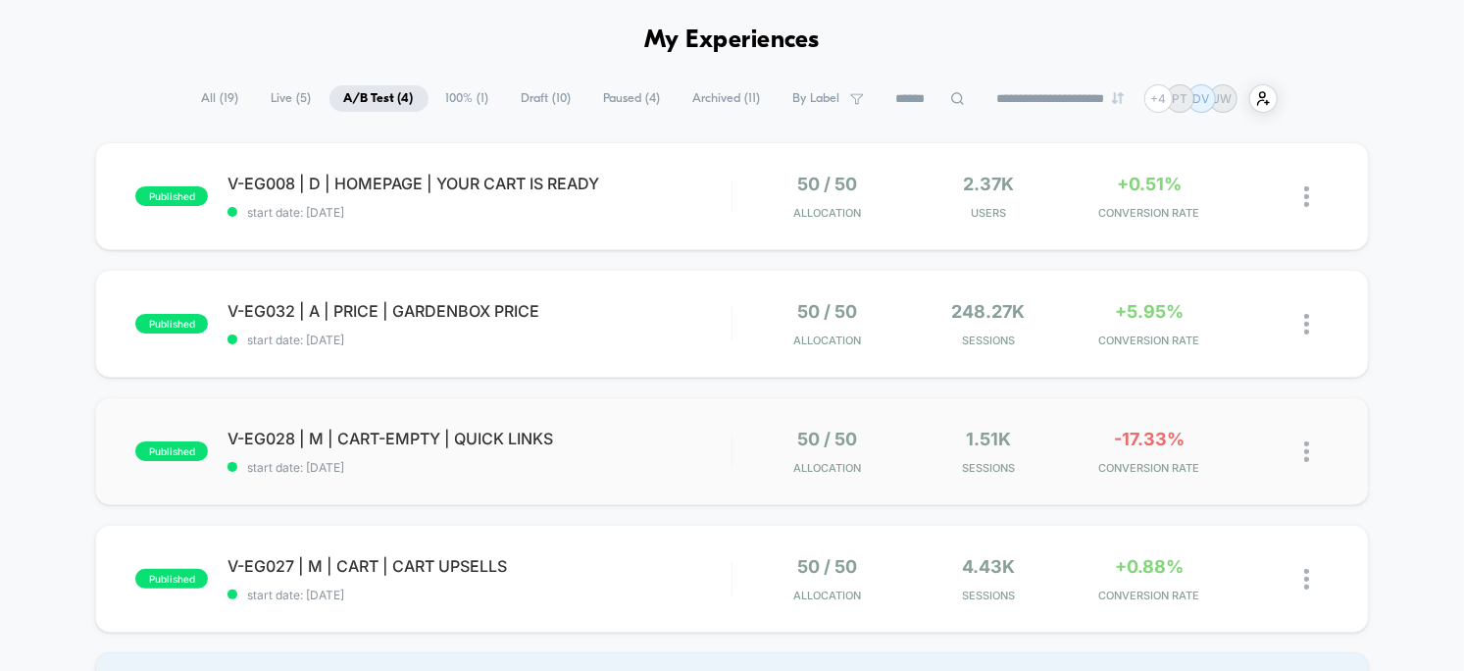
scroll to position [124, 0]
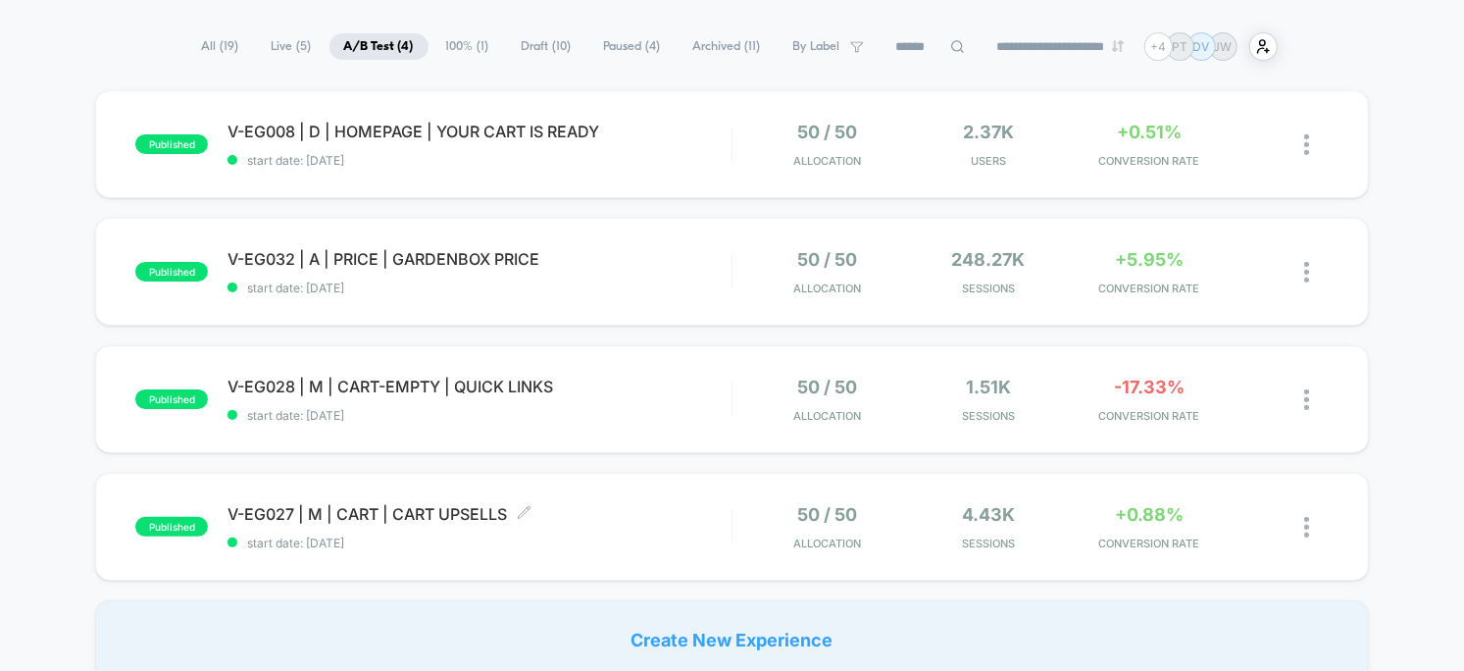
click at [683, 518] on span "V-EG027 | M | CART | CART UPSELLS Click to edit experience details" at bounding box center [480, 514] width 504 height 20
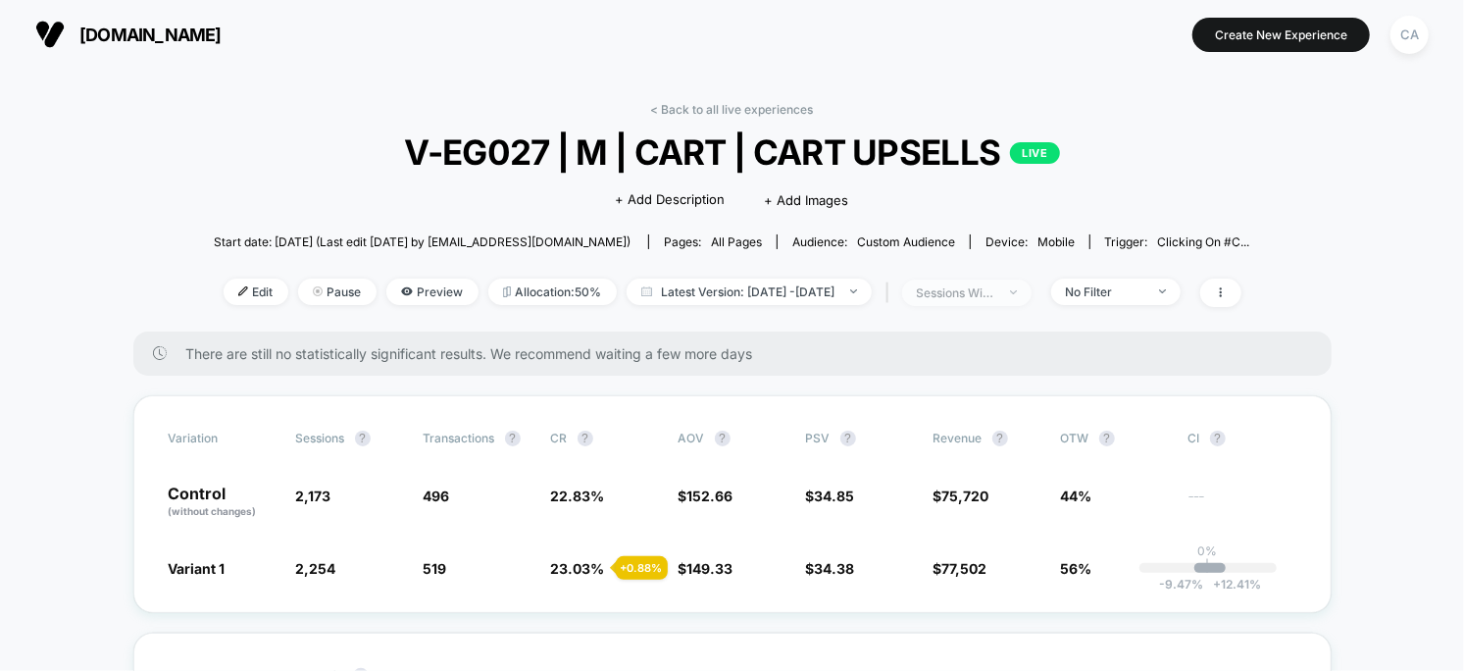
scroll to position [165, 0]
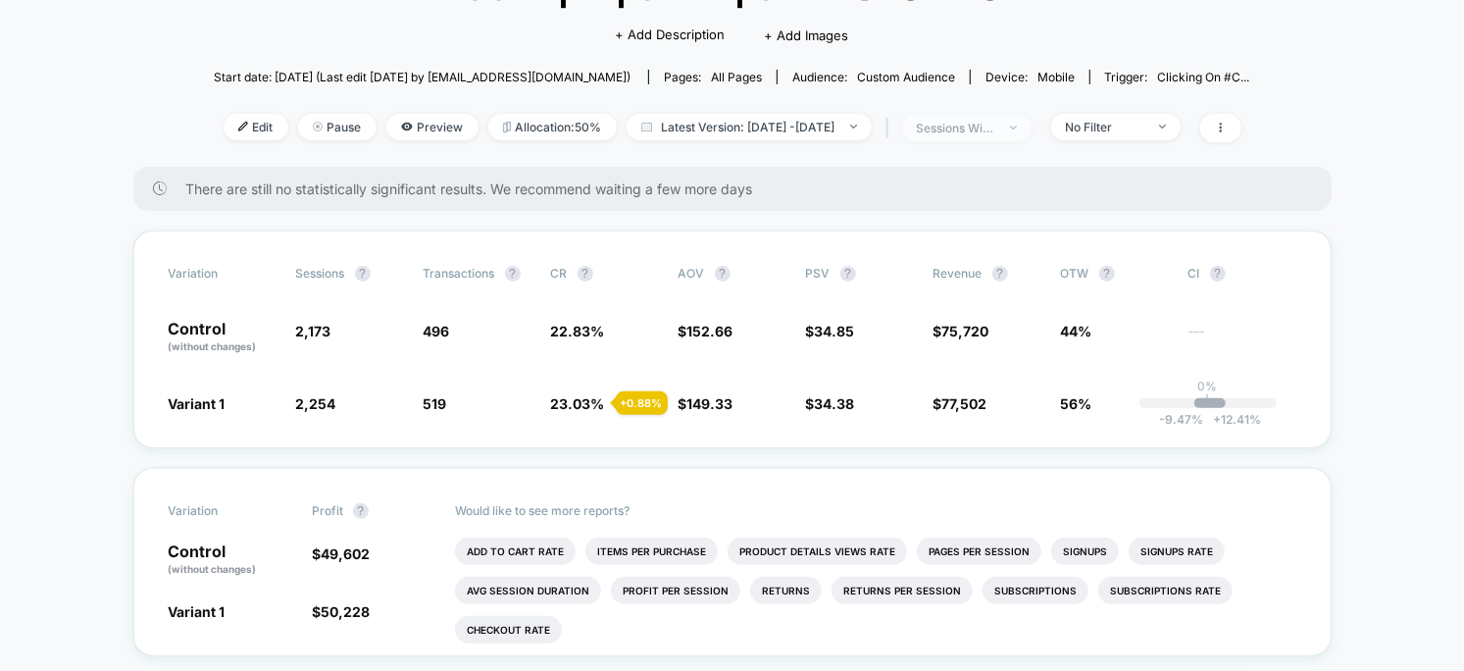
click at [995, 122] on div "sessions with impression" at bounding box center [956, 128] width 78 height 15
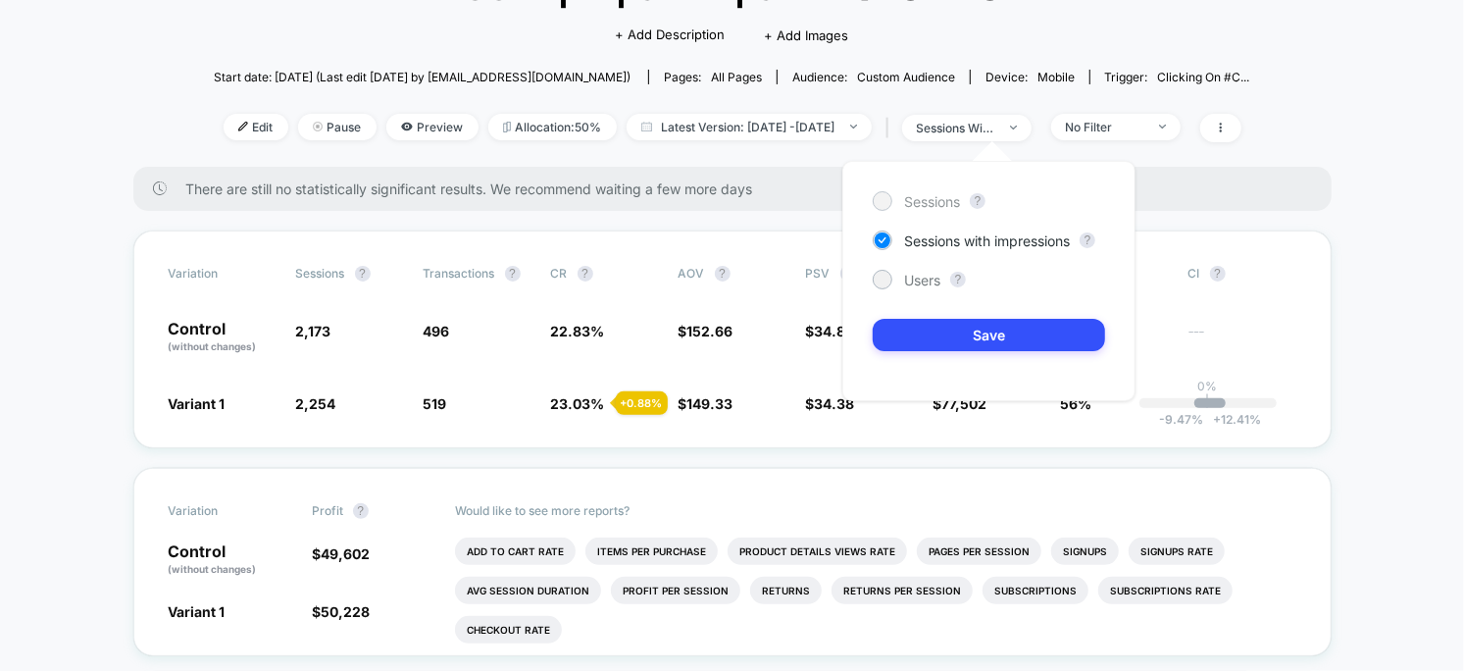
click at [957, 206] on span "Sessions" at bounding box center [932, 201] width 56 height 17
click at [986, 339] on button "Save" at bounding box center [989, 335] width 232 height 32
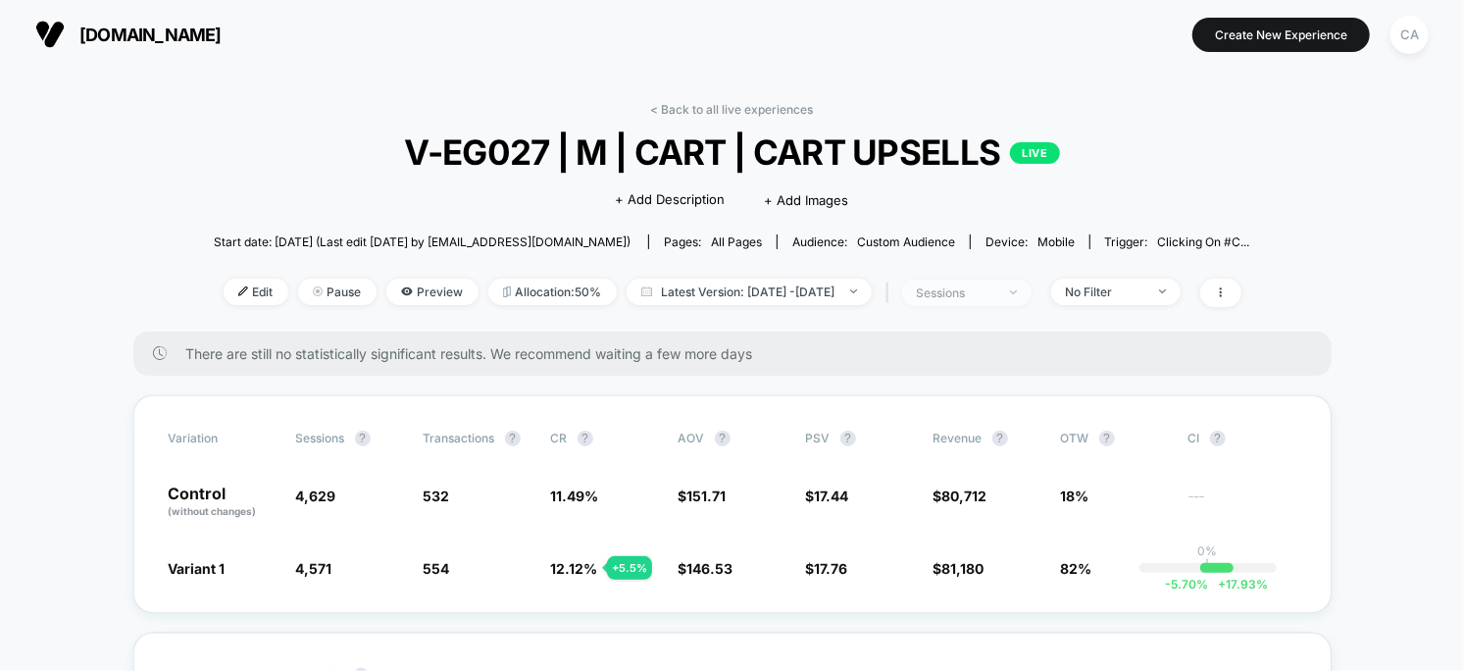
click at [995, 292] on div "sessions" at bounding box center [956, 292] width 78 height 15
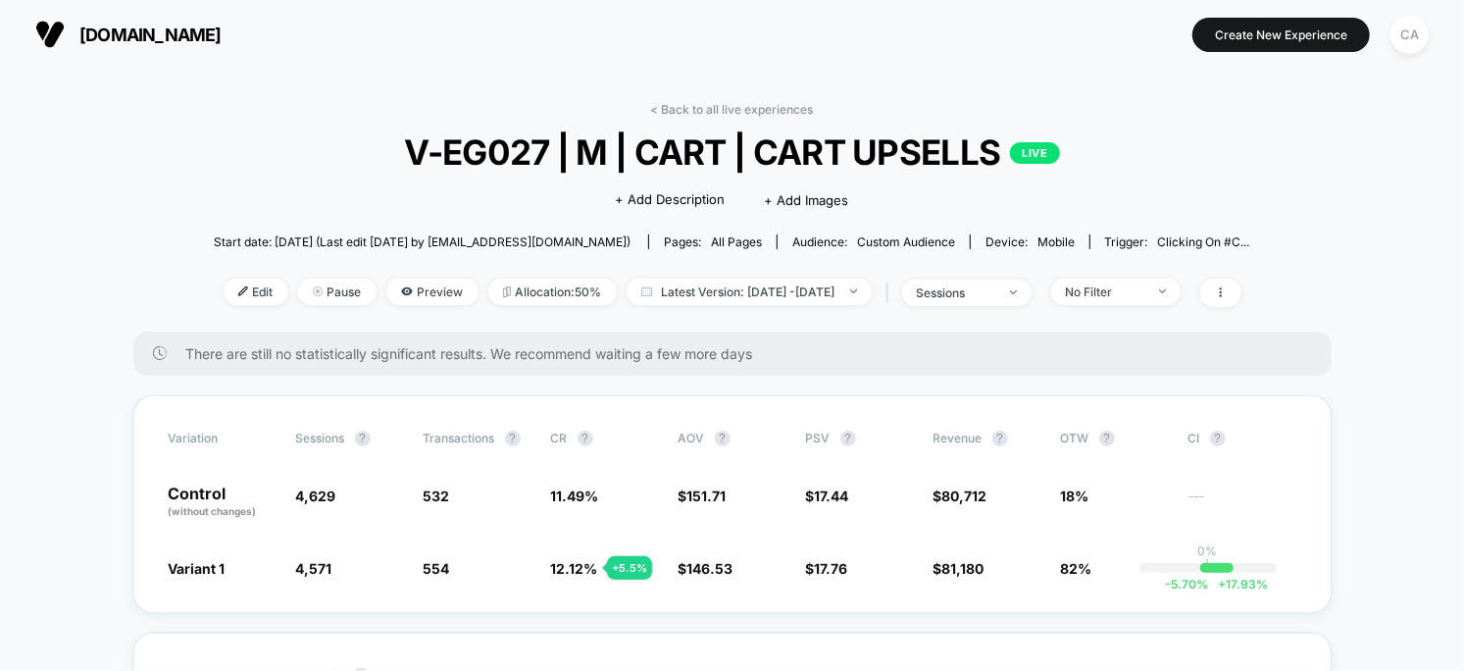
scroll to position [4, 0]
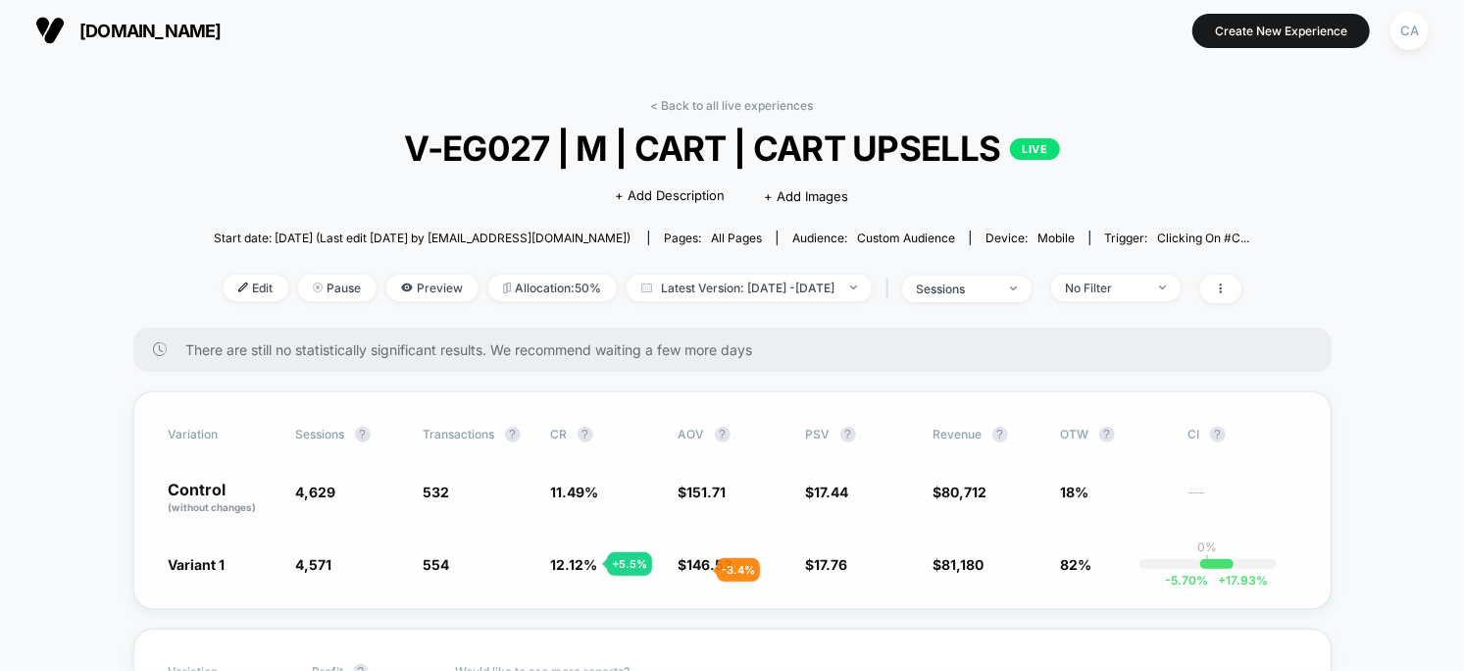
click at [693, 570] on span "146.53" at bounding box center [710, 564] width 46 height 17
click at [1032, 279] on span "sessions" at bounding box center [966, 289] width 129 height 26
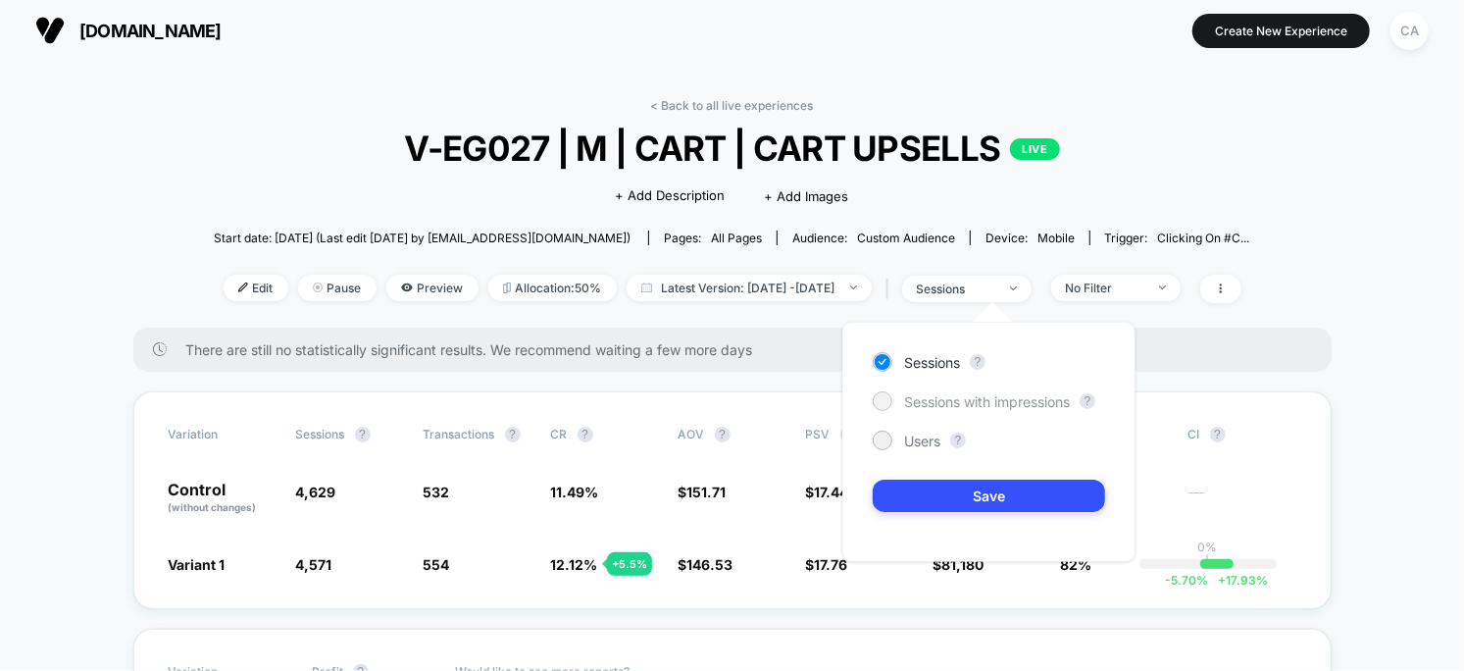
click at [974, 402] on span "Sessions with impressions" at bounding box center [987, 401] width 166 height 17
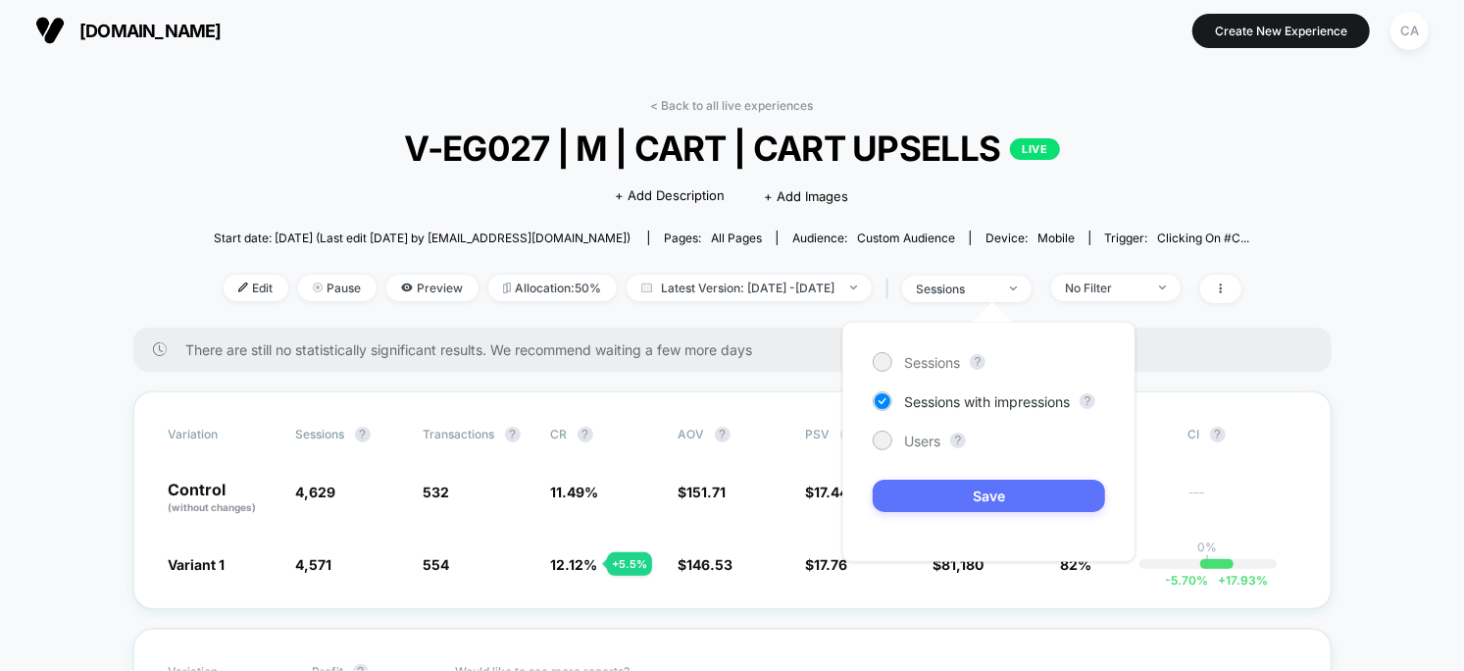
click at [981, 494] on button "Save" at bounding box center [989, 496] width 232 height 32
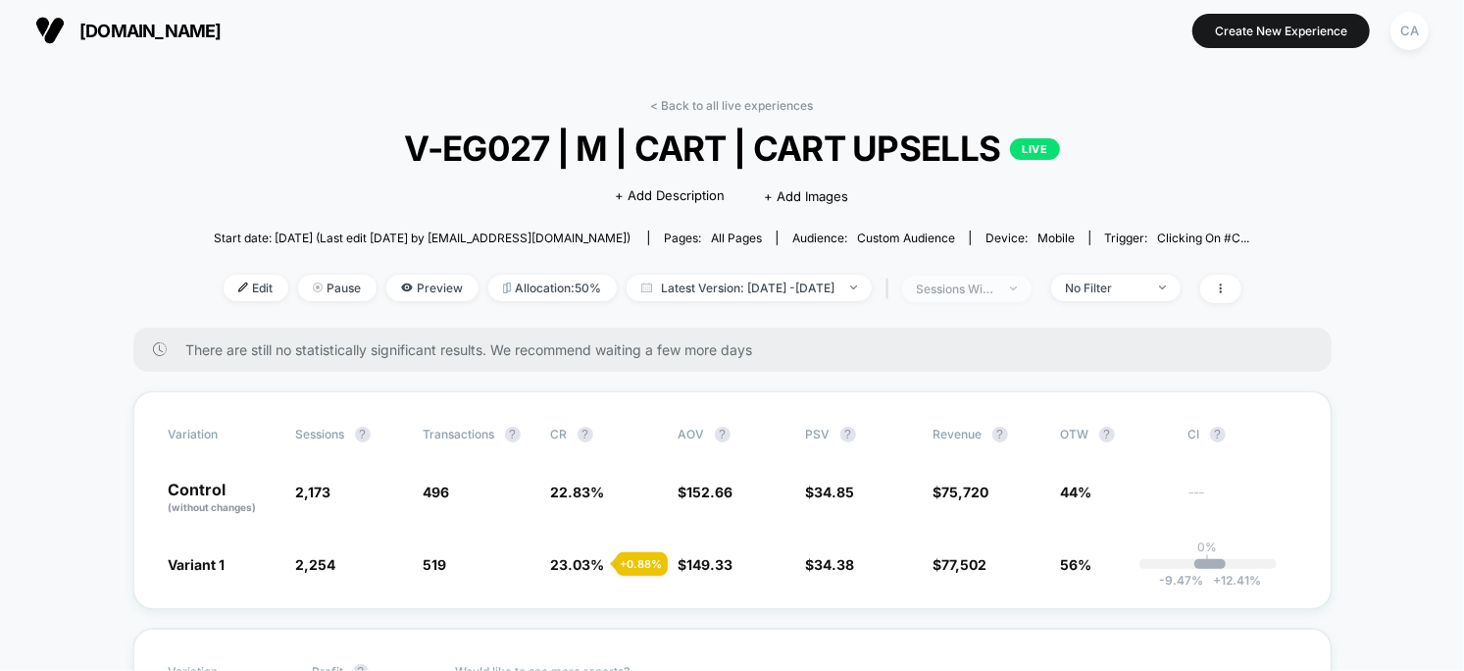
click at [995, 287] on div "sessions with impression" at bounding box center [956, 288] width 78 height 15
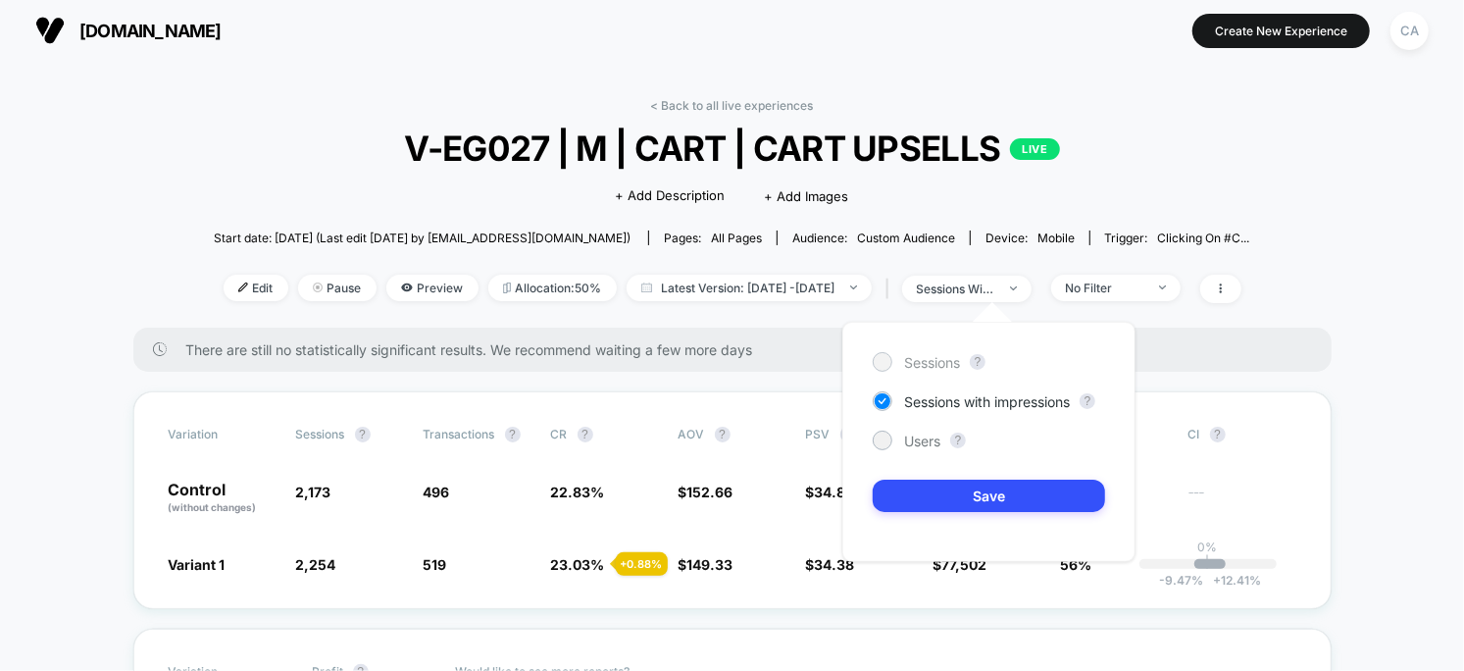
click at [932, 362] on span "Sessions" at bounding box center [932, 362] width 56 height 17
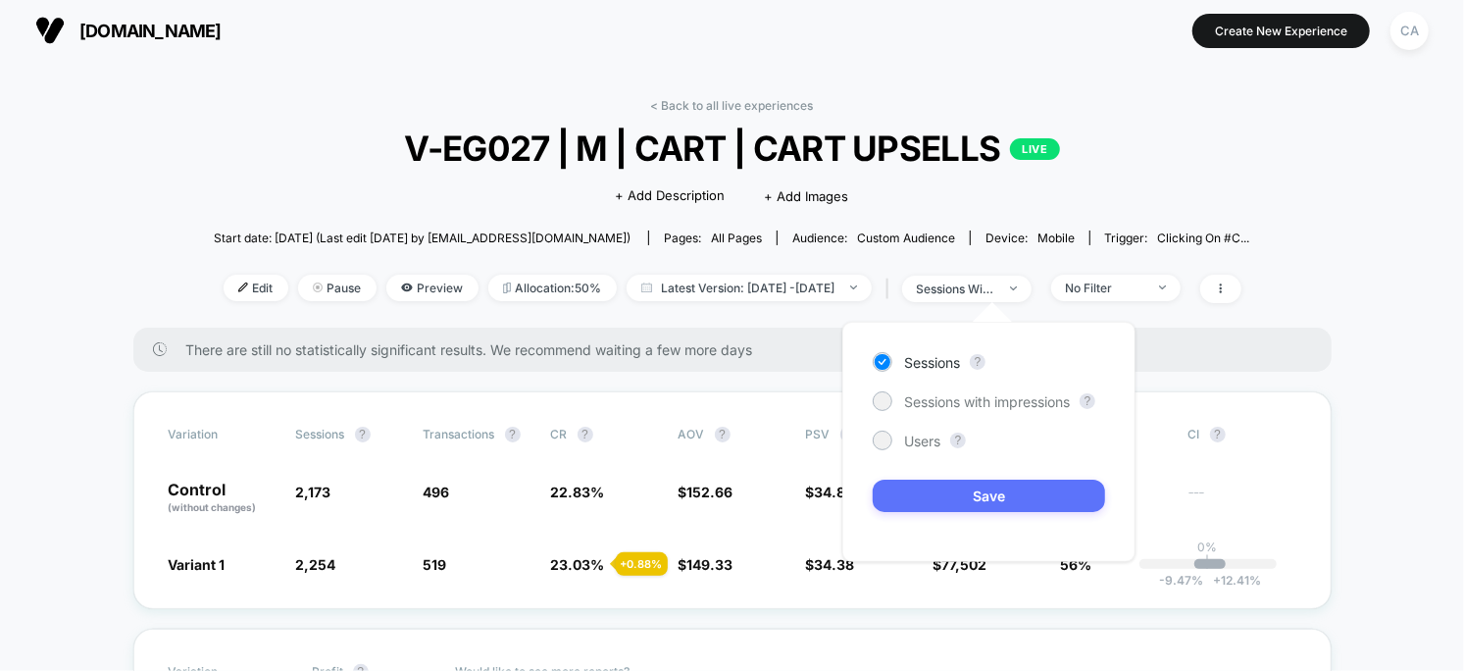
click at [971, 480] on button "Save" at bounding box center [989, 496] width 232 height 32
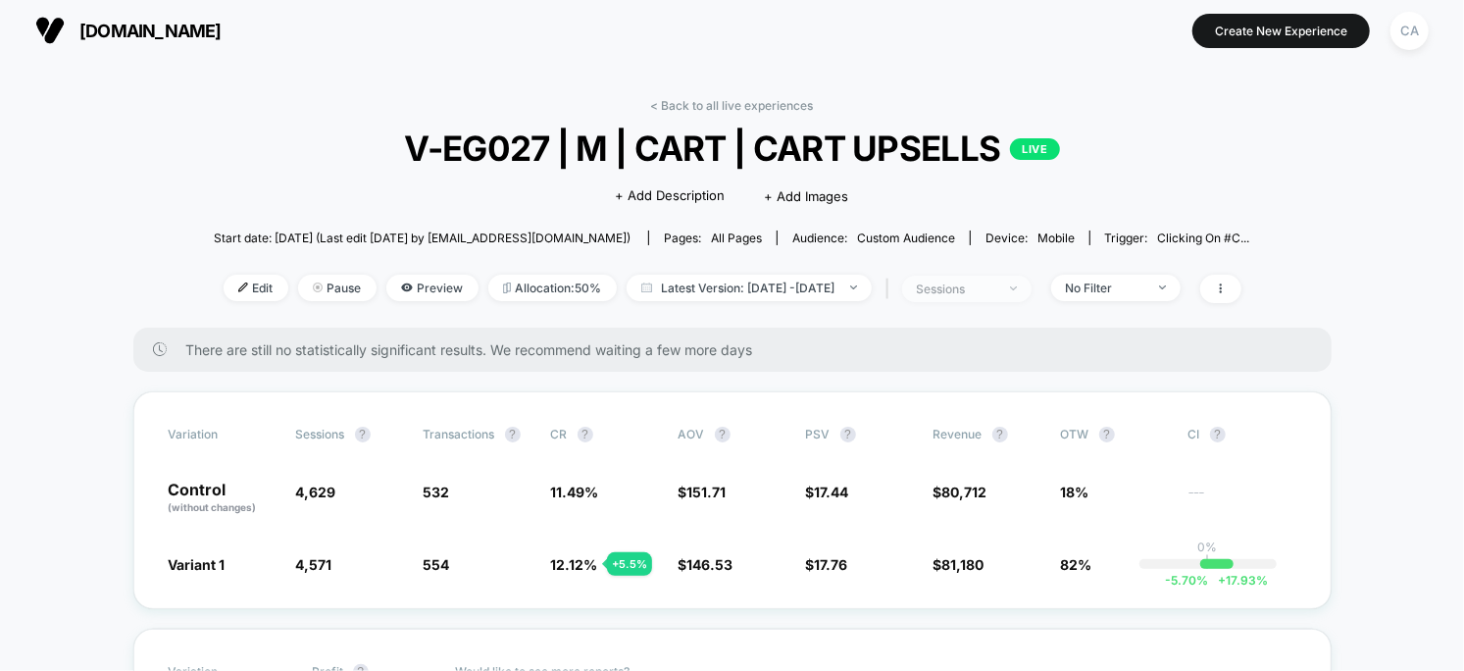
click at [995, 285] on div "sessions" at bounding box center [956, 288] width 78 height 15
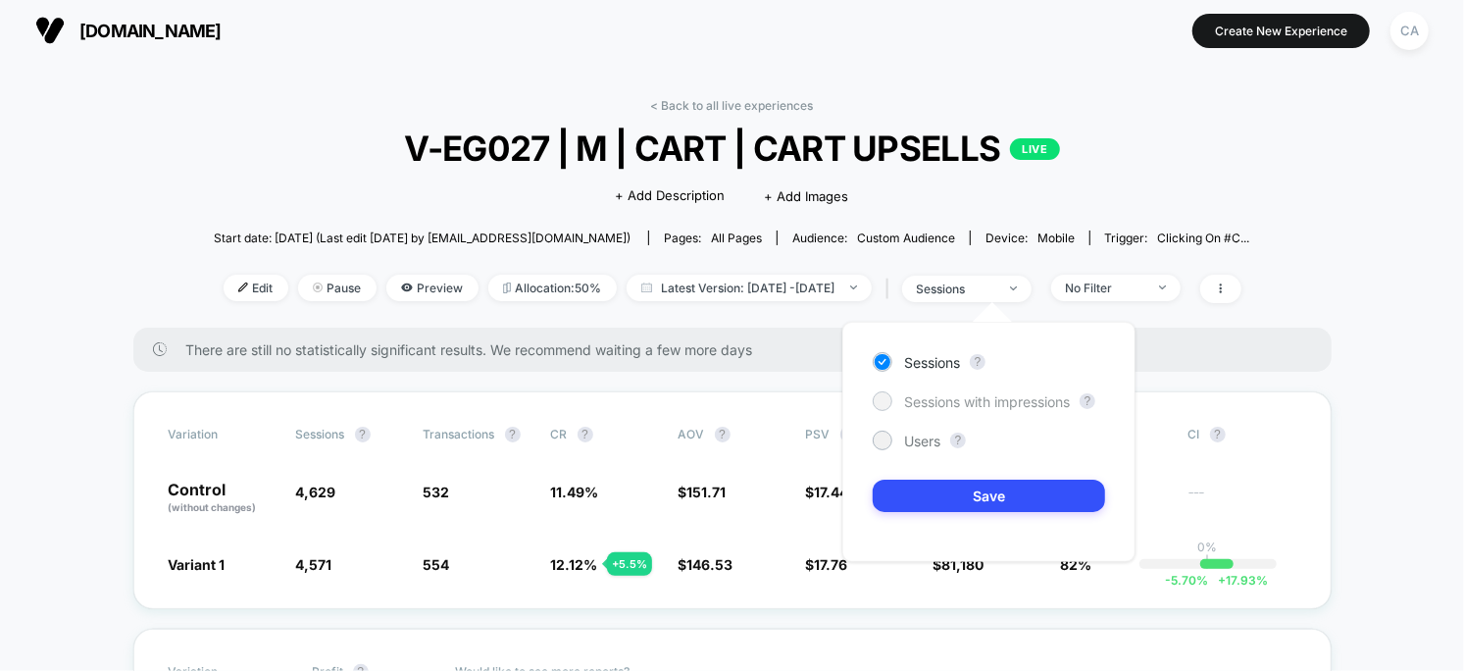
click at [971, 396] on span "Sessions with impressions" at bounding box center [987, 401] width 166 height 17
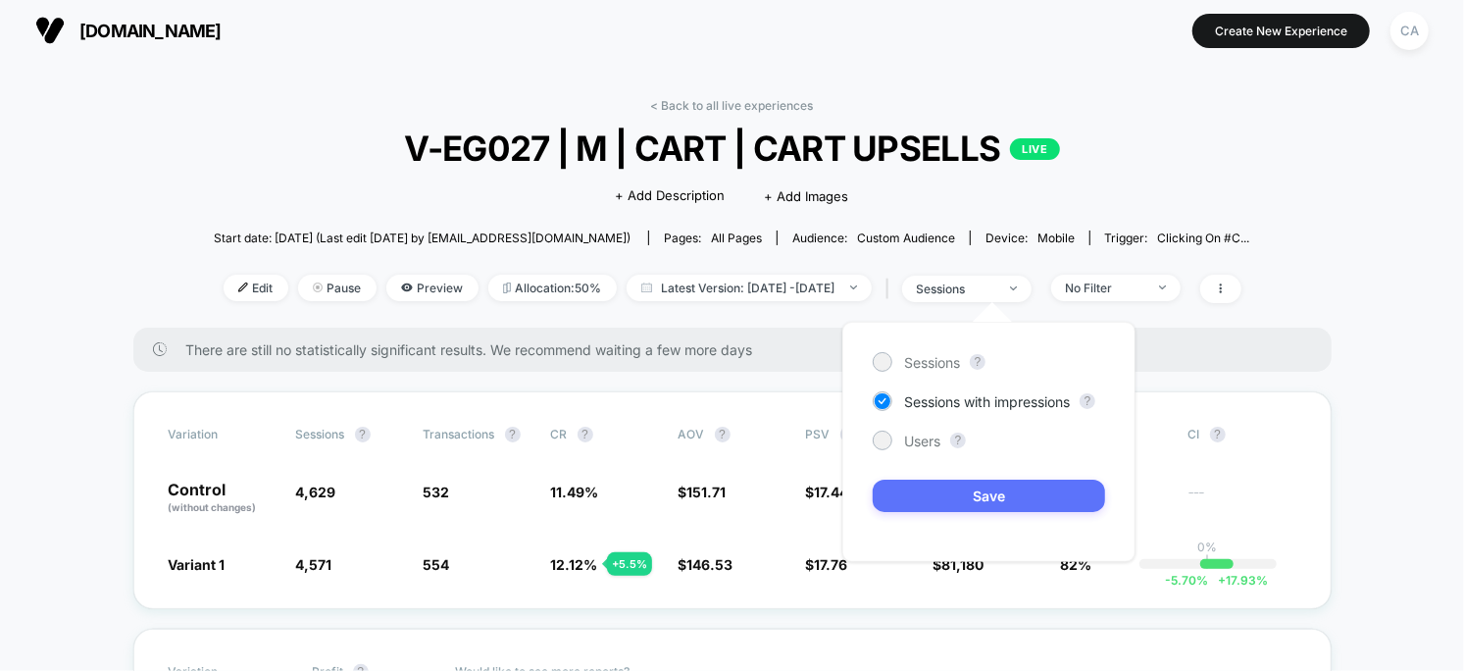
click at [979, 487] on button "Save" at bounding box center [989, 496] width 232 height 32
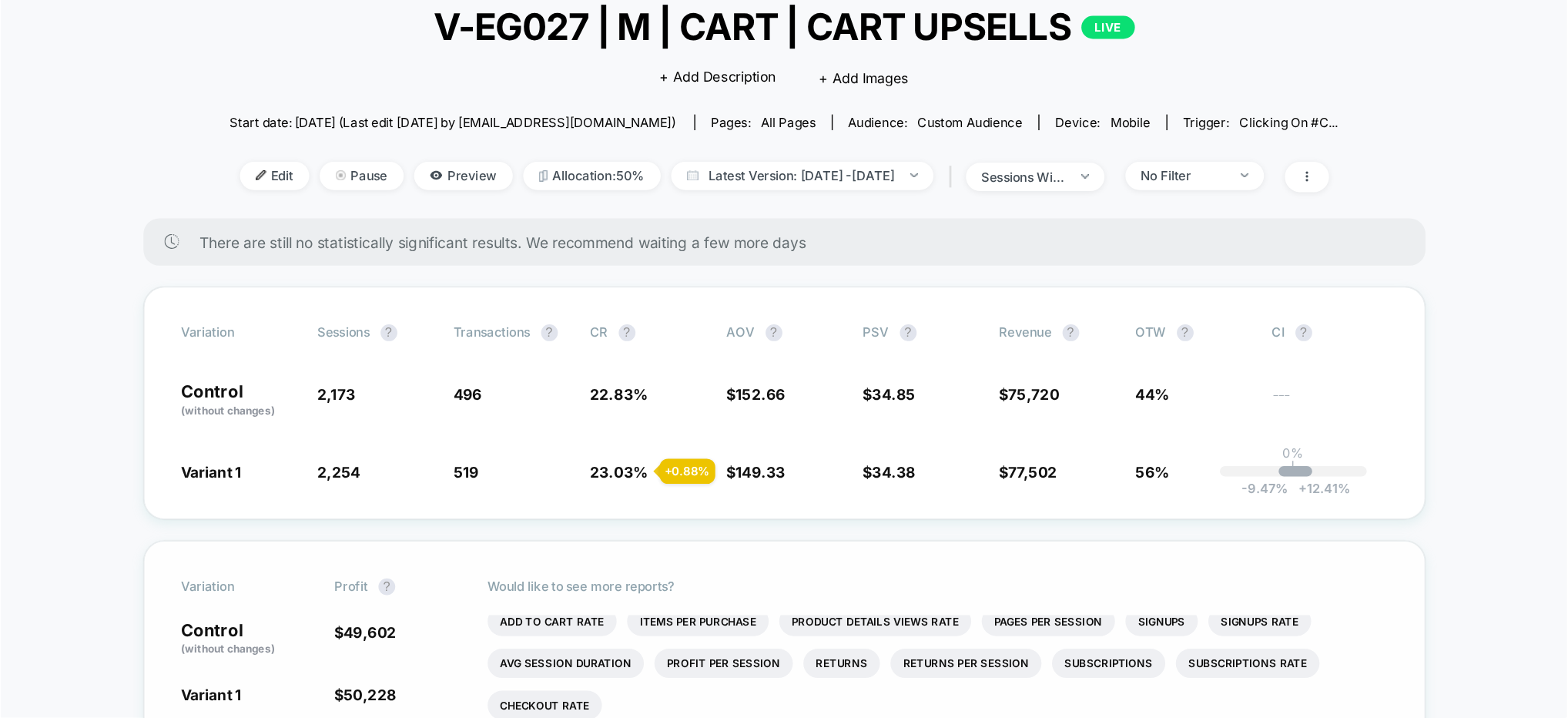
scroll to position [76, 0]
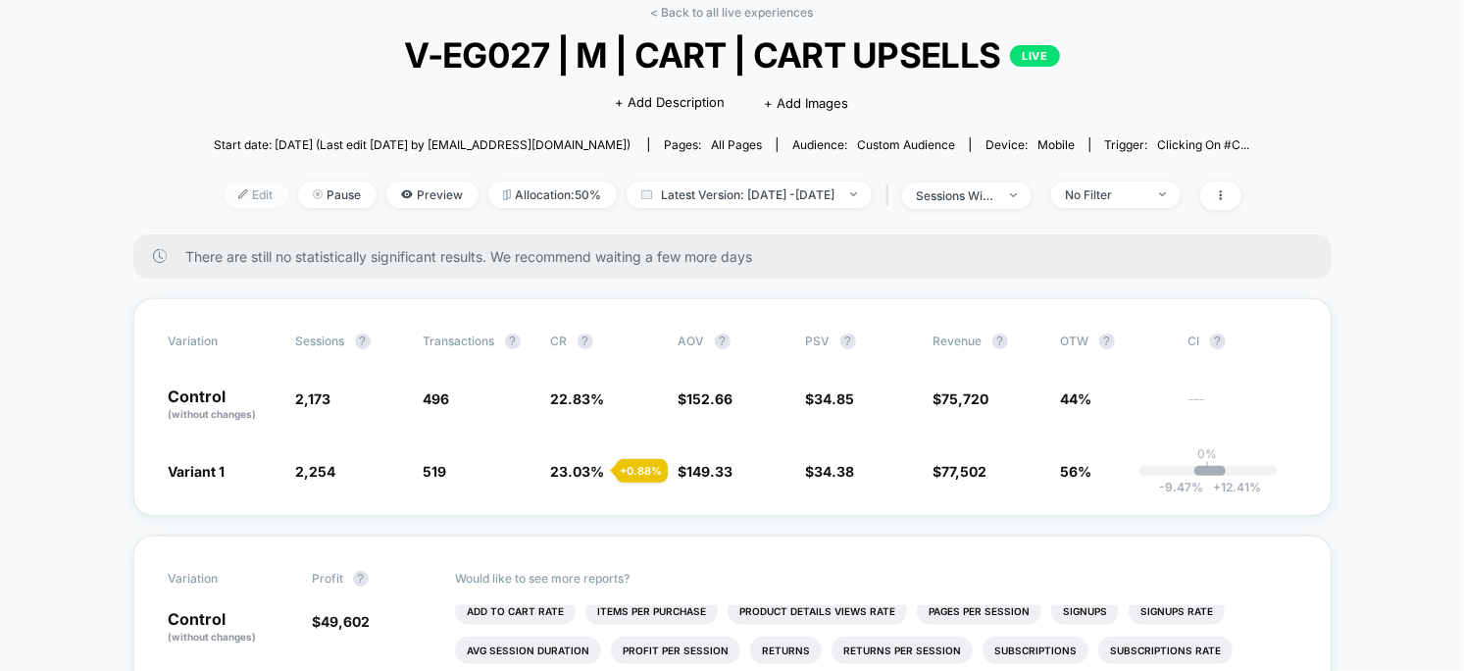
click at [236, 190] on span "Edit" at bounding box center [256, 194] width 65 height 26
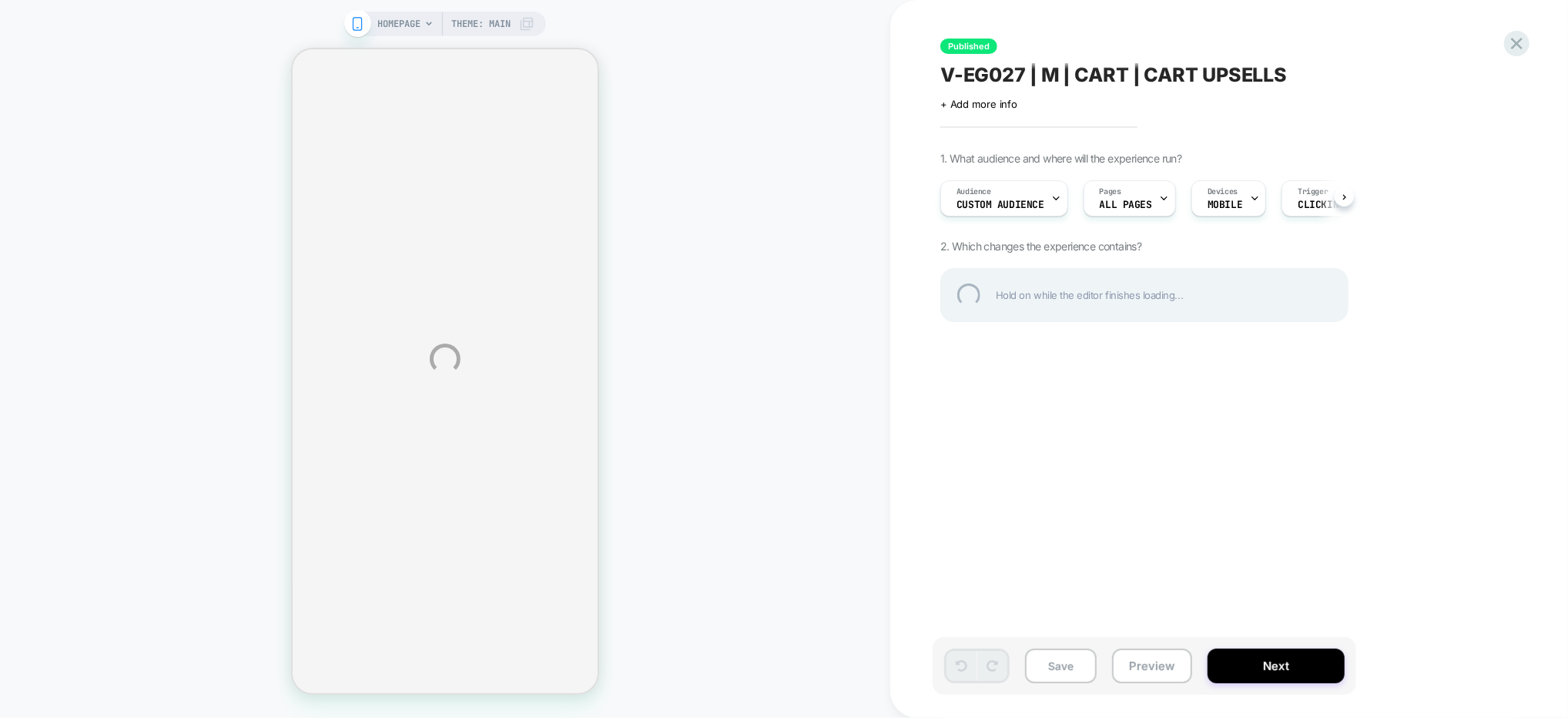
click at [1255, 667] on div "HOMEPAGE Theme: MAIN Published V-EG027 | M | CART | CART UPSELLS Click to edit …" at bounding box center [784, 359] width 1568 height 718
click at [1250, 676] on button "Next" at bounding box center [1276, 666] width 137 height 35
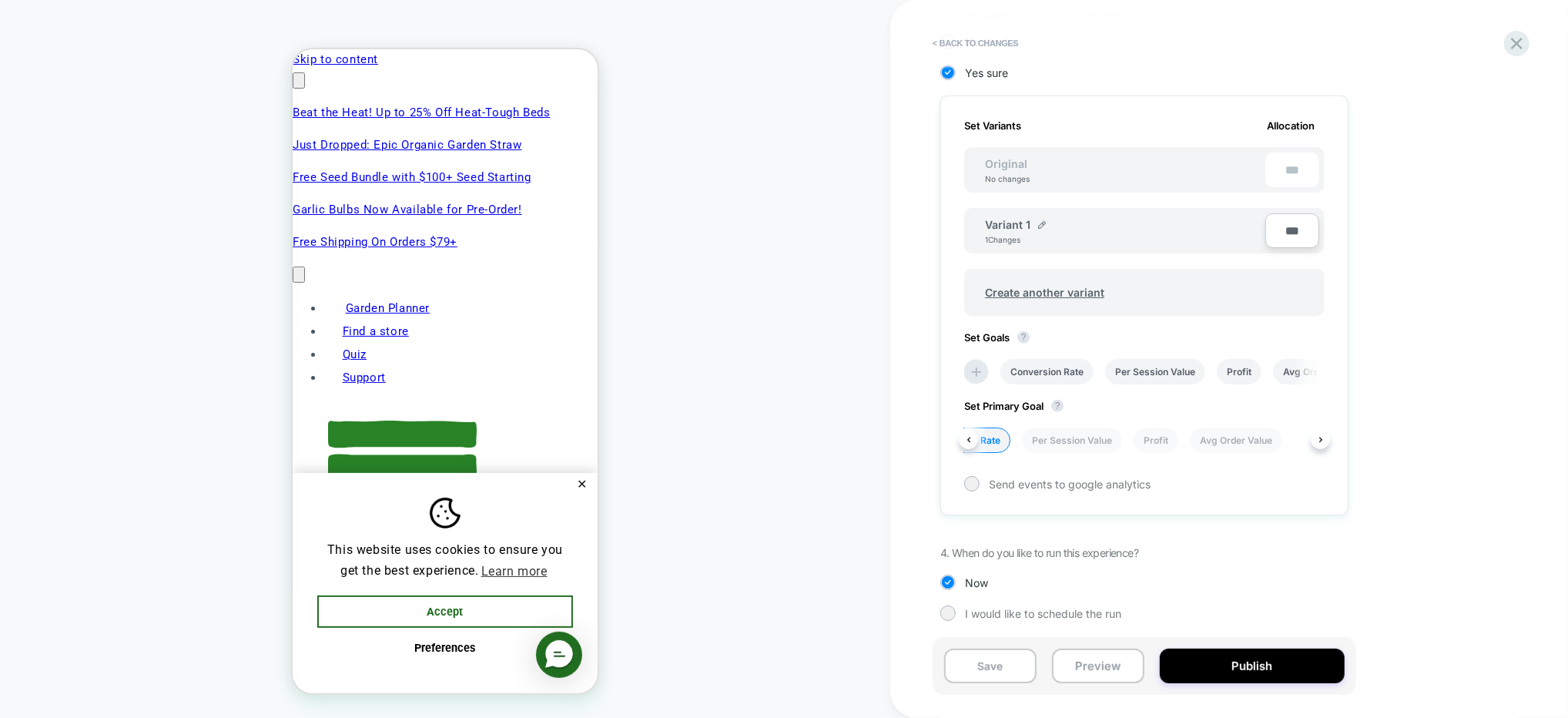
scroll to position [0, 48]
click at [1219, 436] on li "Avg Order Value" at bounding box center [1236, 440] width 93 height 25
click at [1228, 661] on button "Publish" at bounding box center [1252, 666] width 185 height 35
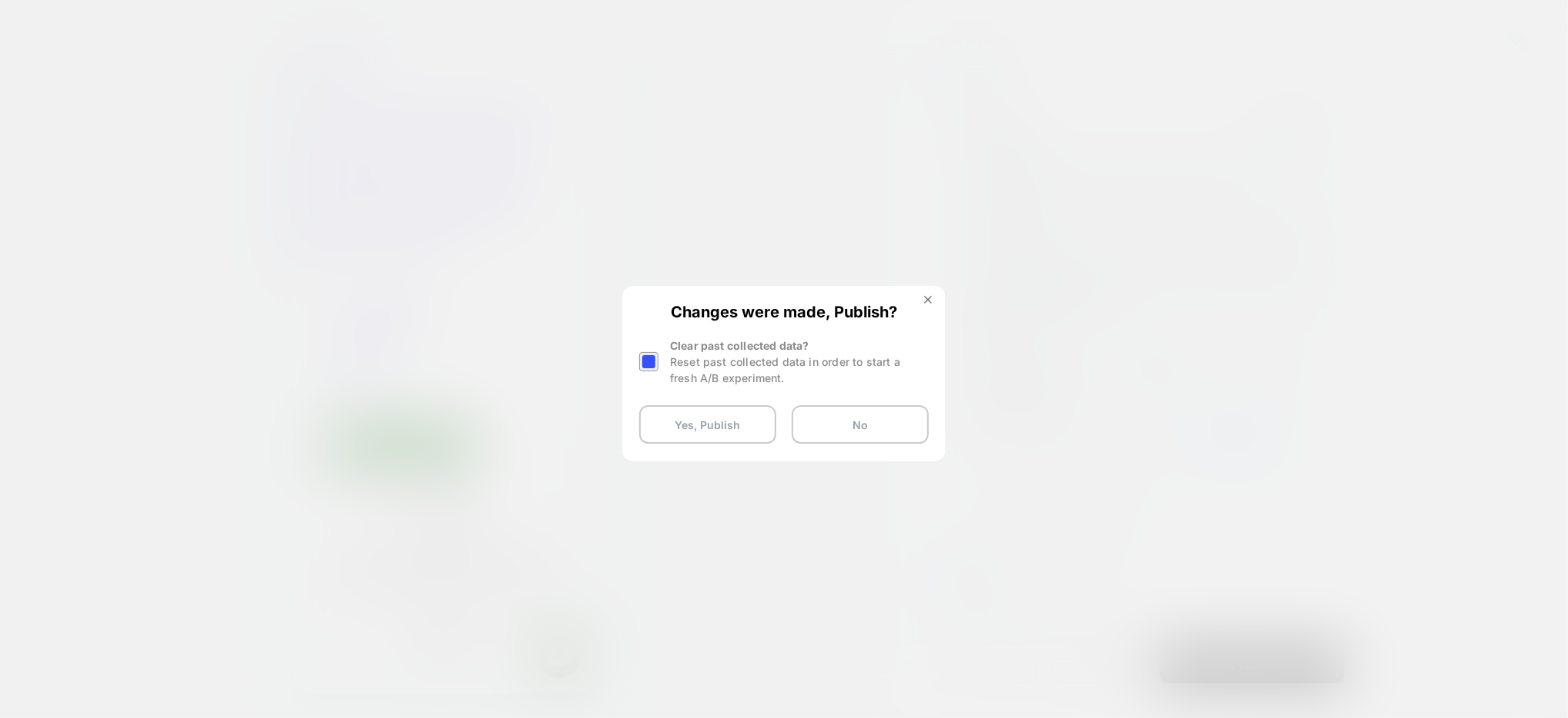
scroll to position [0, 484]
click at [647, 359] on div at bounding box center [649, 361] width 20 height 20
click at [924, 298] on img at bounding box center [928, 300] width 8 height 8
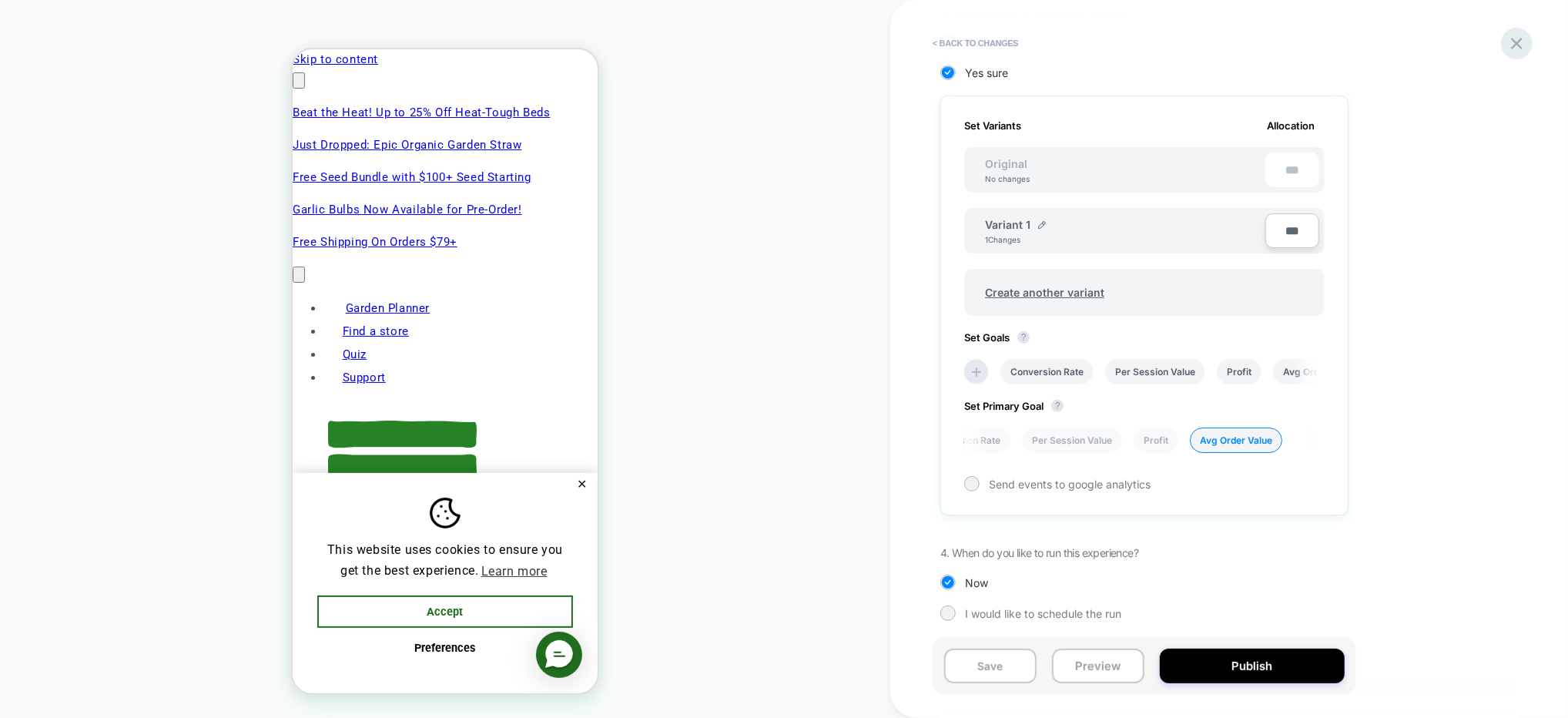
click at [1529, 42] on div "< Back to changes Review " V-EG027 | M | CART | CART UPSELLS " before publish C…" at bounding box center [1229, 359] width 678 height 718
click at [1522, 41] on icon at bounding box center [1516, 43] width 20 height 20
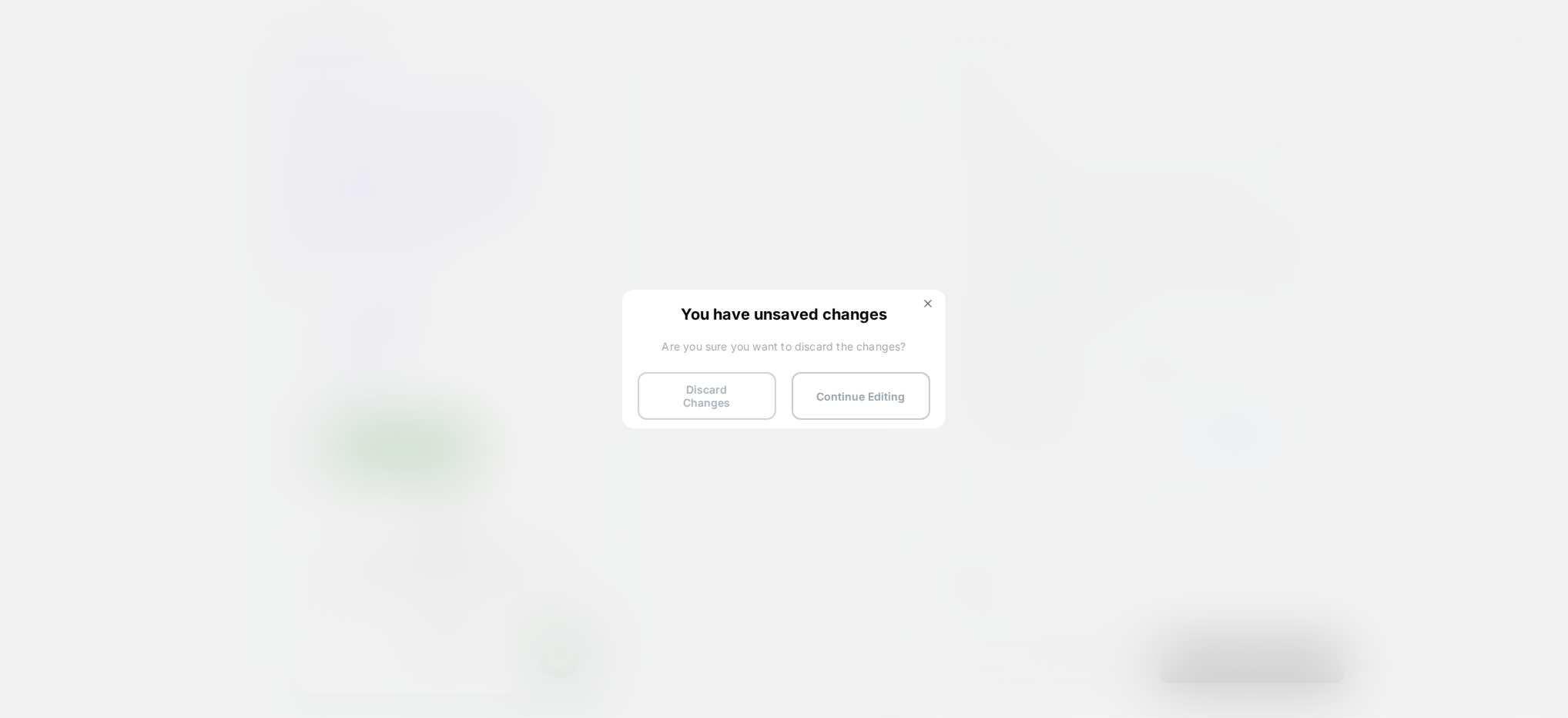
click at [689, 407] on button "Discard Changes" at bounding box center [707, 396] width 139 height 48
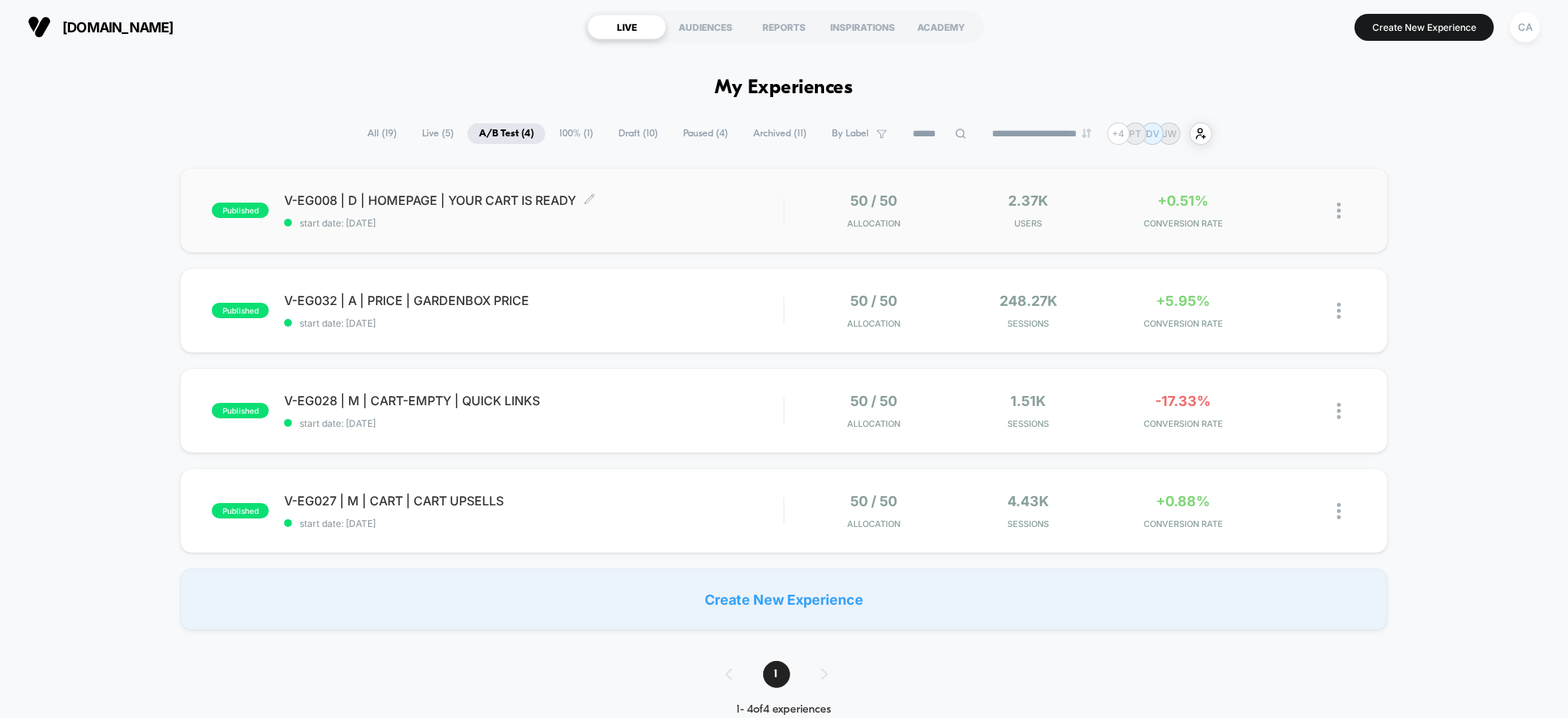
click at [701, 222] on span "start date: [DATE]" at bounding box center [533, 223] width 499 height 12
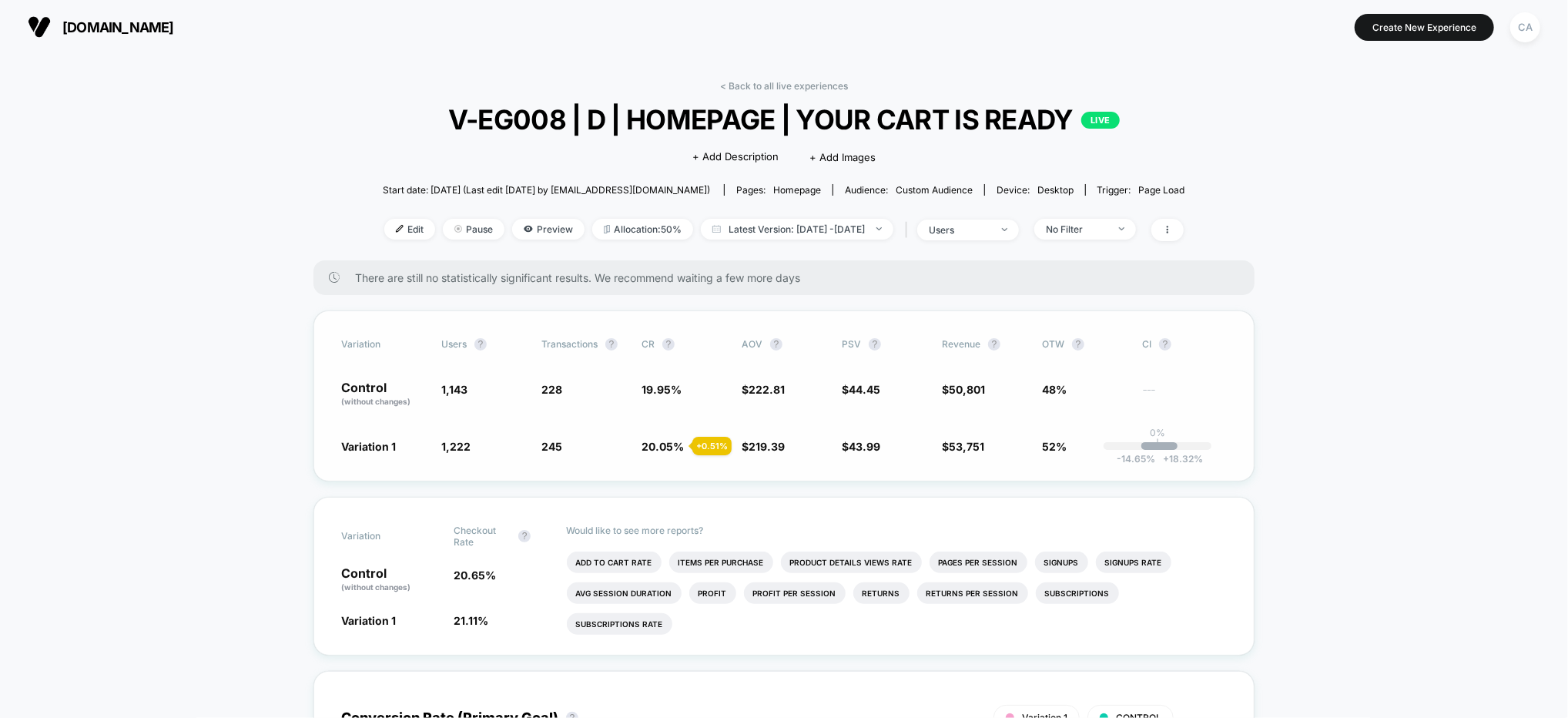
click at [1251, 372] on div "Variation users ? Transactions ? CR ? AOV ? PSV ? Revenue ? OTW ? CI ? Control …" at bounding box center [784, 396] width 941 height 171
click at [1001, 238] on span "users" at bounding box center [967, 229] width 101 height 20
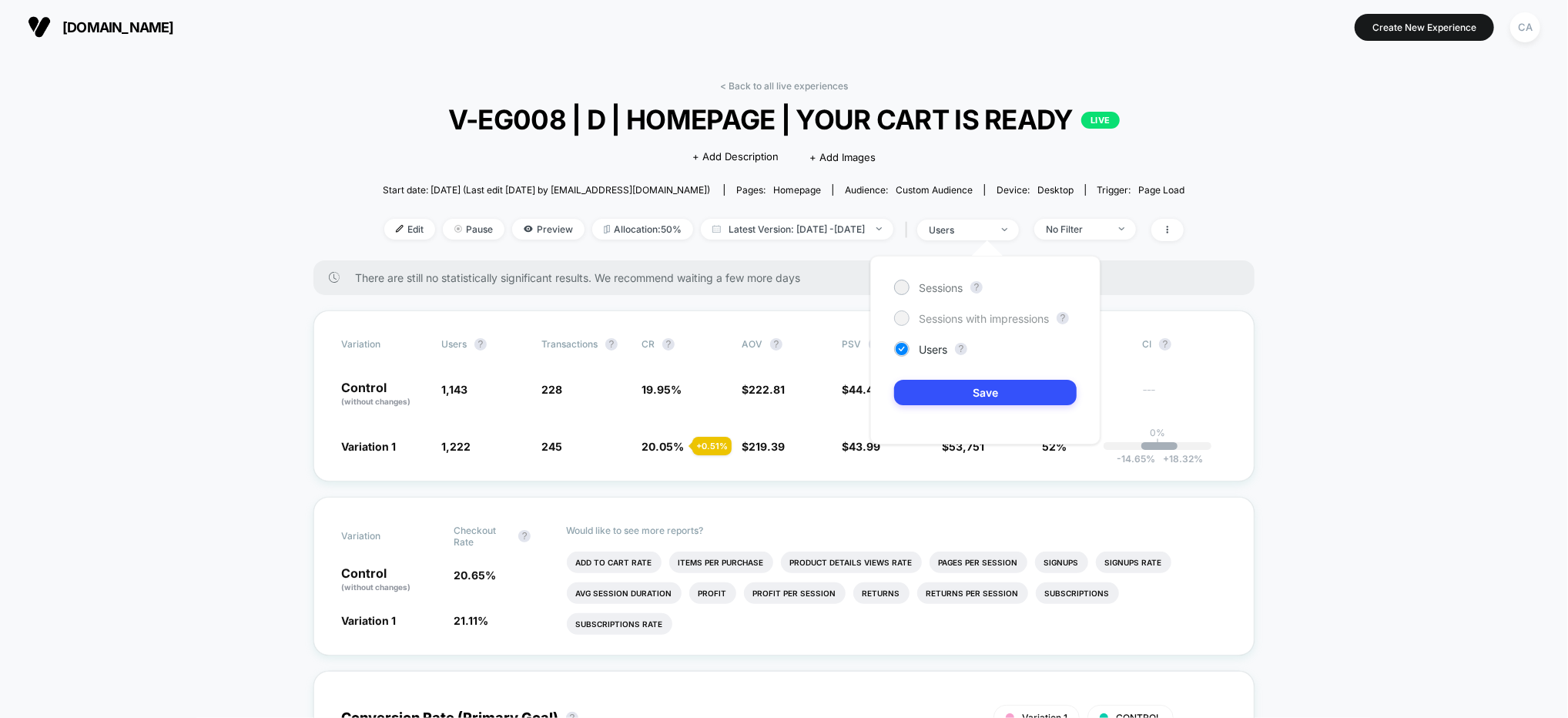
drag, startPoint x: 996, startPoint y: 317, endPoint x: 1003, endPoint y: 357, distance: 40.6
click at [994, 317] on span "Sessions with impressions" at bounding box center [984, 318] width 130 height 13
click at [995, 390] on button "Save" at bounding box center [985, 392] width 182 height 25
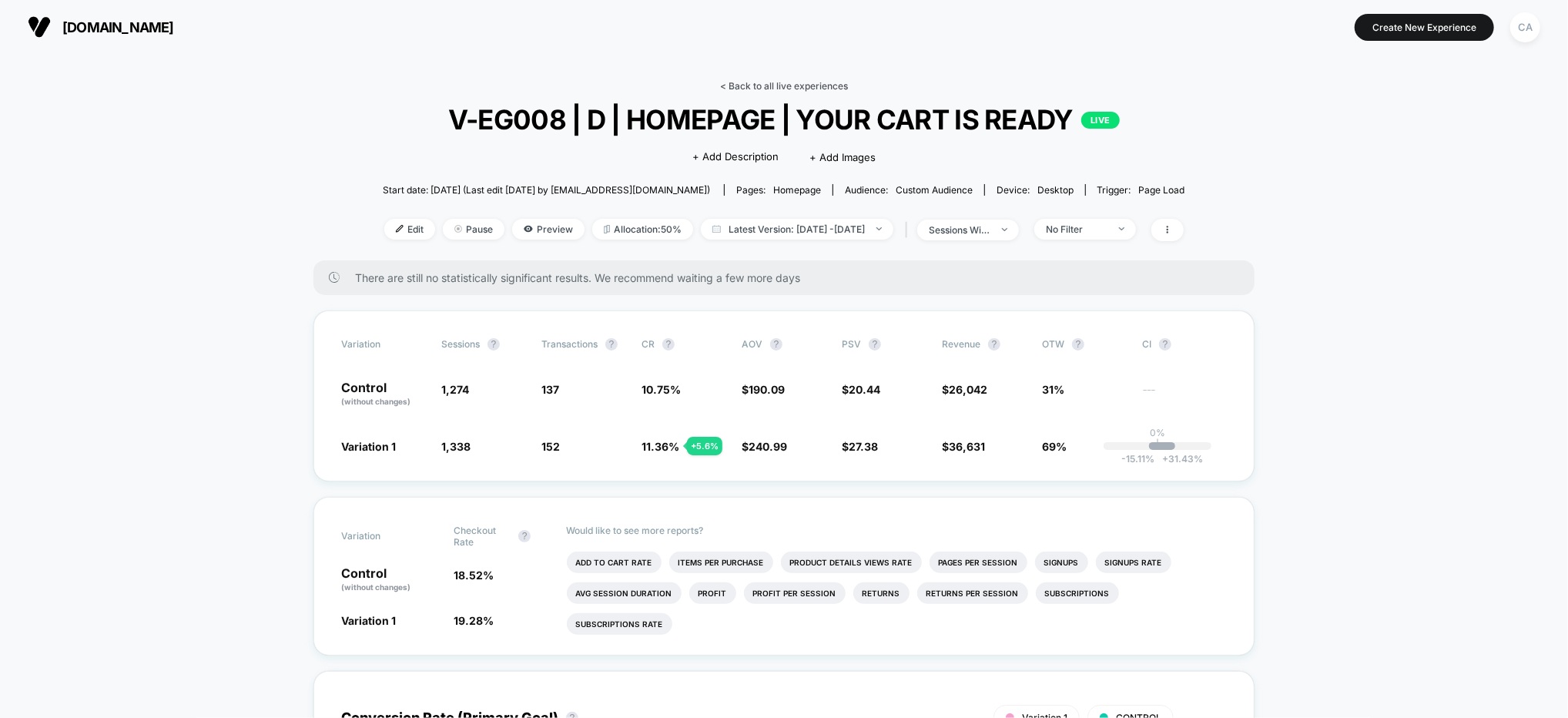
click at [802, 82] on link "< Back to all live experiences" at bounding box center [784, 86] width 128 height 12
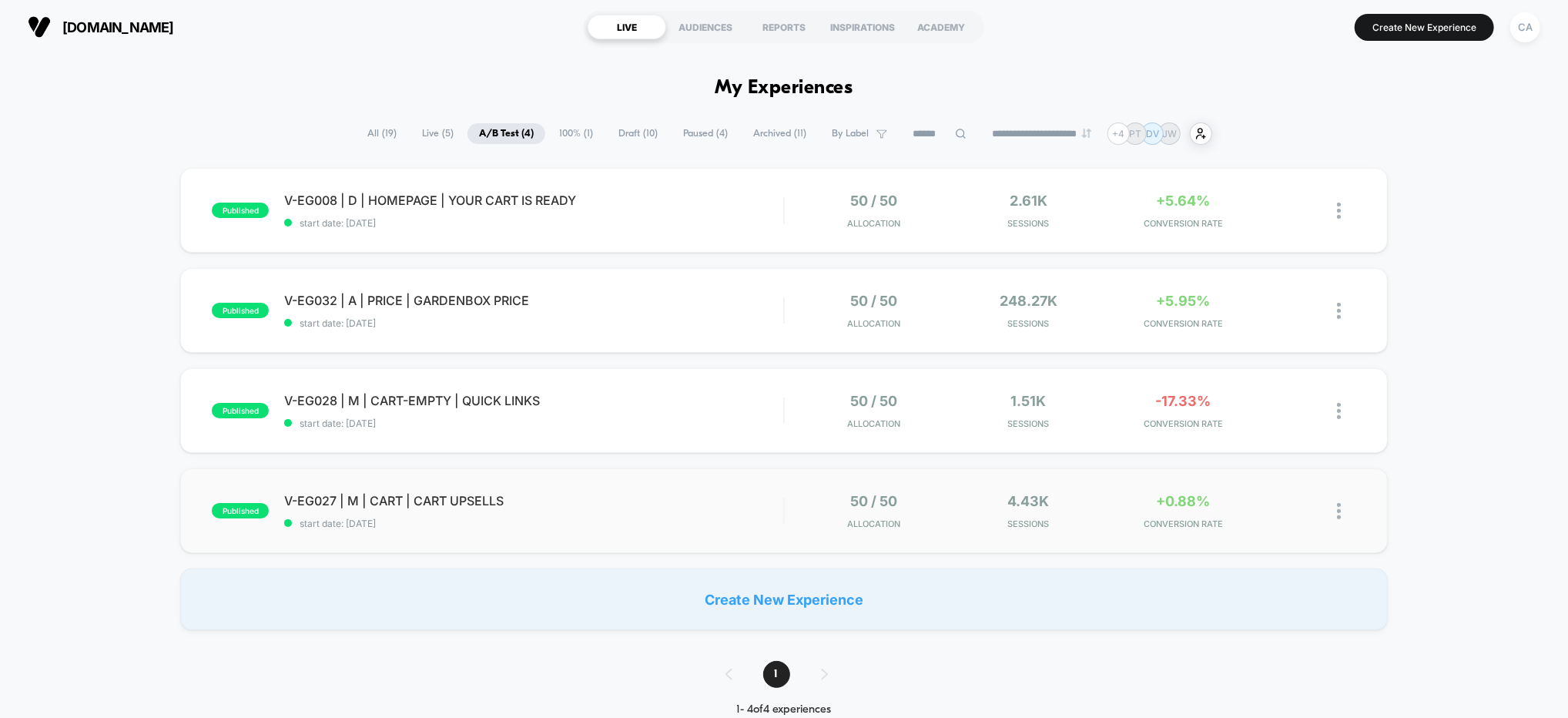
click at [665, 495] on span "V-EG027 | M | CART | CART UPSELLS" at bounding box center [533, 501] width 499 height 16
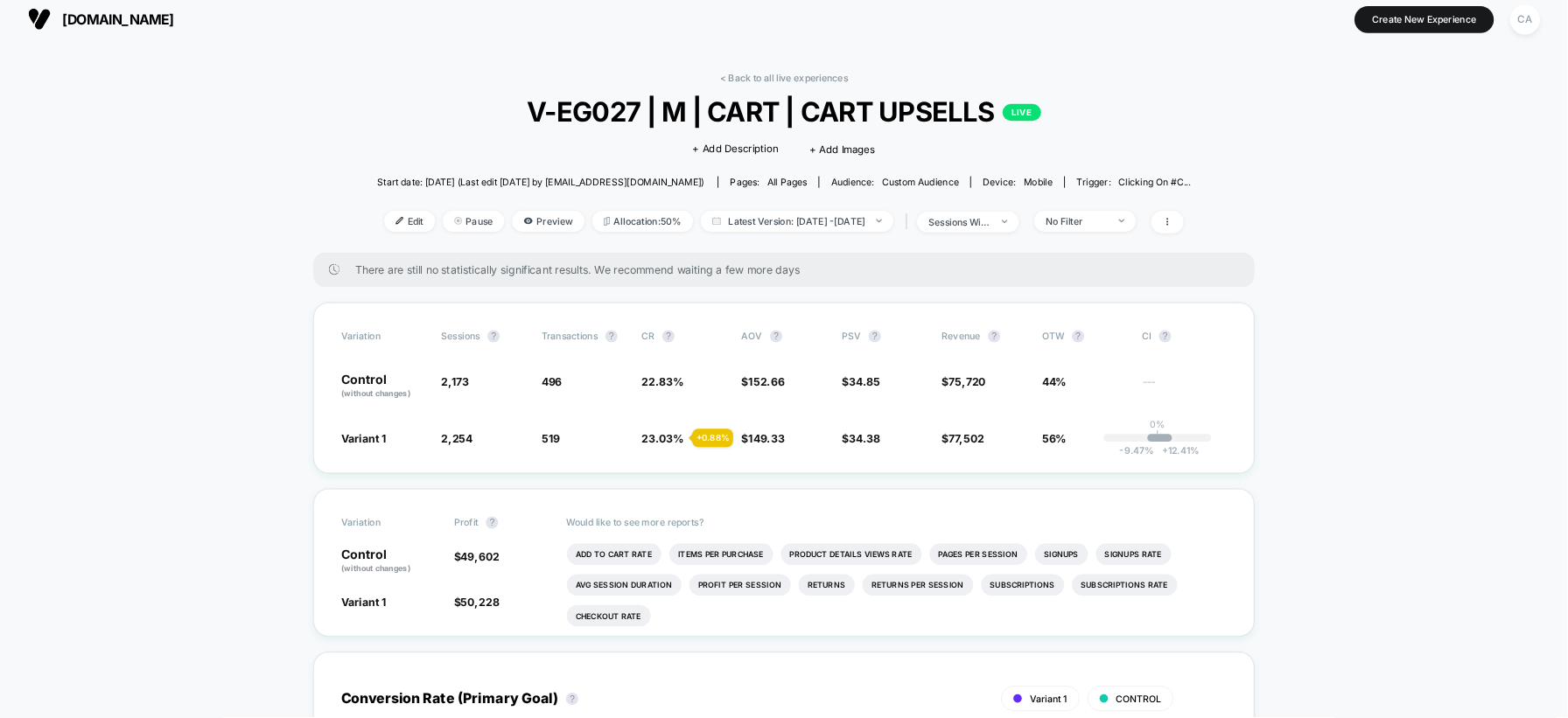
scroll to position [12, 0]
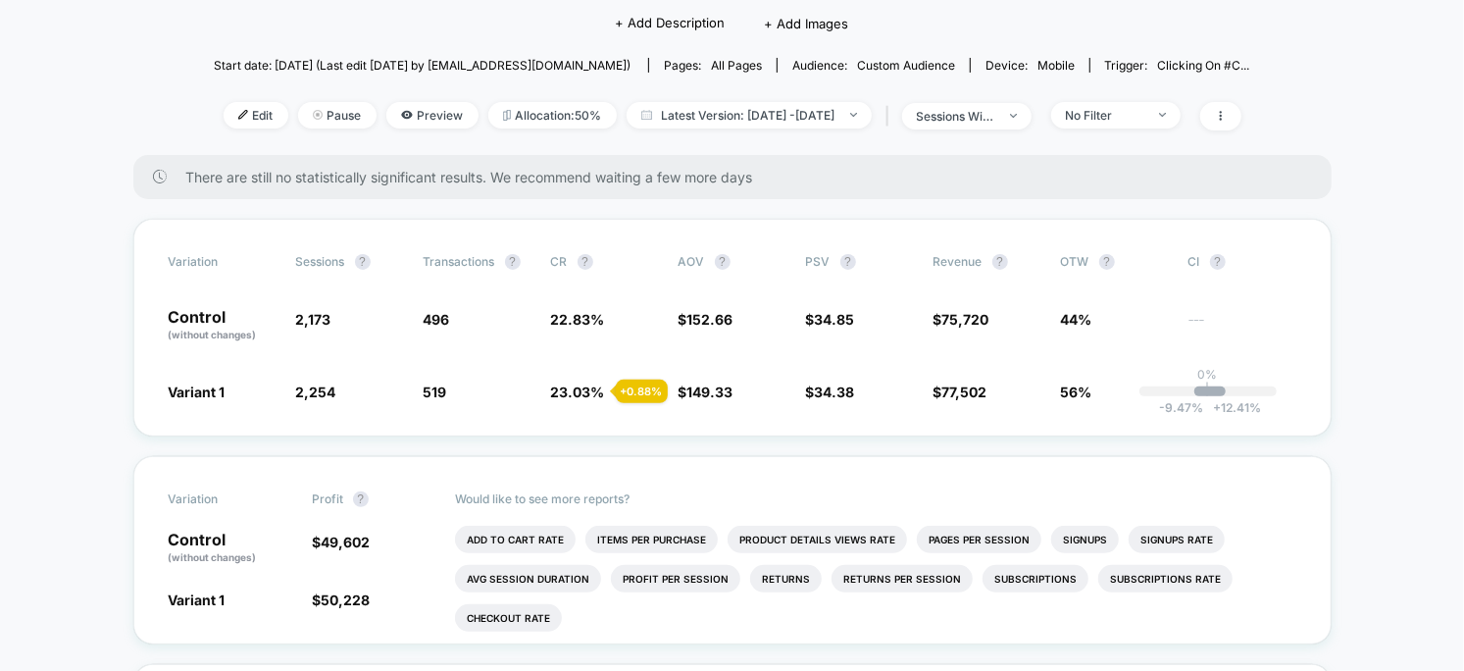
scroll to position [224, 0]
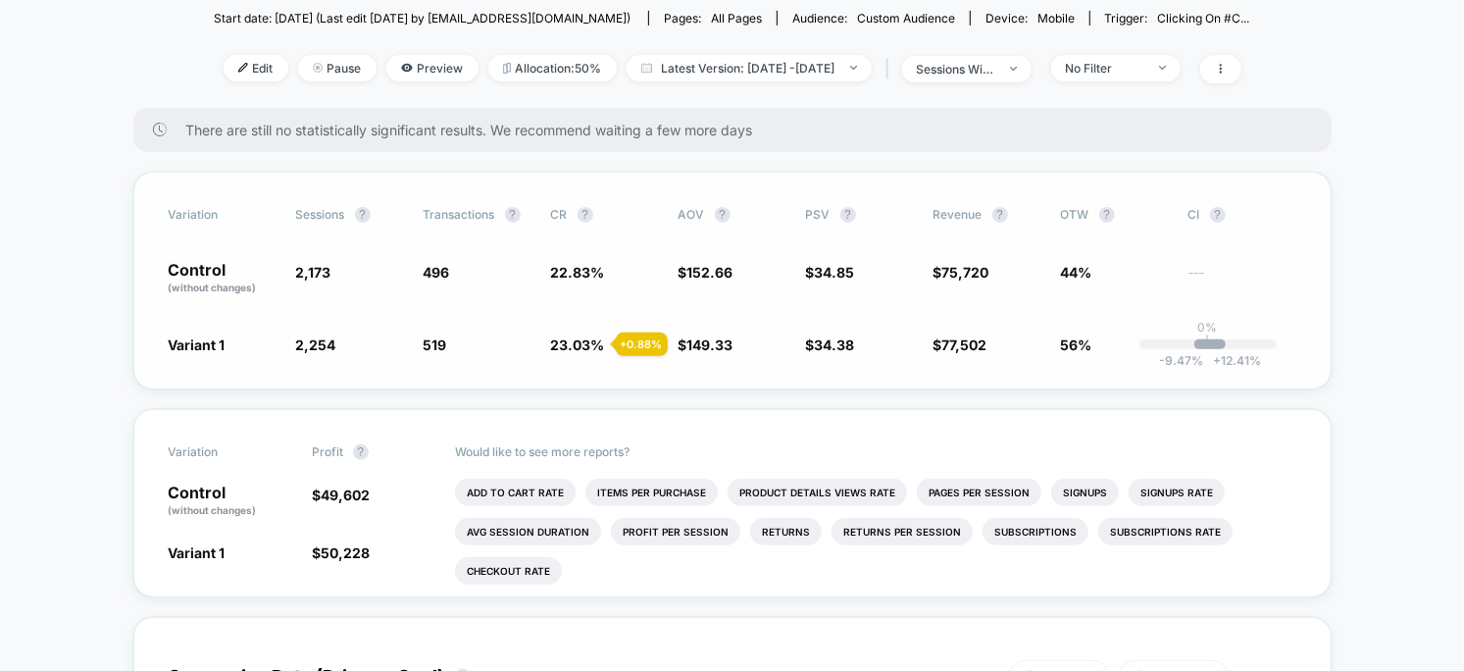
click at [584, 334] on span "23.03 % + 0.88 %" at bounding box center [605, 344] width 108 height 20
click at [718, 343] on span "149.33" at bounding box center [710, 344] width 46 height 17
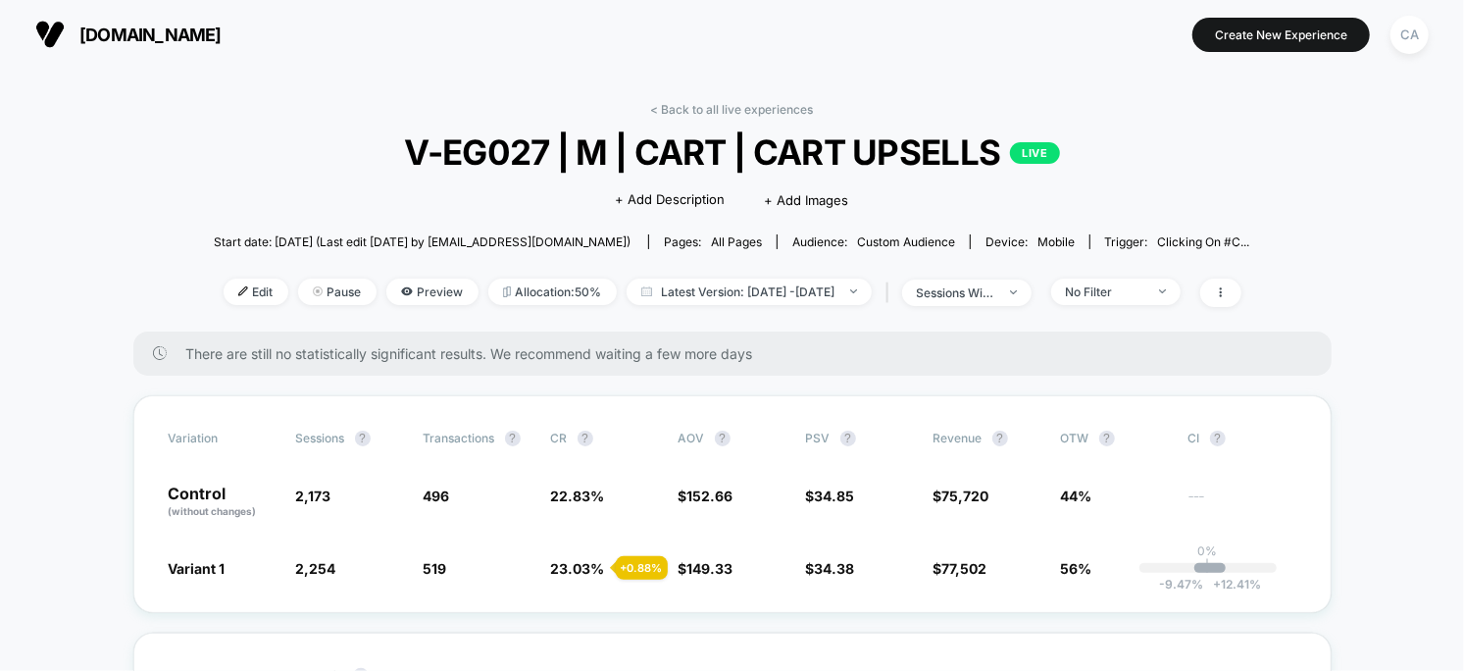
click at [742, 111] on link "< Back to all live experiences" at bounding box center [732, 109] width 163 height 15
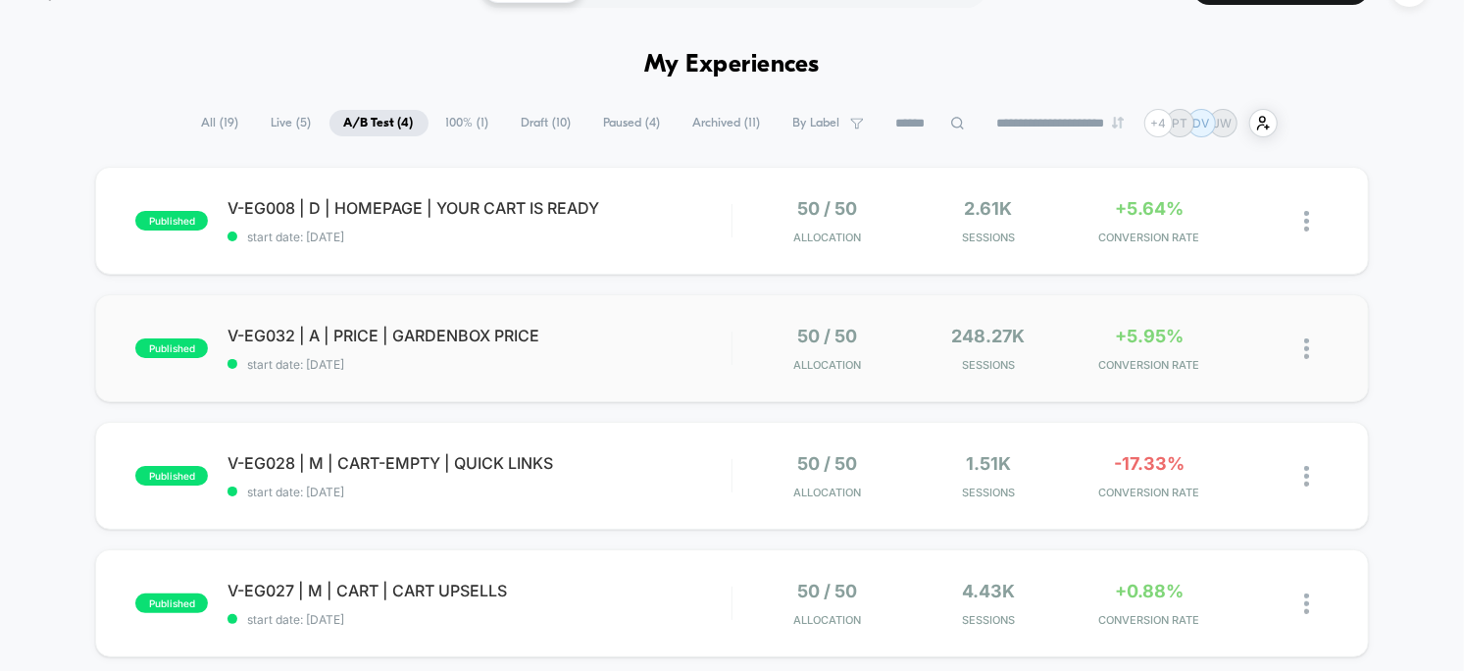
scroll to position [46, 0]
click at [693, 213] on span "V-EG008 | D | HOMEPAGE | YOUR CART IS READY Click to edit experience details" at bounding box center [480, 209] width 504 height 20
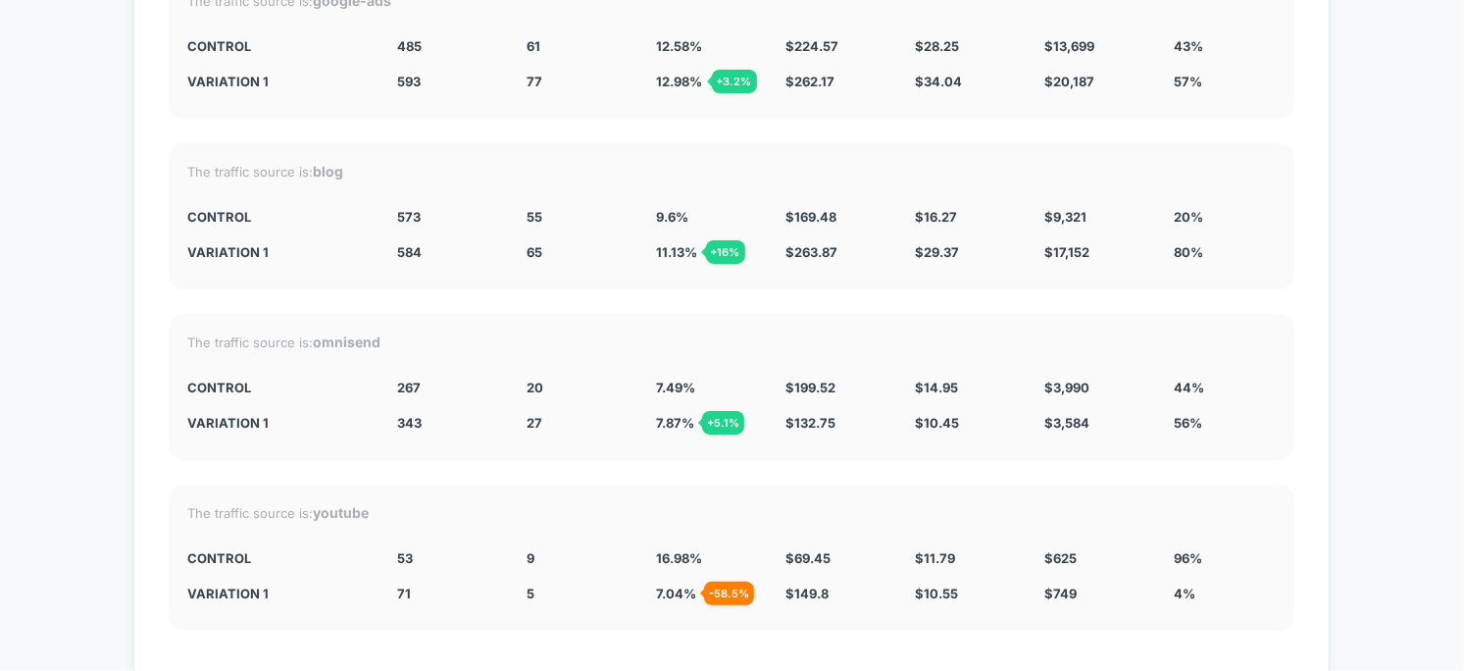
scroll to position [4503, 0]
